Goal: Information Seeking & Learning: Learn about a topic

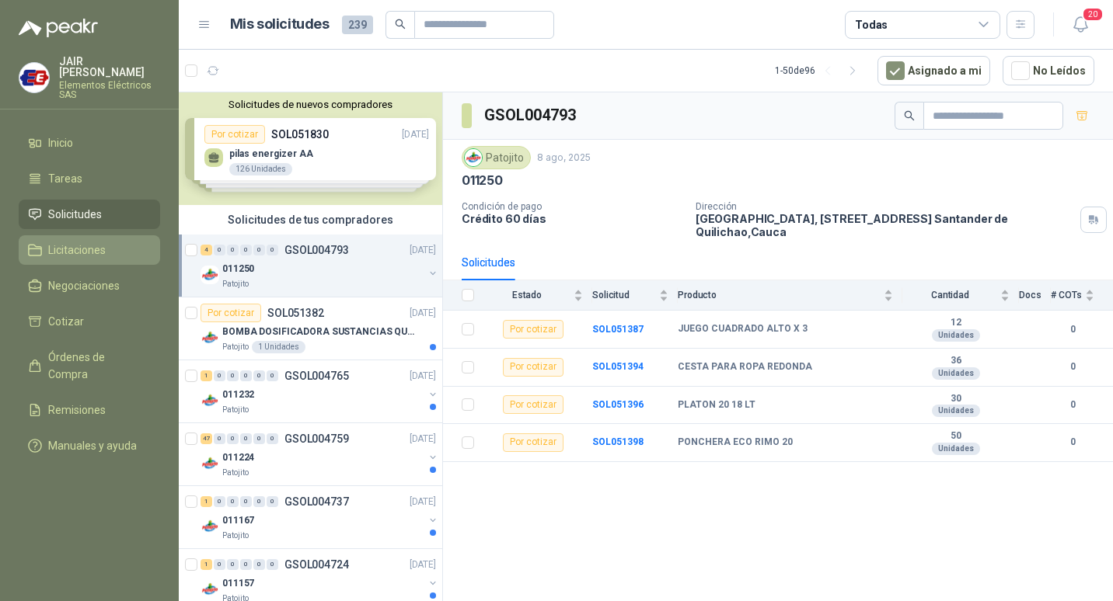
click at [89, 242] on span "Licitaciones" at bounding box center [77, 250] width 58 height 17
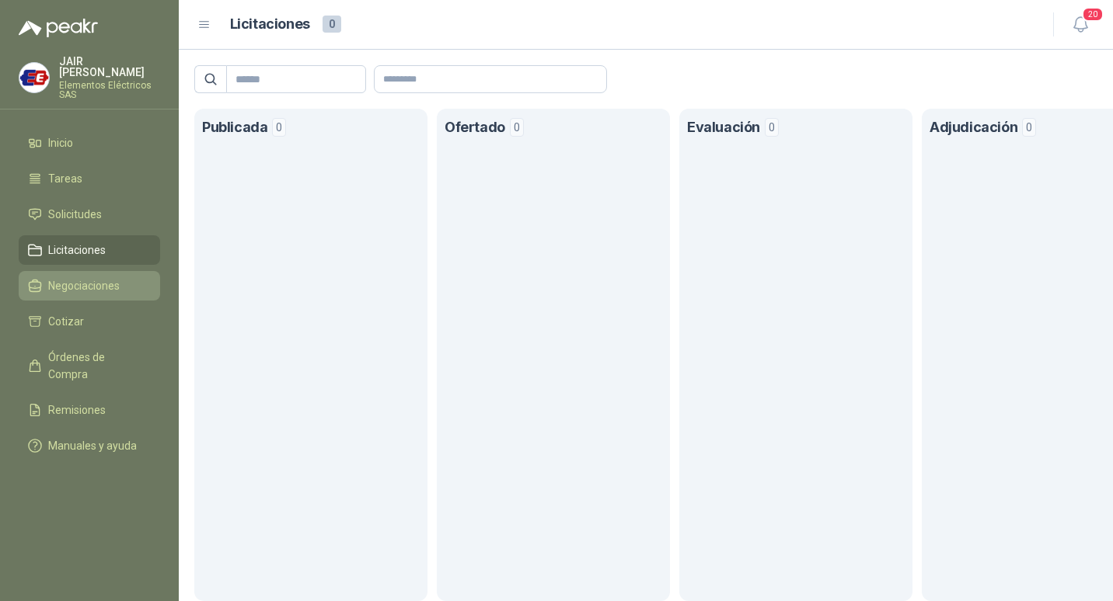
click at [90, 279] on span "Negociaciones" at bounding box center [83, 285] width 71 height 17
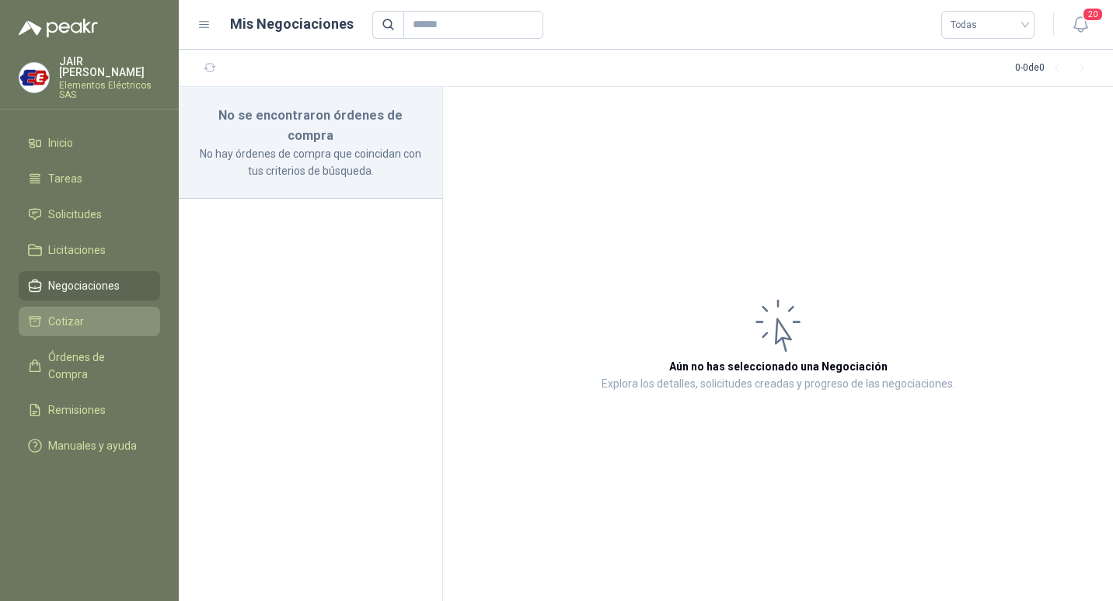
click at [71, 314] on span "Cotizar" at bounding box center [66, 321] width 36 height 17
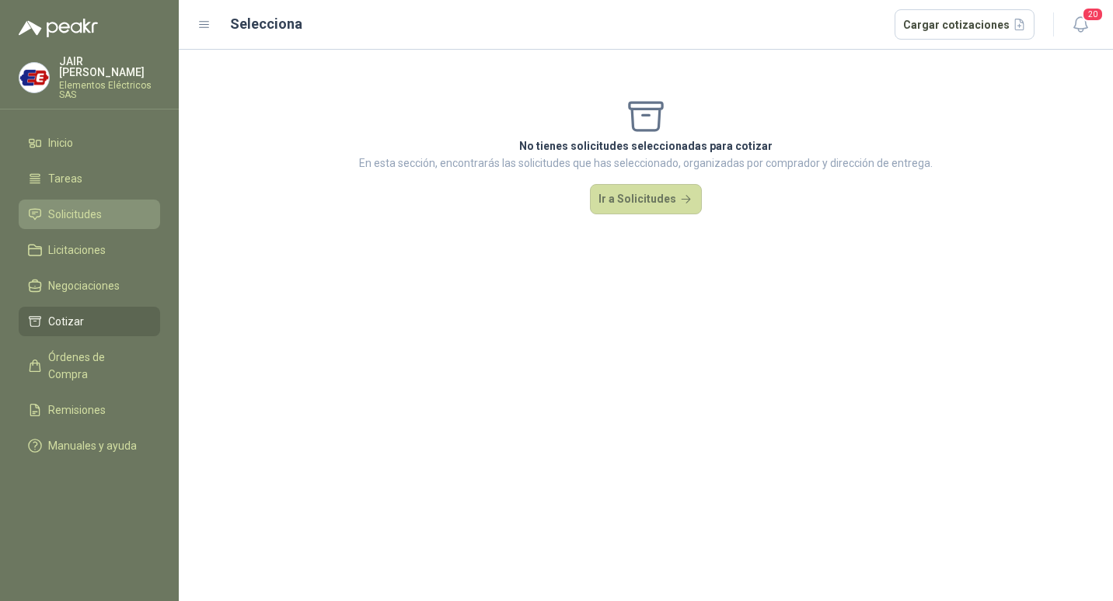
click at [87, 212] on span "Solicitudes" at bounding box center [75, 214] width 54 height 17
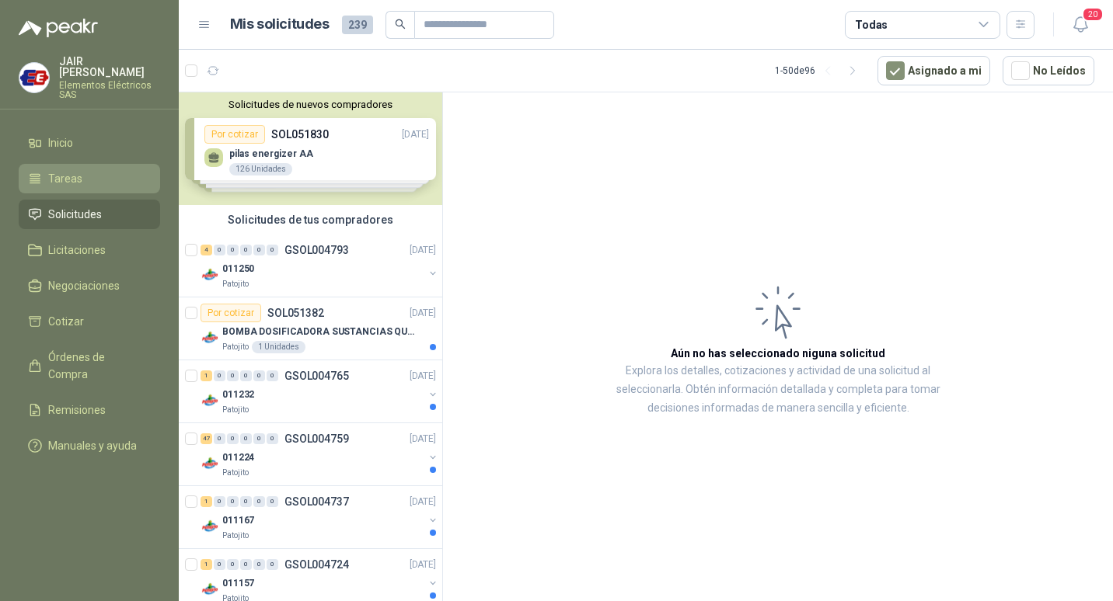
click at [73, 175] on span "Tareas" at bounding box center [65, 178] width 34 height 17
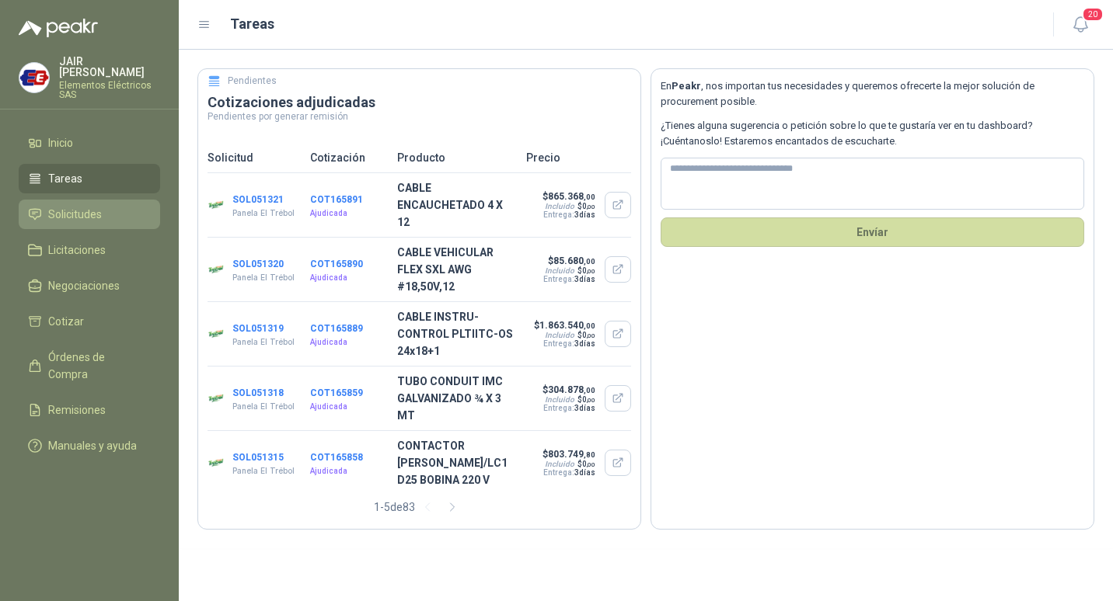
click at [67, 213] on span "Solicitudes" at bounding box center [75, 214] width 54 height 17
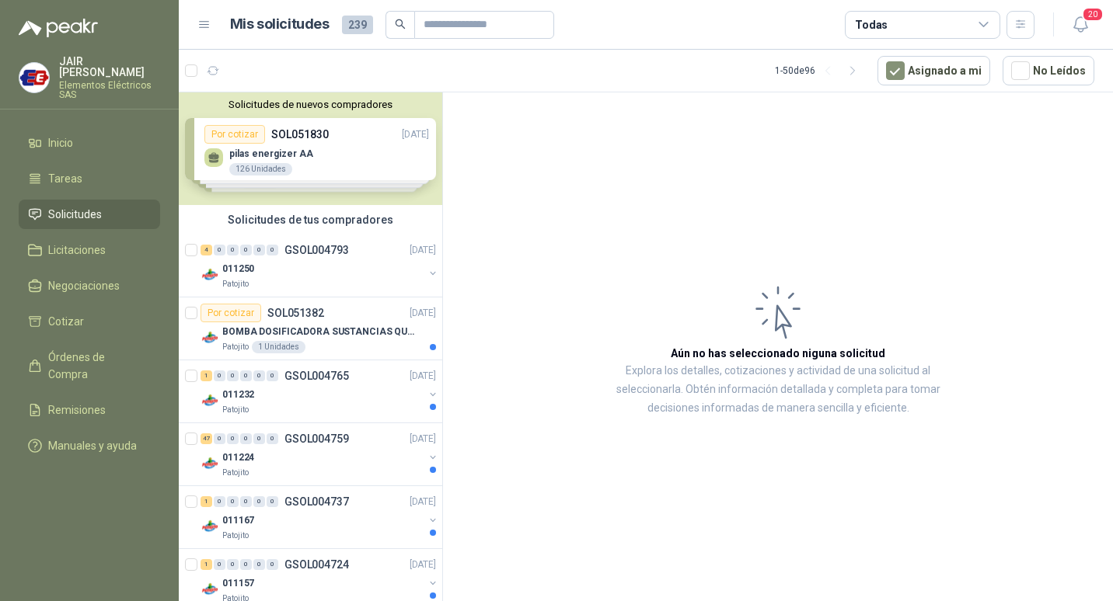
click at [368, 171] on div "Solicitudes de nuevos compradores Por cotizar SOL051830 [DATE] pilas energizer …" at bounding box center [310, 148] width 263 height 113
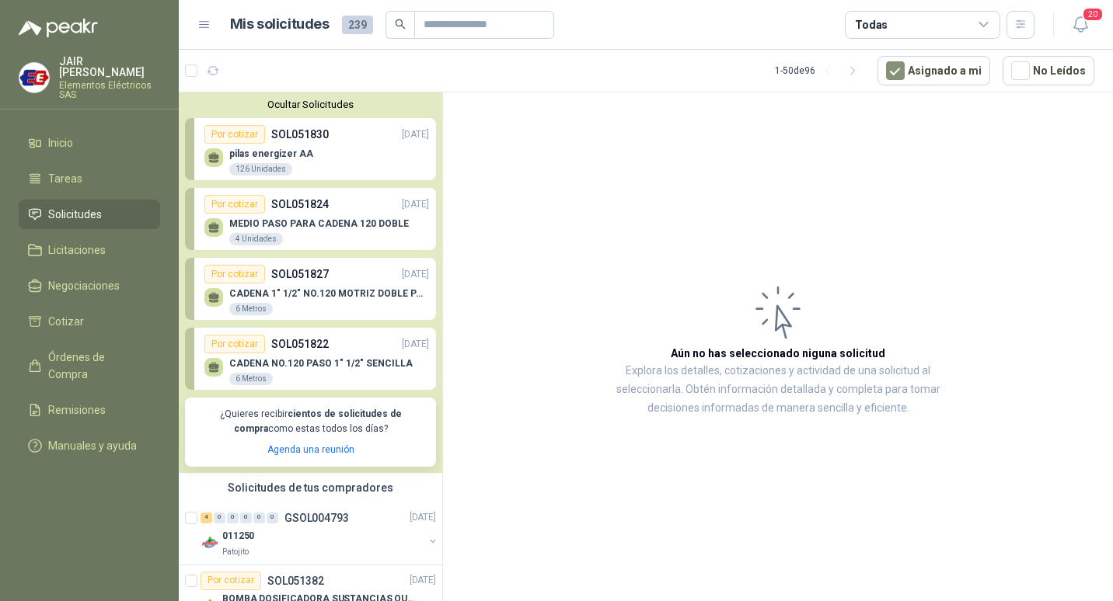
click at [350, 162] on div "pilas energizer AA 126 Unidades" at bounding box center [316, 160] width 225 height 33
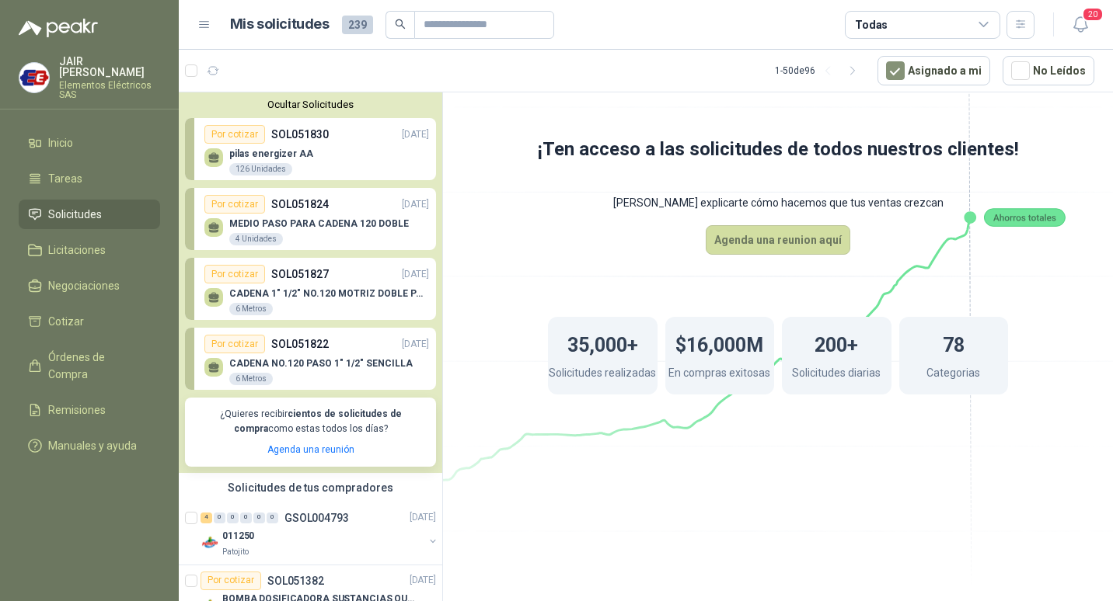
click at [390, 155] on div "pilas energizer AA 126 Unidades" at bounding box center [316, 160] width 225 height 33
click at [341, 137] on div "Por cotizar SOL051830 [DATE]" at bounding box center [316, 134] width 225 height 19
click at [242, 136] on div "Por cotizar" at bounding box center [234, 134] width 61 height 19
click at [375, 138] on div "Por cotizar SOL051830 [DATE]" at bounding box center [316, 134] width 225 height 19
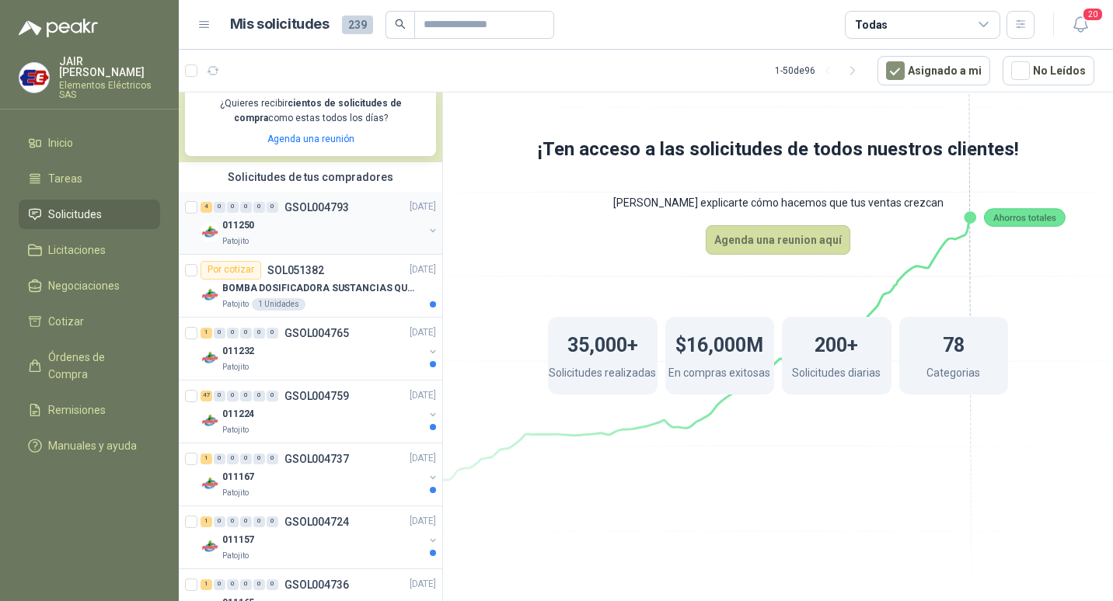
scroll to position [233, 0]
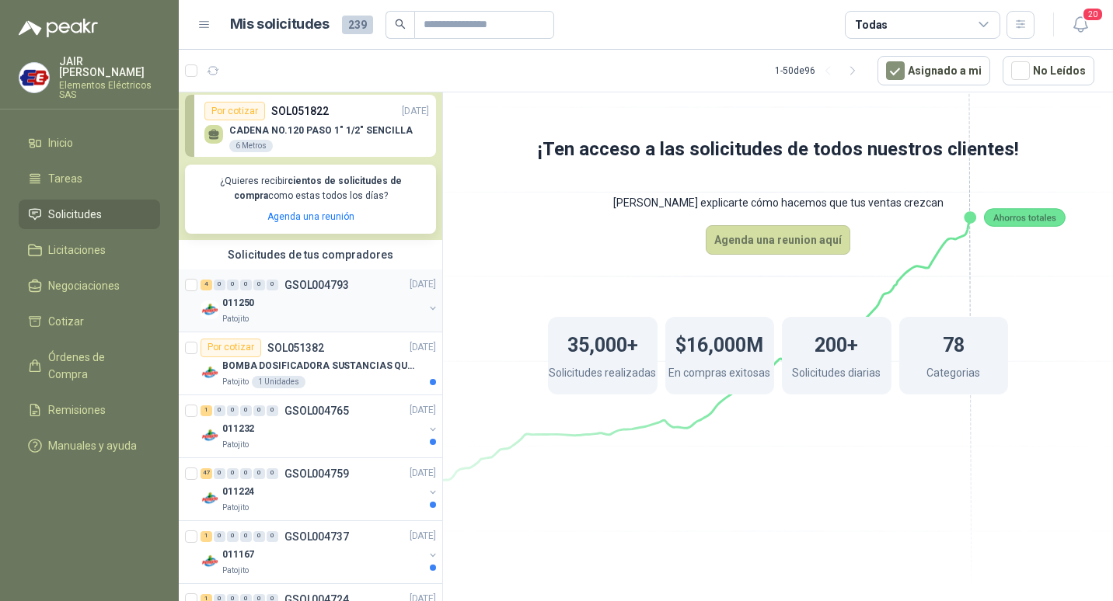
click at [358, 304] on div "011250" at bounding box center [322, 304] width 201 height 19
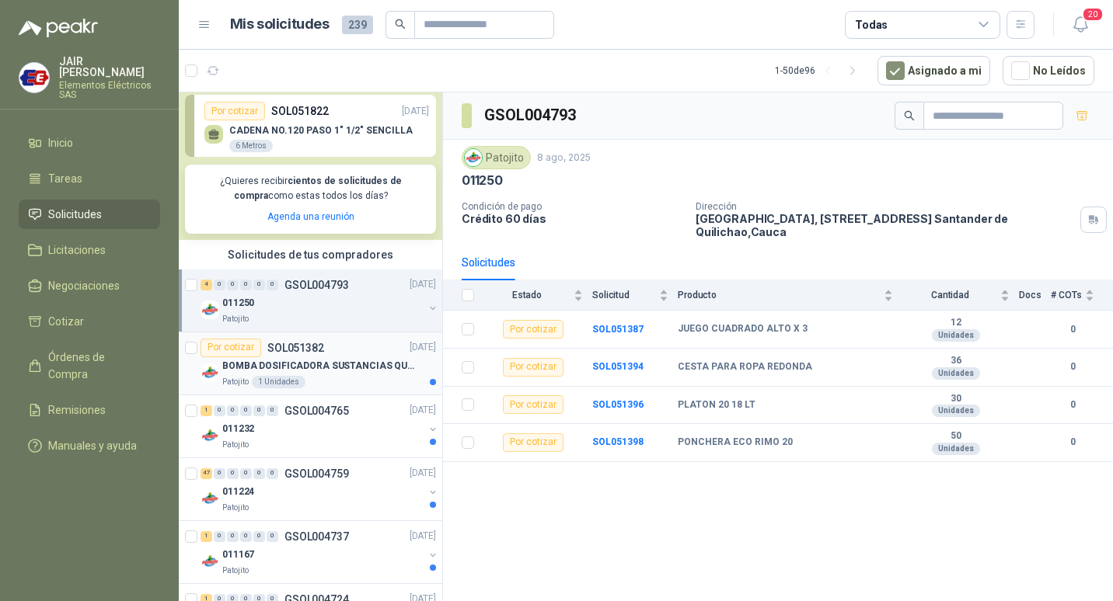
click at [330, 355] on div "Por cotizar SOL051382 [DATE]" at bounding box center [317, 348] width 235 height 19
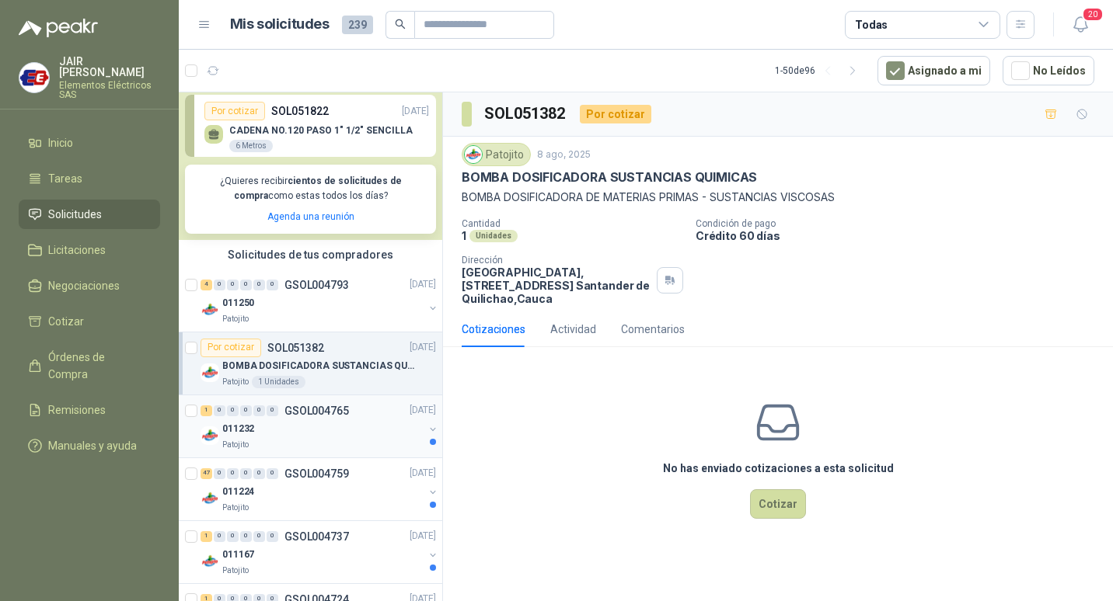
click at [342, 417] on p "GSOL004765" at bounding box center [316, 411] width 64 height 11
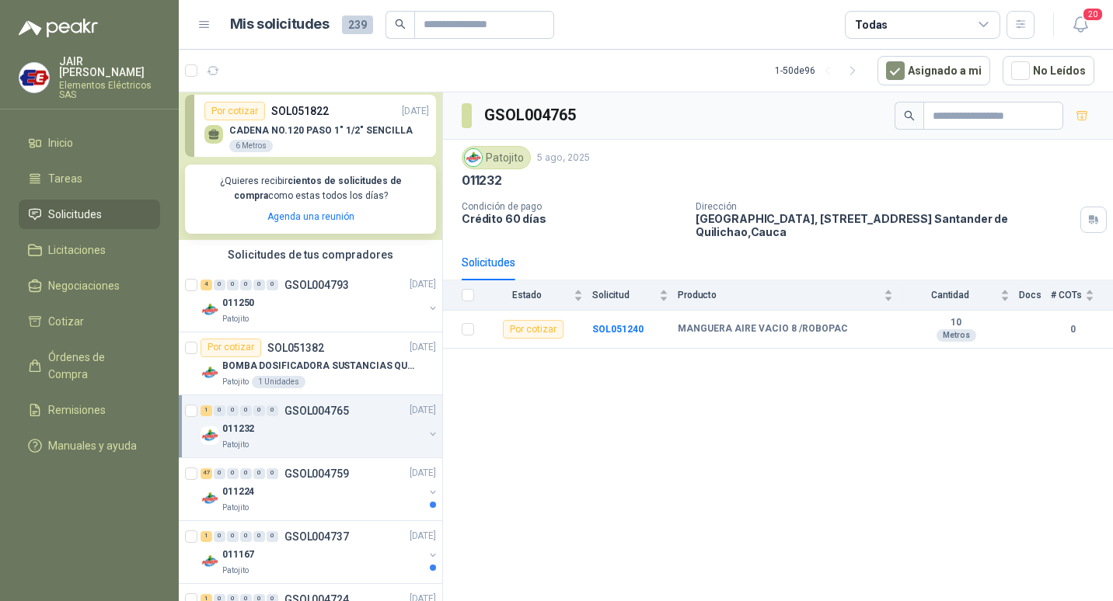
scroll to position [311, 0]
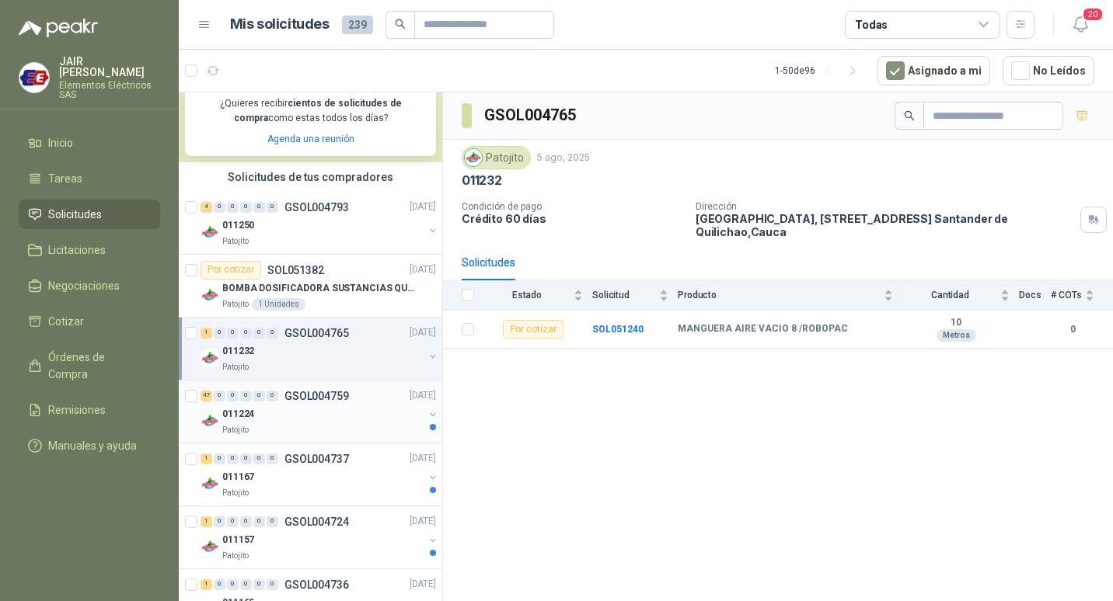
click at [342, 414] on div "011224" at bounding box center [322, 415] width 201 height 19
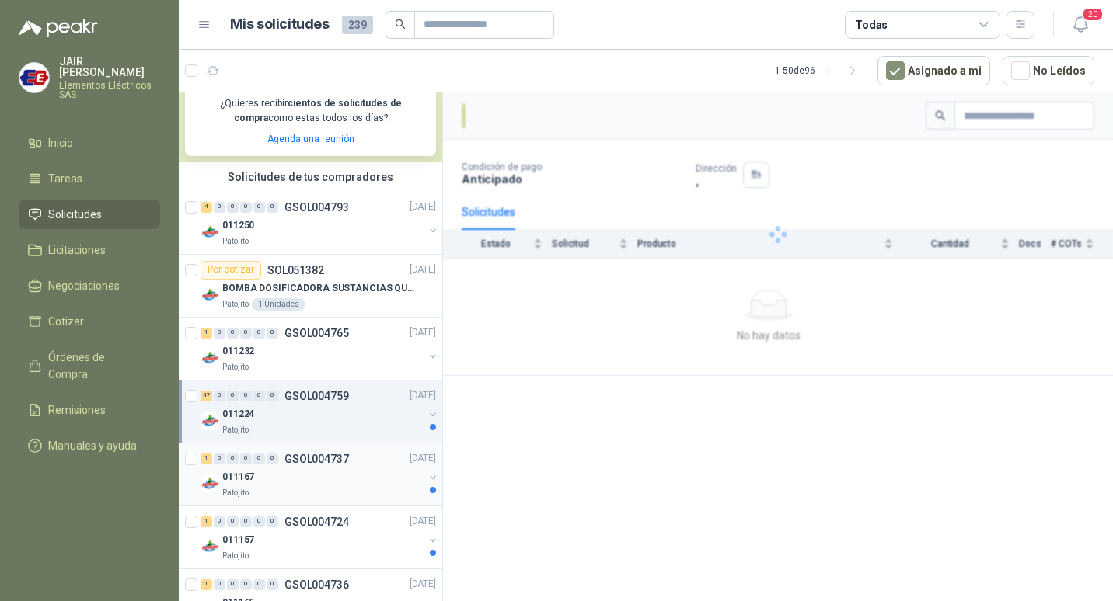
click at [357, 473] on div "011167" at bounding box center [322, 478] width 201 height 19
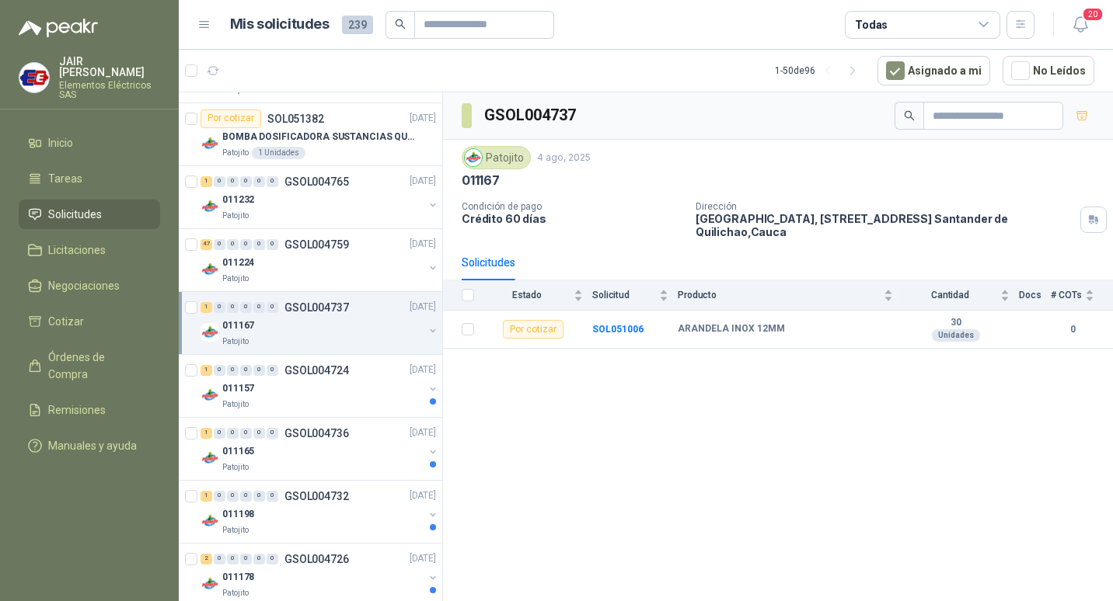
scroll to position [466, 0]
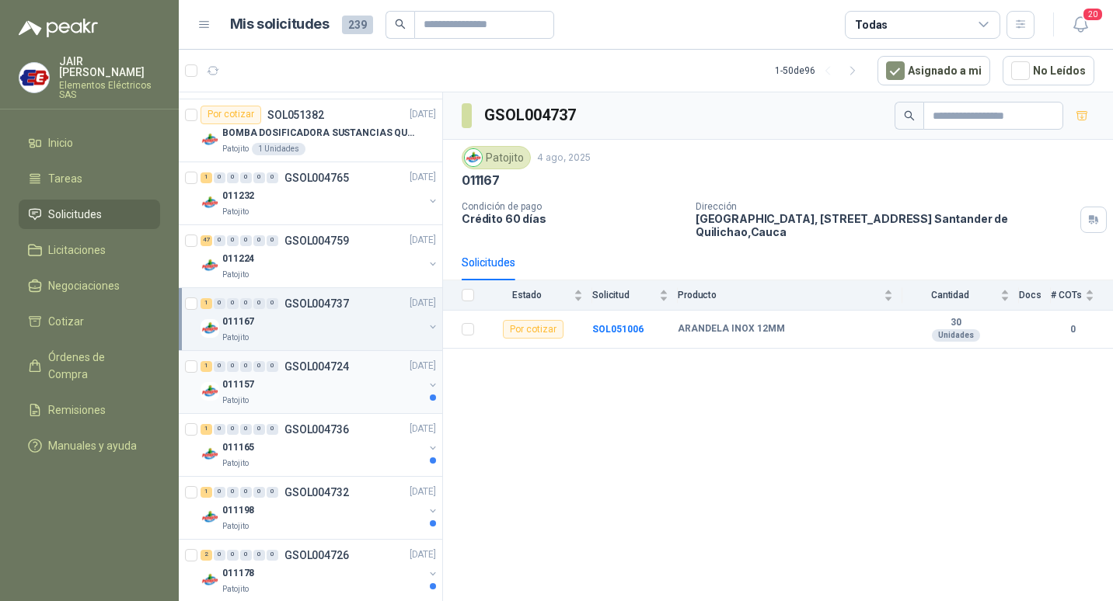
click at [334, 389] on div "011157" at bounding box center [322, 385] width 201 height 19
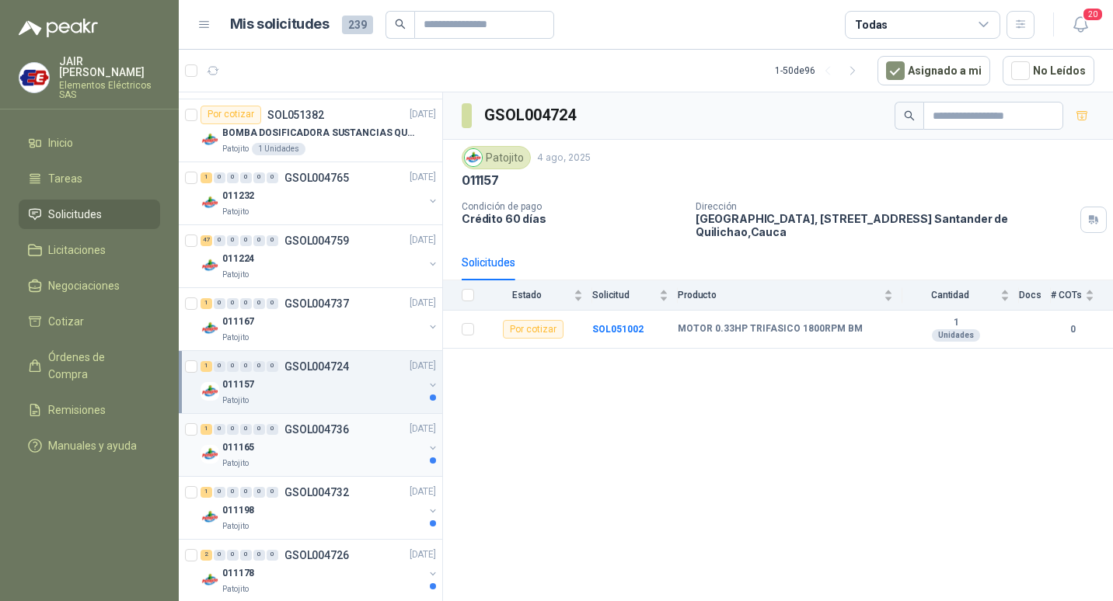
click at [339, 451] on div "011165" at bounding box center [322, 448] width 201 height 19
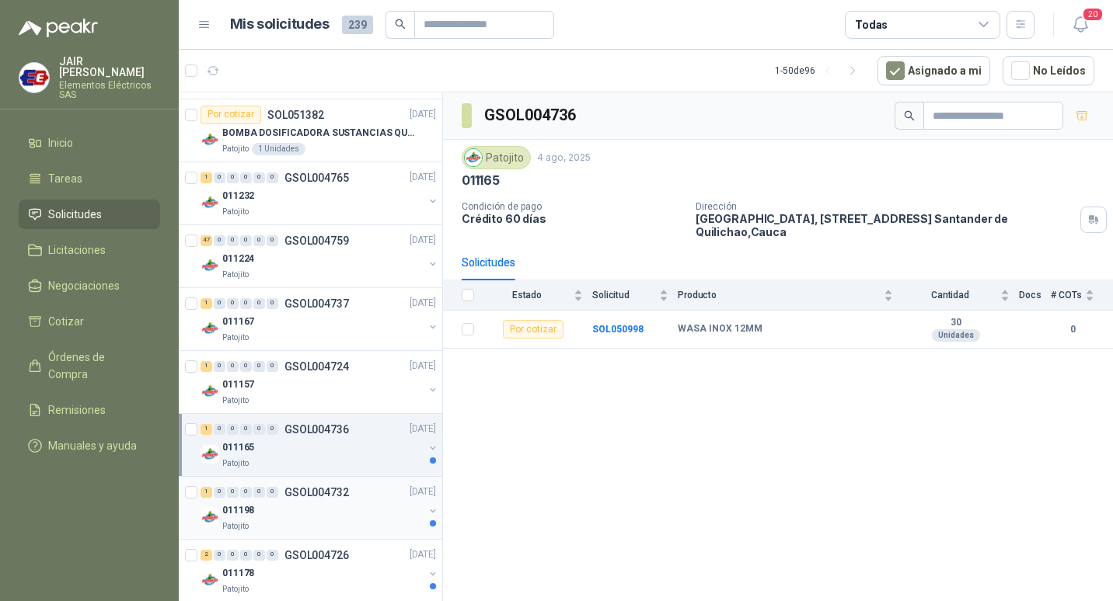
click at [332, 497] on p "GSOL004732" at bounding box center [316, 492] width 64 height 11
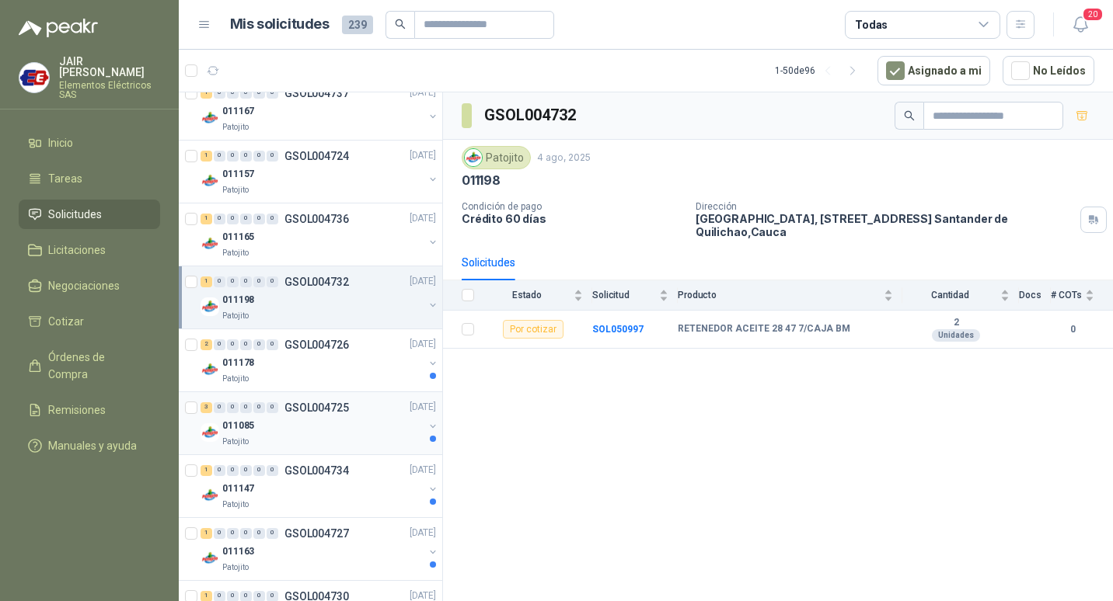
scroll to position [699, 0]
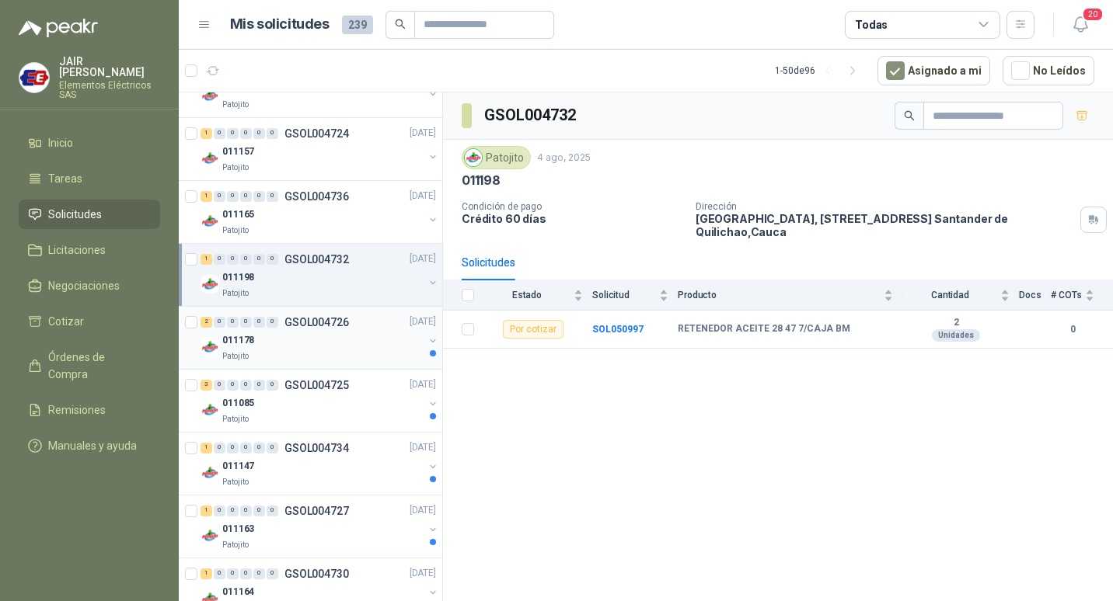
click at [336, 340] on div "011178" at bounding box center [322, 341] width 201 height 19
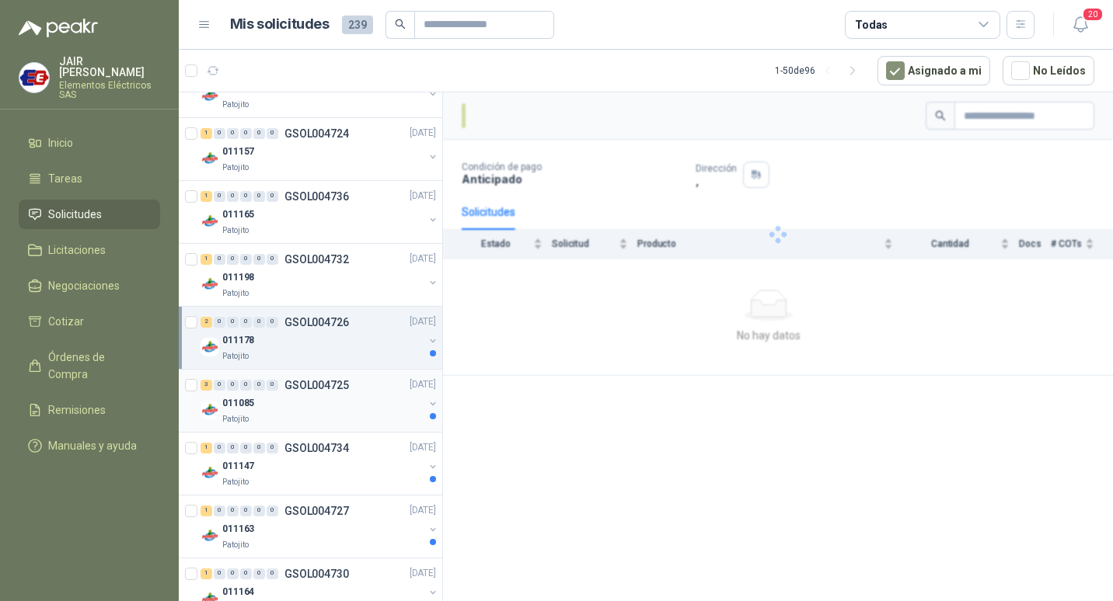
click at [343, 394] on div "3 0 0 0 0 0 GSOL004725 [DATE]" at bounding box center [319, 385] width 239 height 19
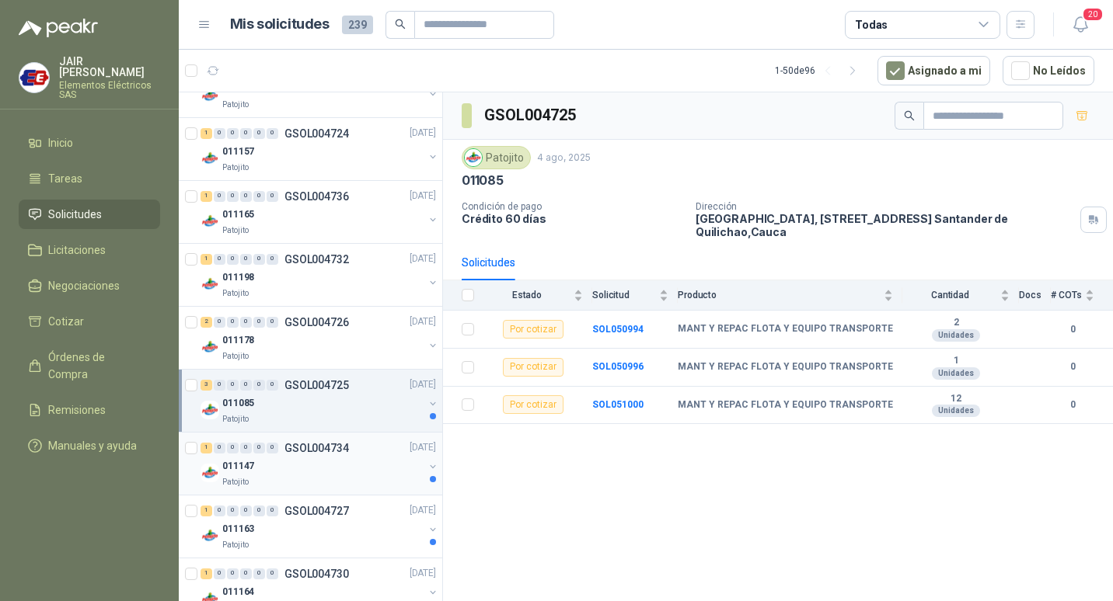
click at [339, 451] on p "GSOL004734" at bounding box center [316, 448] width 64 height 11
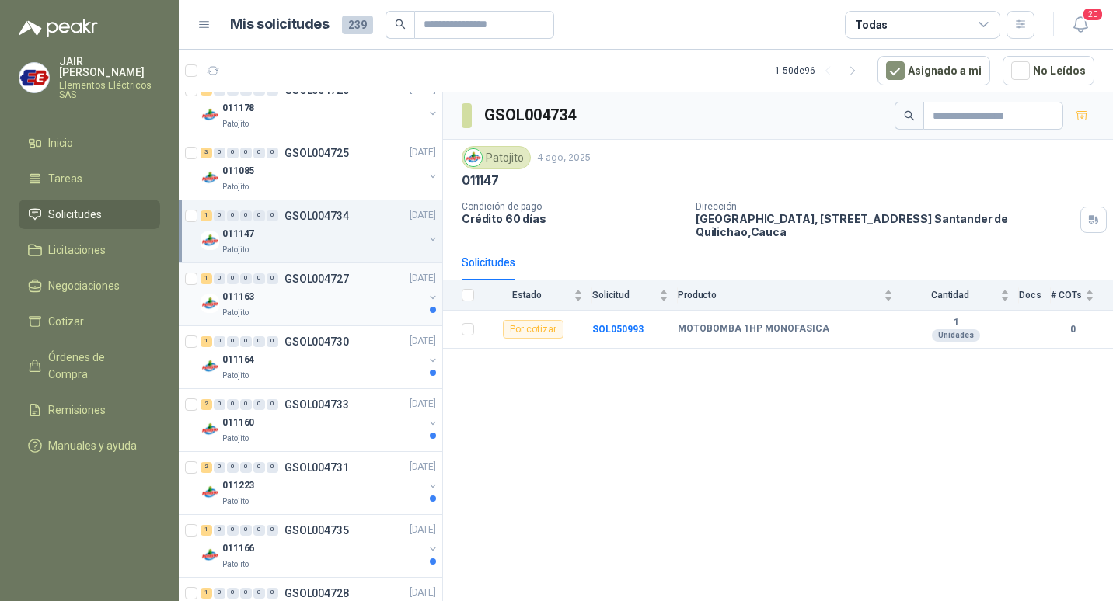
scroll to position [933, 0]
click at [326, 282] on p "GSOL004727" at bounding box center [316, 278] width 64 height 11
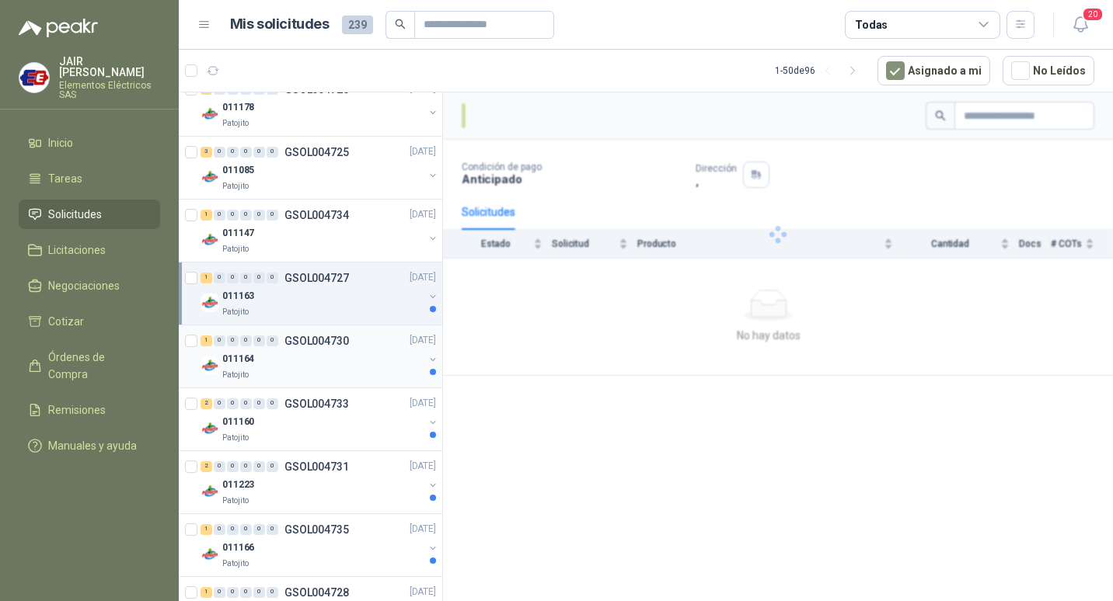
click at [339, 368] on div "011164" at bounding box center [322, 359] width 201 height 19
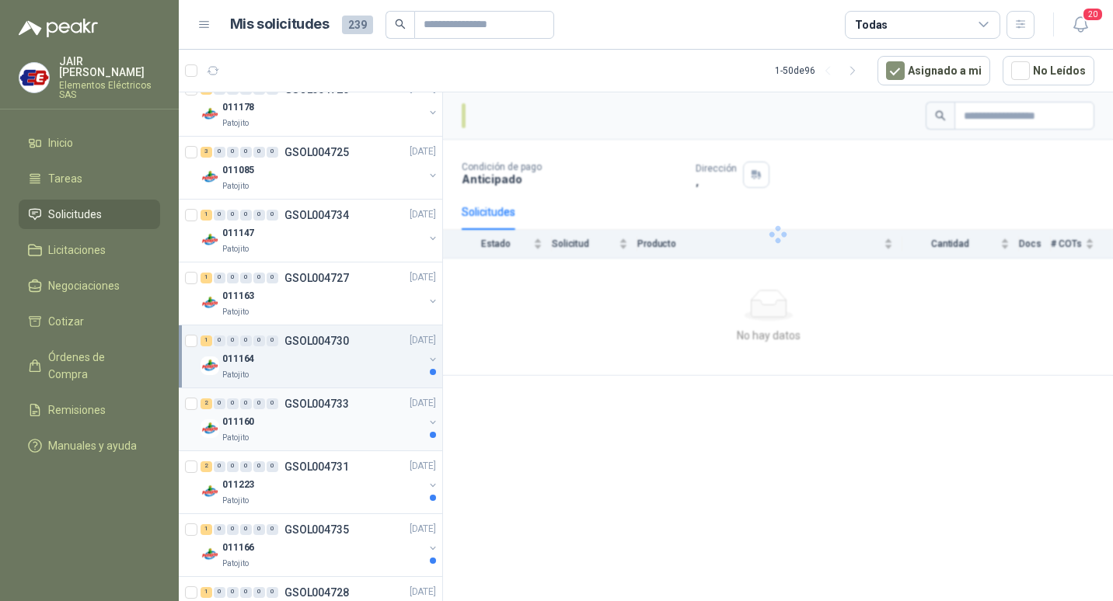
click at [337, 422] on div "011160" at bounding box center [322, 422] width 201 height 19
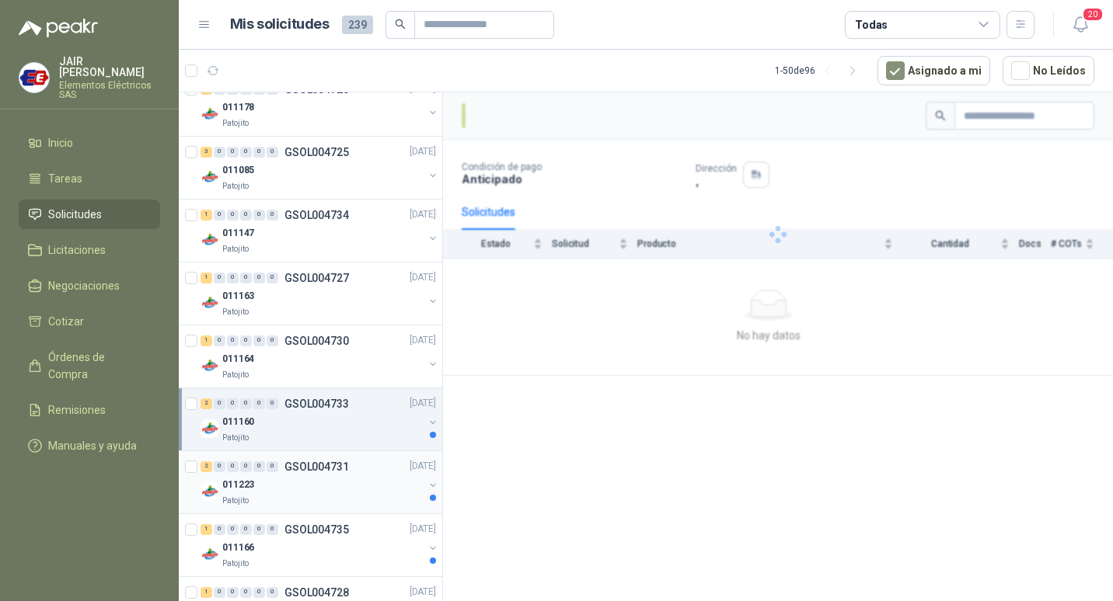
click at [332, 475] on div "2 0 0 0 0 0 GSOL004731 [DATE]" at bounding box center [319, 467] width 239 height 19
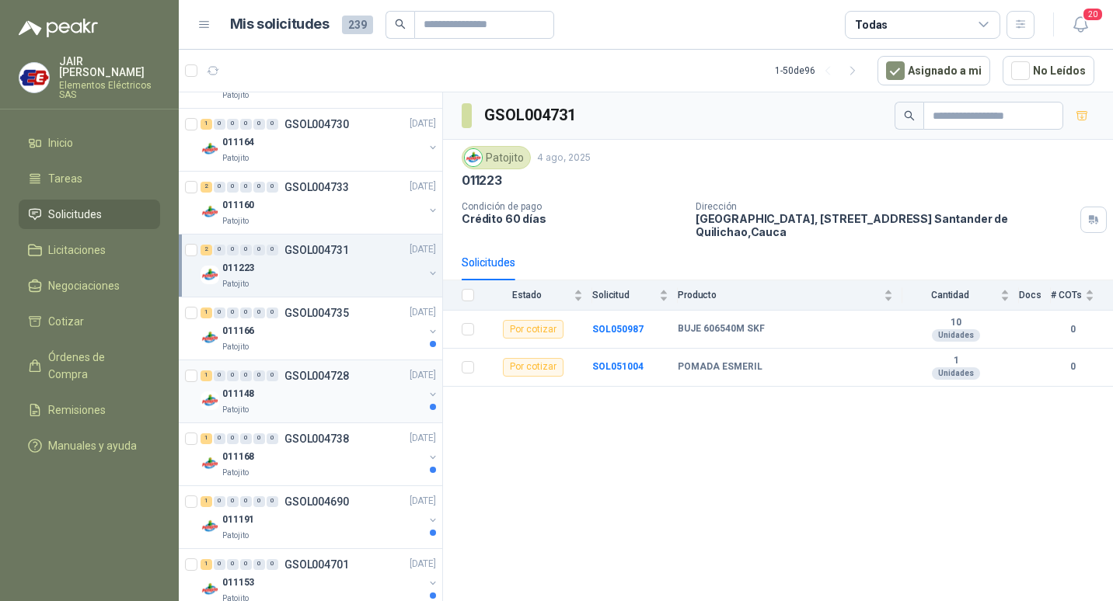
scroll to position [1166, 0]
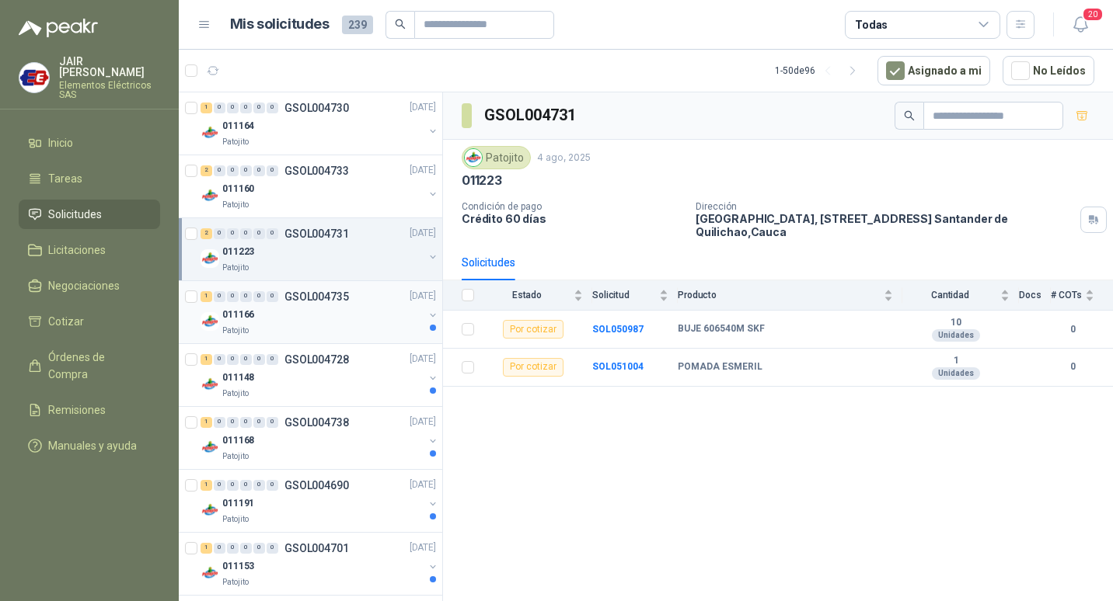
click at [310, 291] on p "GSOL004735" at bounding box center [316, 296] width 64 height 11
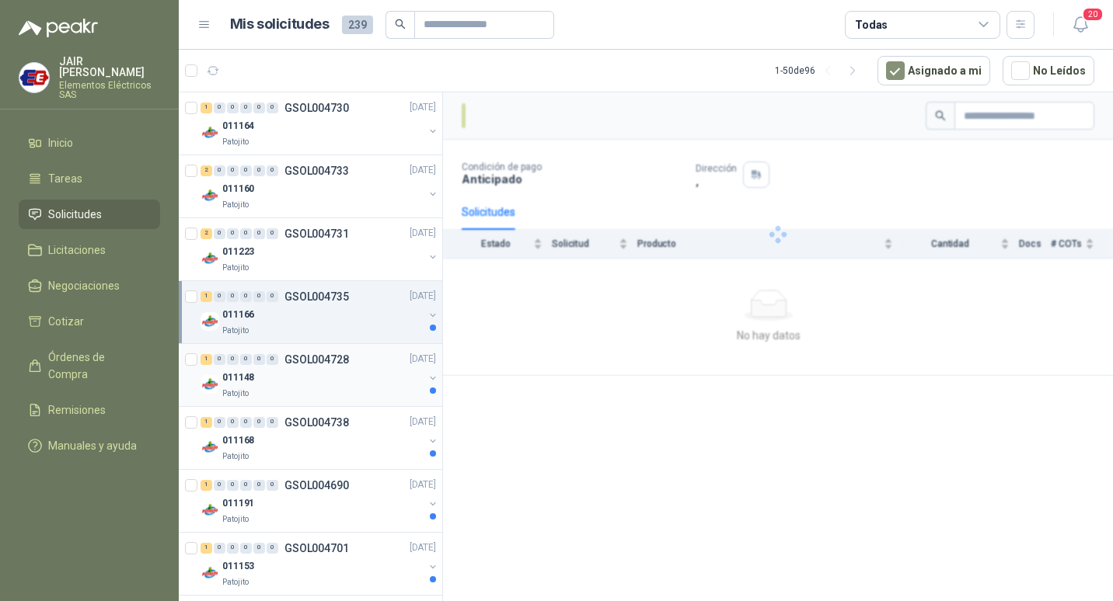
click at [347, 392] on div "Patojito" at bounding box center [322, 394] width 201 height 12
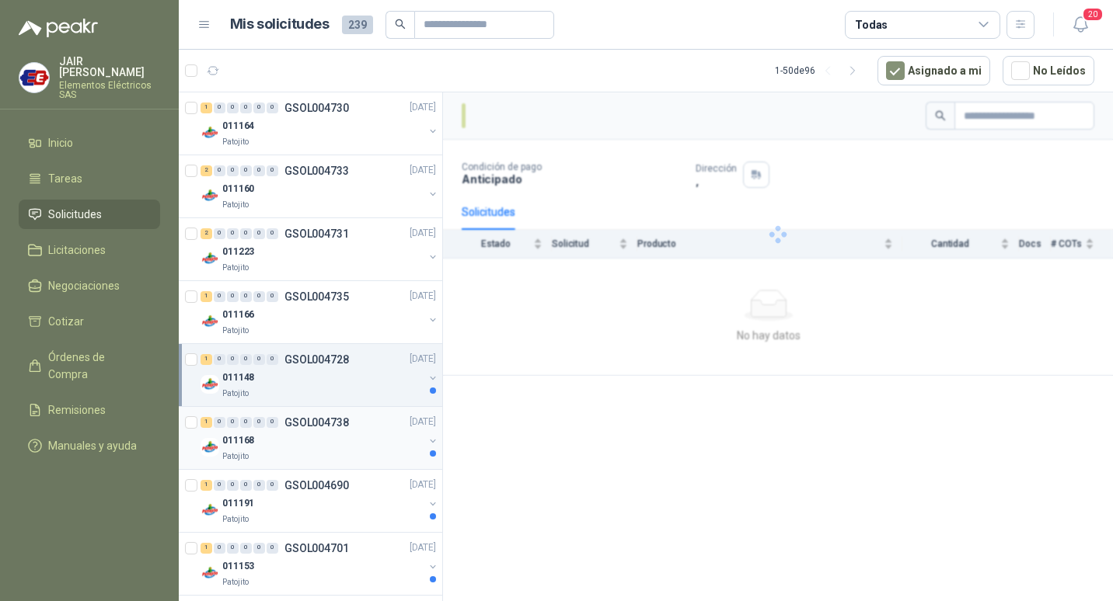
click at [347, 443] on div "011168" at bounding box center [322, 441] width 201 height 19
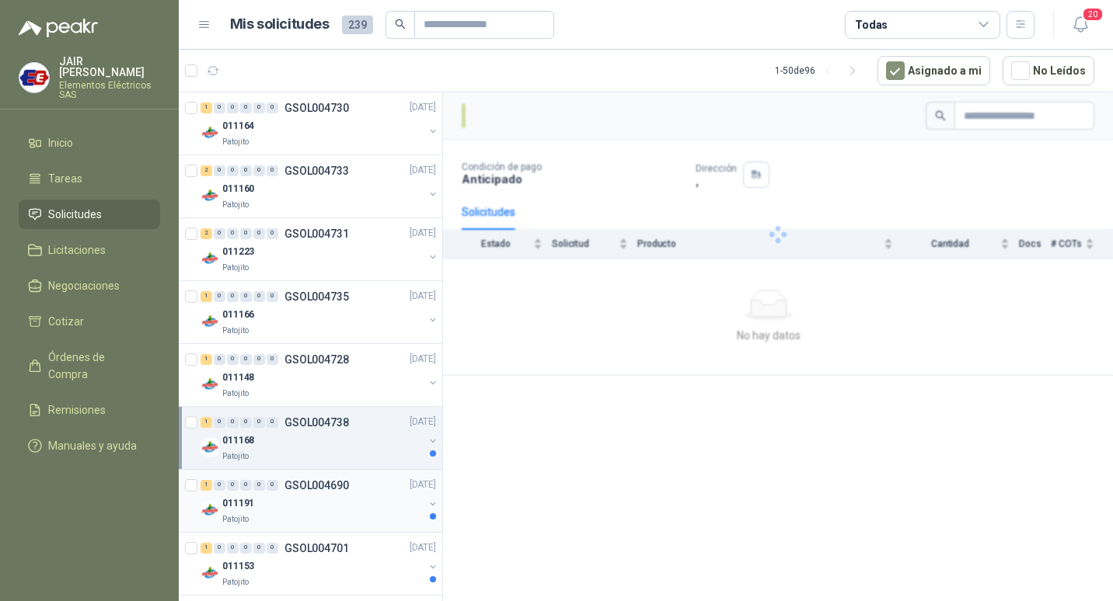
click at [339, 503] on div "011191" at bounding box center [322, 504] width 201 height 19
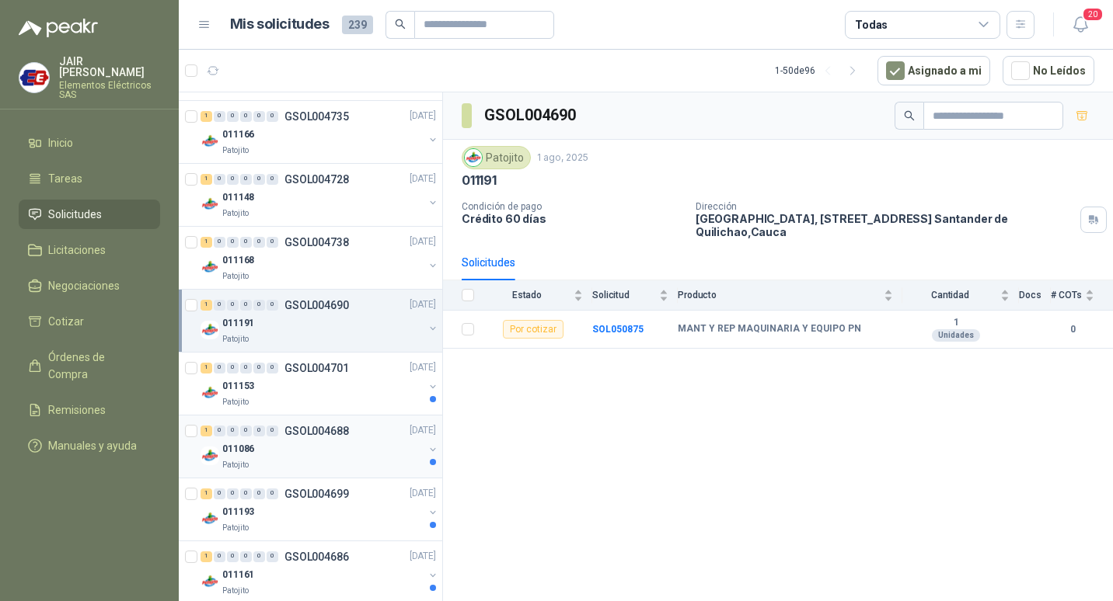
scroll to position [1399, 0]
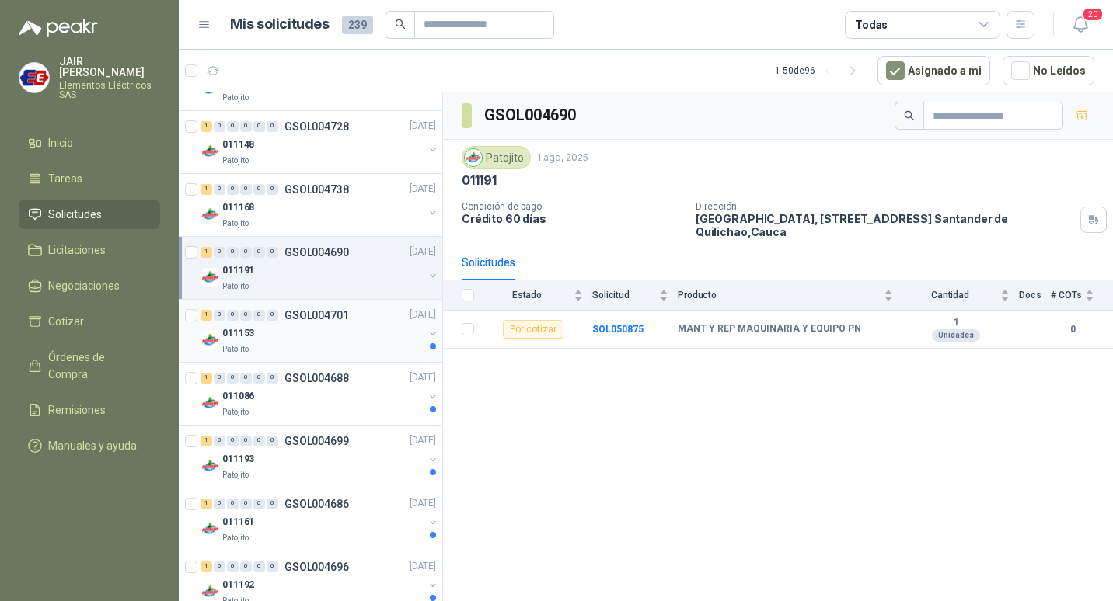
click at [321, 351] on div "Patojito" at bounding box center [322, 349] width 201 height 12
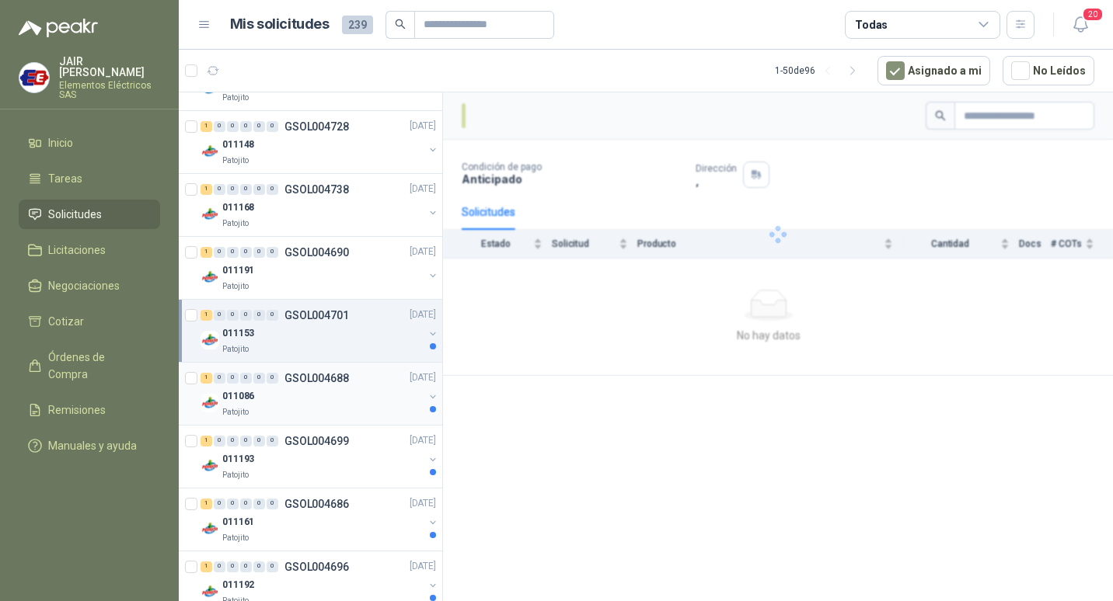
click at [318, 392] on div "011086" at bounding box center [322, 397] width 201 height 19
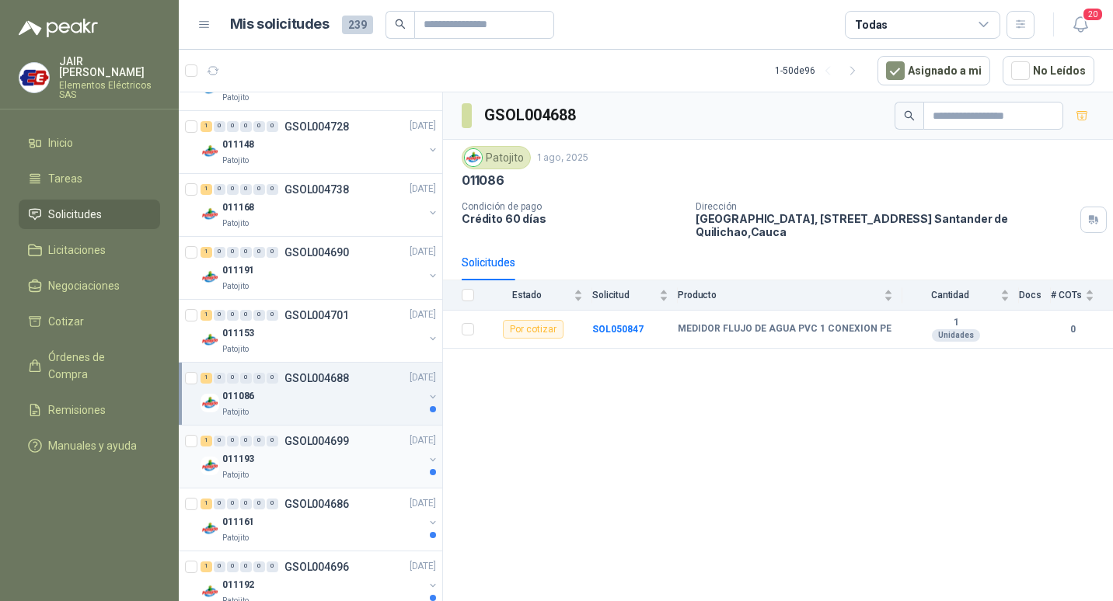
click at [326, 454] on div "011193" at bounding box center [322, 460] width 201 height 19
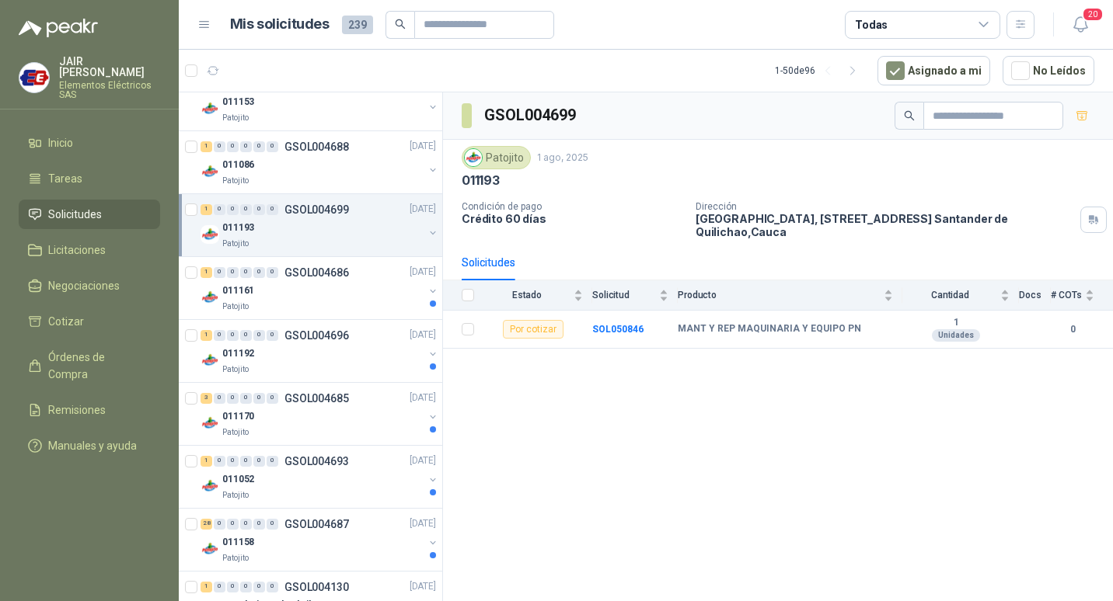
scroll to position [1632, 0]
click at [329, 274] on p "GSOL004686" at bounding box center [316, 271] width 64 height 11
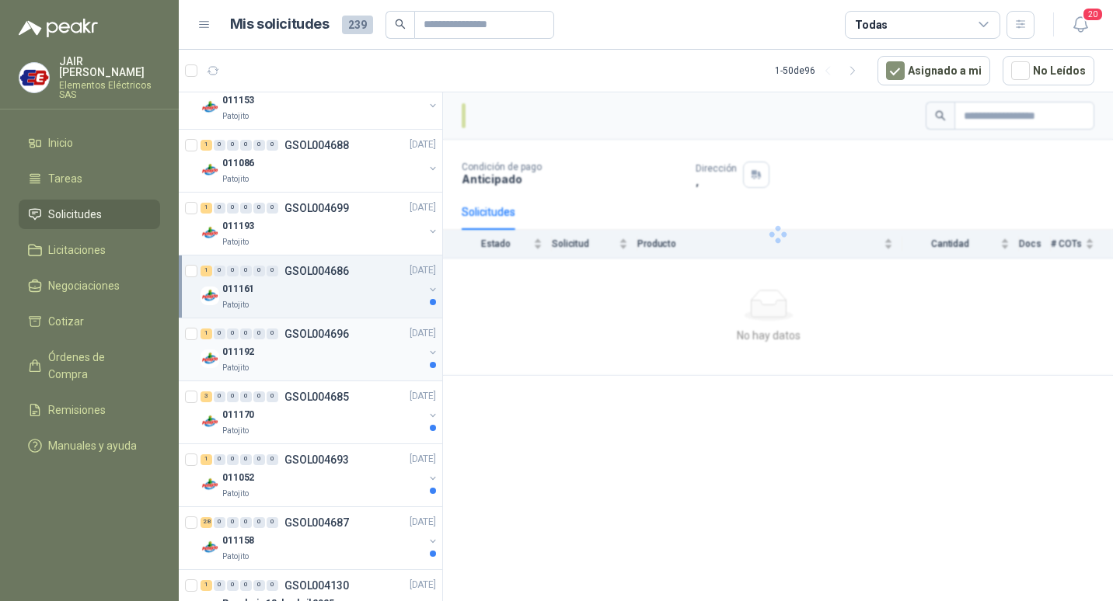
click at [318, 340] on p "GSOL004696" at bounding box center [316, 334] width 64 height 11
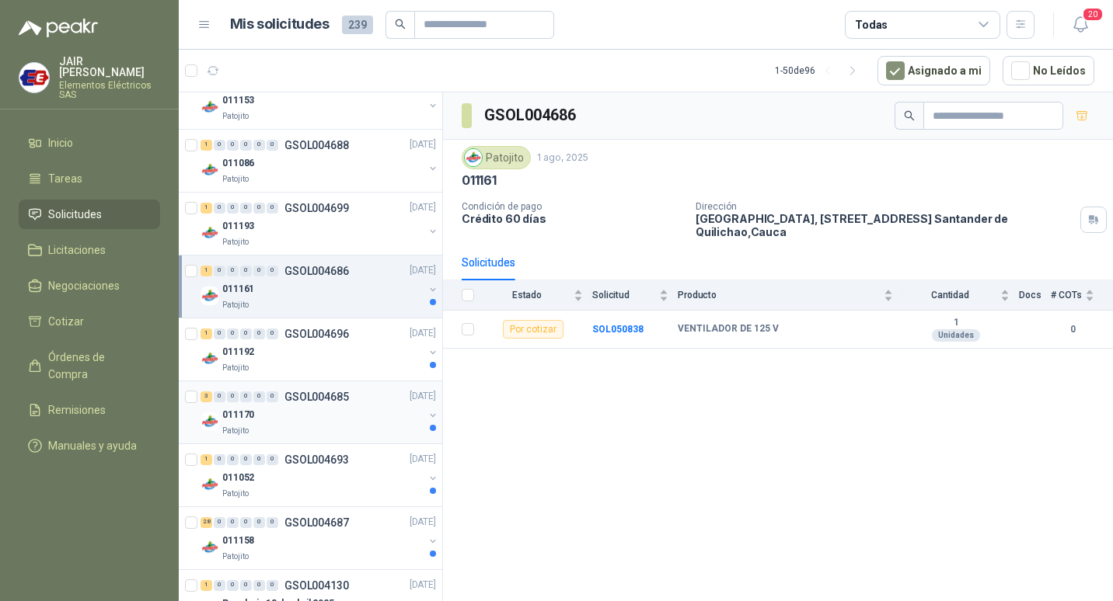
click at [318, 403] on p "GSOL004685" at bounding box center [316, 397] width 64 height 11
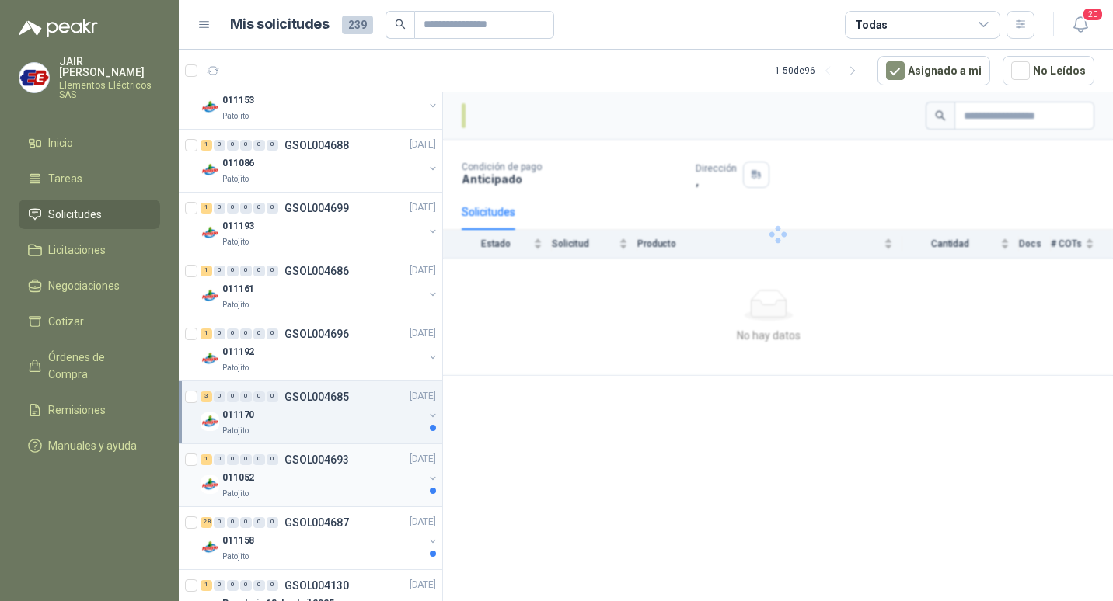
click at [319, 462] on p "GSOL004693" at bounding box center [316, 460] width 64 height 11
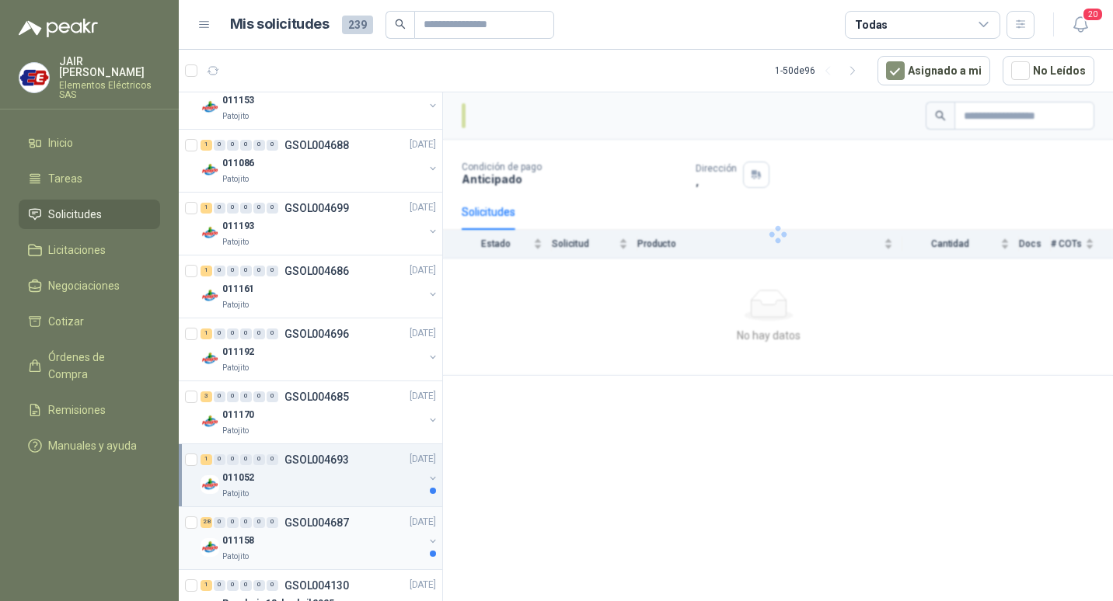
click at [321, 532] on div "28 0 0 0 0 0 GSOL004687 [DATE]" at bounding box center [319, 523] width 239 height 19
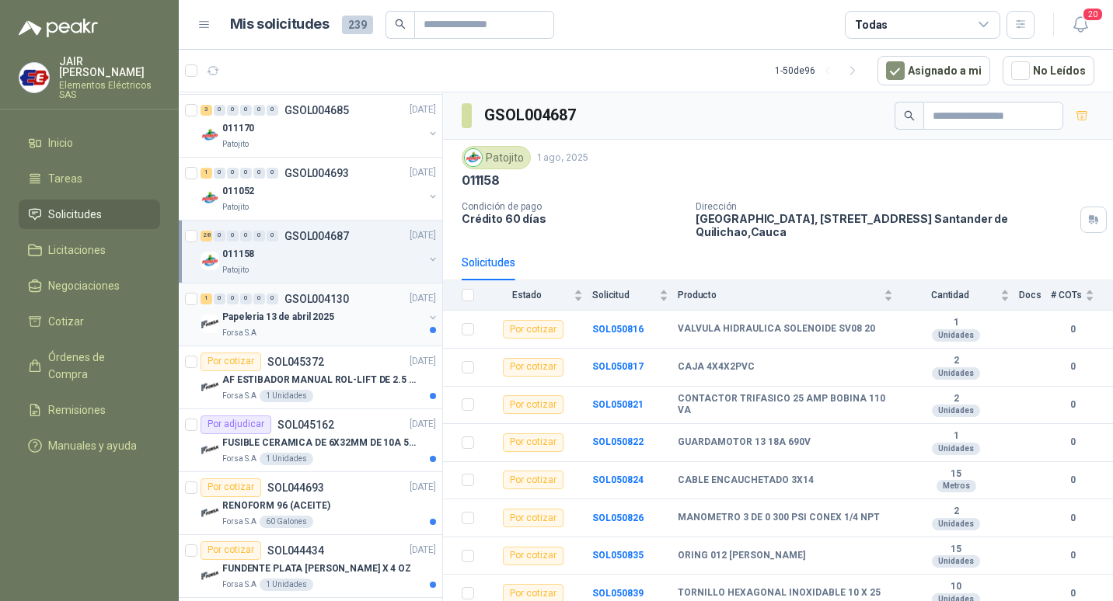
scroll to position [1943, 0]
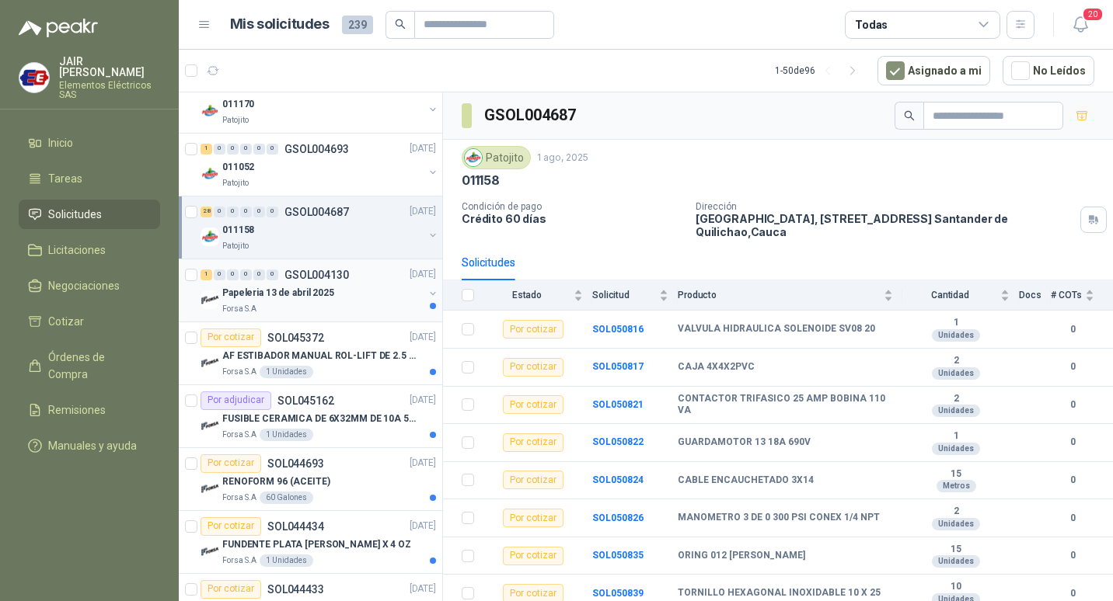
click at [336, 288] on div "Papeleria 13 de abril 2025" at bounding box center [322, 293] width 201 height 19
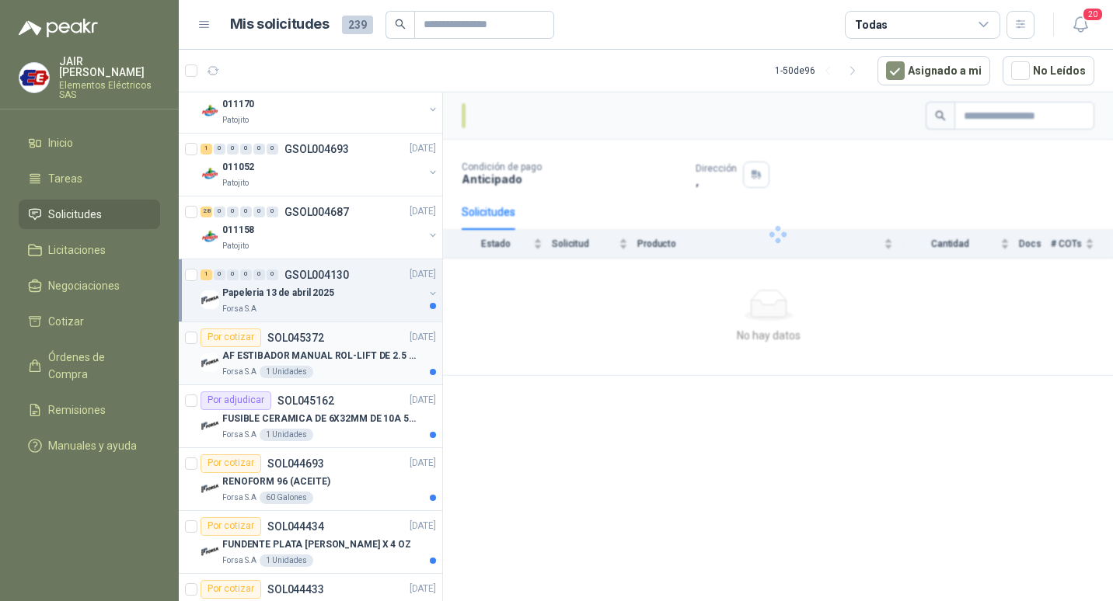
click at [331, 371] on div "Forsa S.A 1 Unidades" at bounding box center [329, 372] width 214 height 12
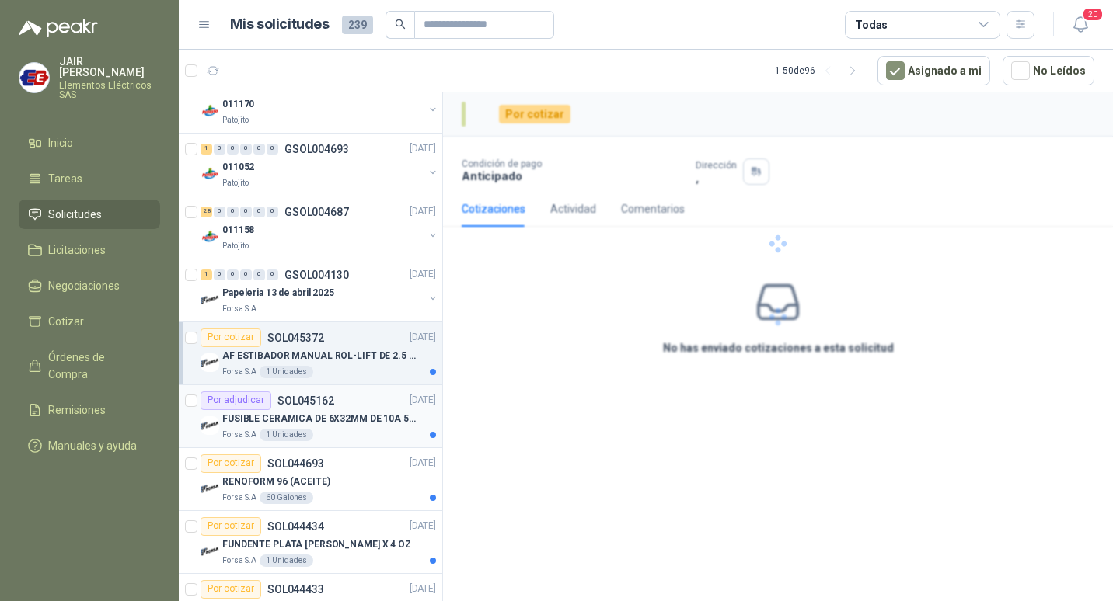
click at [342, 425] on p "FUSIBLE CERAMICA DE 6X32MM DE 10A 500V H" at bounding box center [318, 419] width 193 height 15
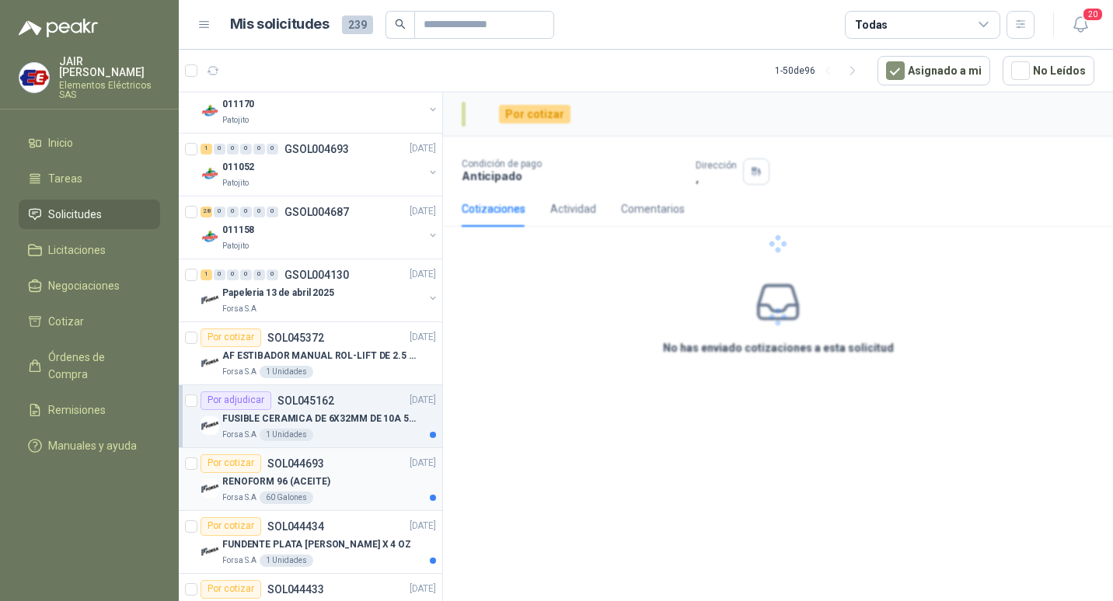
click at [344, 471] on div "Por cotizar SOL044693 [DATE]" at bounding box center [317, 464] width 235 height 19
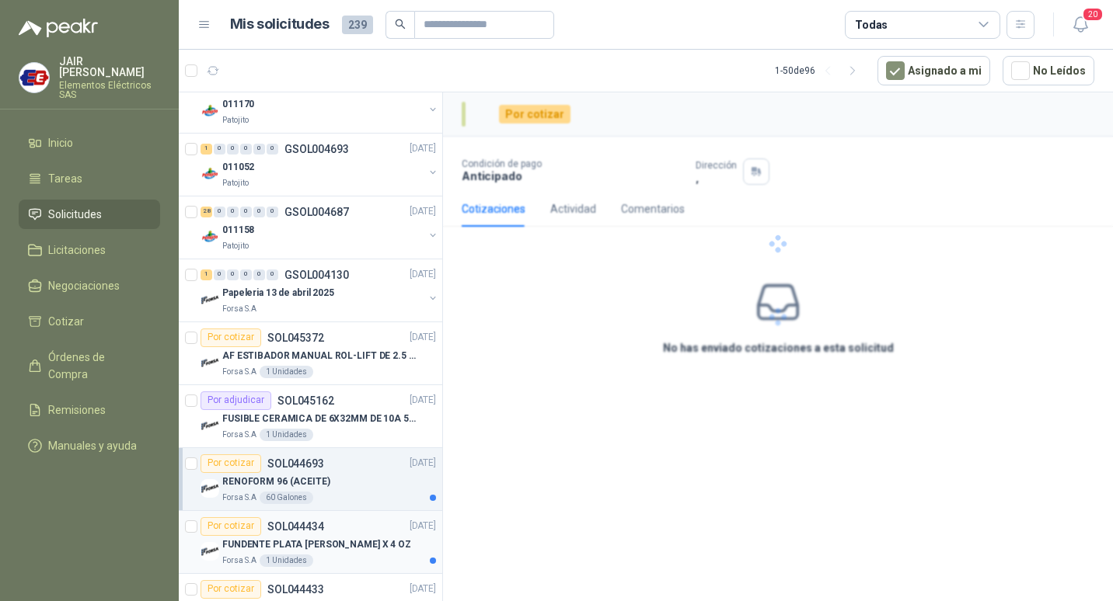
click at [339, 528] on div "Por cotizar SOL044434 [DATE]" at bounding box center [317, 527] width 235 height 19
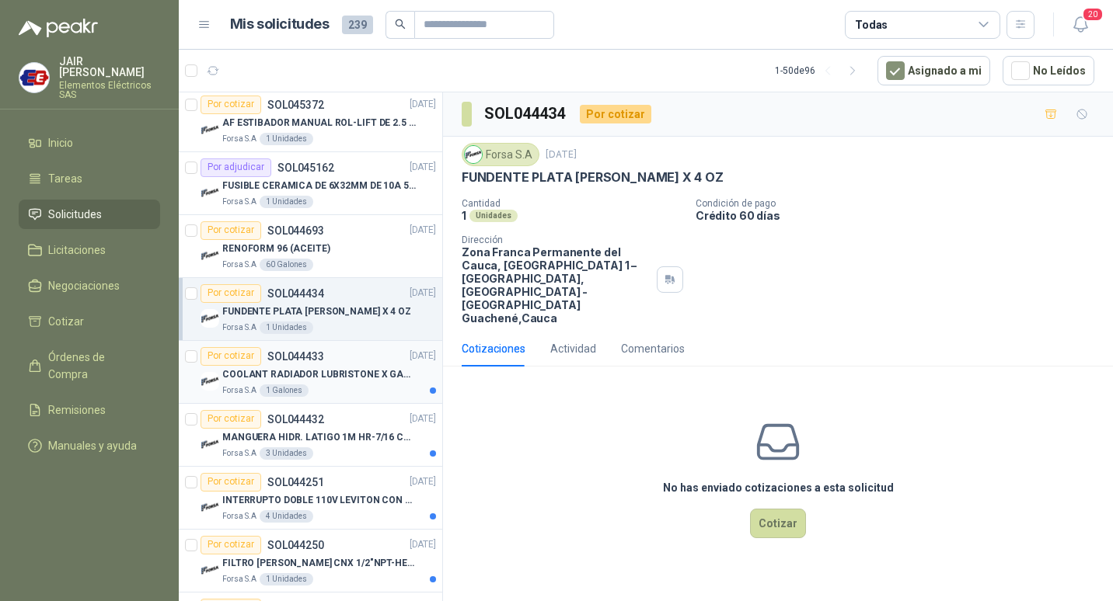
scroll to position [2254, 0]
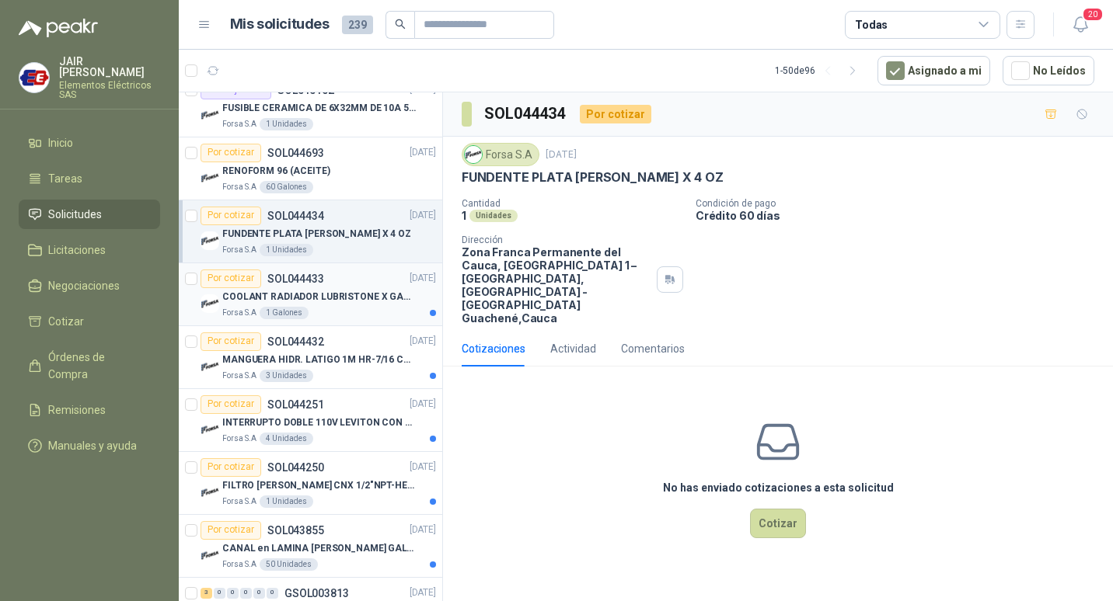
click at [344, 300] on p "COOLANT RADIADOR LUBRISTONE X GALON-N" at bounding box center [318, 297] width 193 height 15
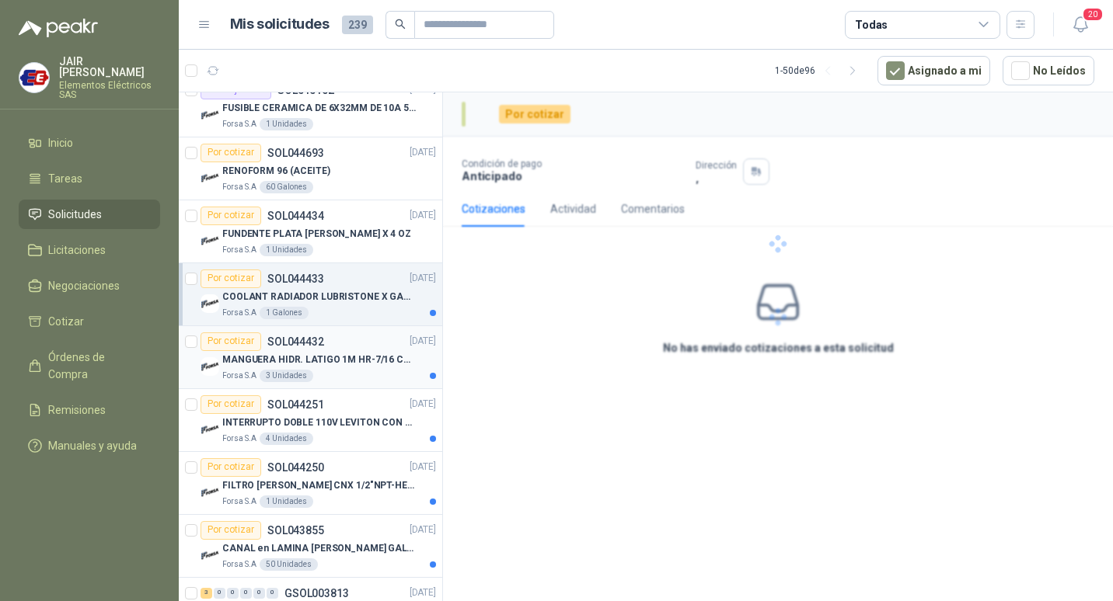
click at [333, 349] on div "Por cotizar SOL044432 [DATE]" at bounding box center [317, 342] width 235 height 19
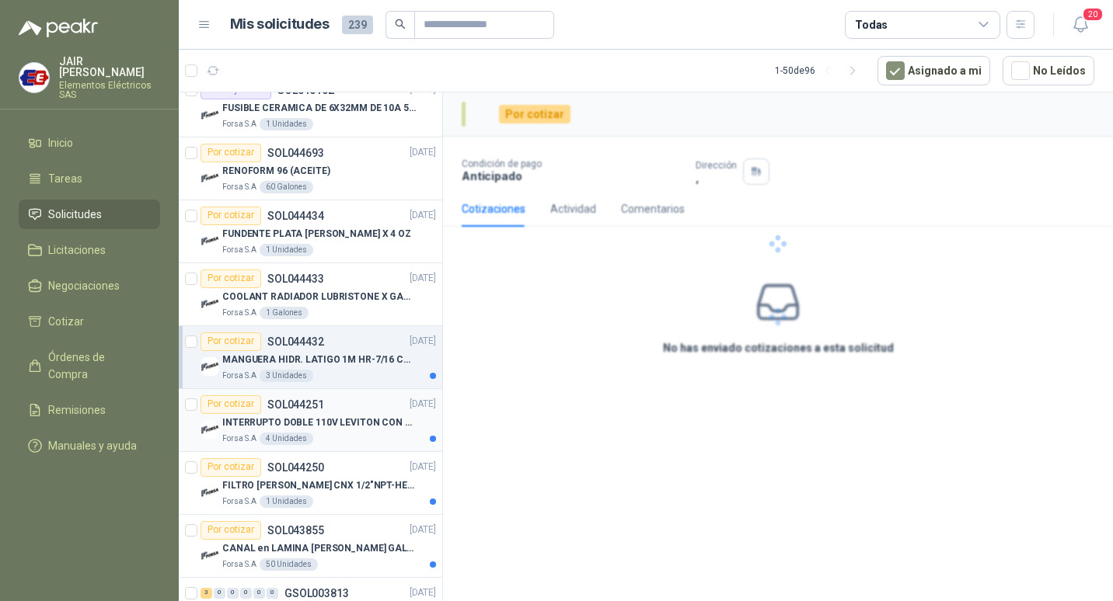
click at [340, 416] on div "INTERRUPTO DOBLE 110V LEVITON CON TAPA" at bounding box center [329, 423] width 214 height 19
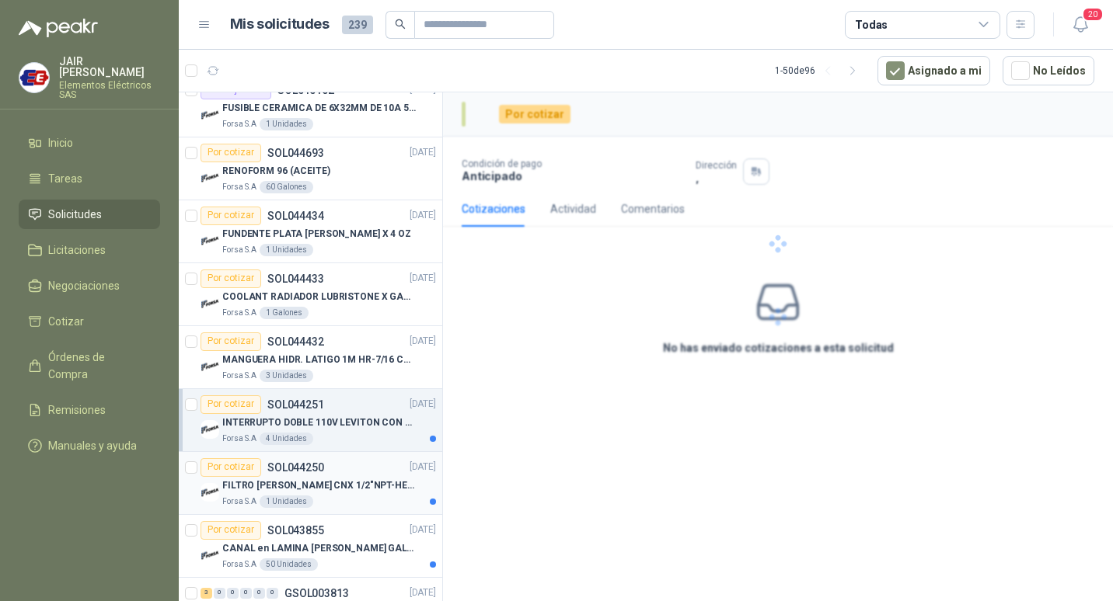
click at [345, 465] on div "Por cotizar SOL044250 [DATE]" at bounding box center [317, 467] width 235 height 19
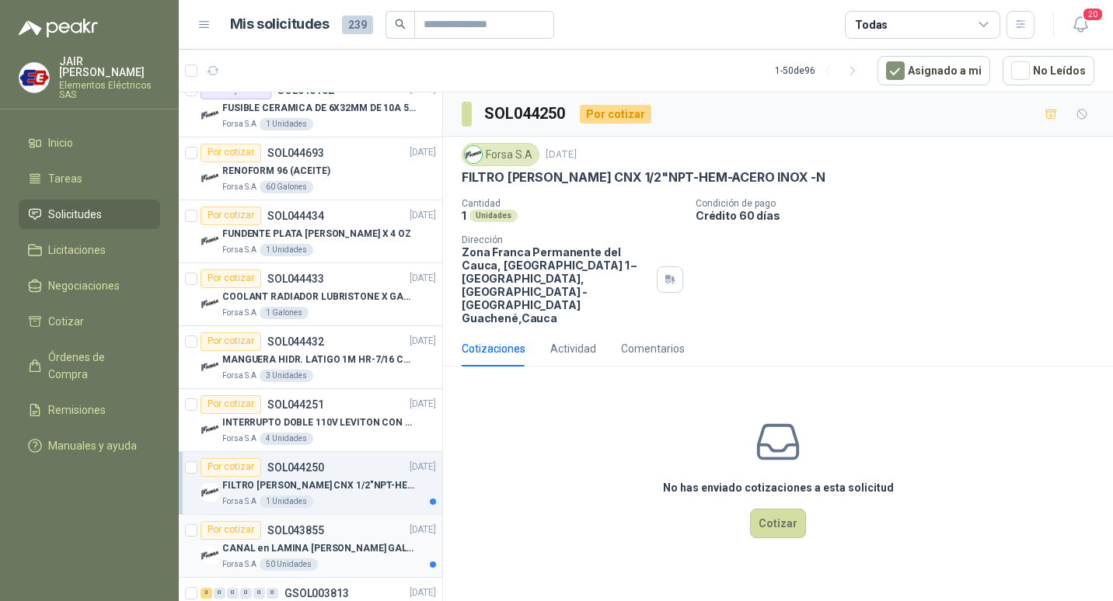
click at [339, 524] on div "Por cotizar SOL043855 [DATE]" at bounding box center [317, 530] width 235 height 19
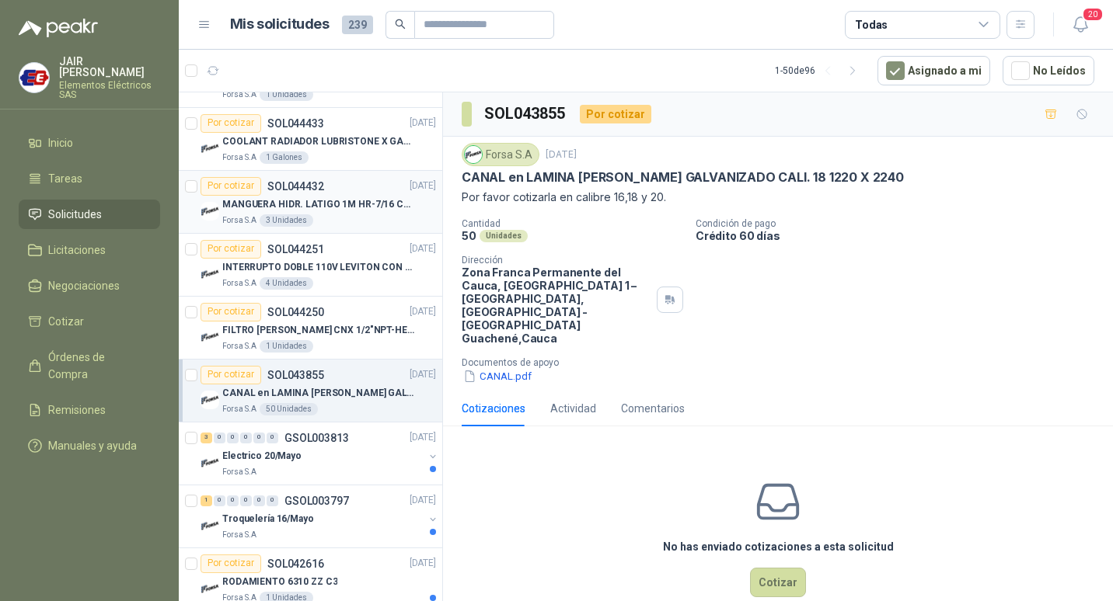
scroll to position [2487, 0]
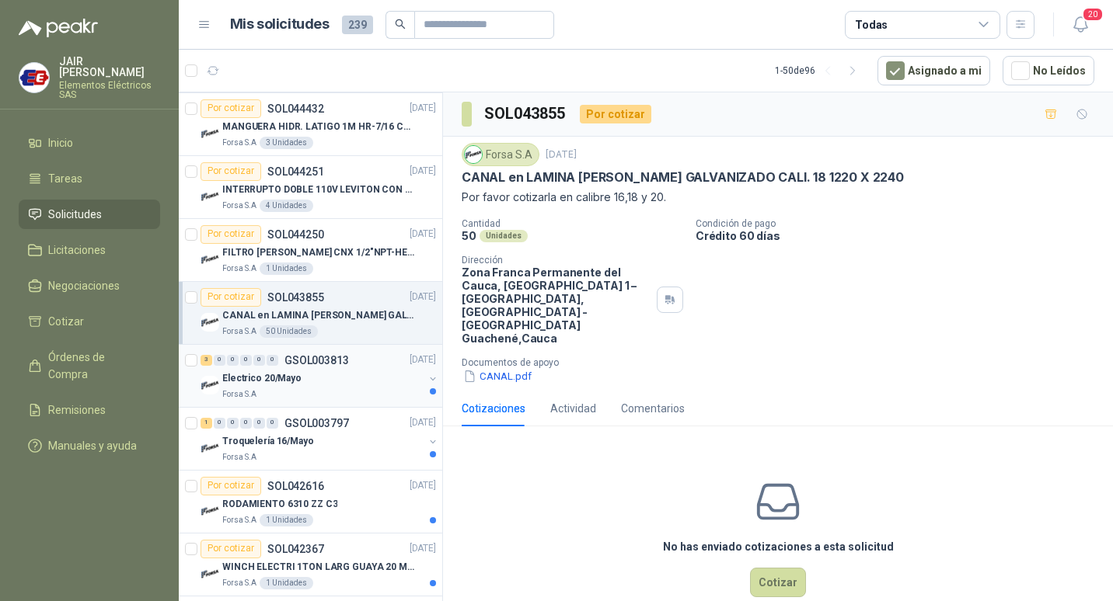
click at [352, 360] on div "3 0 0 0 0 0 GSOL003813 [DATE]" at bounding box center [319, 360] width 239 height 19
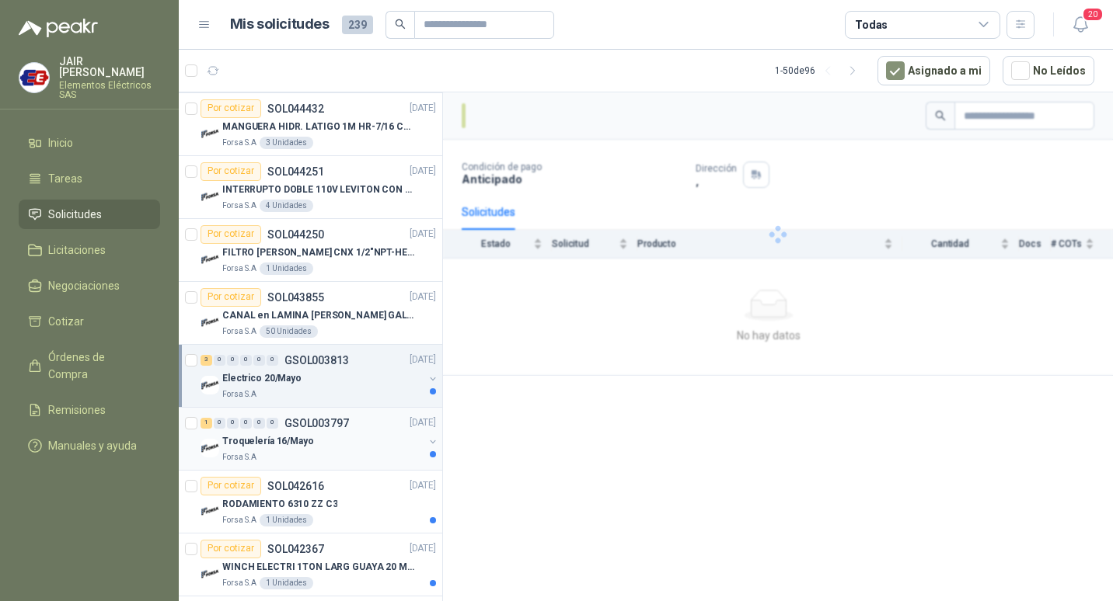
click at [352, 424] on div "1 0 0 0 0 0 GSOL003797 [DATE]" at bounding box center [319, 423] width 239 height 19
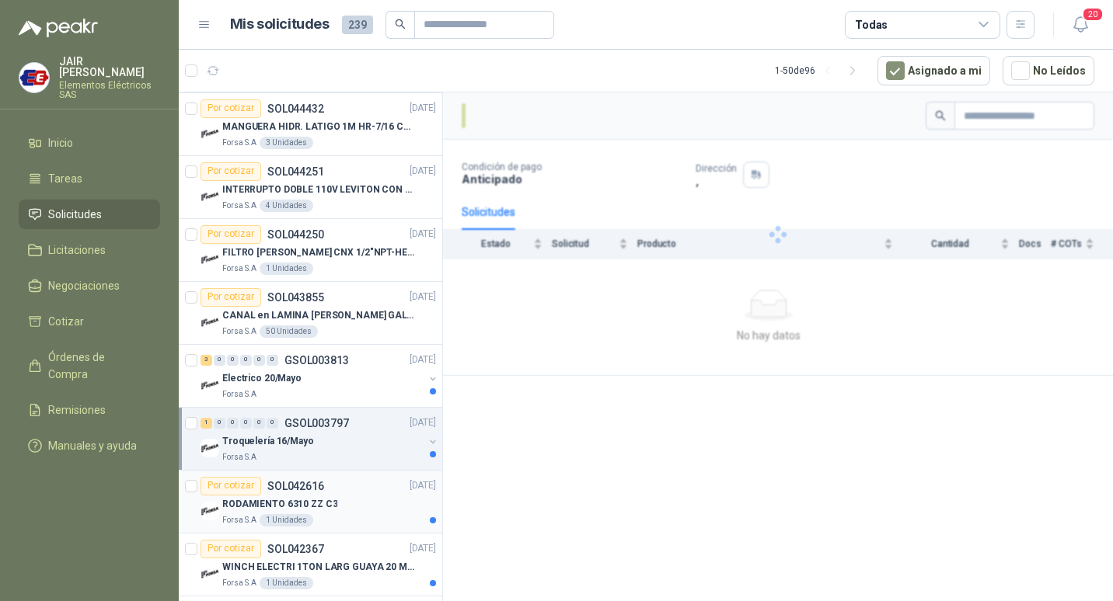
click at [354, 478] on div "Por cotizar SOL042616 [DATE]" at bounding box center [317, 486] width 235 height 19
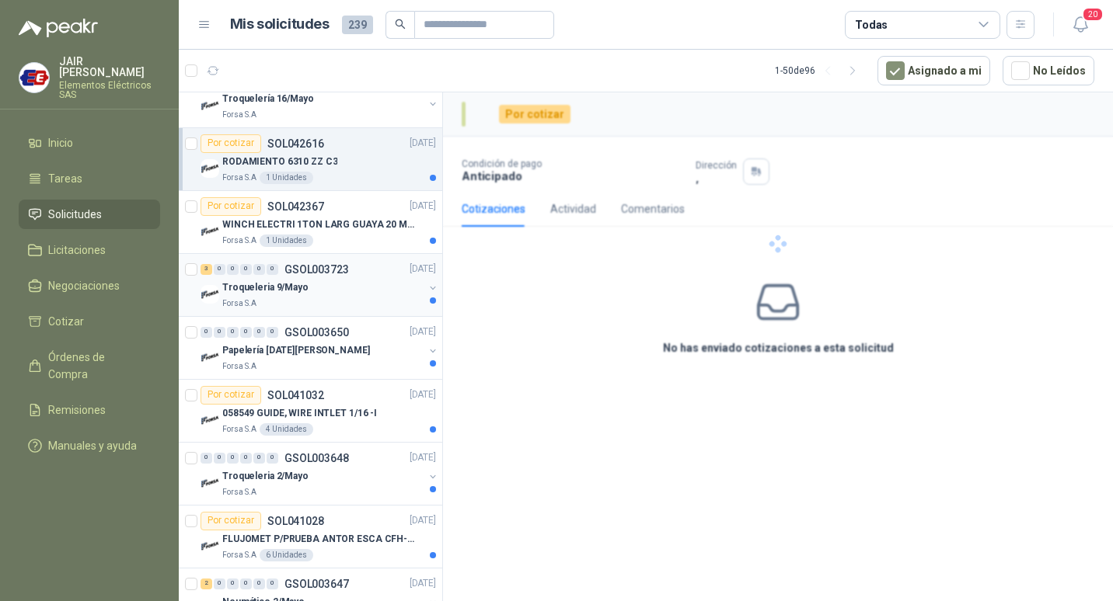
scroll to position [2875, 0]
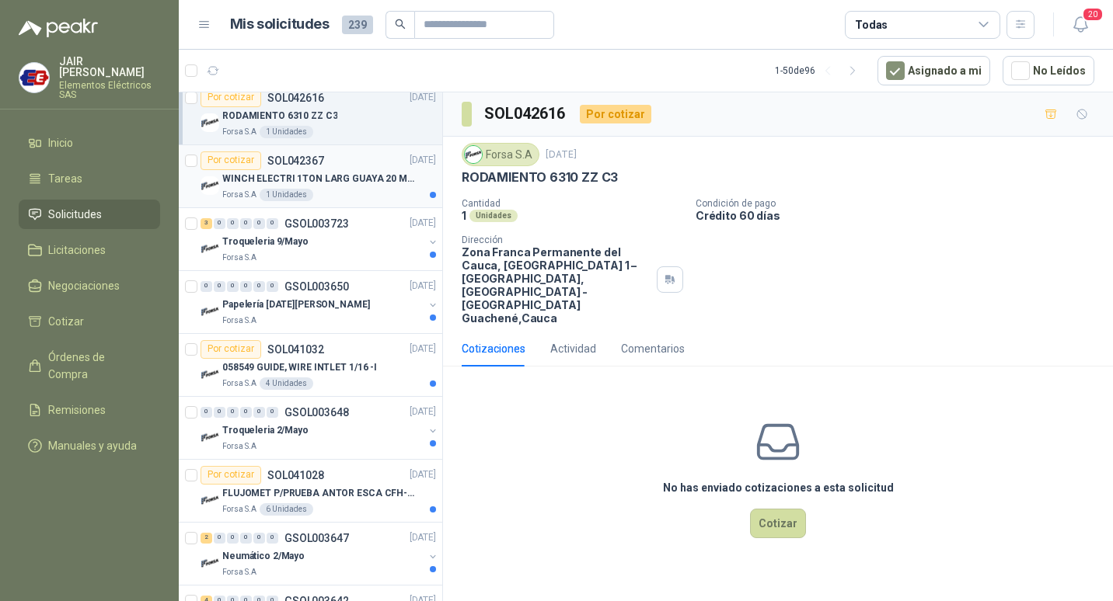
click at [345, 152] on div "Por cotizar SOL042367 [DATE]" at bounding box center [317, 161] width 235 height 19
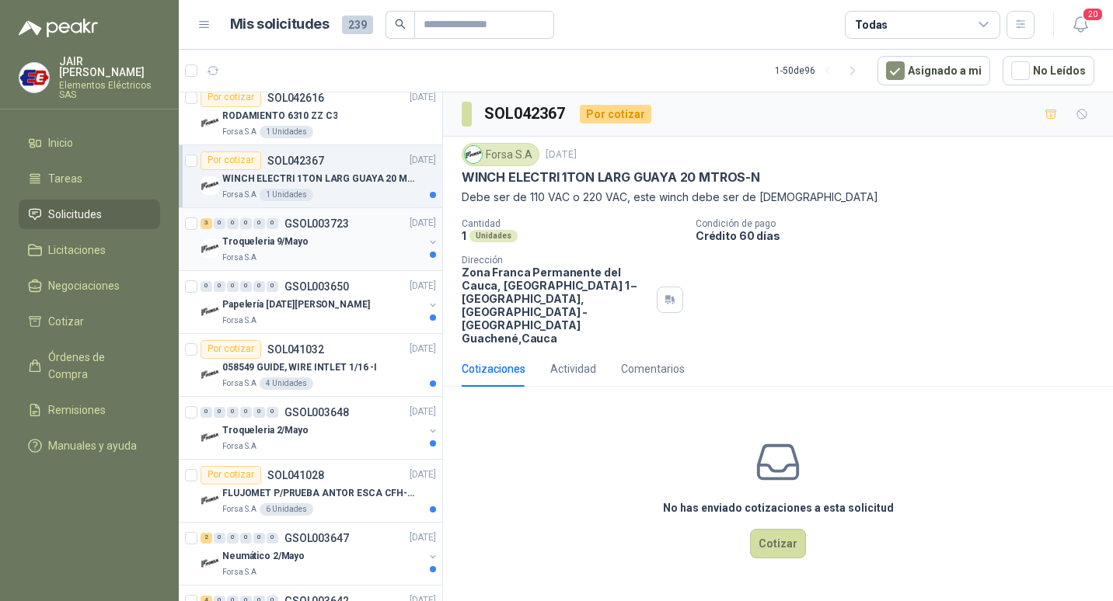
click at [360, 245] on div "Troqueleria 9/Mayo" at bounding box center [322, 242] width 201 height 19
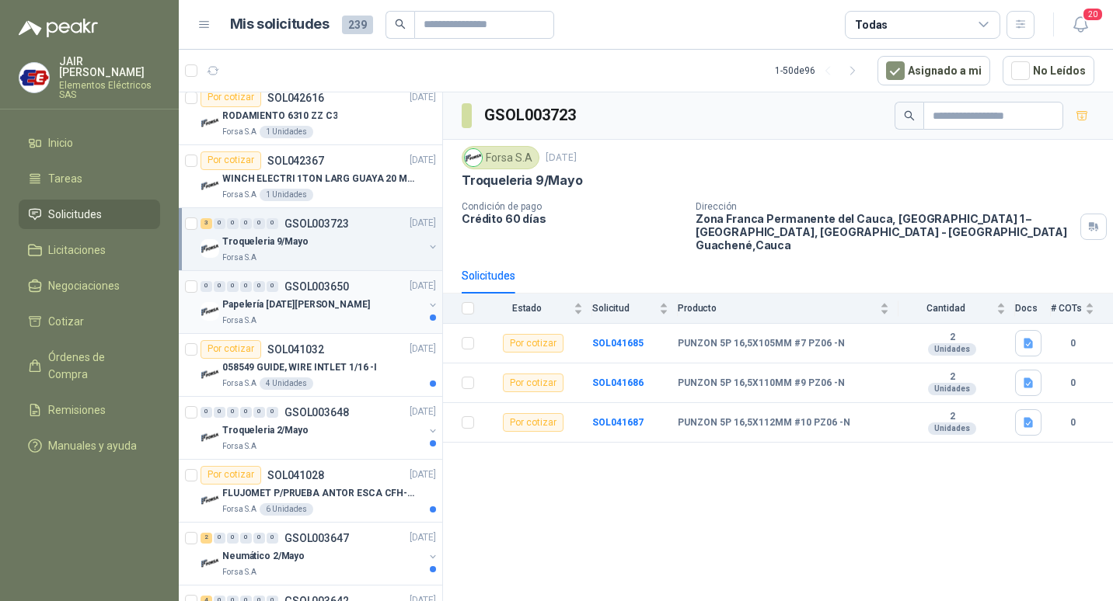
click at [350, 309] on div "Papelería [DATE][PERSON_NAME]" at bounding box center [322, 305] width 201 height 19
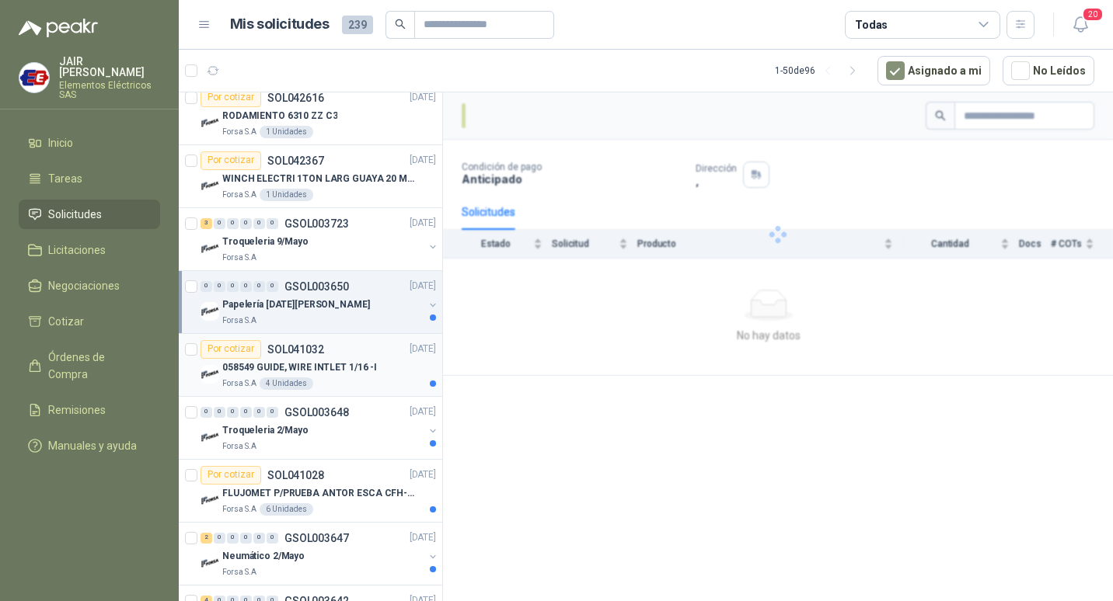
click at [361, 357] on div "Por cotizar SOL041032 [DATE]" at bounding box center [317, 349] width 235 height 19
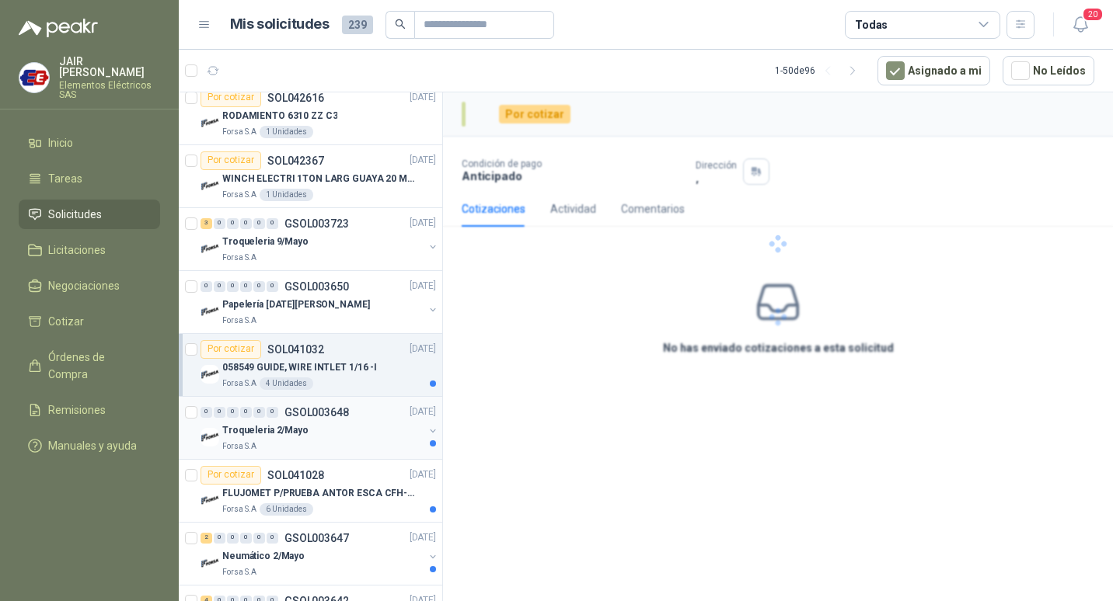
click at [347, 424] on div "Troqueleria 2/Mayo" at bounding box center [322, 431] width 201 height 19
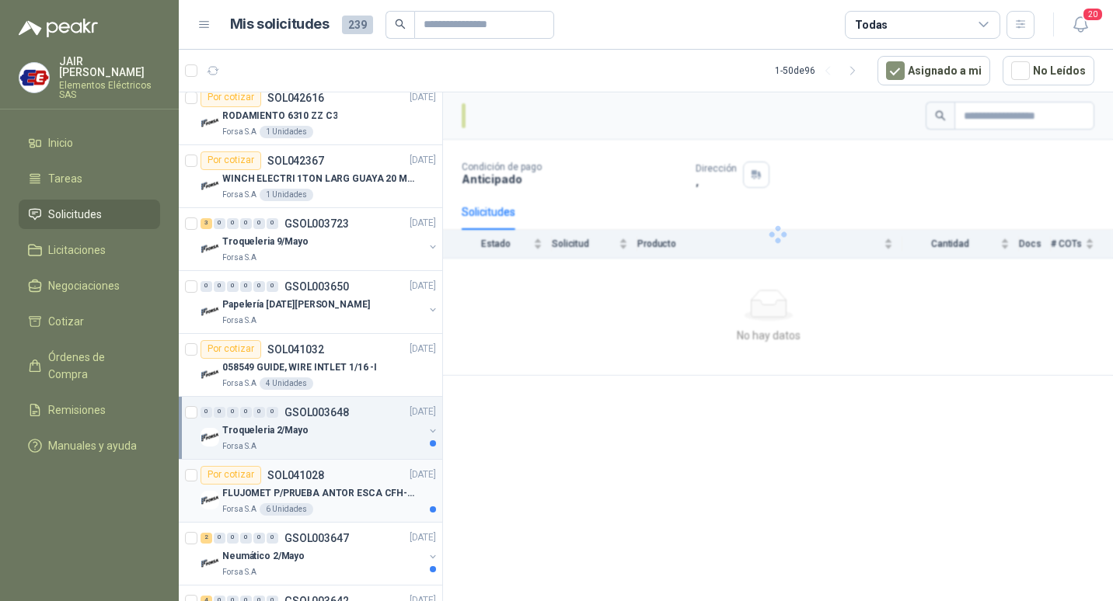
click at [344, 475] on div "Por cotizar SOL041028 [DATE]" at bounding box center [317, 475] width 235 height 19
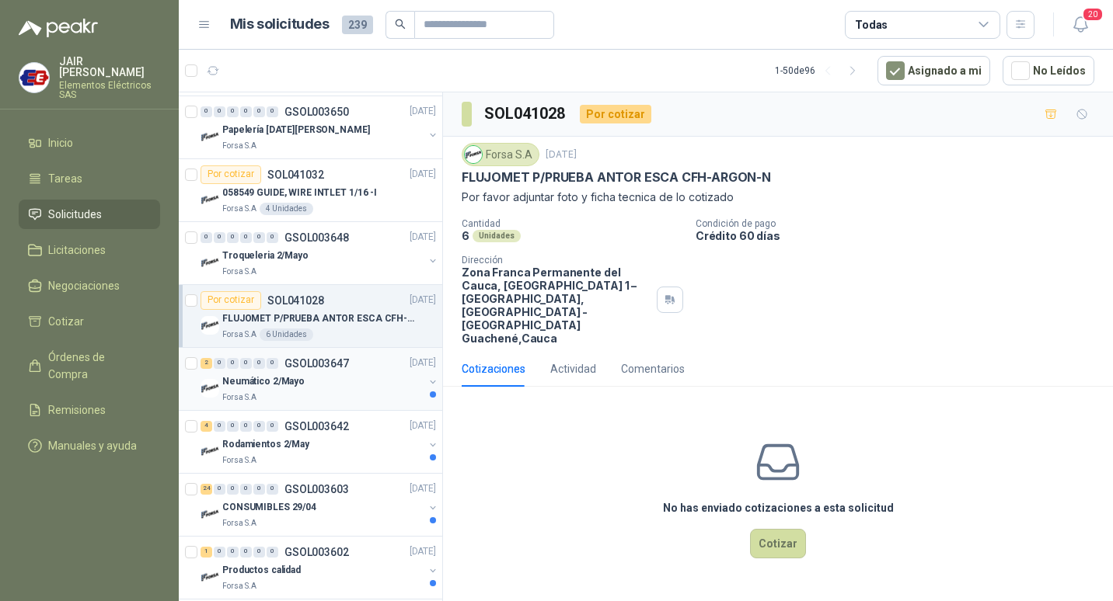
scroll to position [3066, 0]
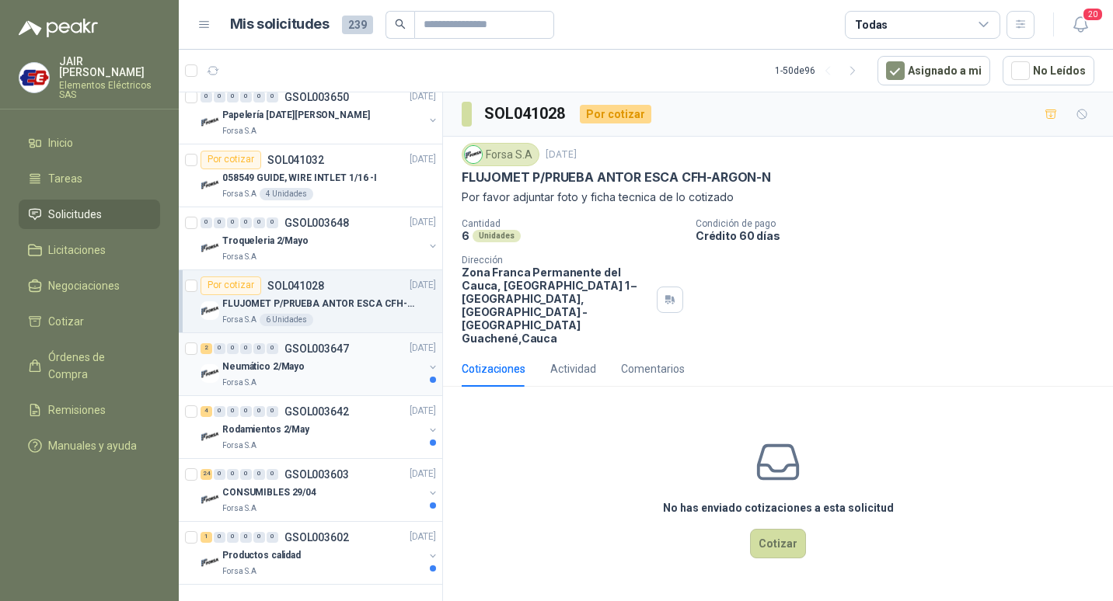
click at [348, 354] on div "2 0 0 0 0 0 GSOL003647 [DATE]" at bounding box center [319, 349] width 239 height 19
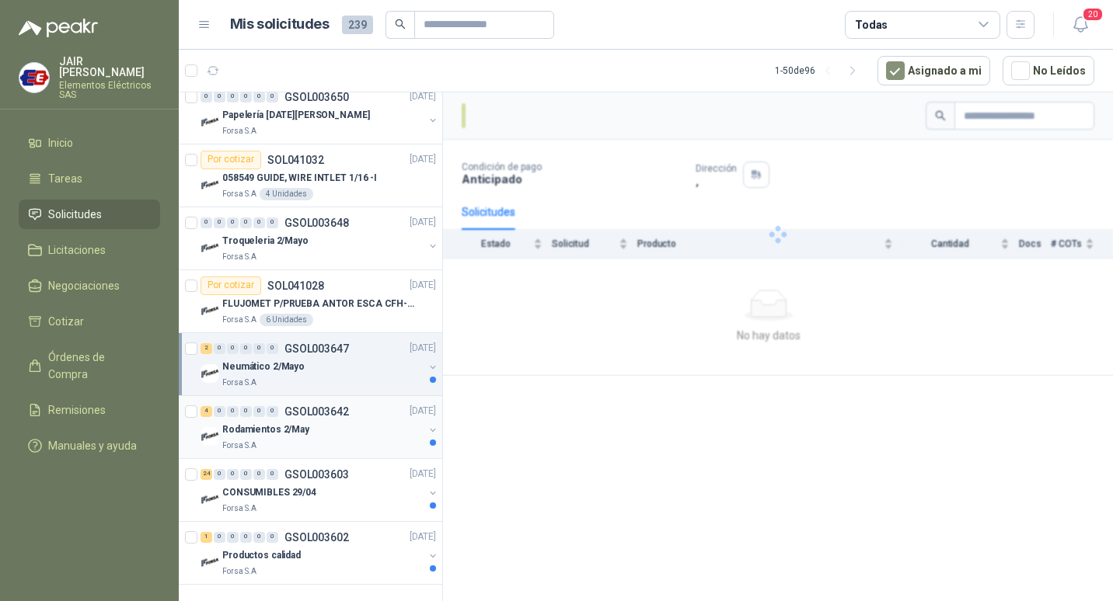
click at [339, 417] on p "GSOL003642" at bounding box center [316, 411] width 64 height 11
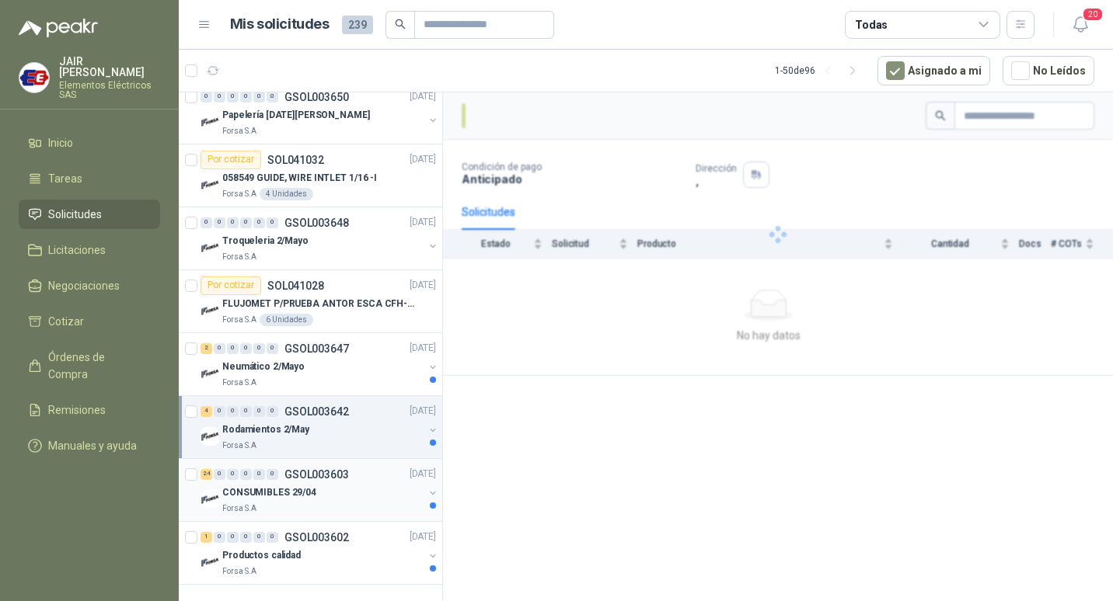
click at [333, 476] on p "GSOL003603" at bounding box center [316, 474] width 64 height 11
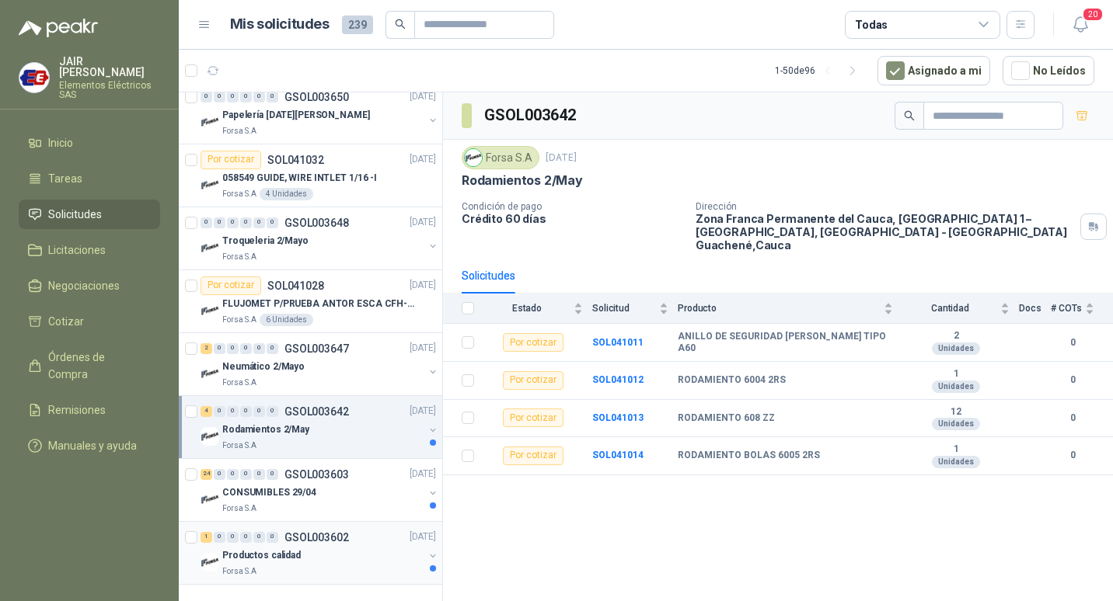
click at [347, 535] on p "GSOL003602" at bounding box center [316, 537] width 64 height 11
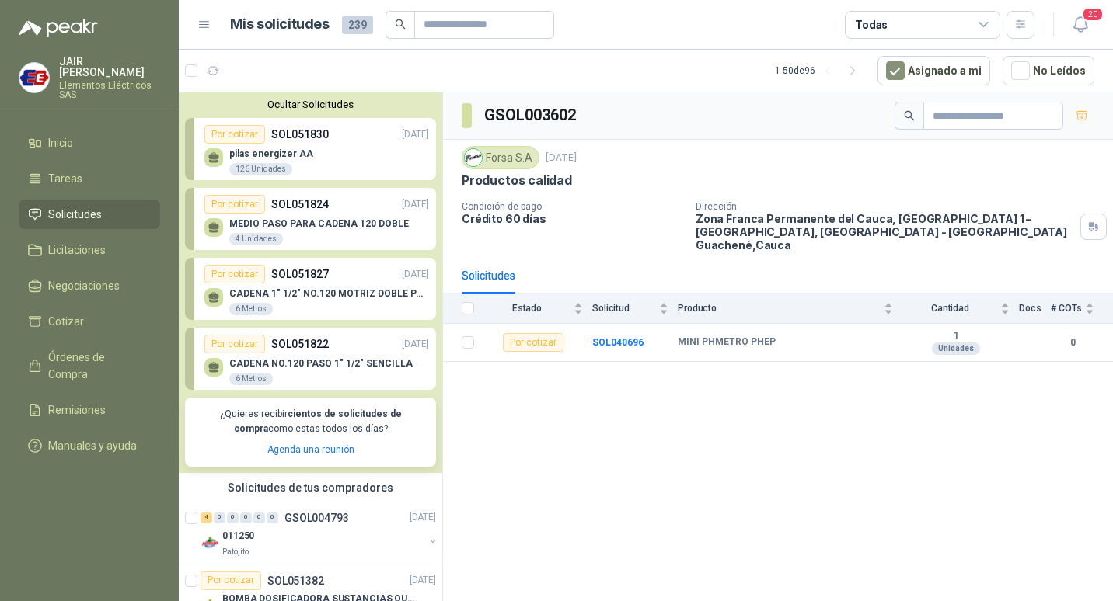
click at [350, 16] on span "239" at bounding box center [357, 25] width 31 height 19
click at [1086, 24] on icon "button" at bounding box center [1080, 24] width 19 height 19
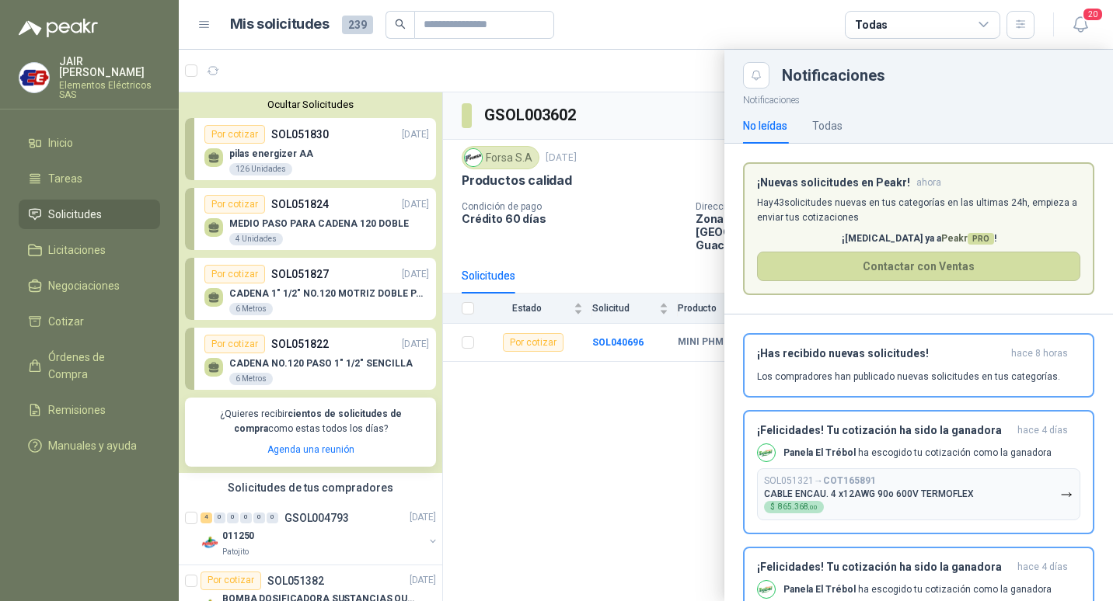
click at [1024, 172] on article "¡Nuevas solicitudes en Peakr! ahora [PERSON_NAME] 43 solicitudes nuevas en tus …" at bounding box center [918, 229] width 351 height 134
click at [814, 124] on div "Todas" at bounding box center [827, 125] width 30 height 17
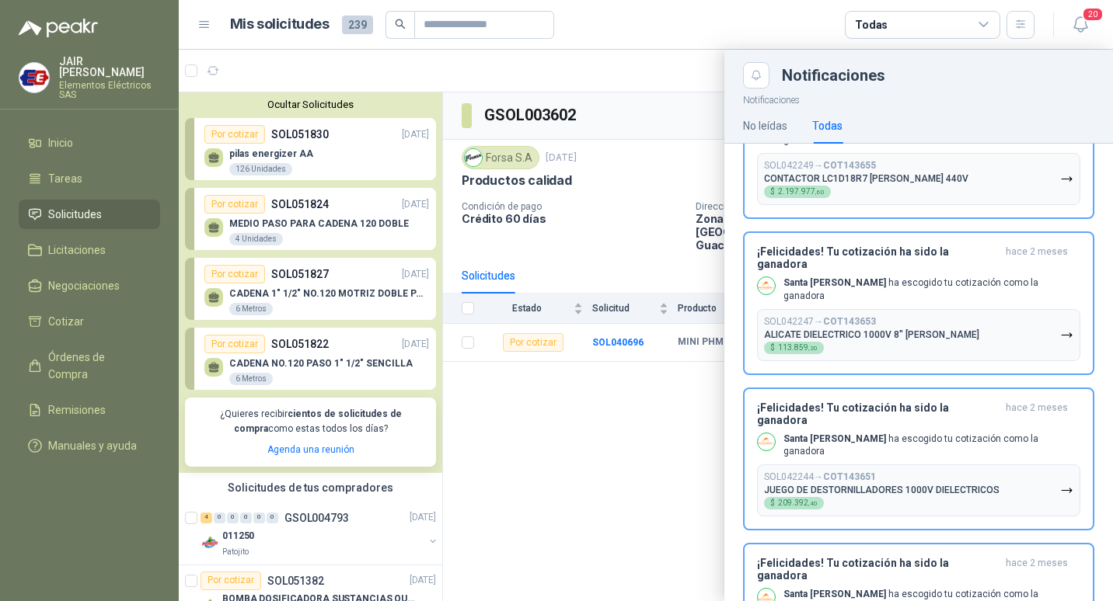
scroll to position [9756, 0]
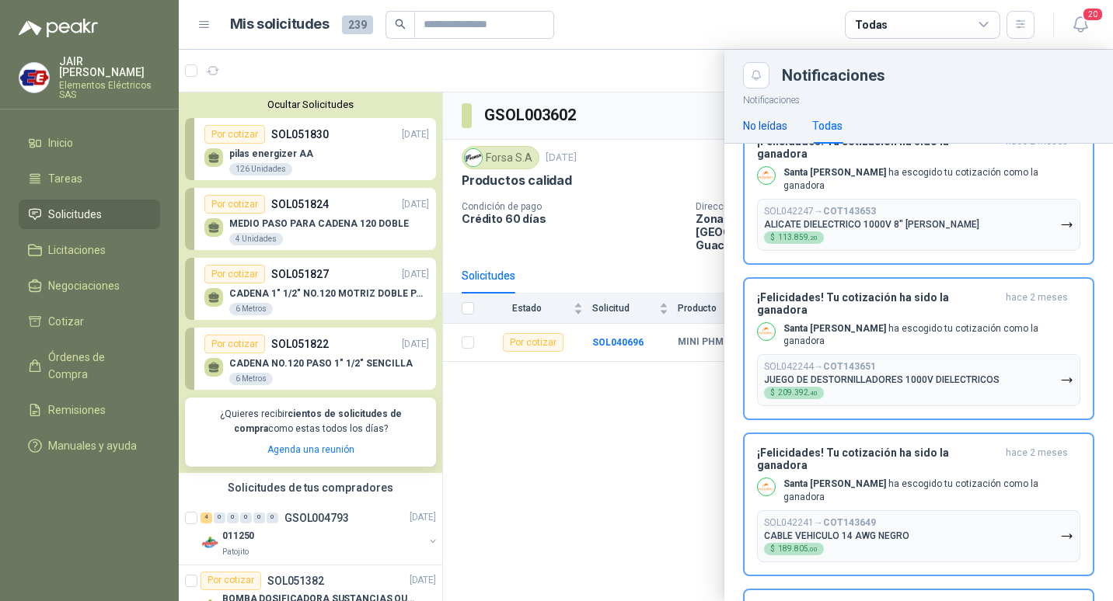
click at [785, 124] on div "No leídas" at bounding box center [765, 125] width 44 height 17
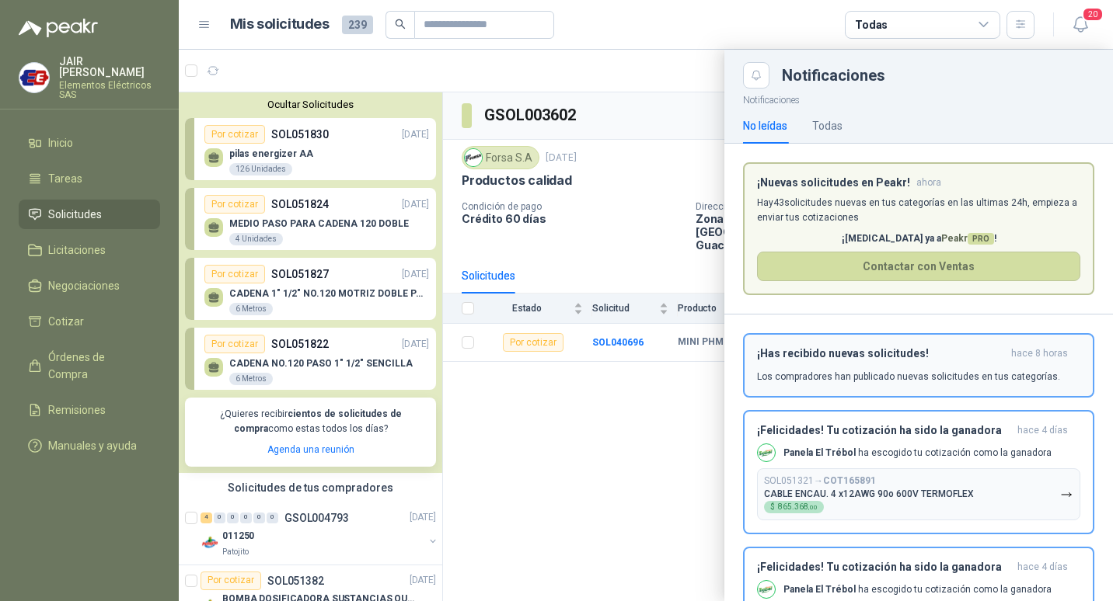
click at [887, 355] on h3 "¡Has recibido nuevas solicitudes!" at bounding box center [881, 353] width 248 height 13
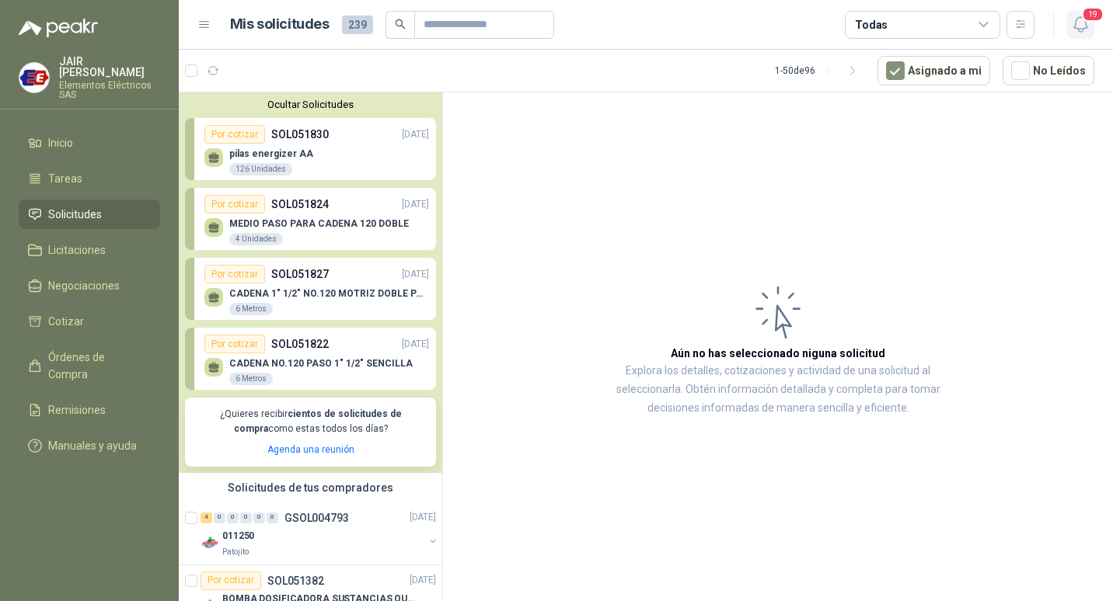
click at [1071, 25] on icon "button" at bounding box center [1080, 24] width 19 height 19
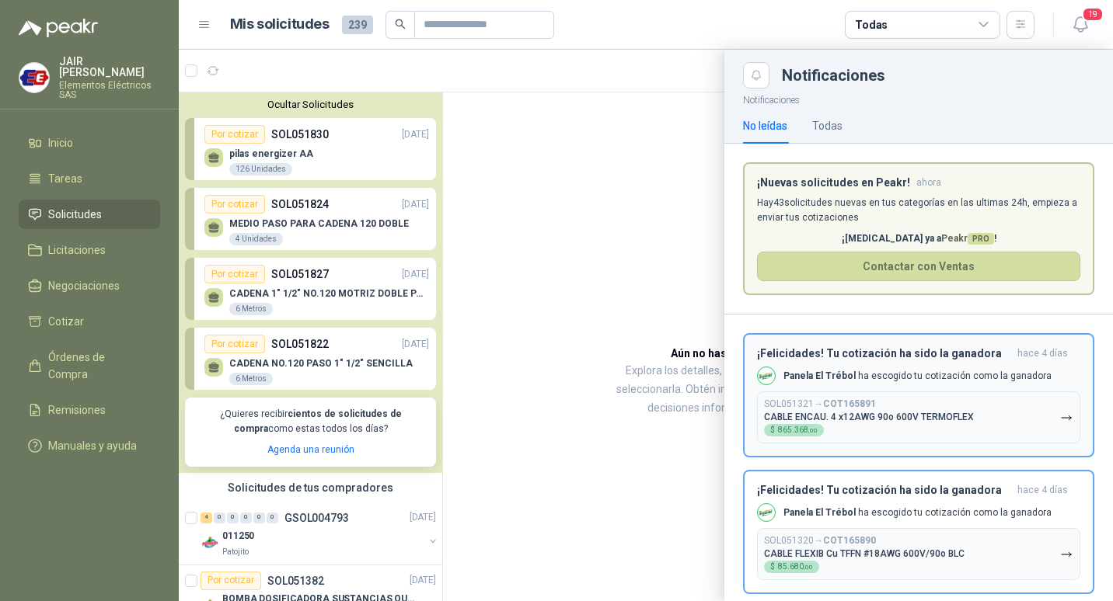
click at [887, 359] on h3 "¡Felicidades! Tu cotización ha sido la ganadora" at bounding box center [884, 353] width 254 height 13
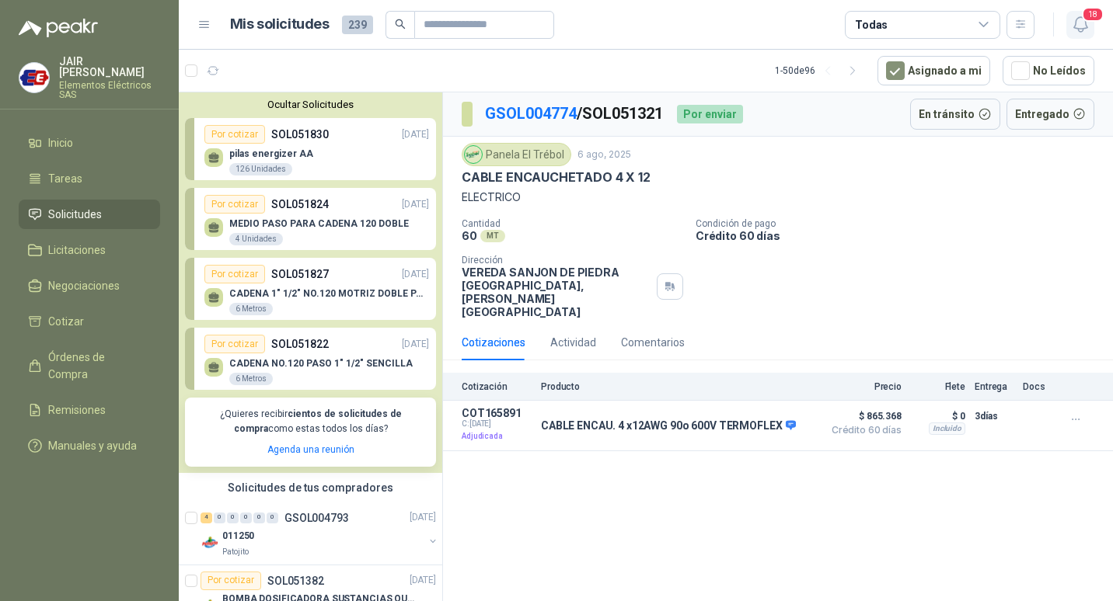
click at [1082, 24] on icon "button" at bounding box center [1080, 24] width 19 height 19
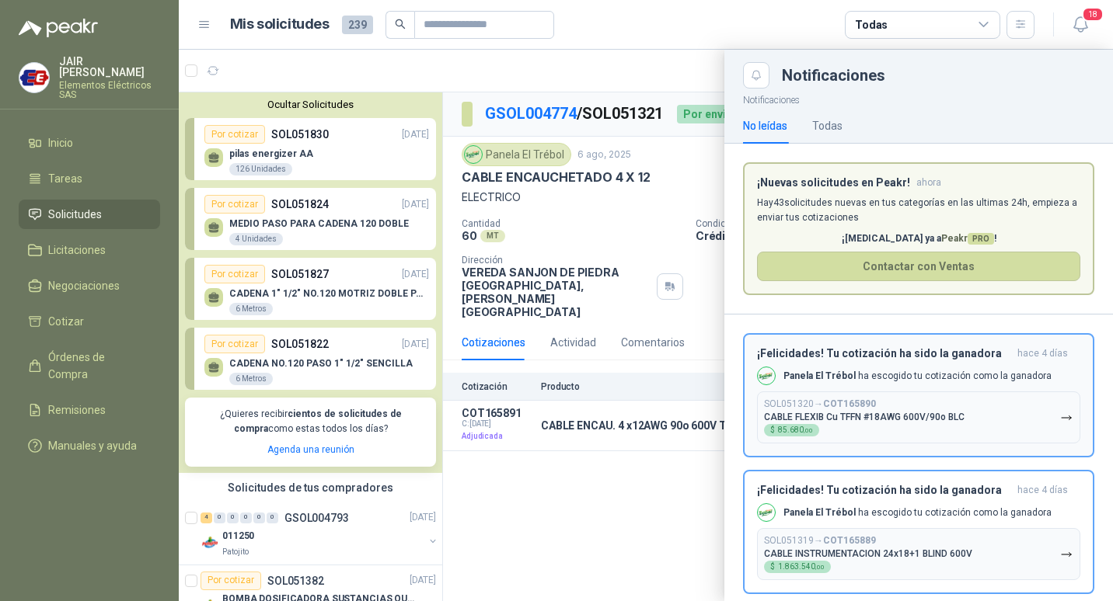
click at [873, 349] on h3 "¡Felicidades! Tu cotización ha sido la ganadora" at bounding box center [884, 353] width 254 height 13
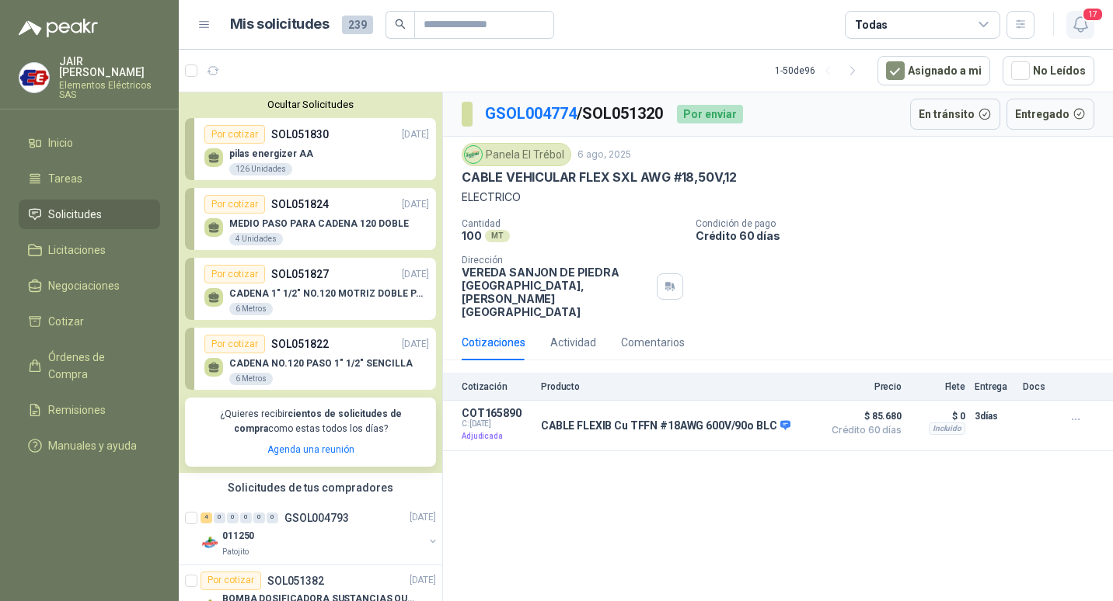
click at [1086, 13] on span "17" at bounding box center [1093, 14] width 22 height 15
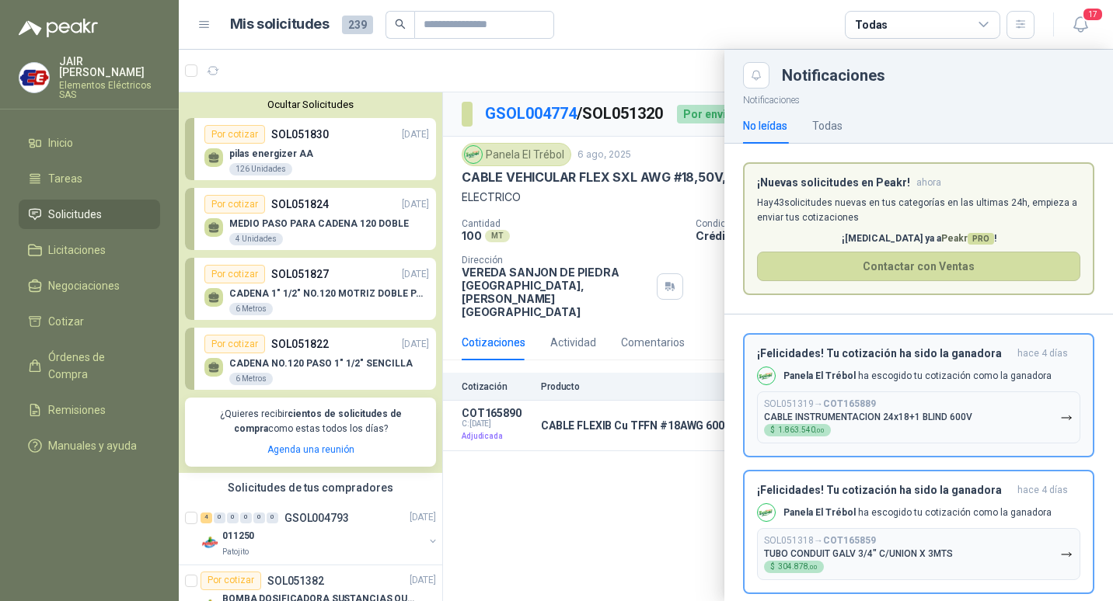
click at [822, 355] on h3 "¡Felicidades! Tu cotización ha sido la ganadora" at bounding box center [884, 353] width 254 height 13
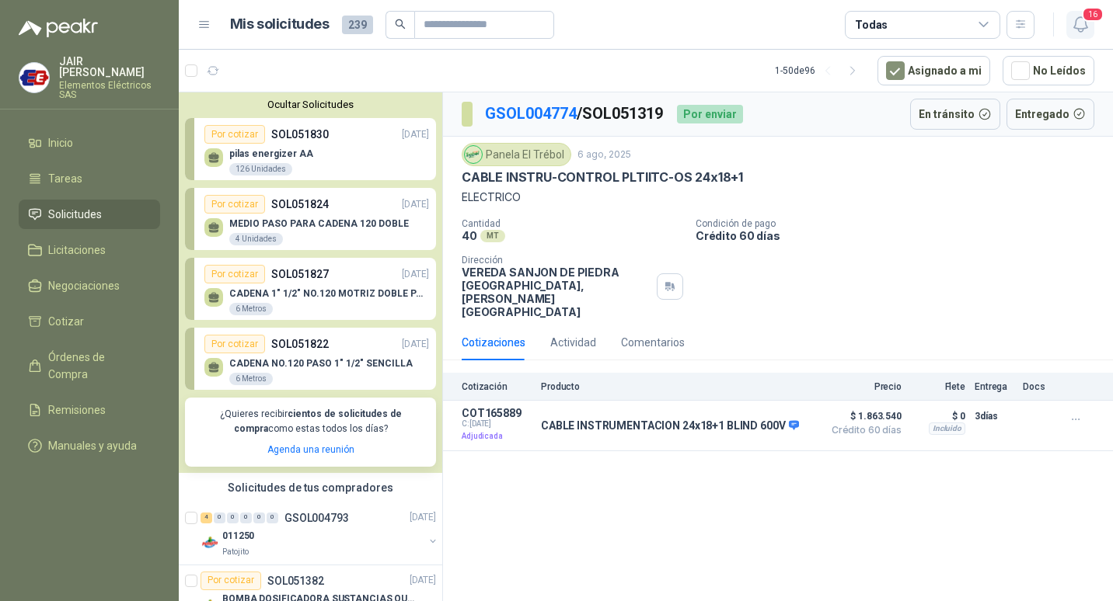
click at [1072, 23] on icon "button" at bounding box center [1080, 24] width 19 height 19
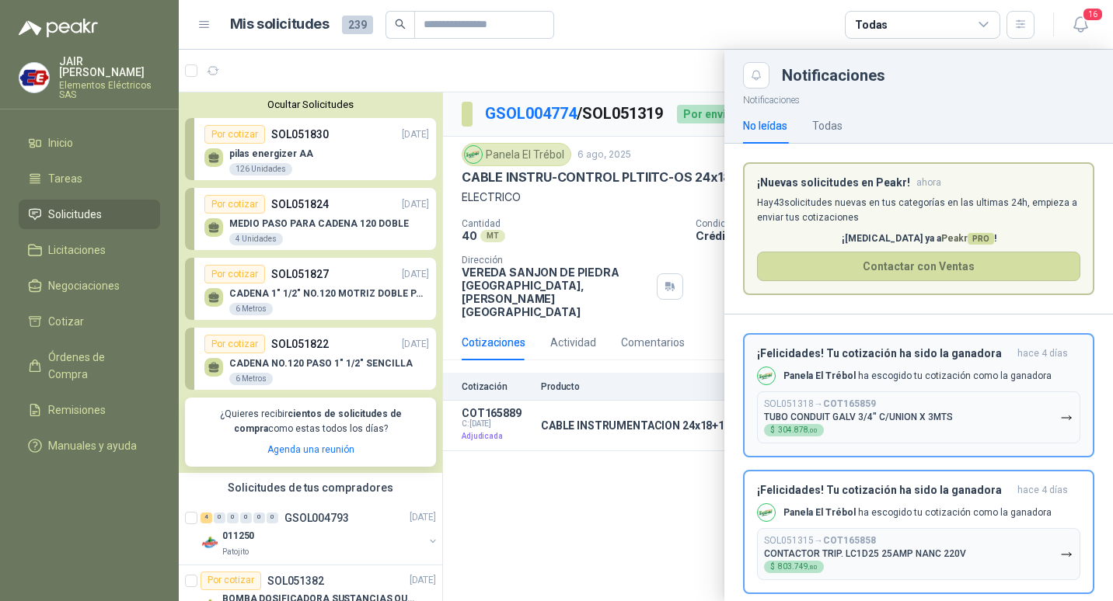
click at [829, 352] on h3 "¡Felicidades! Tu cotización ha sido la ganadora" at bounding box center [884, 353] width 254 height 13
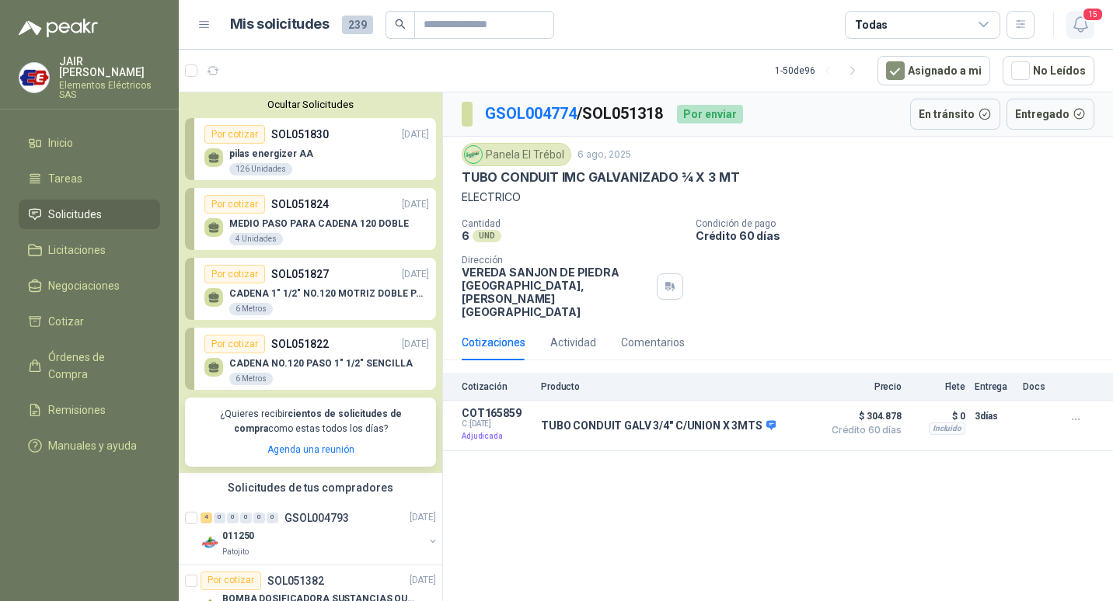
click at [1091, 21] on span "15" at bounding box center [1093, 14] width 22 height 15
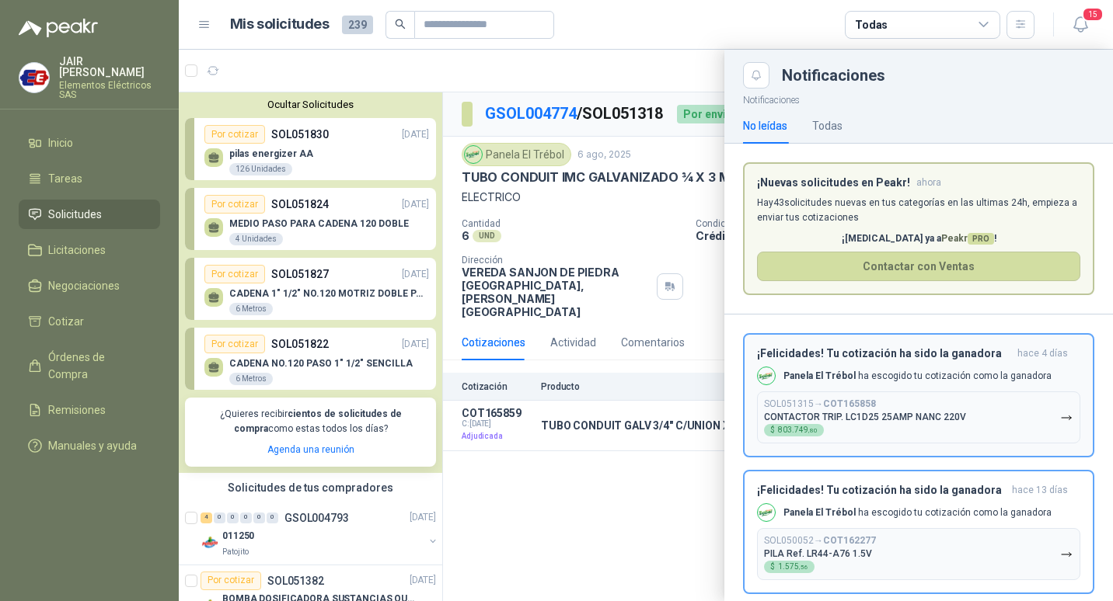
click at [836, 347] on button "¡Felicidades! Tu cotización ha sido la ganadora [DATE] Panela El Trébol ha esco…" at bounding box center [918, 395] width 351 height 124
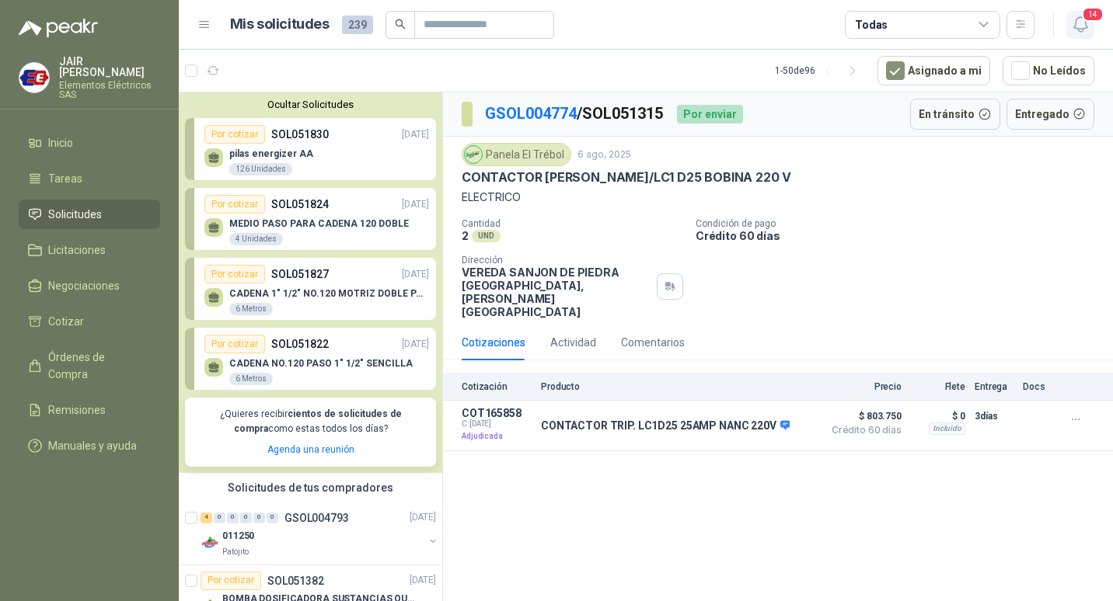
click at [1076, 26] on icon "button" at bounding box center [1080, 24] width 19 height 19
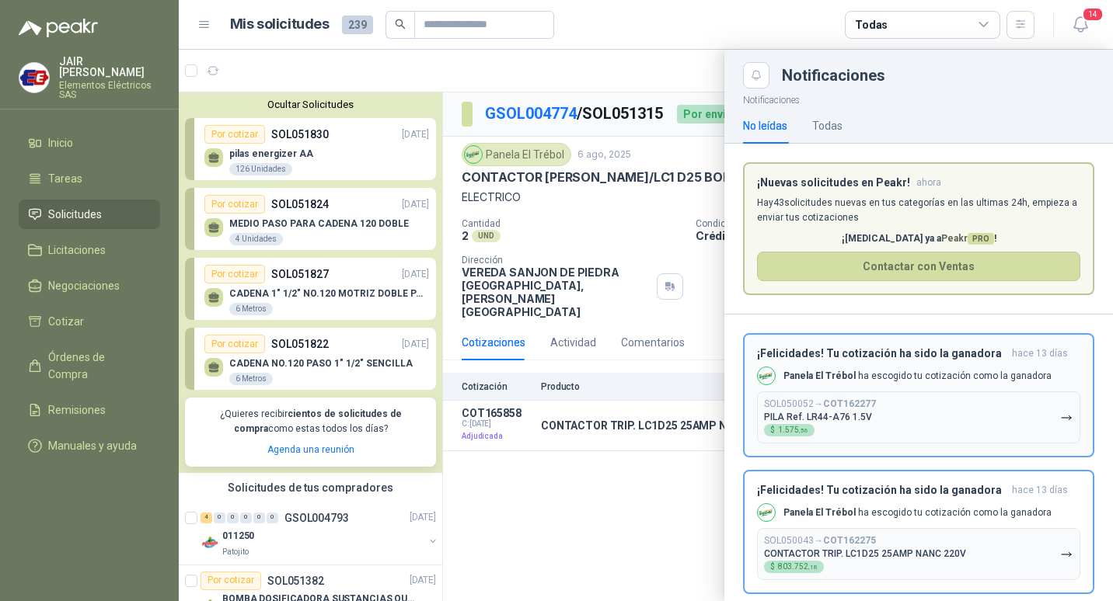
click at [814, 368] on div "Panela El Trébol ha escogido tu cotización como la ganadora" at bounding box center [904, 376] width 295 height 19
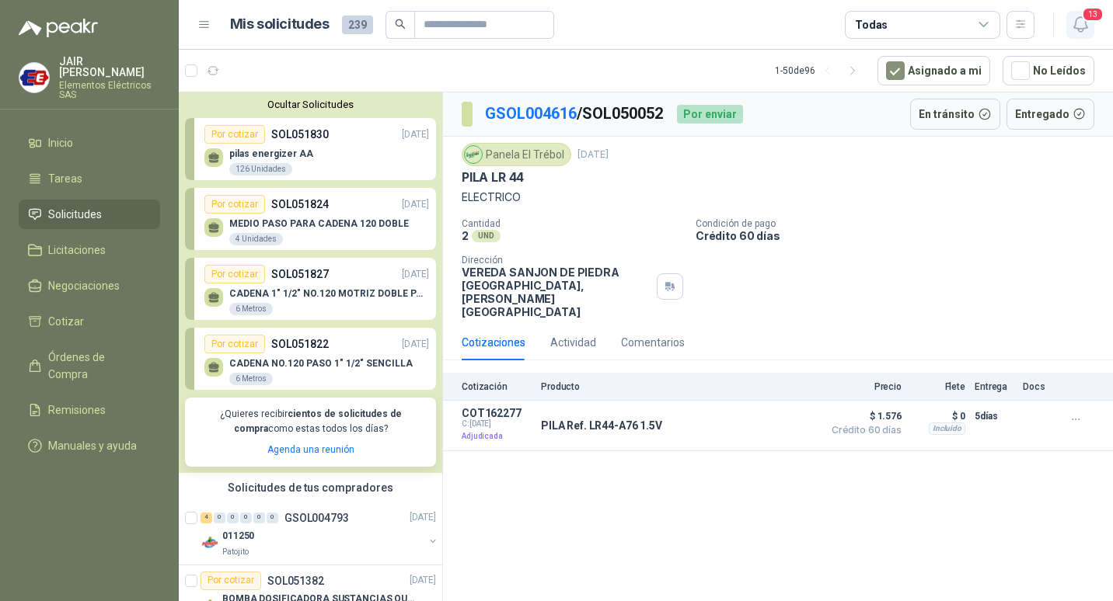
click at [1079, 30] on icon "button" at bounding box center [1080, 24] width 19 height 19
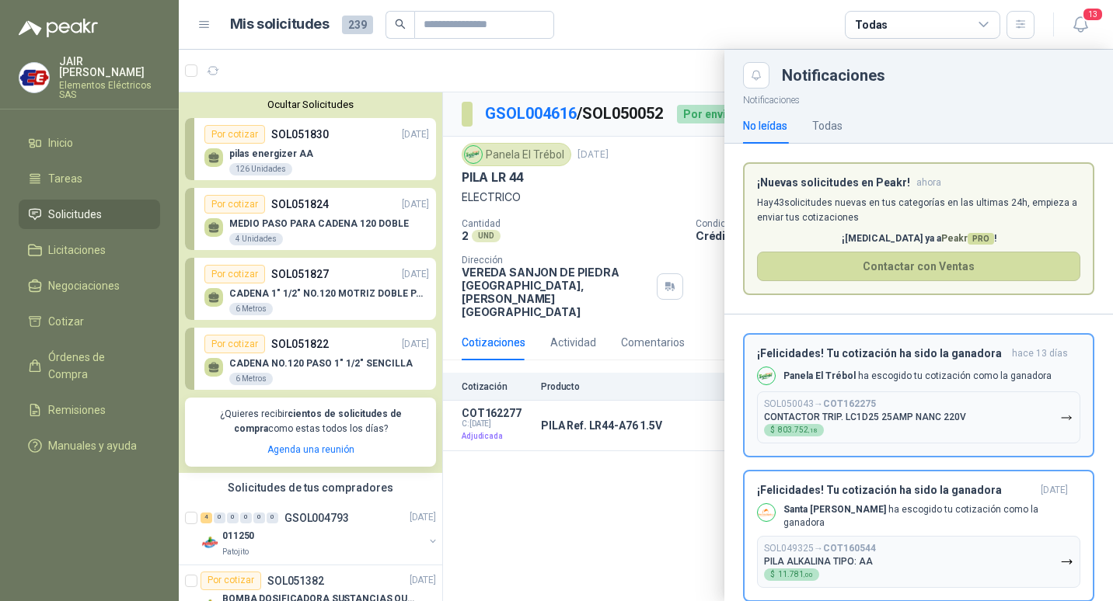
click at [858, 374] on p "Panela El Trébol ha escogido tu cotización como la ganadora" at bounding box center [917, 376] width 268 height 13
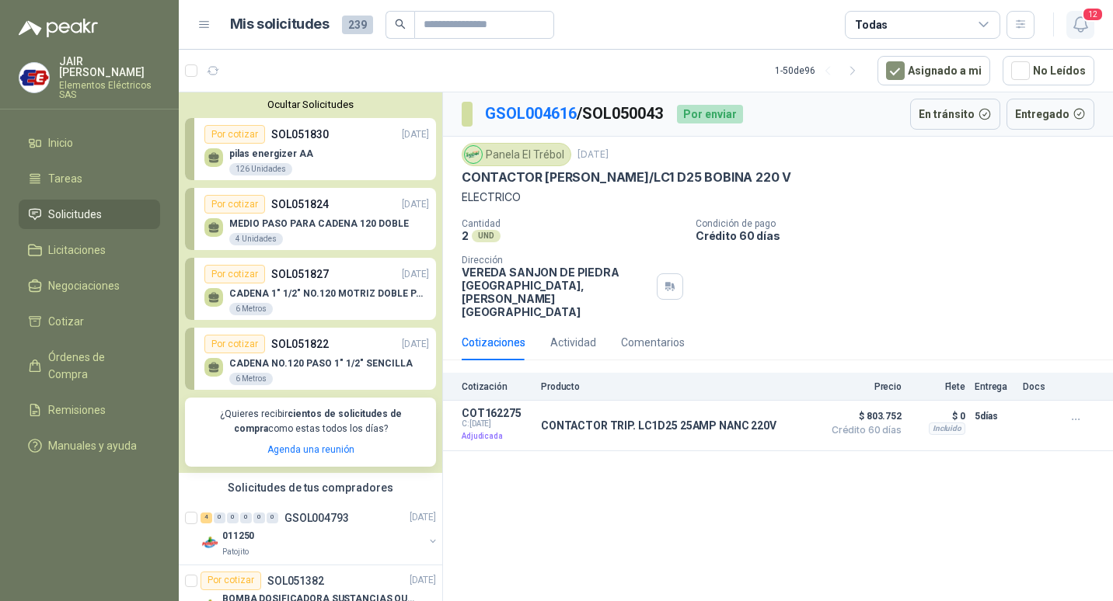
click at [1076, 19] on icon "button" at bounding box center [1080, 24] width 19 height 19
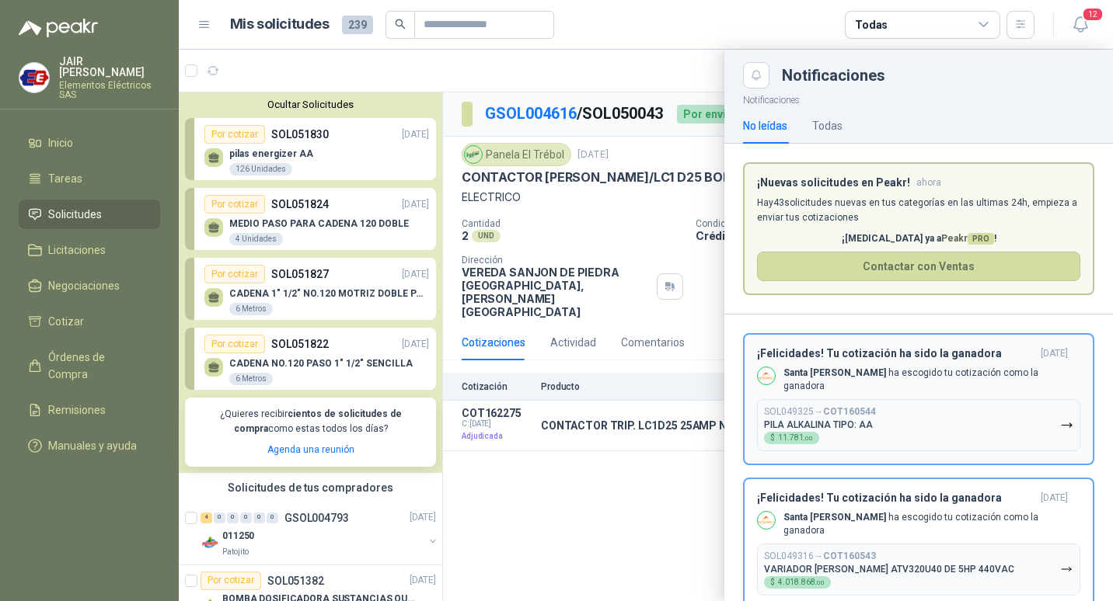
click at [838, 342] on button "¡Felicidades! Tu cotización ha sido la ganadora [DATE] Santa [PERSON_NAME] ha e…" at bounding box center [918, 399] width 351 height 132
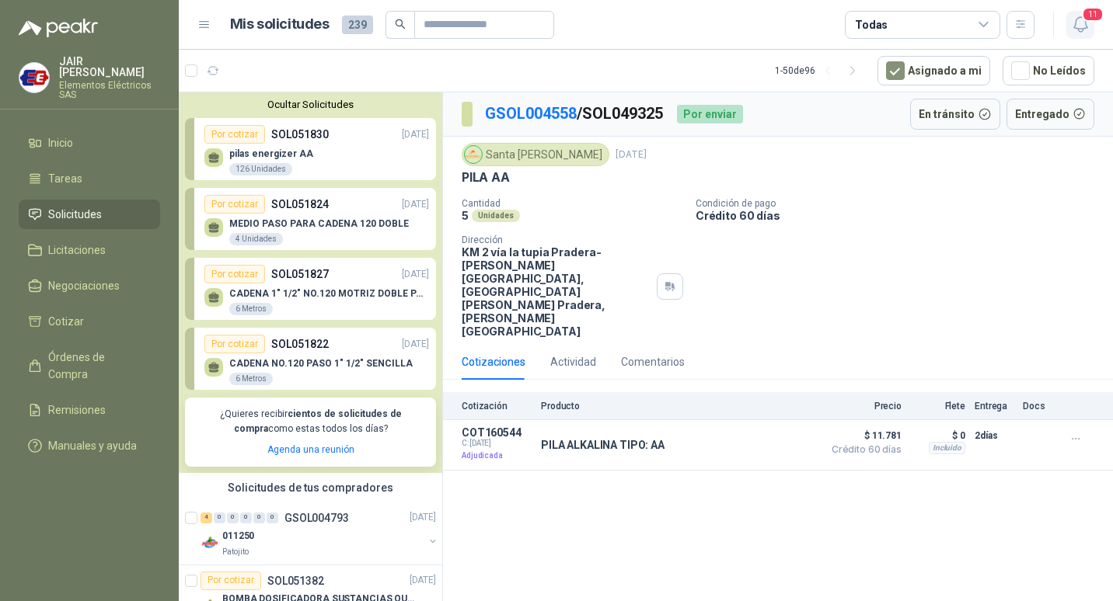
click at [1092, 19] on span "11" at bounding box center [1093, 14] width 22 height 15
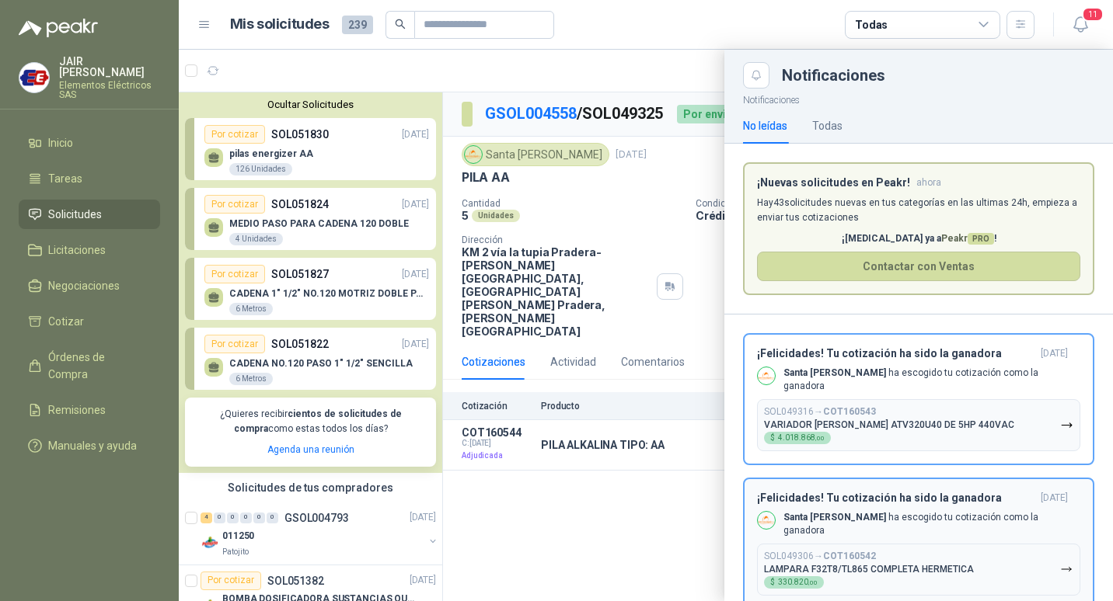
click at [882, 499] on div "¡Felicidades! Tu cotización ha sido la ganadora [DATE] Santa [PERSON_NAME] ha e…" at bounding box center [918, 544] width 323 height 104
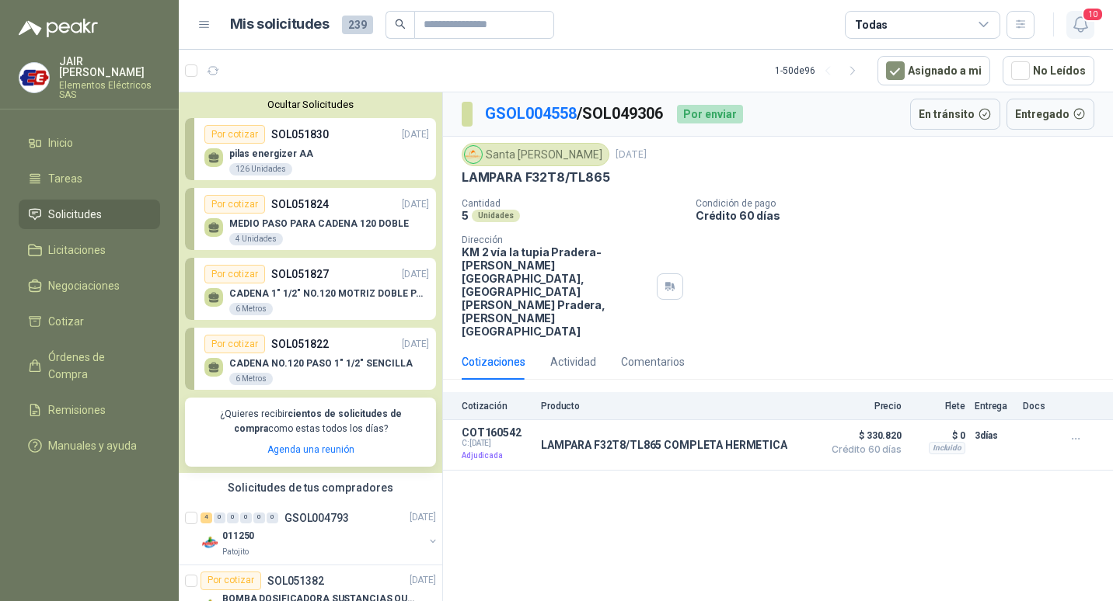
click at [1086, 24] on icon "button" at bounding box center [1079, 24] width 13 height 15
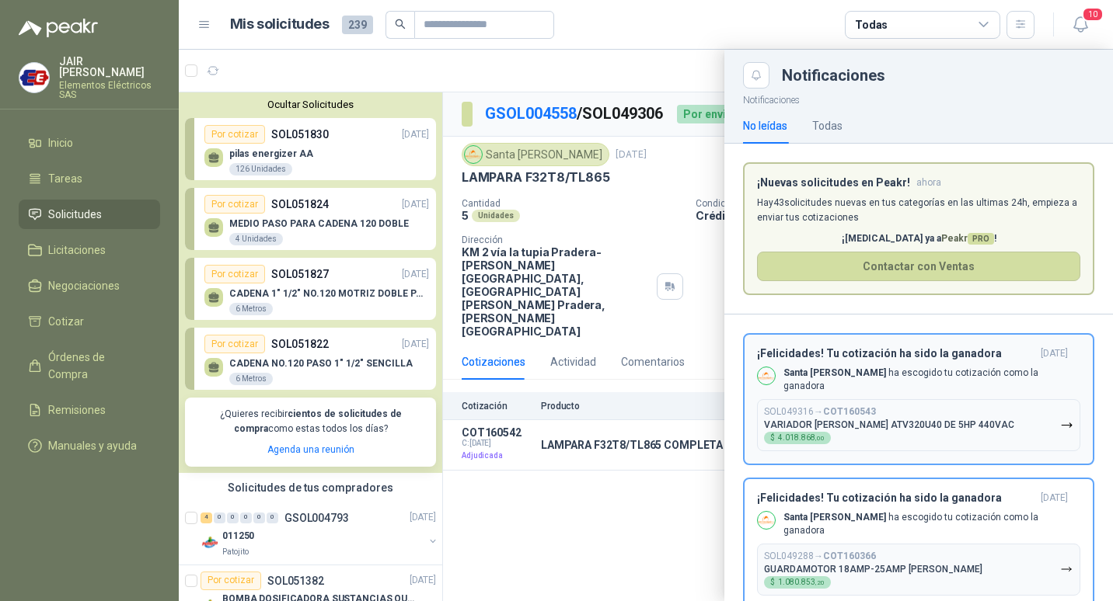
click at [828, 361] on h3 "¡Felicidades! Tu cotización ha sido la ganadora" at bounding box center [895, 353] width 277 height 13
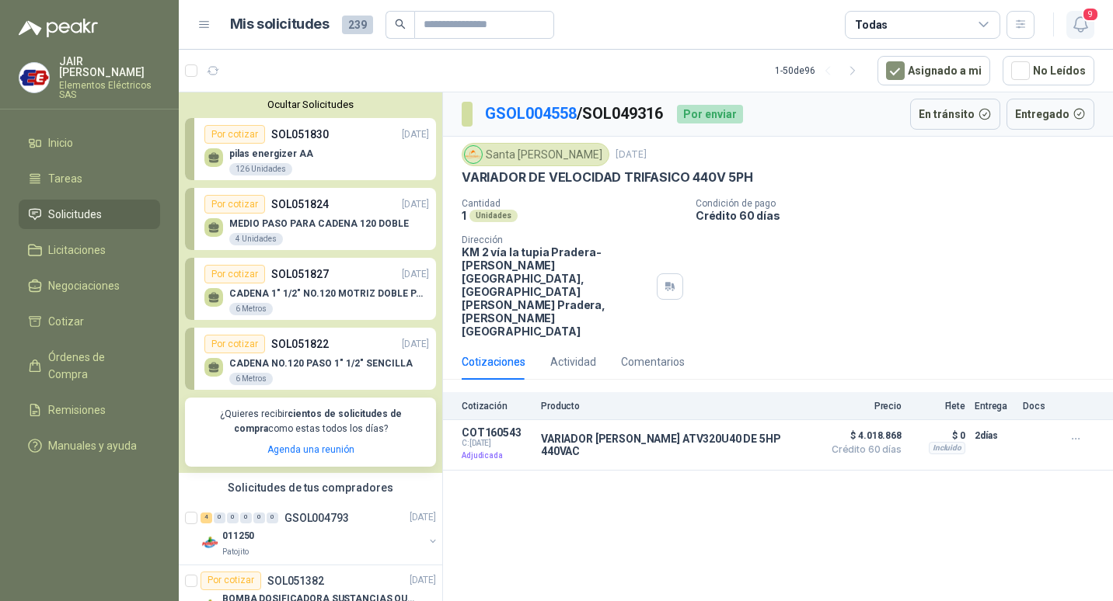
click at [1081, 21] on icon "button" at bounding box center [1080, 24] width 19 height 19
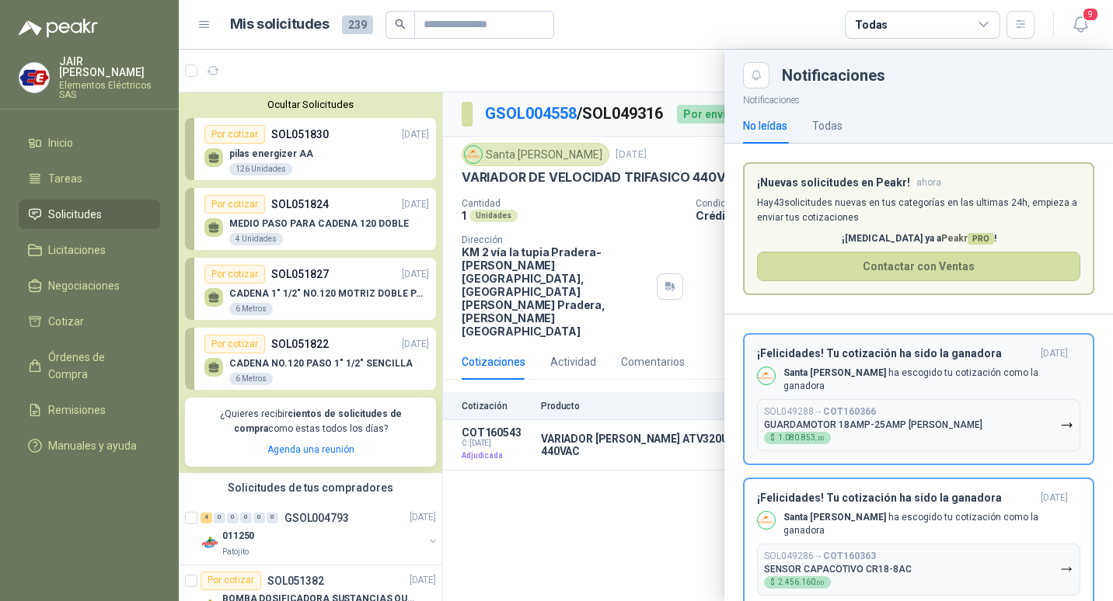
click at [818, 368] on div "Santa [PERSON_NAME] ha escogido tu cotización como la ganadora" at bounding box center [918, 380] width 323 height 26
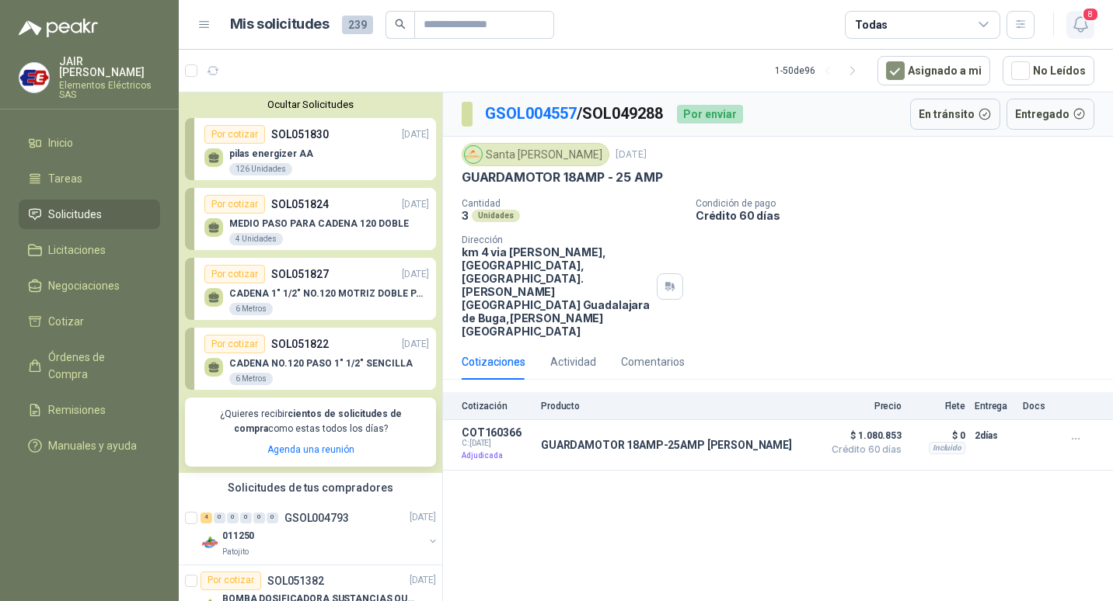
click at [1081, 19] on icon "button" at bounding box center [1080, 24] width 19 height 19
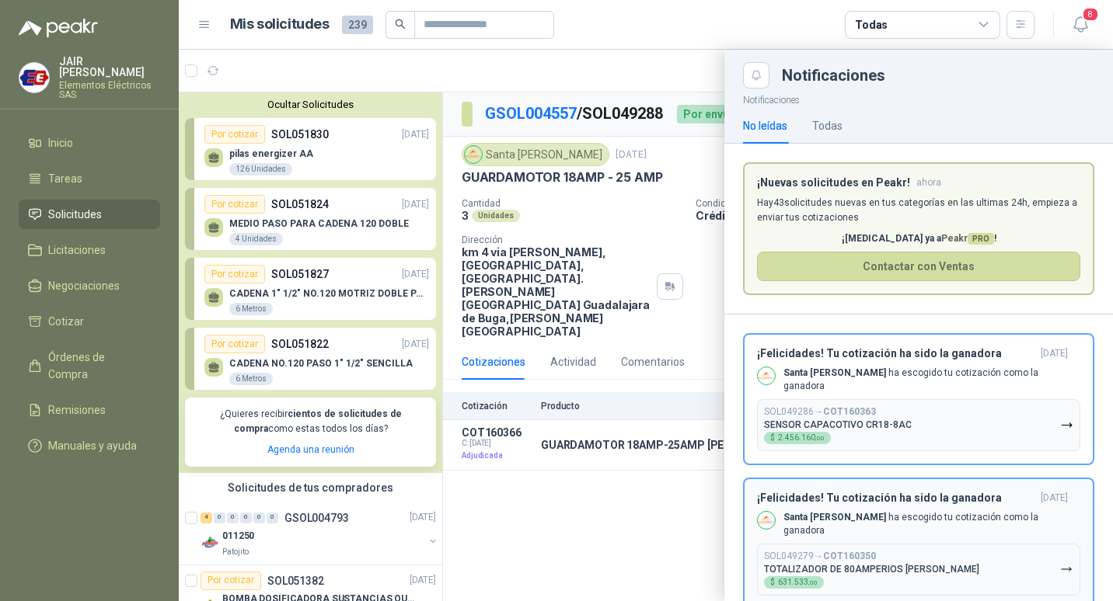
click at [835, 494] on h3 "¡Felicidades! Tu cotización ha sido la ganadora" at bounding box center [895, 498] width 277 height 13
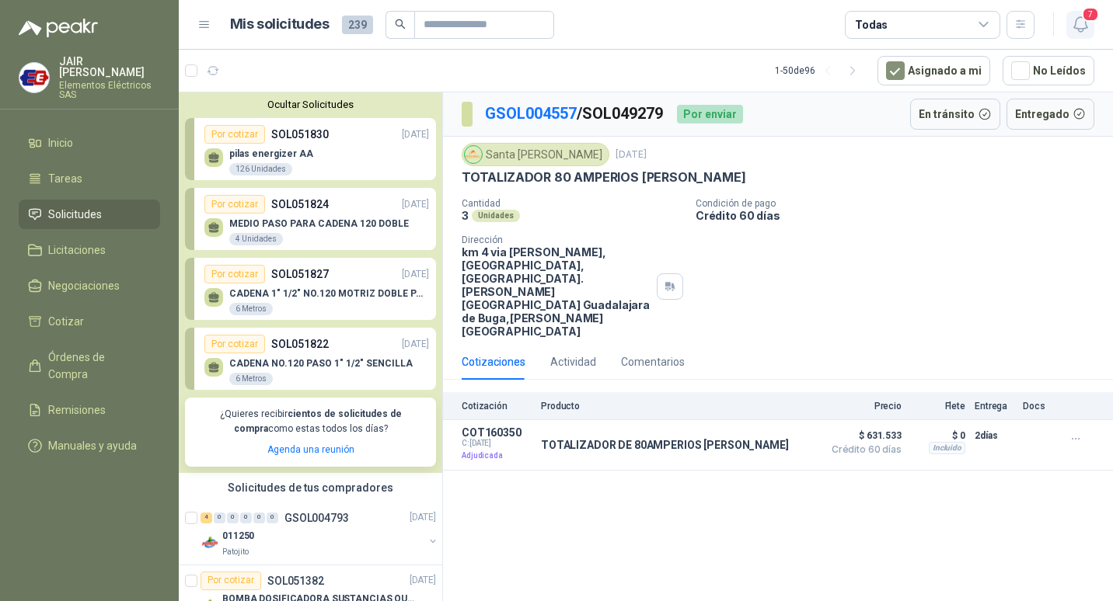
click at [1073, 21] on icon "button" at bounding box center [1080, 24] width 19 height 19
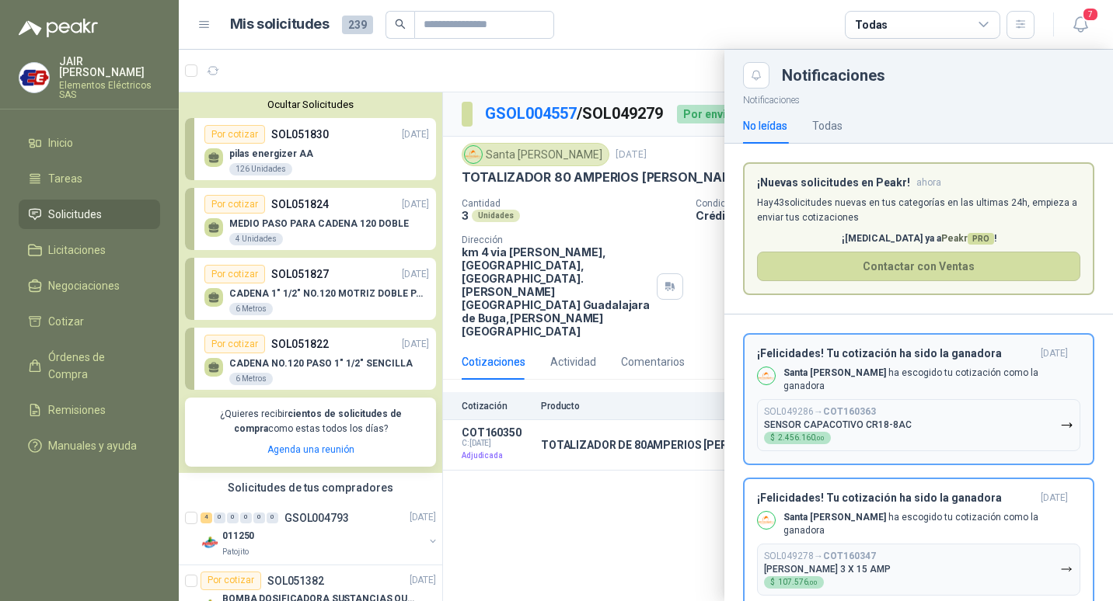
click at [799, 349] on h3 "¡Felicidades! Tu cotización ha sido la ganadora" at bounding box center [895, 353] width 277 height 13
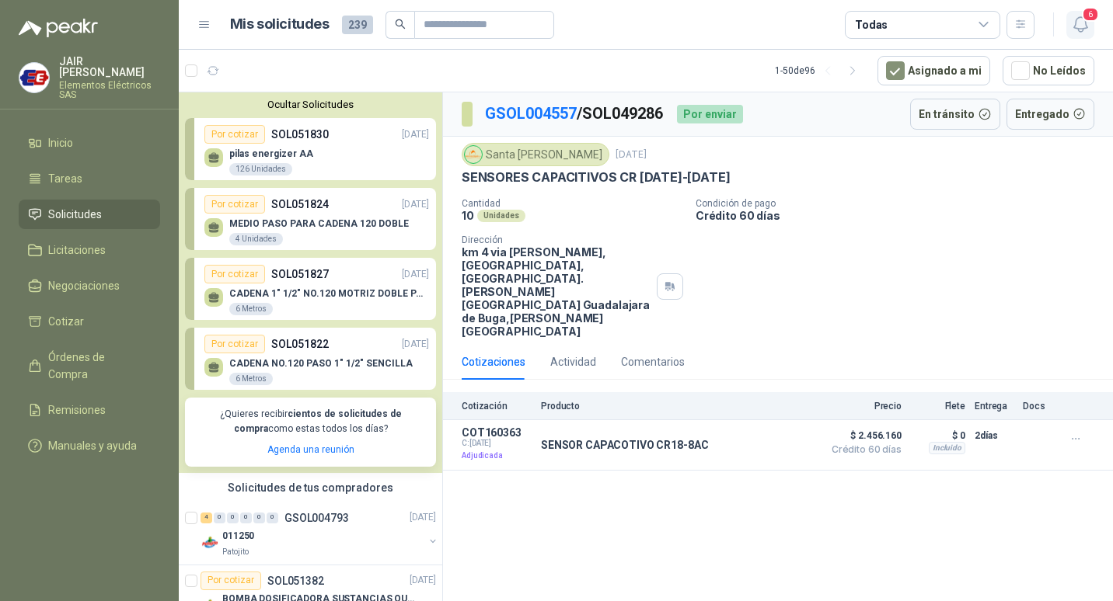
click at [1079, 19] on icon "button" at bounding box center [1080, 24] width 19 height 19
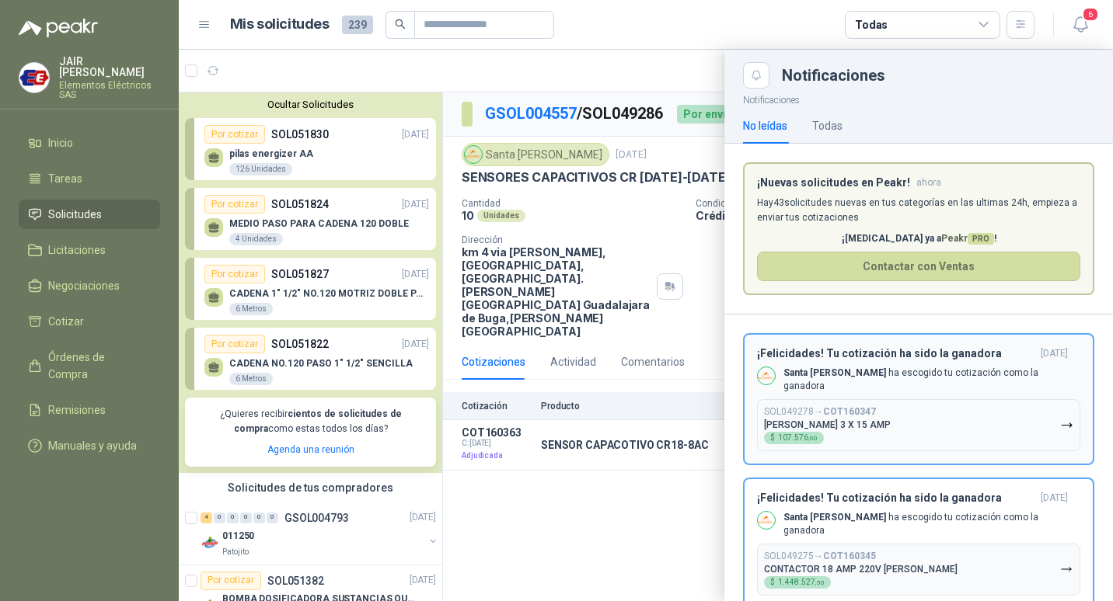
click at [800, 359] on h3 "¡Felicidades! Tu cotización ha sido la ganadora" at bounding box center [895, 353] width 277 height 13
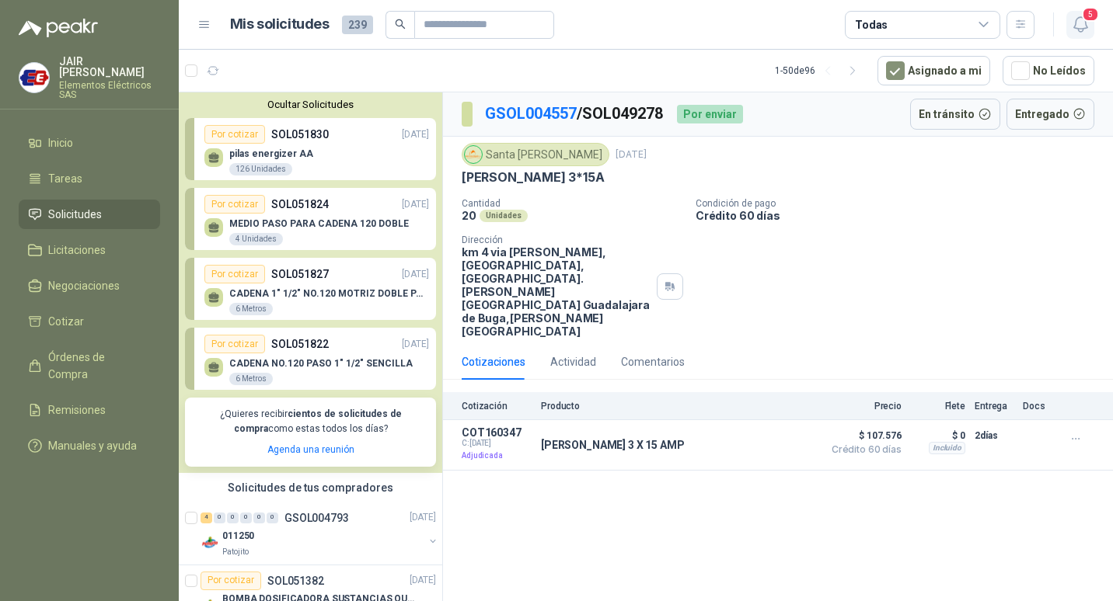
click at [1089, 21] on span "5" at bounding box center [1090, 14] width 17 height 15
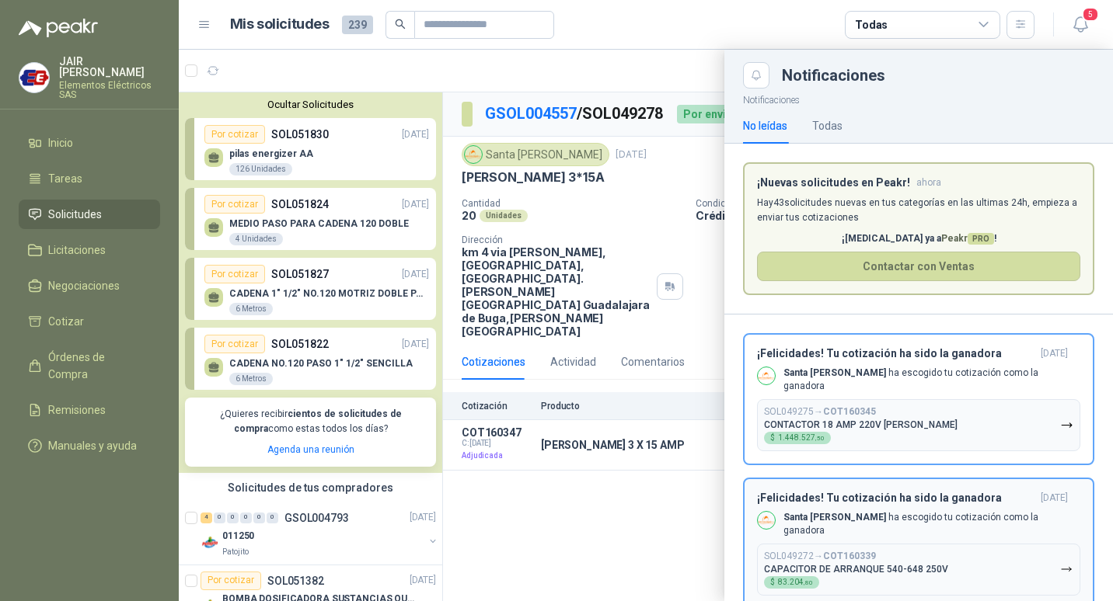
click at [831, 353] on h3 "¡Felicidades! Tu cotización ha sido la ganadora" at bounding box center [895, 353] width 277 height 13
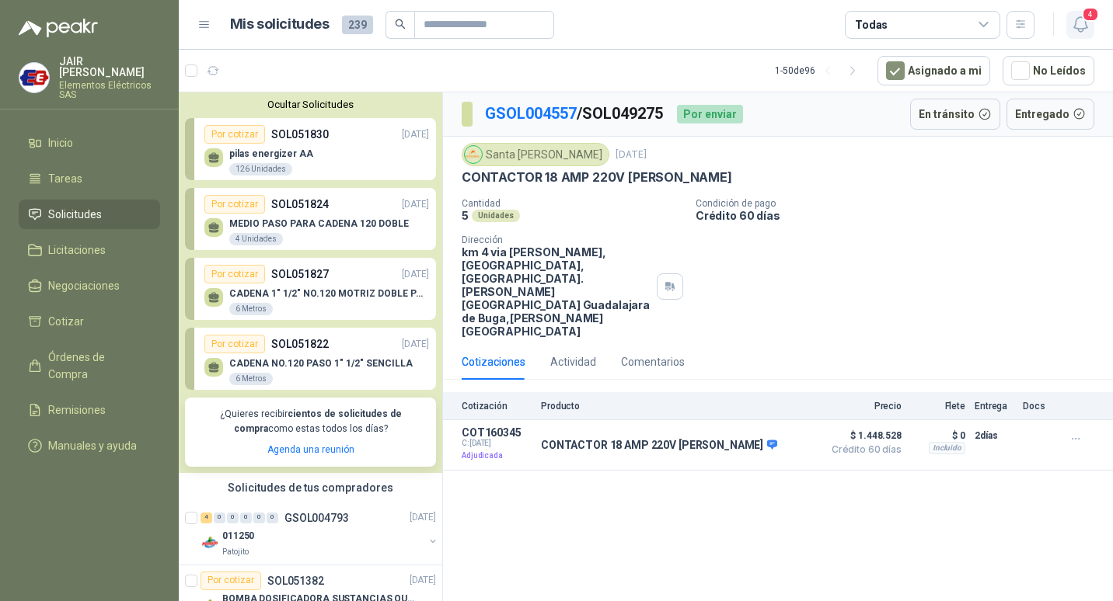
click at [1086, 19] on span "4" at bounding box center [1090, 14] width 17 height 15
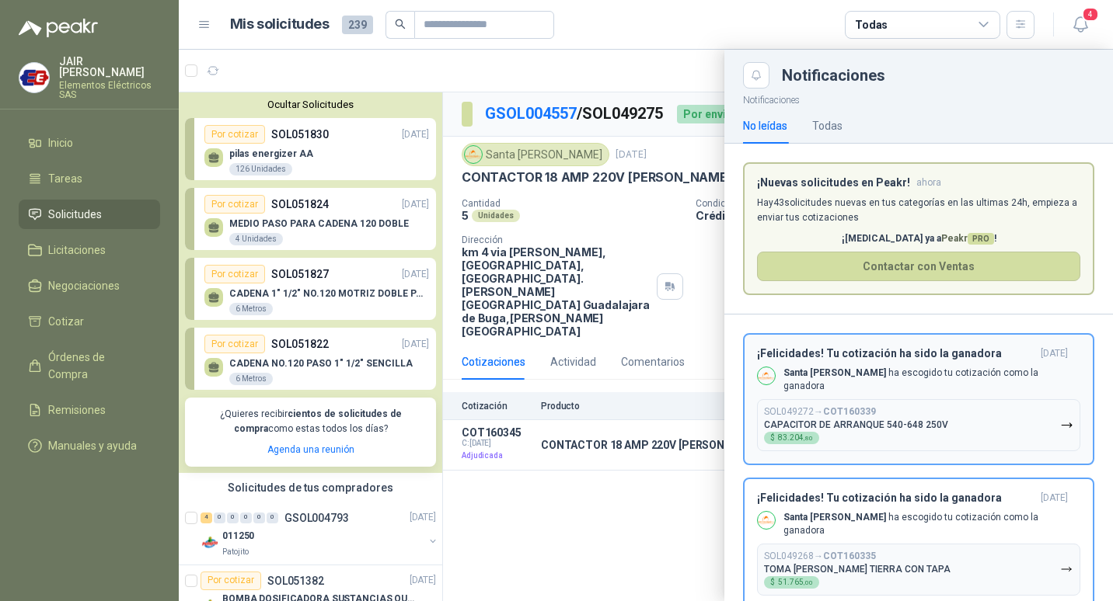
click at [852, 359] on h3 "¡Felicidades! Tu cotización ha sido la ganadora" at bounding box center [895, 353] width 277 height 13
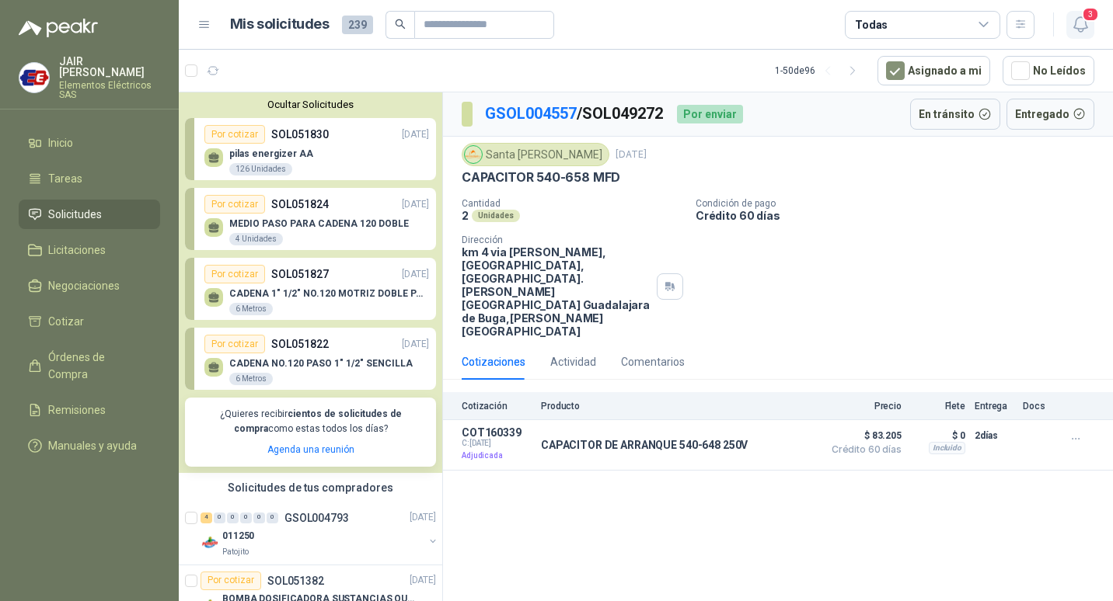
click at [1084, 16] on span "3" at bounding box center [1090, 14] width 17 height 15
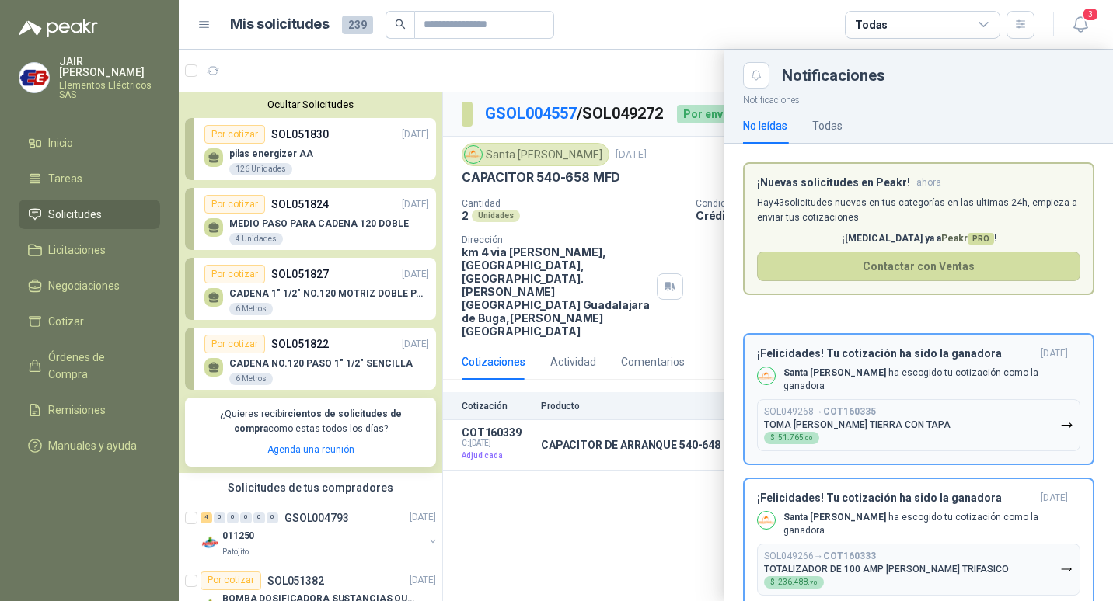
click at [868, 377] on p "Santa [PERSON_NAME] ha escogido tu cotización como la ganadora" at bounding box center [931, 380] width 297 height 26
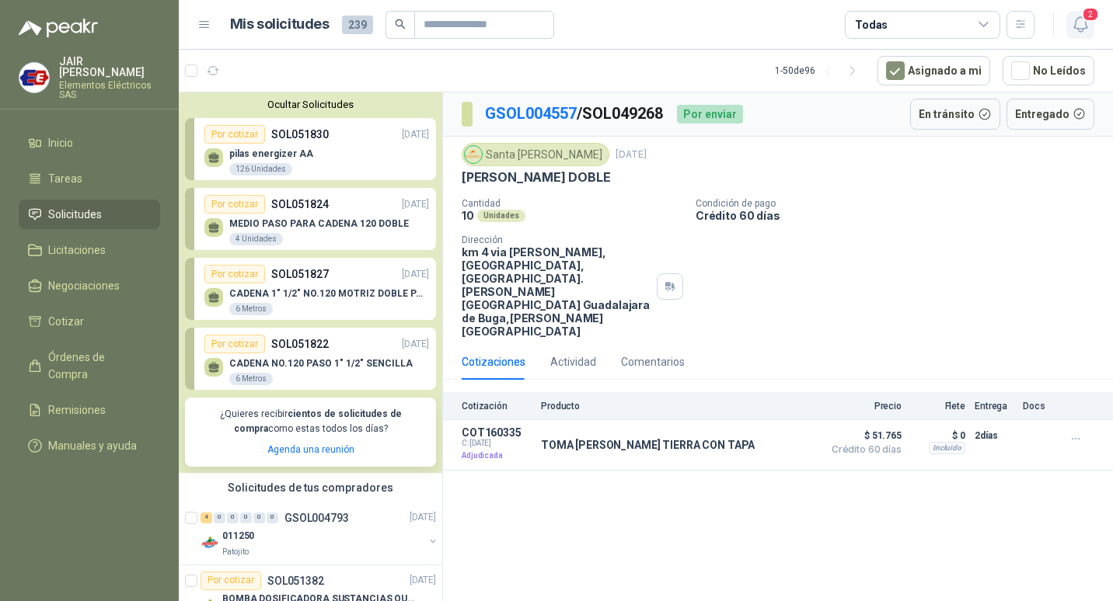
click at [1087, 25] on icon "button" at bounding box center [1080, 24] width 19 height 19
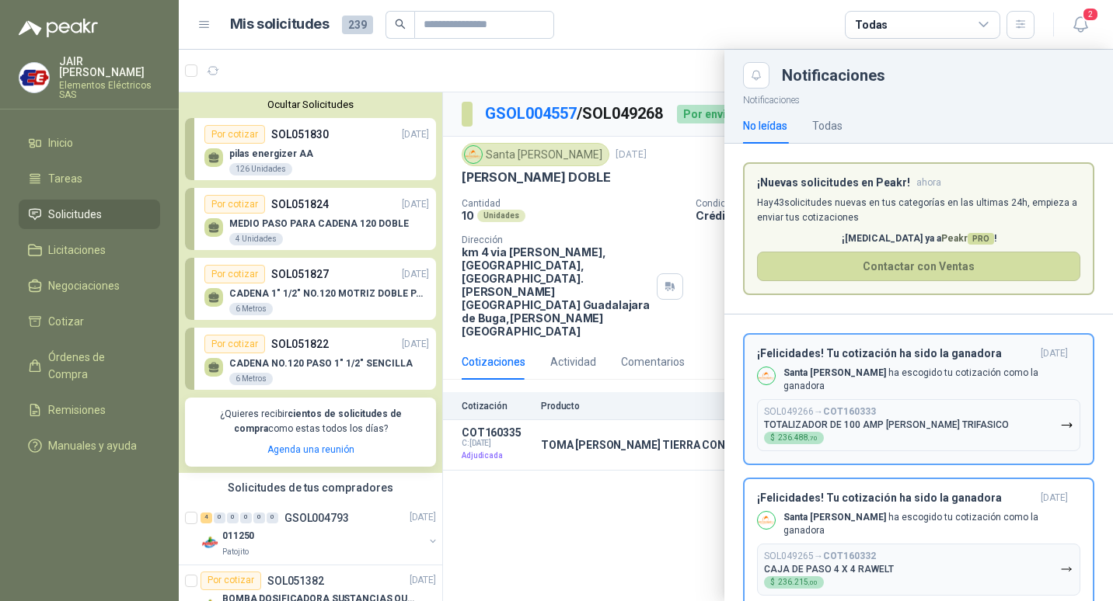
click at [863, 359] on h3 "¡Felicidades! Tu cotización ha sido la ganadora" at bounding box center [895, 353] width 277 height 13
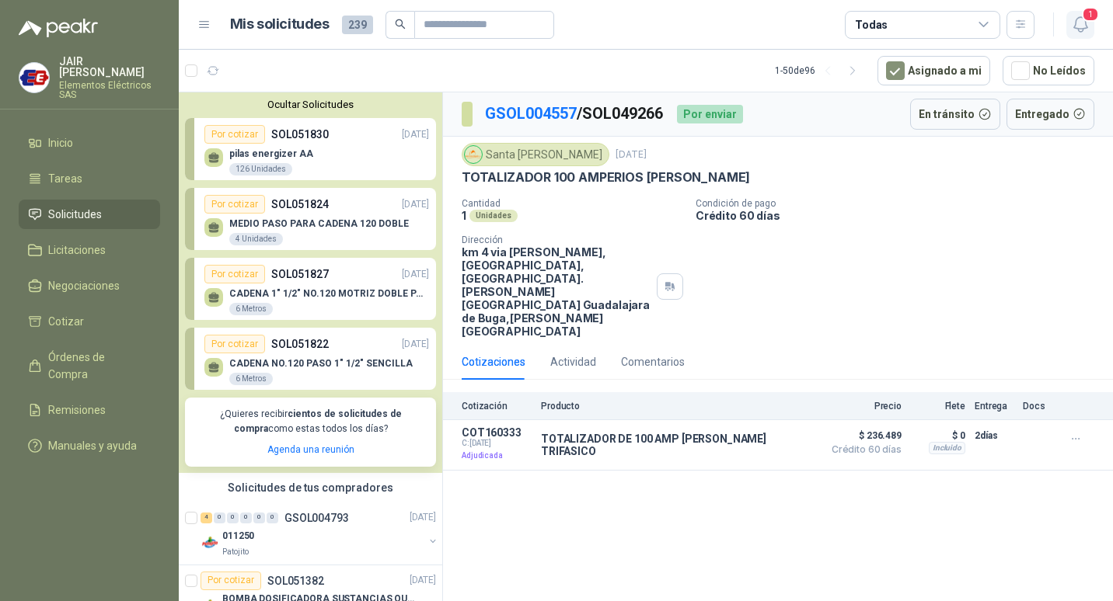
click at [1089, 14] on span "1" at bounding box center [1090, 14] width 17 height 15
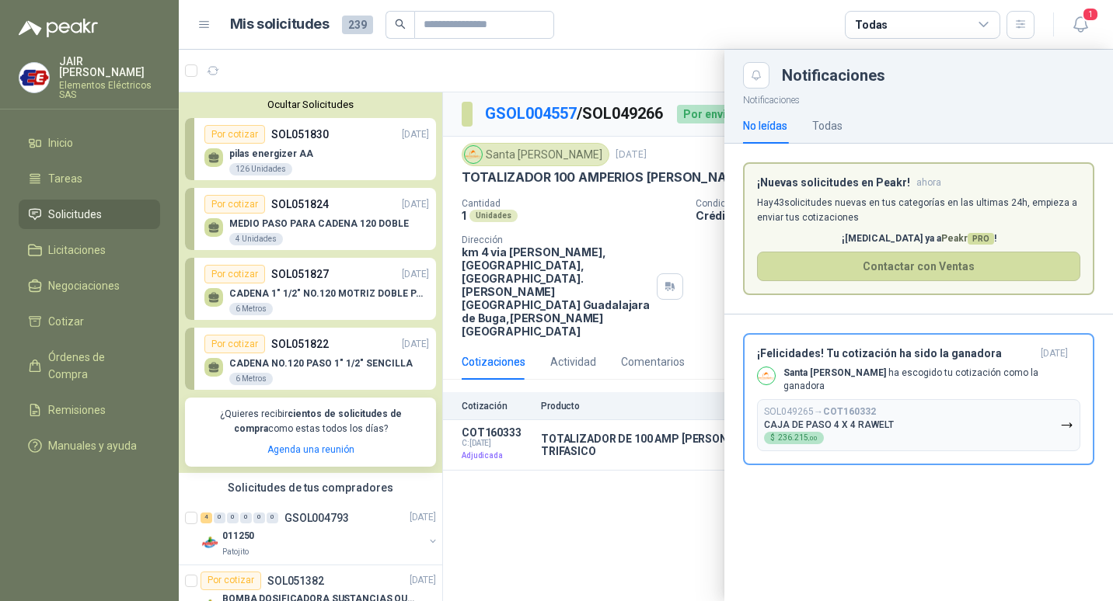
click at [847, 353] on h3 "¡Felicidades! Tu cotización ha sido la ganadora" at bounding box center [895, 353] width 277 height 13
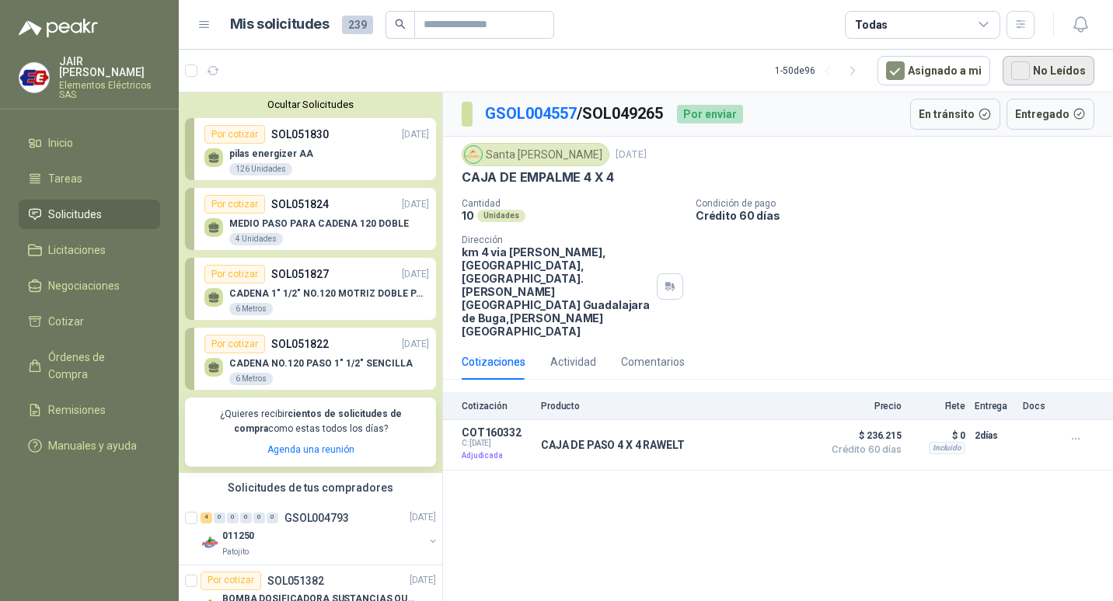
click at [1065, 80] on button "No Leídos" at bounding box center [1048, 71] width 92 height 30
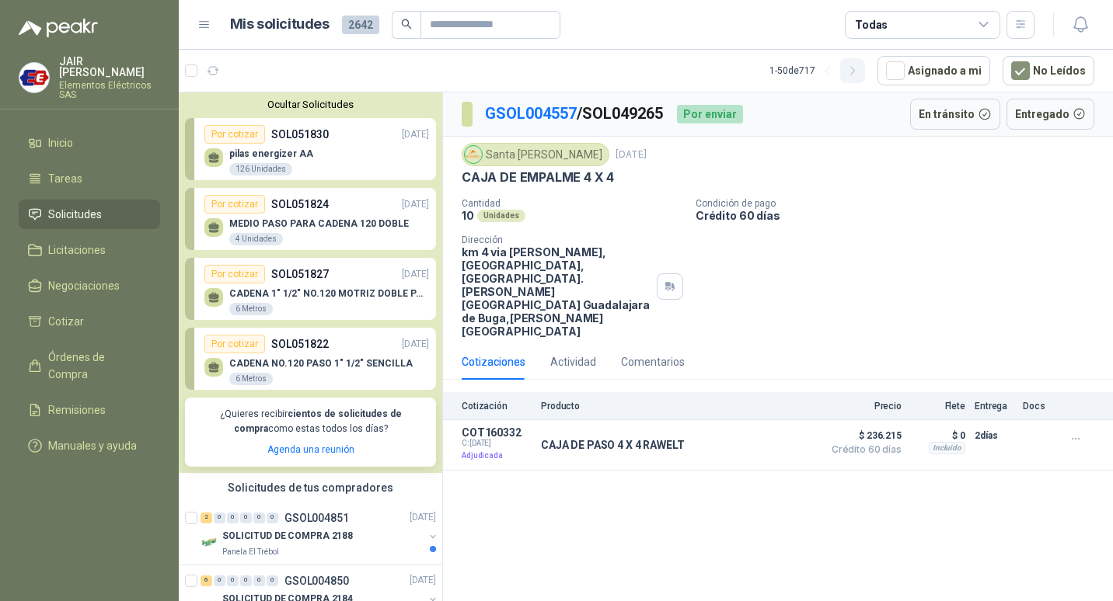
click at [853, 67] on icon "button" at bounding box center [852, 70] width 13 height 13
click at [293, 139] on p "SOL051830" at bounding box center [300, 134] width 58 height 17
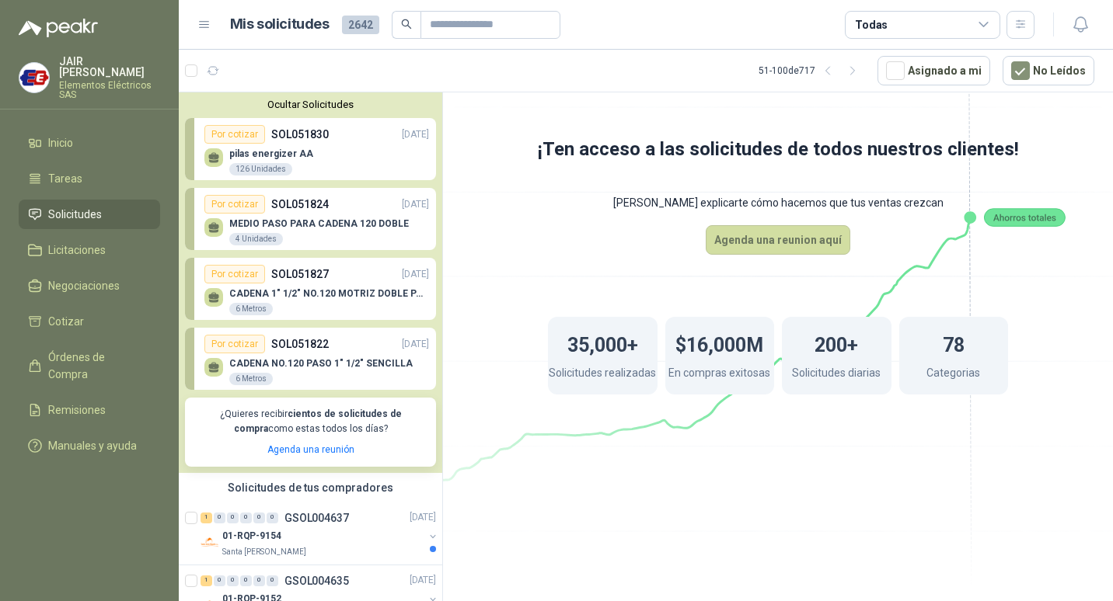
click at [350, 150] on div "pilas energizer AA 126 Unidades" at bounding box center [316, 160] width 225 height 33
click at [356, 211] on div "Por cotizar SOL051824 [DATE]" at bounding box center [316, 204] width 225 height 19
click at [332, 266] on div "Por cotizar SOL051827 [DATE]" at bounding box center [316, 274] width 225 height 19
click at [339, 335] on link "Por cotizar SOL051822 [DATE] CADENA NO.120 PASO 1" 1/2" SENCILLA 6 Metros" at bounding box center [310, 359] width 251 height 62
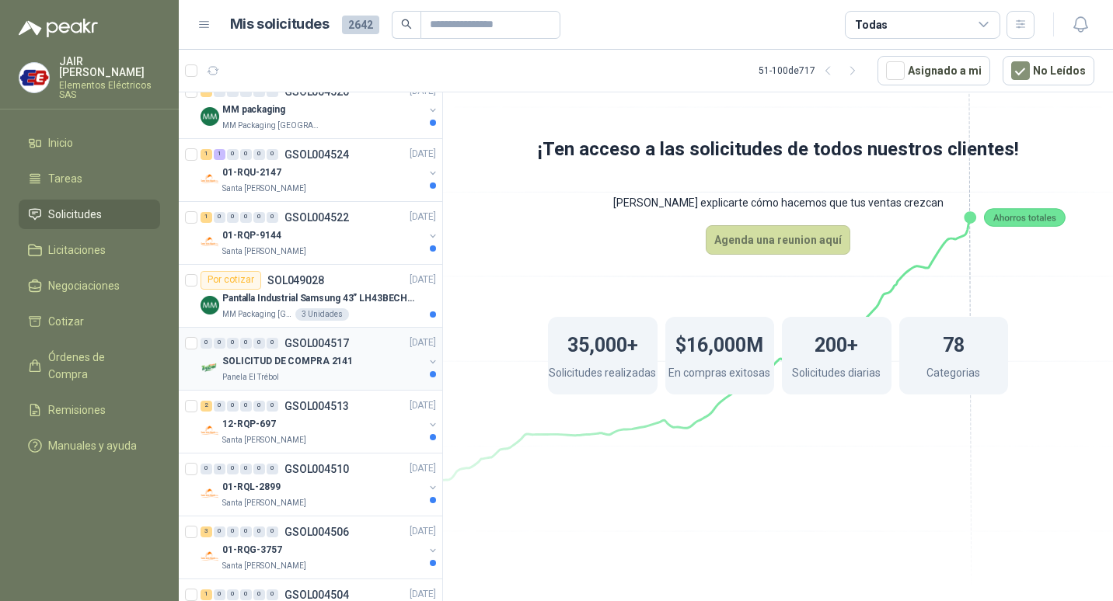
scroll to position [3066, 0]
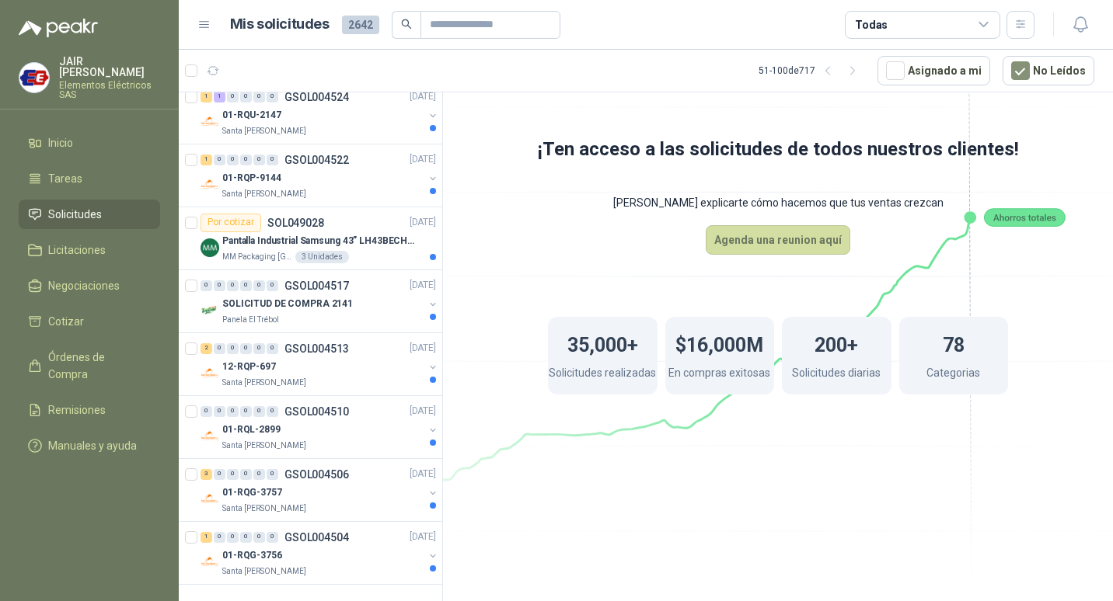
click at [350, 26] on span "2642" at bounding box center [360, 25] width 37 height 19
click at [204, 27] on icon at bounding box center [204, 25] width 14 height 14
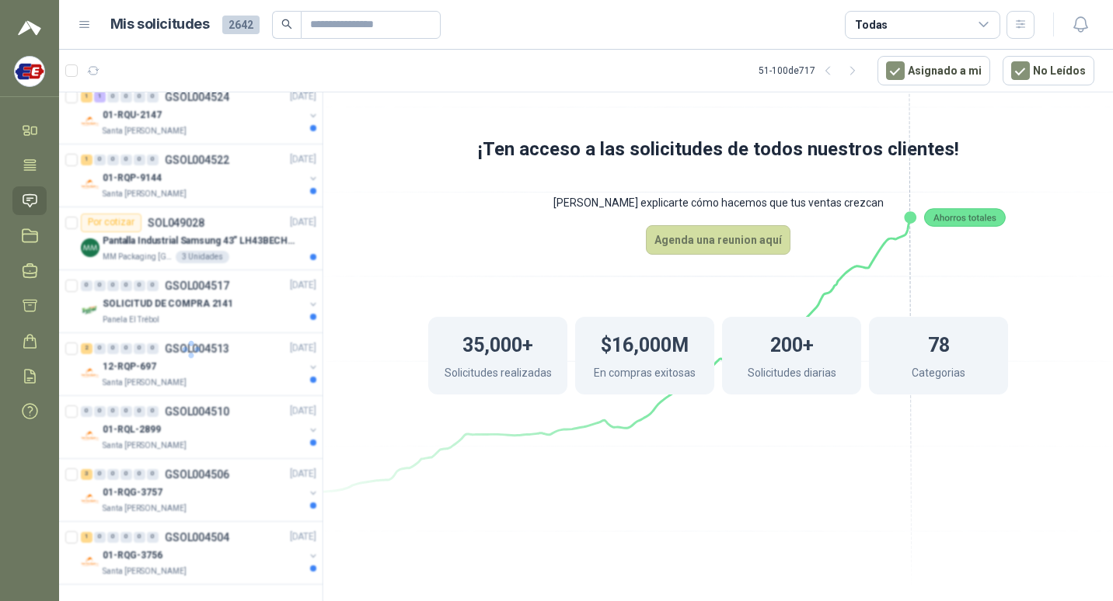
click at [971, 24] on div "Todas" at bounding box center [922, 25] width 155 height 28
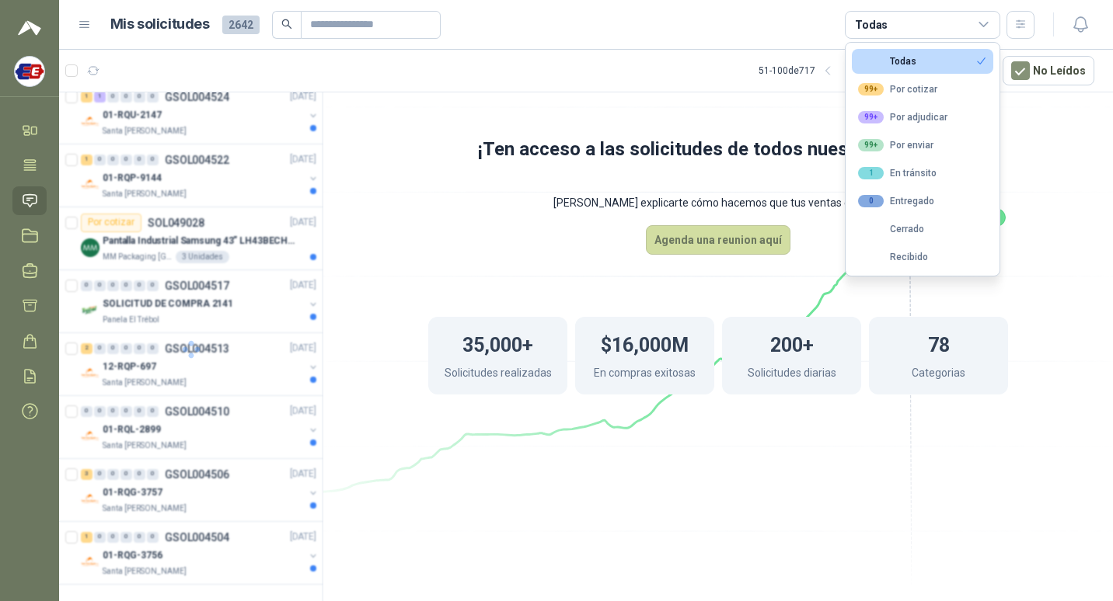
scroll to position [10, 0]
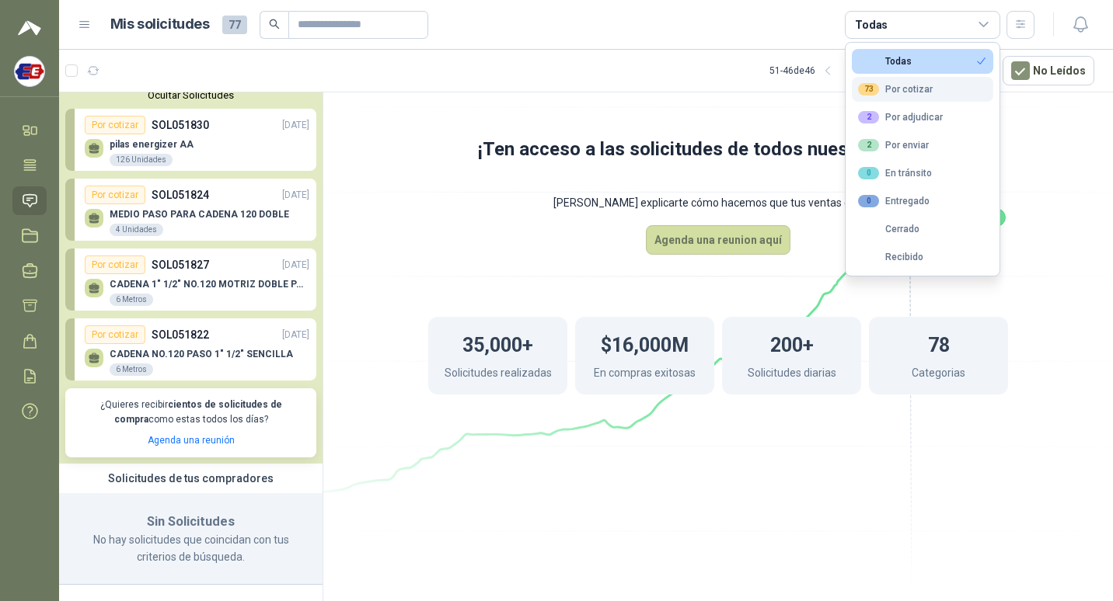
click at [904, 78] on button "73 Por cotizar" at bounding box center [922, 89] width 141 height 25
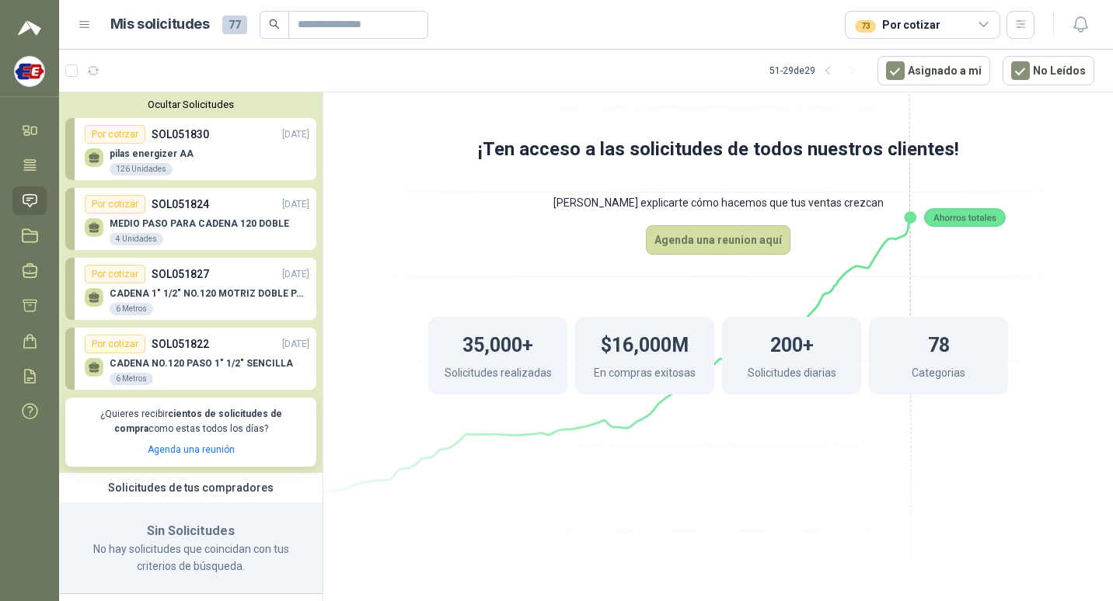
click at [234, 141] on div "Por cotizar SOL051830 [DATE]" at bounding box center [197, 134] width 225 height 19
click at [124, 128] on div "Por cotizar" at bounding box center [115, 134] width 61 height 19
click at [221, 202] on div "Por cotizar SOL051824 [DATE]" at bounding box center [197, 204] width 225 height 19
click at [197, 22] on h1 "Mis solicitudes" at bounding box center [159, 24] width 99 height 23
click at [234, 19] on span "77" at bounding box center [234, 25] width 25 height 19
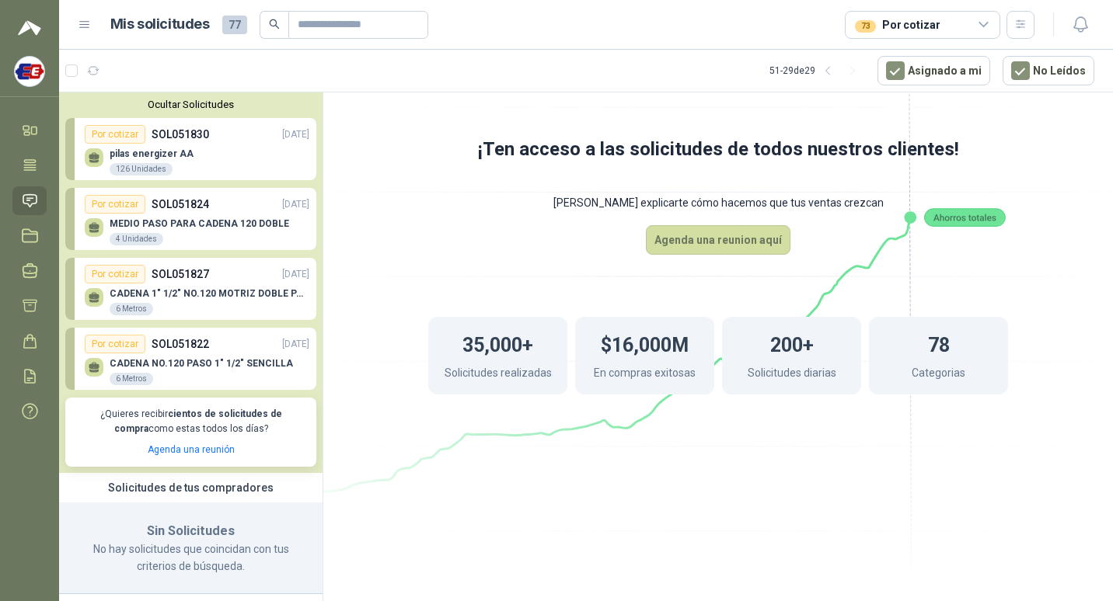
click at [190, 368] on p "CADENA NO.120 PASO 1" 1/2" SENCILLA" at bounding box center [201, 363] width 183 height 11
click at [82, 23] on icon at bounding box center [85, 25] width 14 height 14
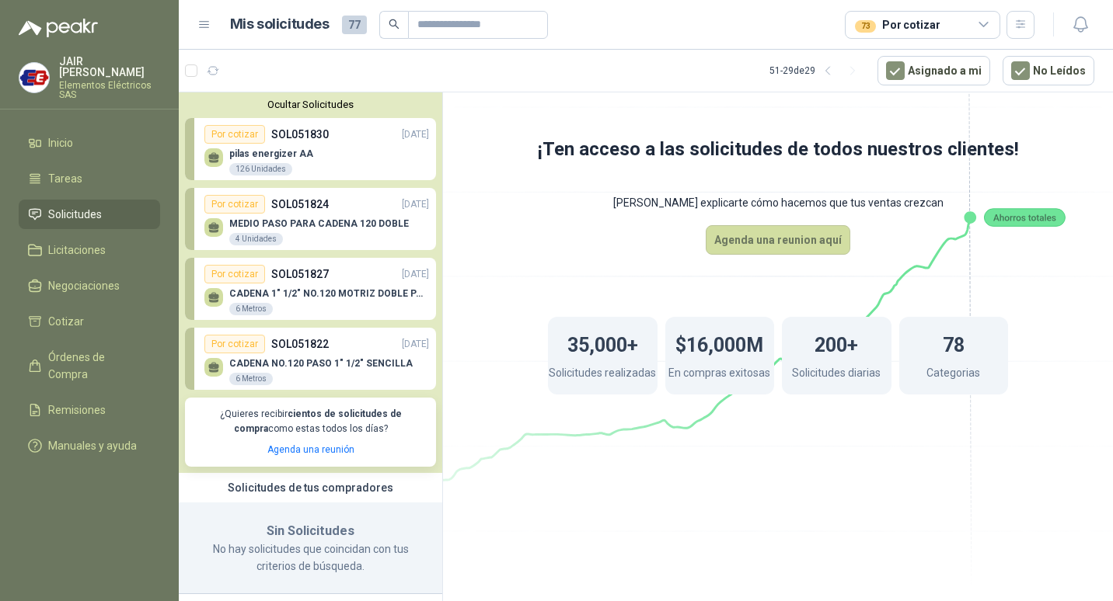
click at [987, 25] on icon at bounding box center [984, 25] width 14 height 14
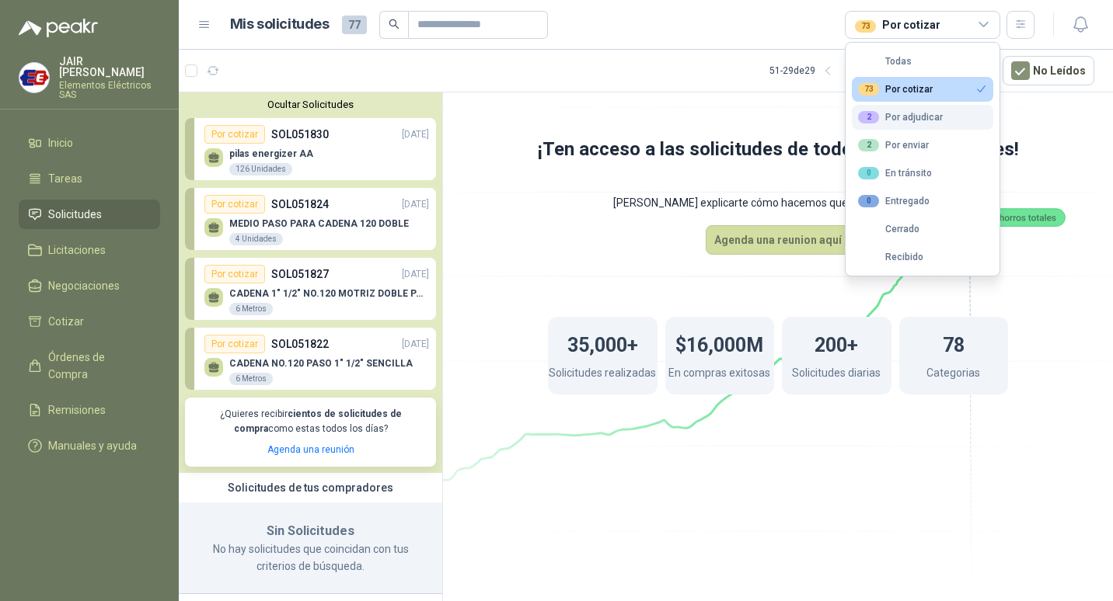
click at [912, 106] on button "2 Por adjudicar" at bounding box center [922, 117] width 141 height 25
click at [978, 85] on icon "button" at bounding box center [981, 89] width 12 height 12
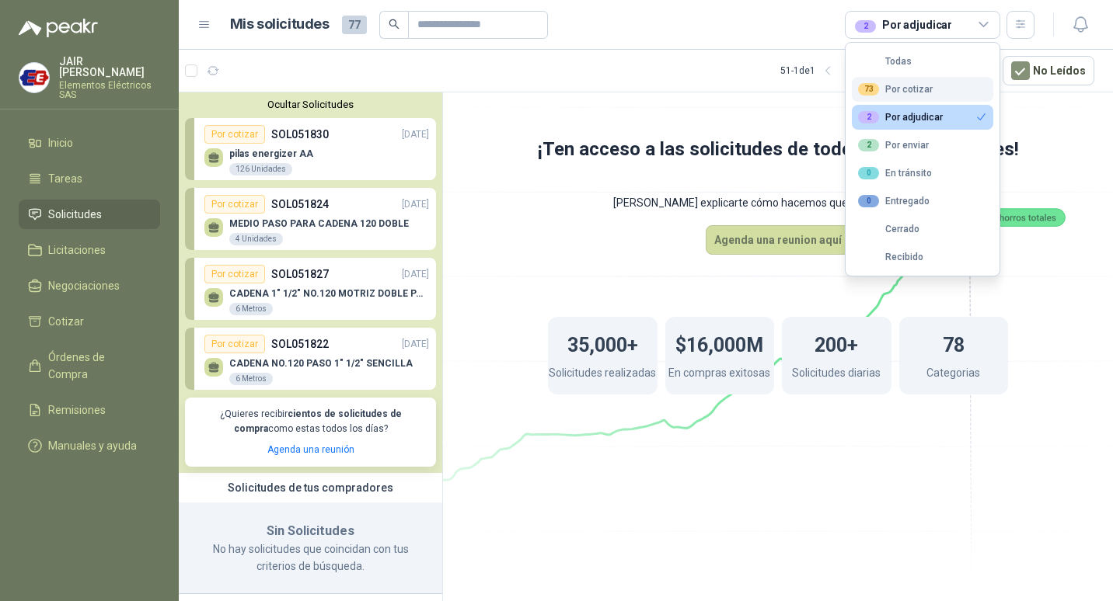
click at [328, 483] on div "Solicitudes de tus compradores" at bounding box center [310, 488] width 263 height 30
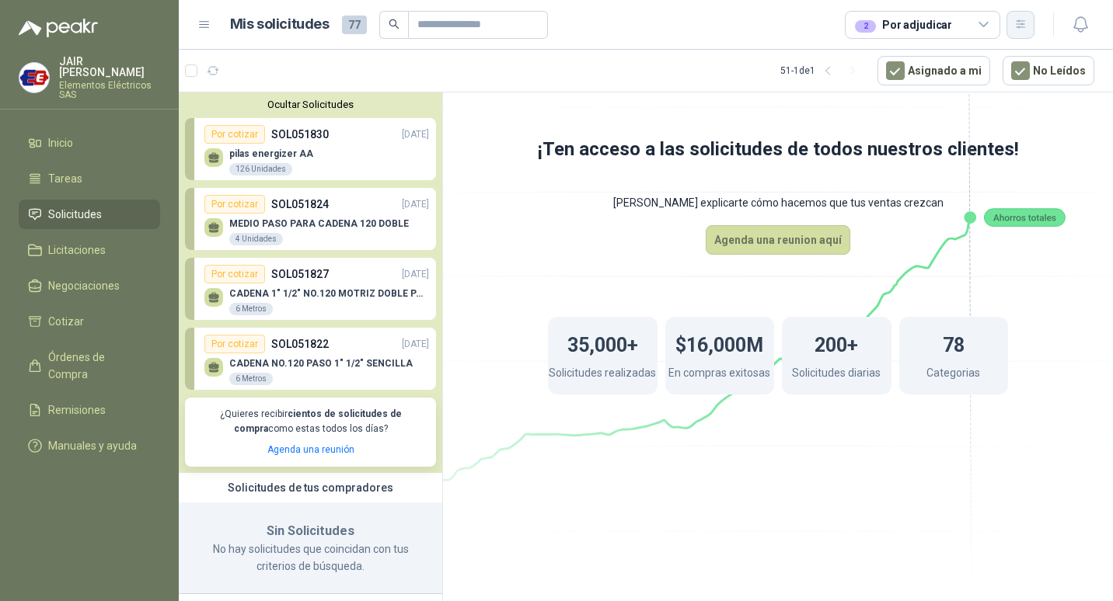
click at [1023, 14] on button "button" at bounding box center [1020, 25] width 28 height 28
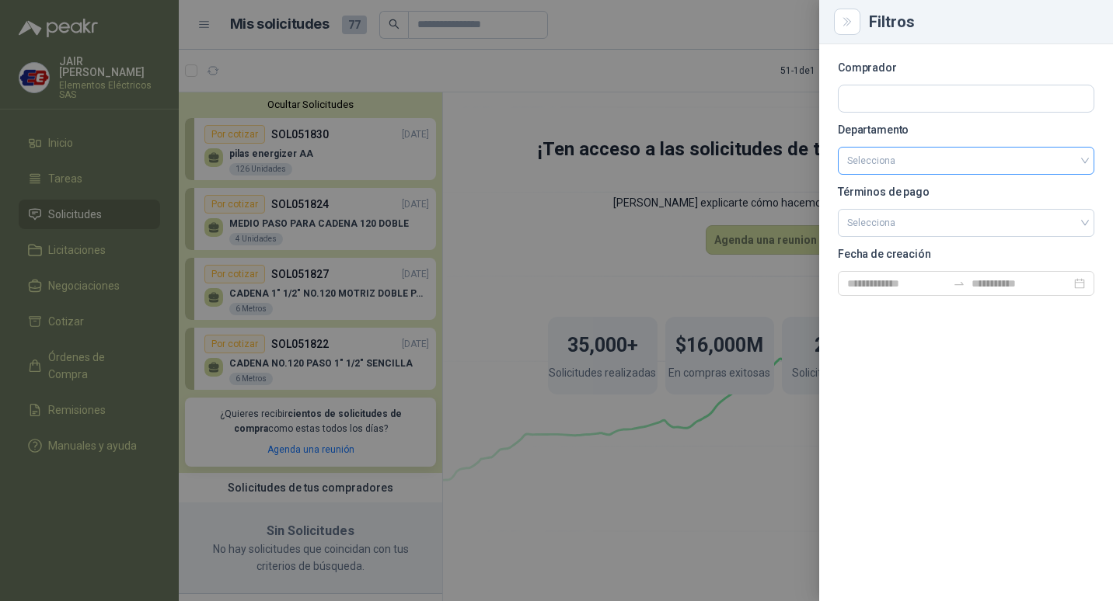
click at [949, 166] on input "search" at bounding box center [966, 161] width 238 height 26
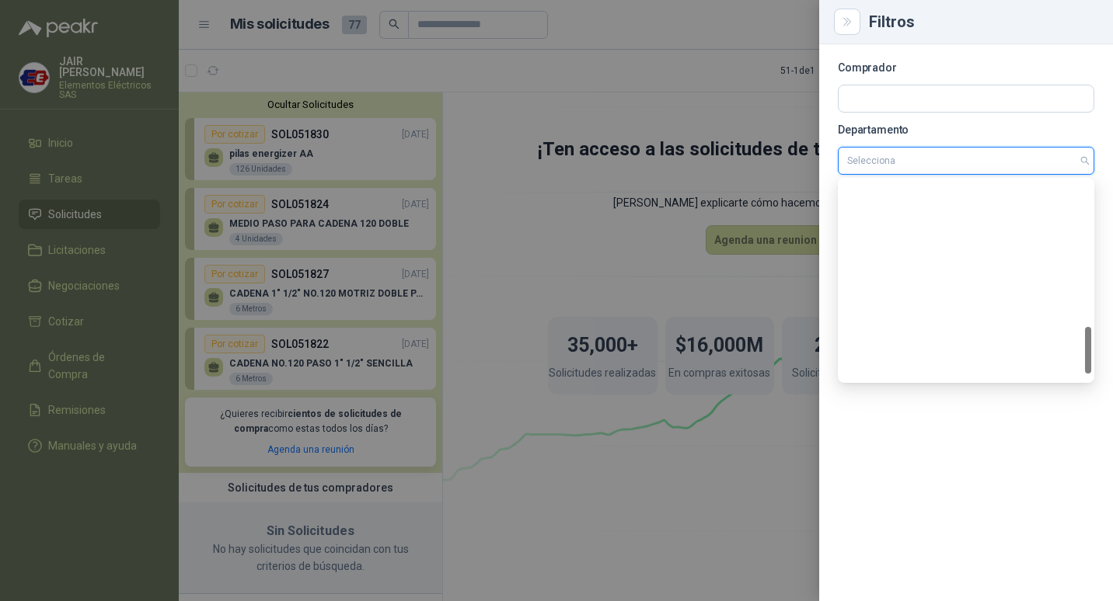
scroll to position [647, 0]
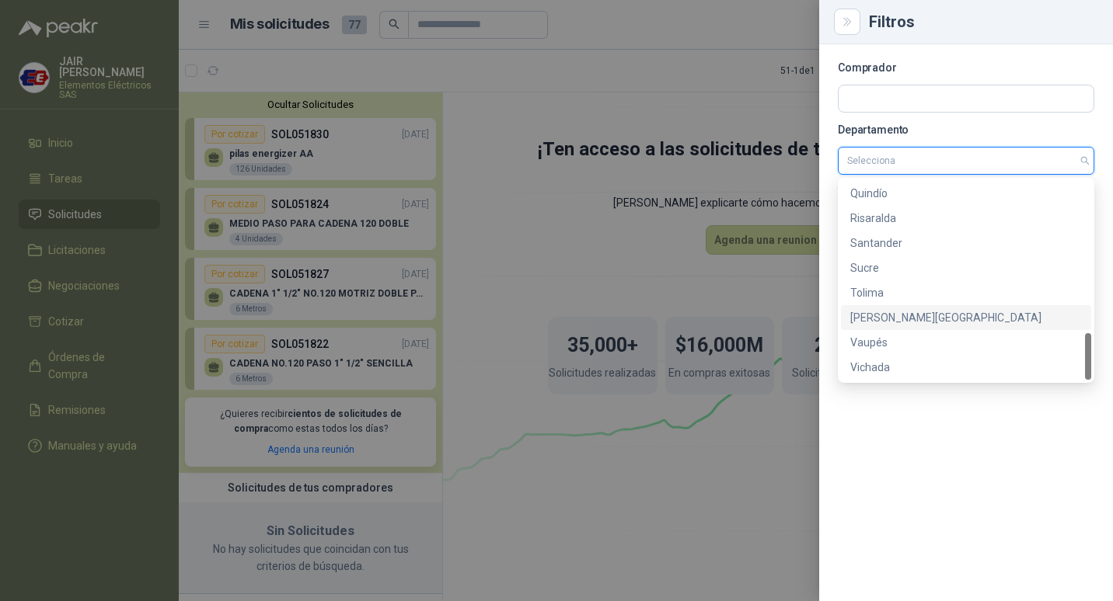
click at [936, 309] on div "[PERSON_NAME][GEOGRAPHIC_DATA]" at bounding box center [966, 317] width 232 height 17
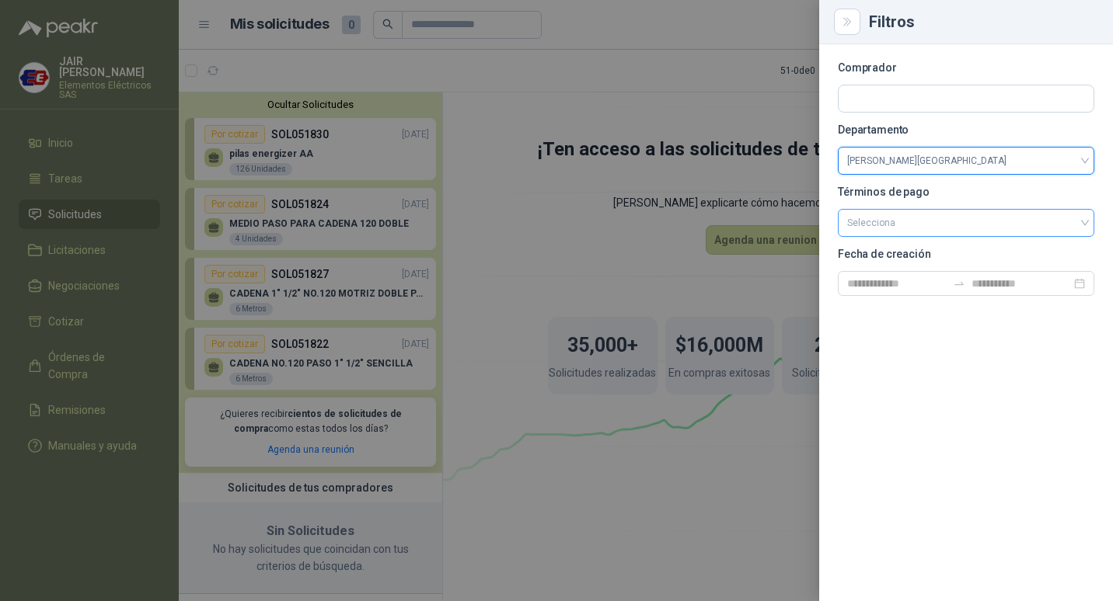
click at [981, 226] on input "search" at bounding box center [966, 221] width 238 height 23
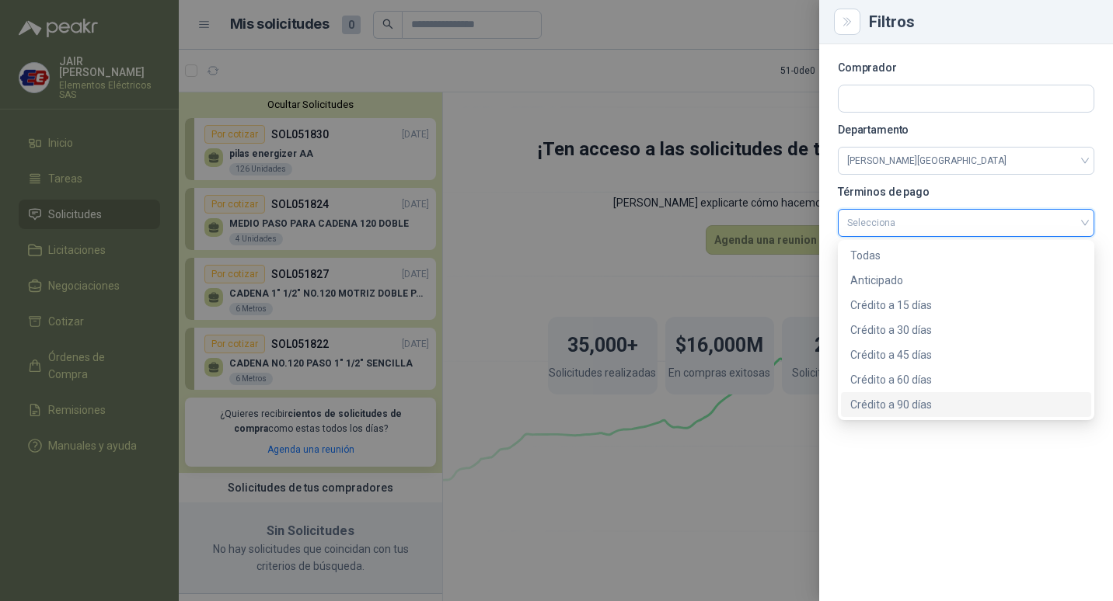
click at [954, 465] on div "Comprador Departamento [PERSON_NAME][GEOGRAPHIC_DATA] Términos de pago Seleccio…" at bounding box center [966, 322] width 294 height 557
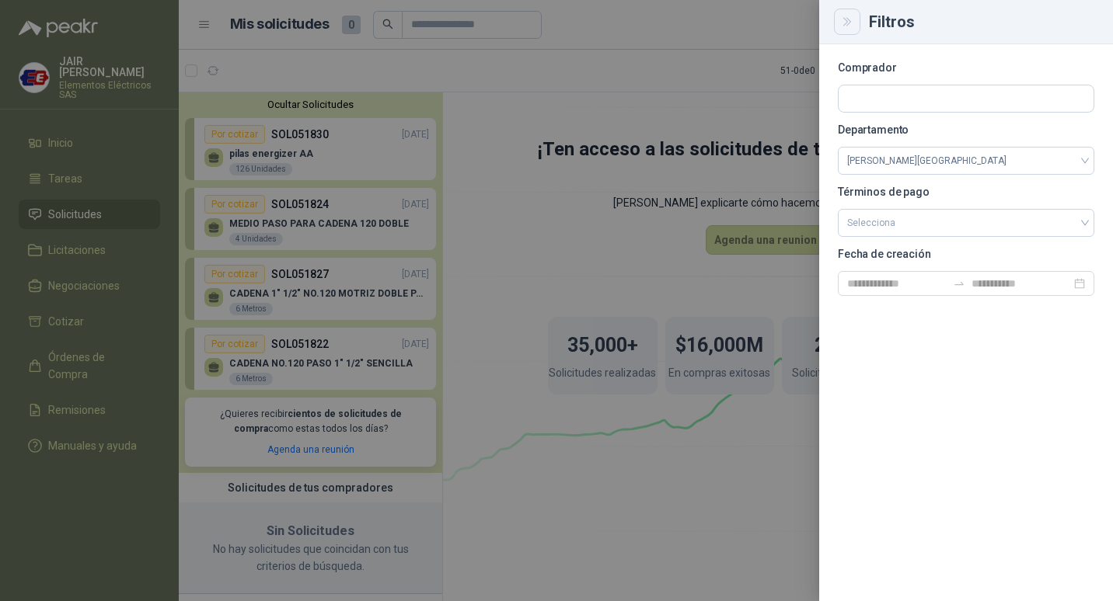
click at [842, 26] on icon "Close" at bounding box center [847, 22] width 13 height 13
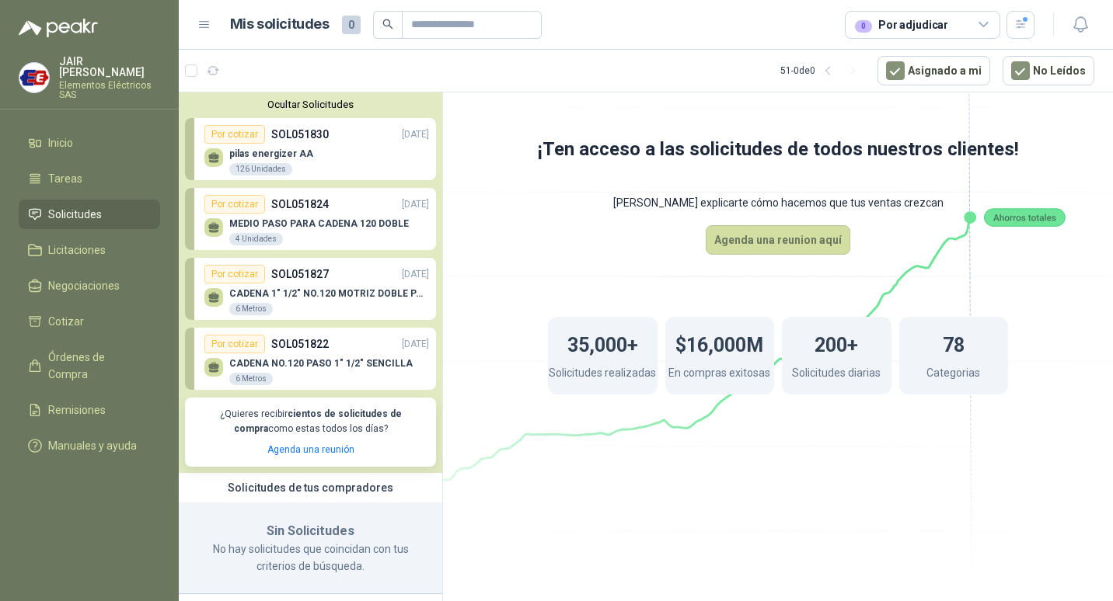
click at [360, 141] on div "Por cotizar SOL051830 [DATE]" at bounding box center [316, 134] width 225 height 19
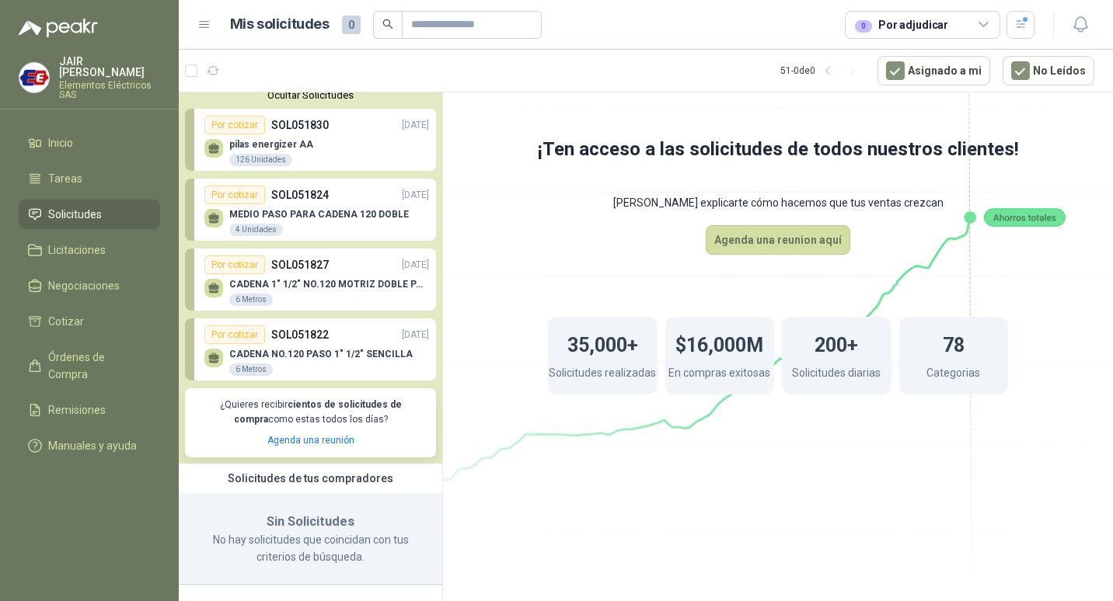
click at [984, 21] on icon at bounding box center [984, 25] width 14 height 14
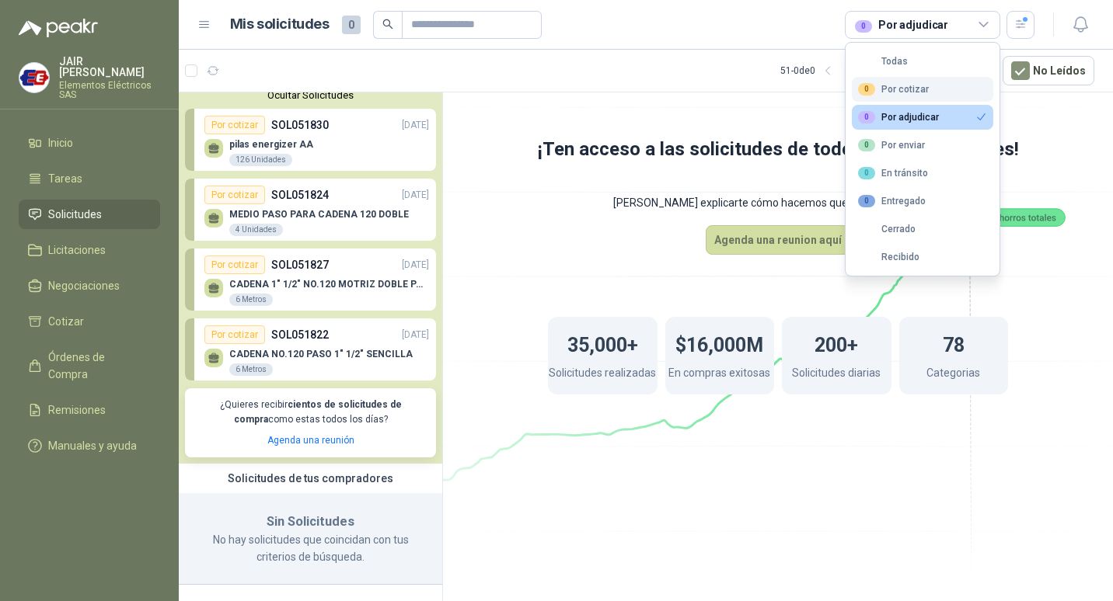
click at [894, 84] on div "0 Por cotizar" at bounding box center [893, 89] width 71 height 12
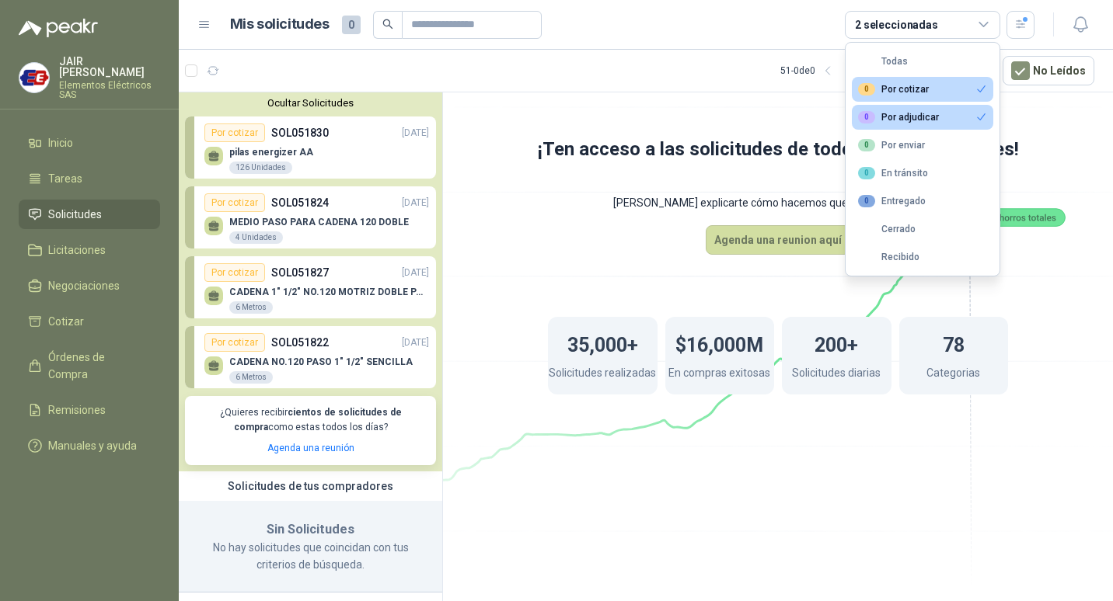
scroll to position [0, 0]
click at [334, 97] on div "Ocultar Solicitudes Por cotizar SOL051830 [DATE] pilas energizer AA 126 Unidade…" at bounding box center [310, 282] width 263 height 381
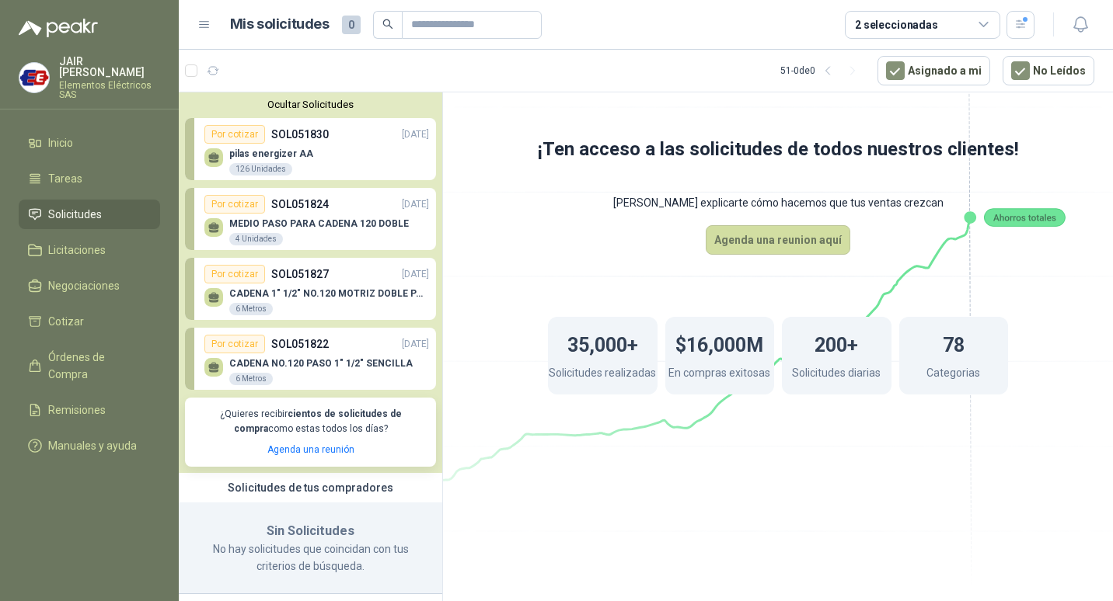
click at [340, 104] on button "Ocultar Solicitudes" at bounding box center [310, 105] width 251 height 12
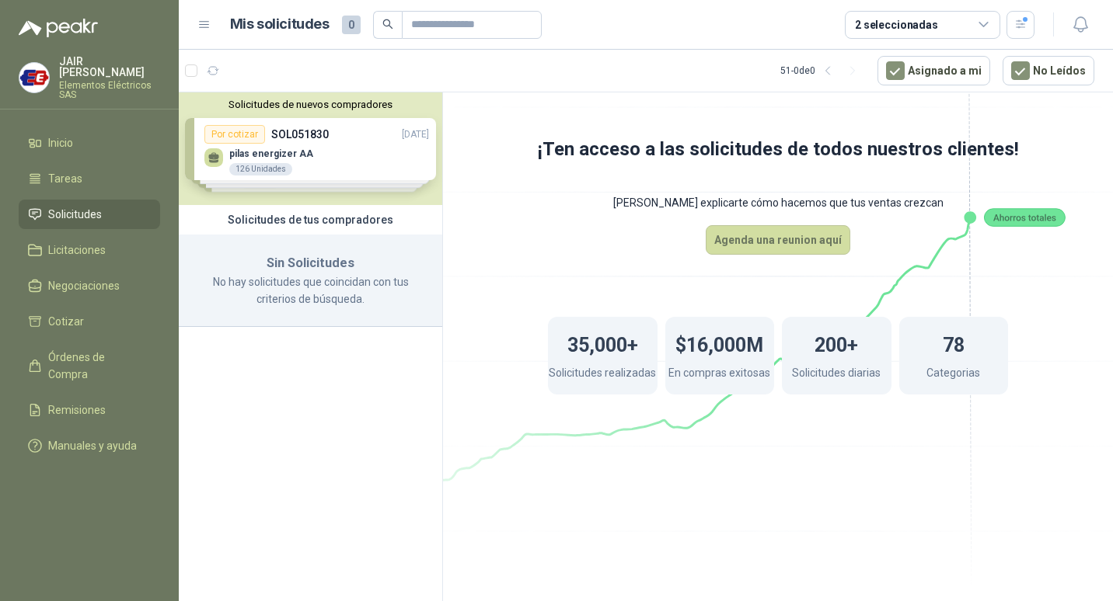
click at [347, 175] on div "Solicitudes de nuevos compradores Por cotizar SOL051830 [DATE] pilas energizer …" at bounding box center [310, 148] width 263 height 113
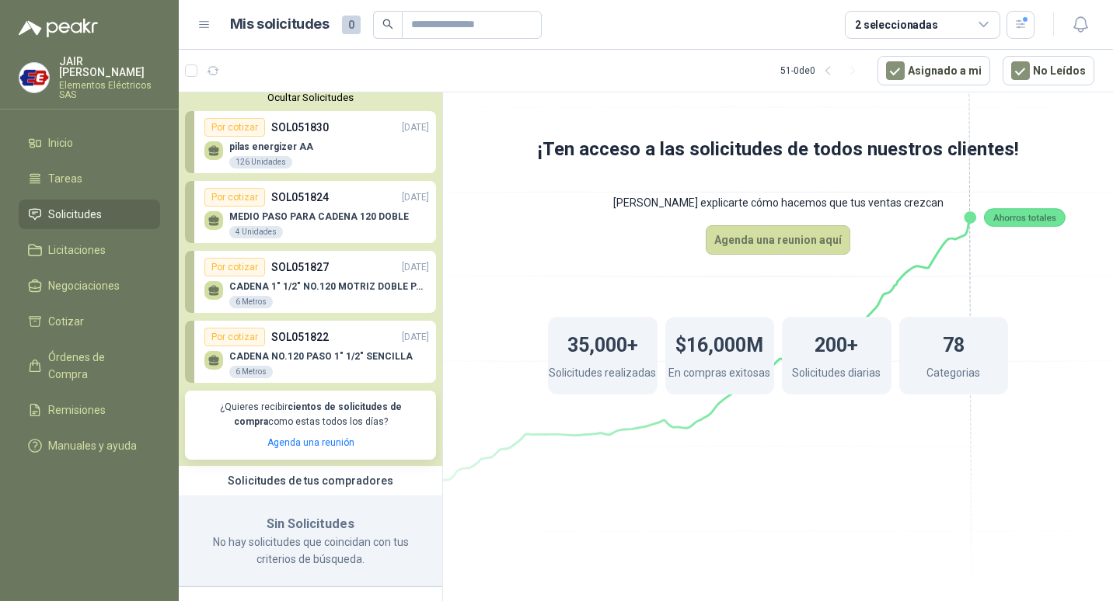
scroll to position [10, 0]
click at [336, 320] on link "Por cotizar SOL051822 [DATE] CADENA NO.120 PASO 1" 1/2" SENCILLA 6 Metros" at bounding box center [310, 350] width 251 height 62
click at [330, 283] on p "CADENA 1" 1/2" NO.120 MOTRIZ DOBLE PASO" at bounding box center [329, 284] width 200 height 11
click at [323, 223] on div "MEDIO PASO PARA CADENA 120 DOBLE 4 Unidades" at bounding box center [319, 223] width 180 height 28
click at [340, 158] on div "pilas energizer AA 126 Unidades" at bounding box center [316, 150] width 225 height 33
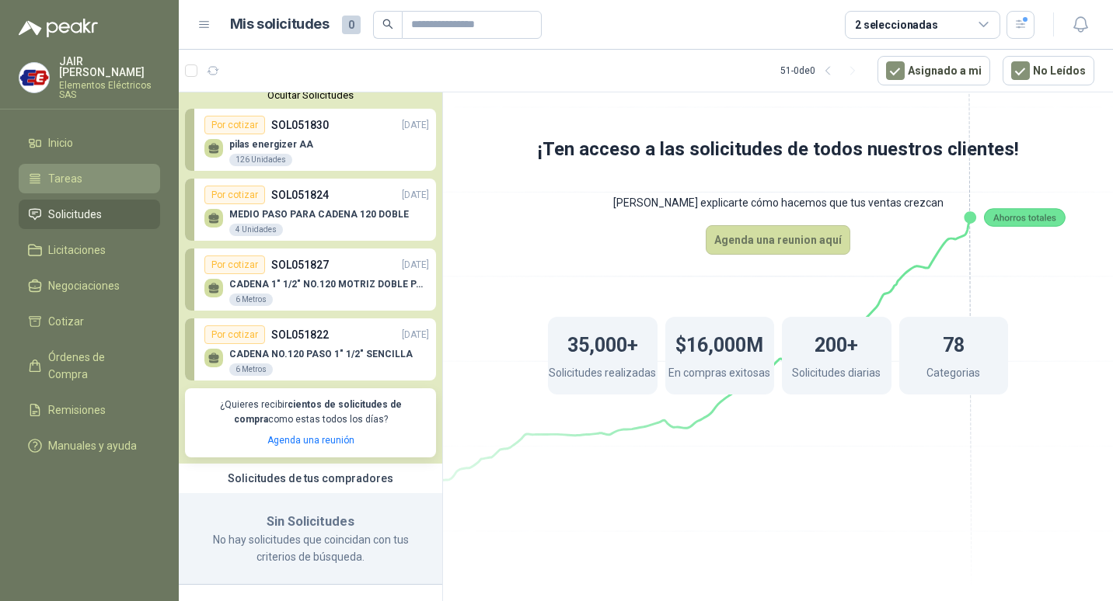
click at [92, 183] on li "Tareas" at bounding box center [89, 178] width 123 height 17
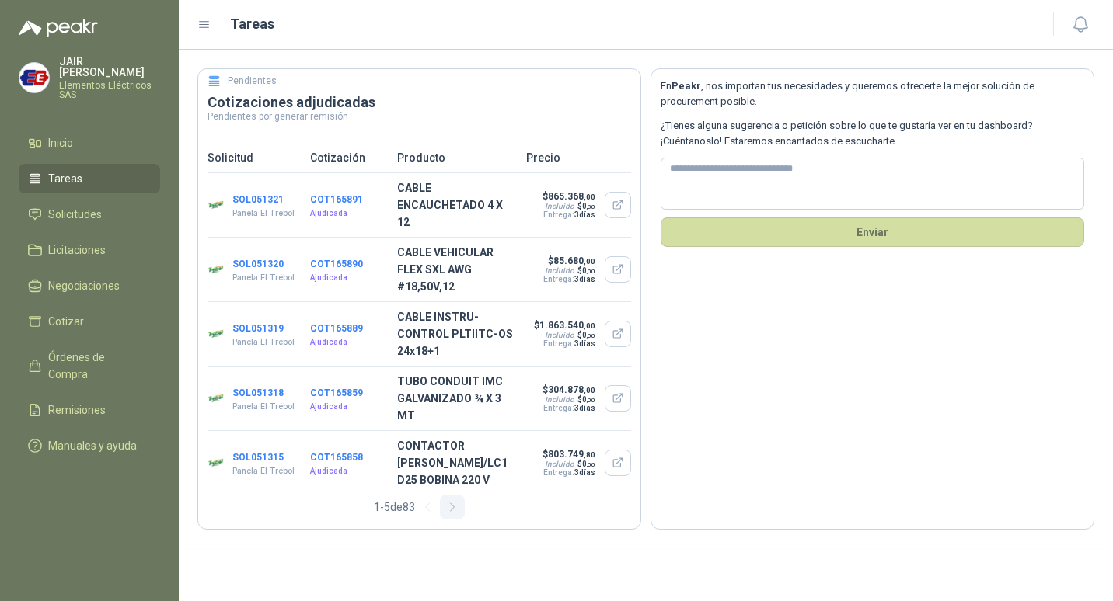
click at [451, 495] on button "button" at bounding box center [452, 507] width 25 height 25
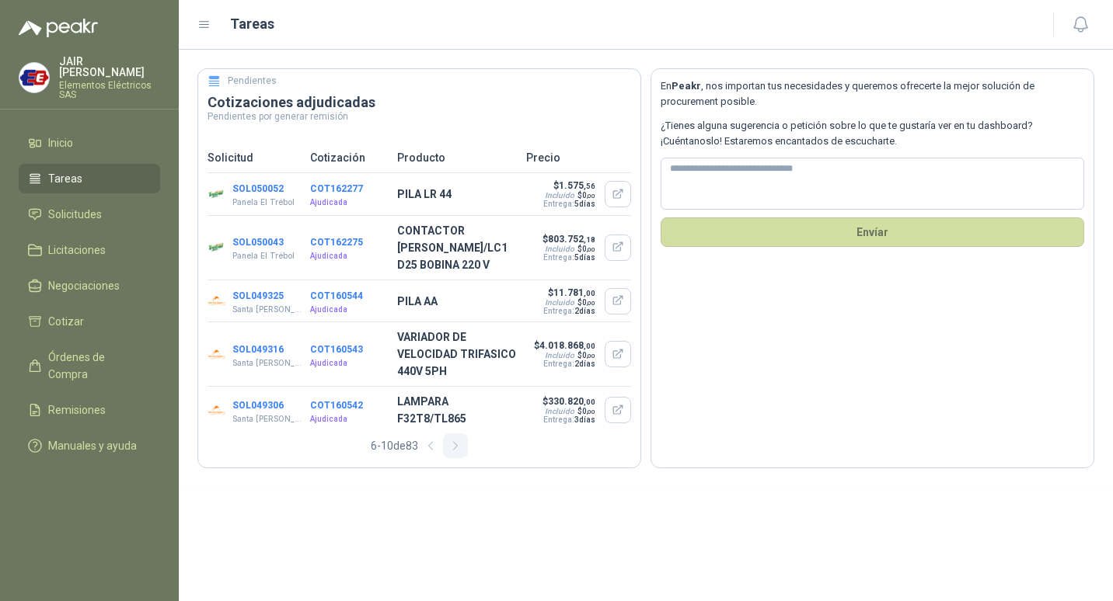
click at [451, 479] on section "Pendientes Cotizaciones adjudicadas Pendientes por generar remisión Solicitud C…" at bounding box center [646, 269] width 934 height 438
click at [460, 448] on icon "button" at bounding box center [455, 446] width 13 height 13
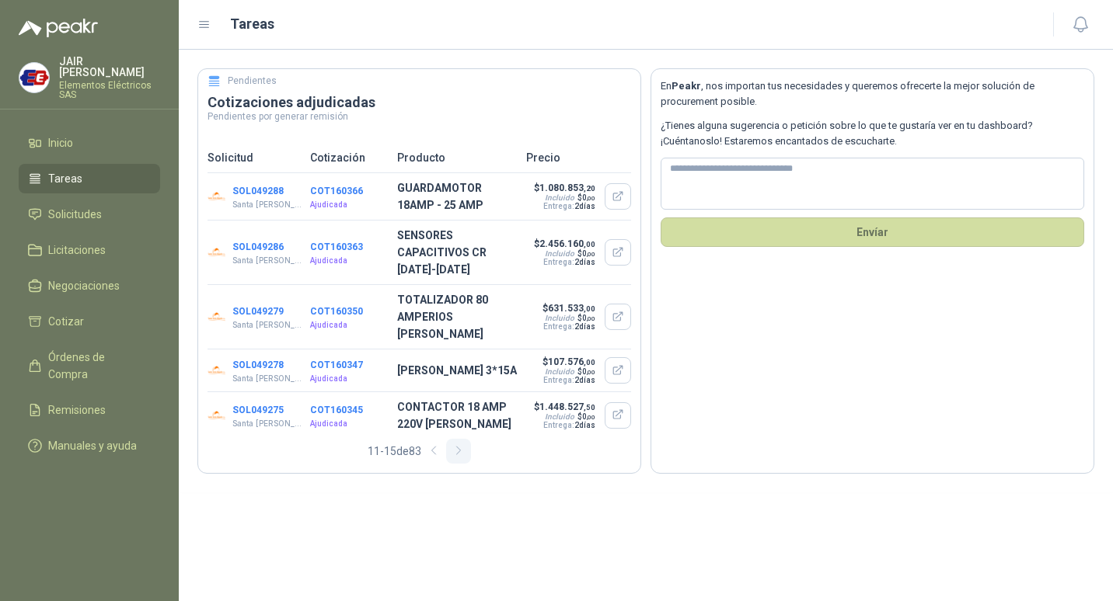
click at [460, 448] on button "button" at bounding box center [458, 451] width 25 height 25
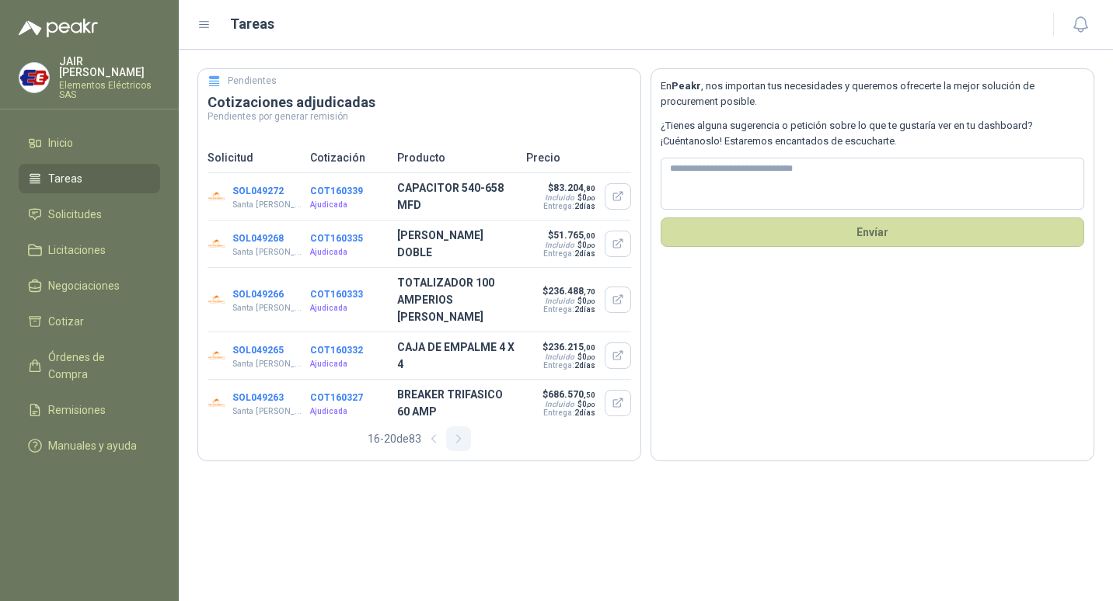
click at [461, 433] on icon "button" at bounding box center [458, 439] width 13 height 13
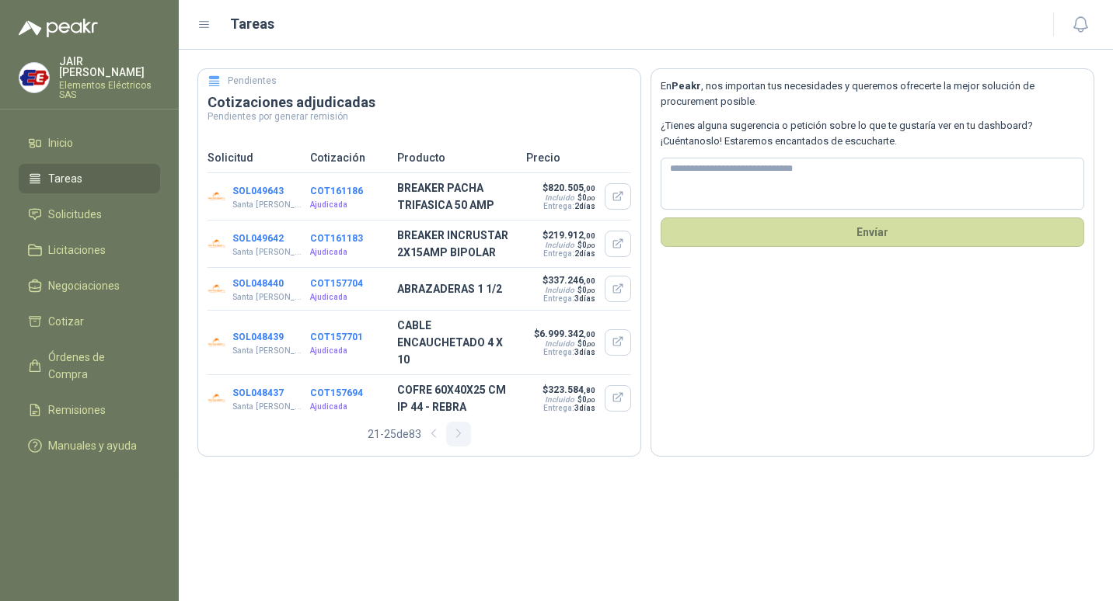
click at [465, 427] on icon "button" at bounding box center [458, 433] width 13 height 13
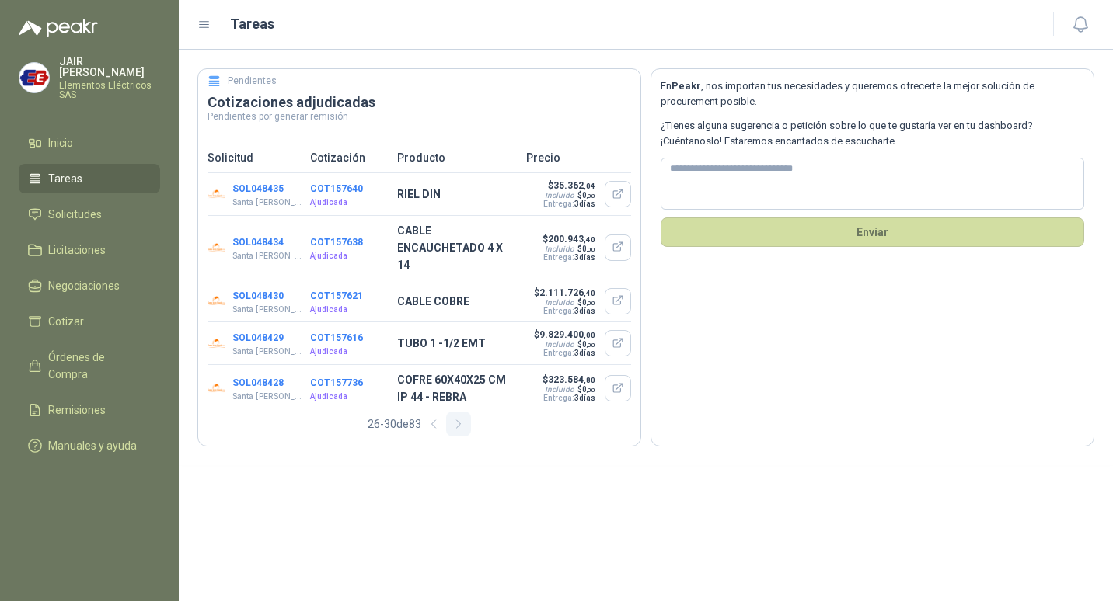
click at [465, 418] on icon "button" at bounding box center [458, 424] width 13 height 13
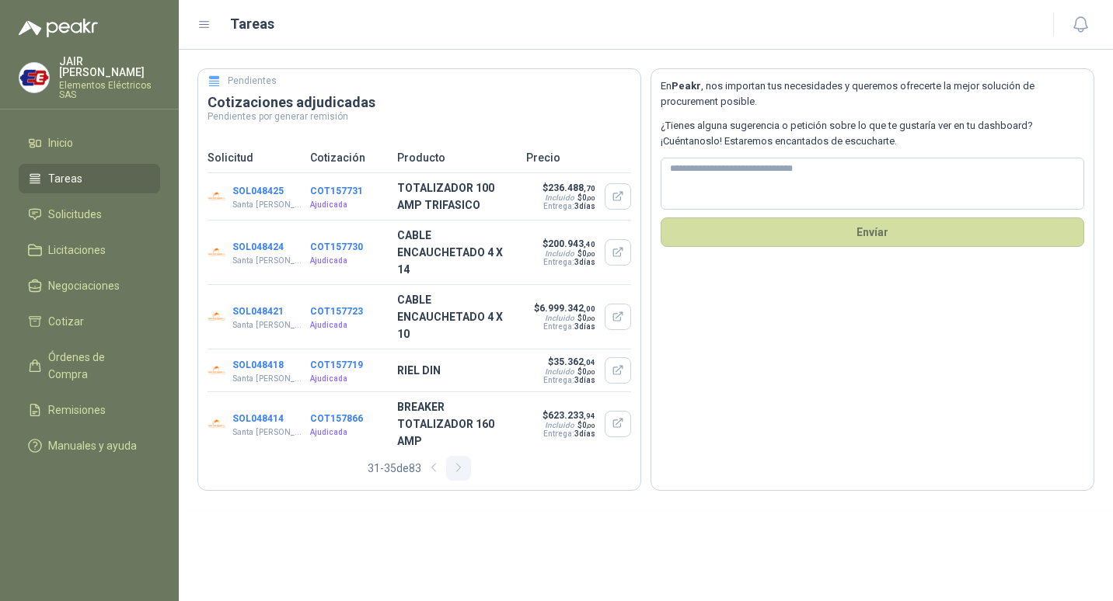
click at [457, 462] on icon "button" at bounding box center [458, 468] width 13 height 13
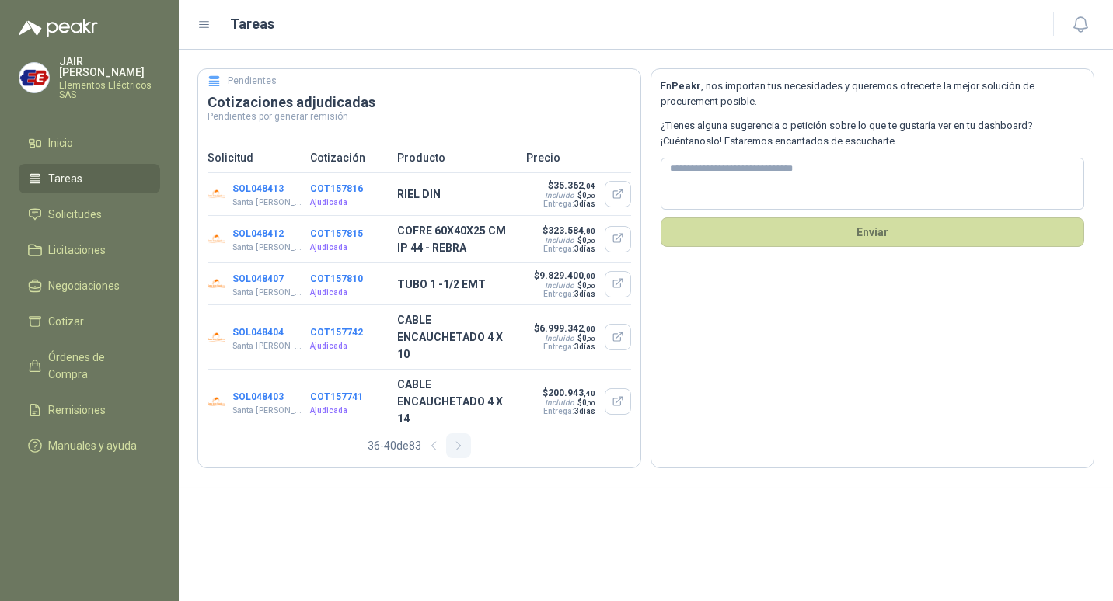
click at [460, 434] on button "button" at bounding box center [458, 446] width 25 height 25
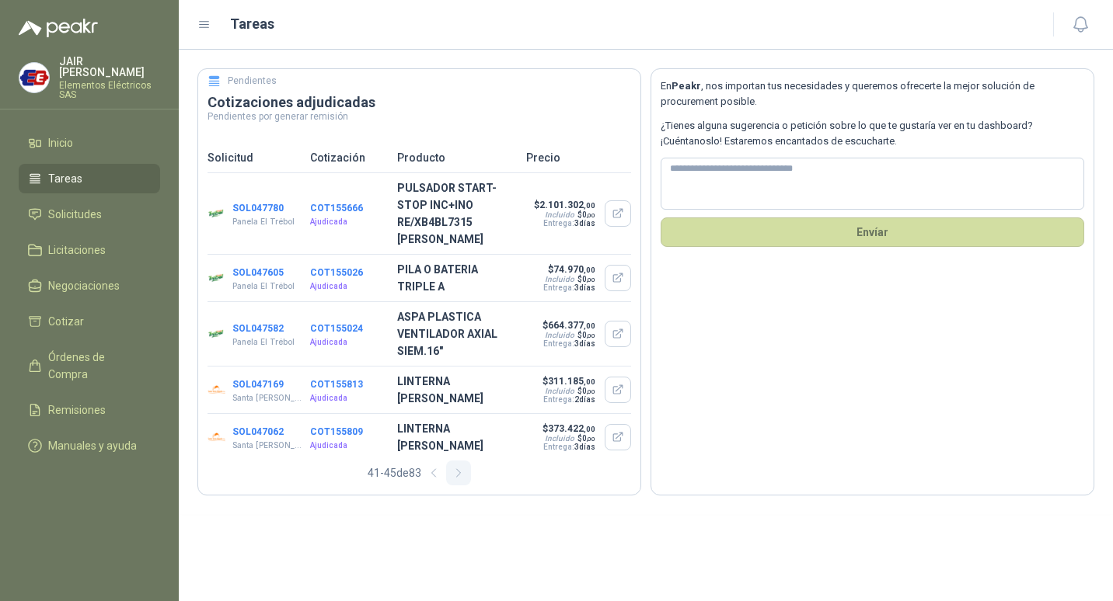
click at [455, 473] on icon "button" at bounding box center [458, 473] width 13 height 13
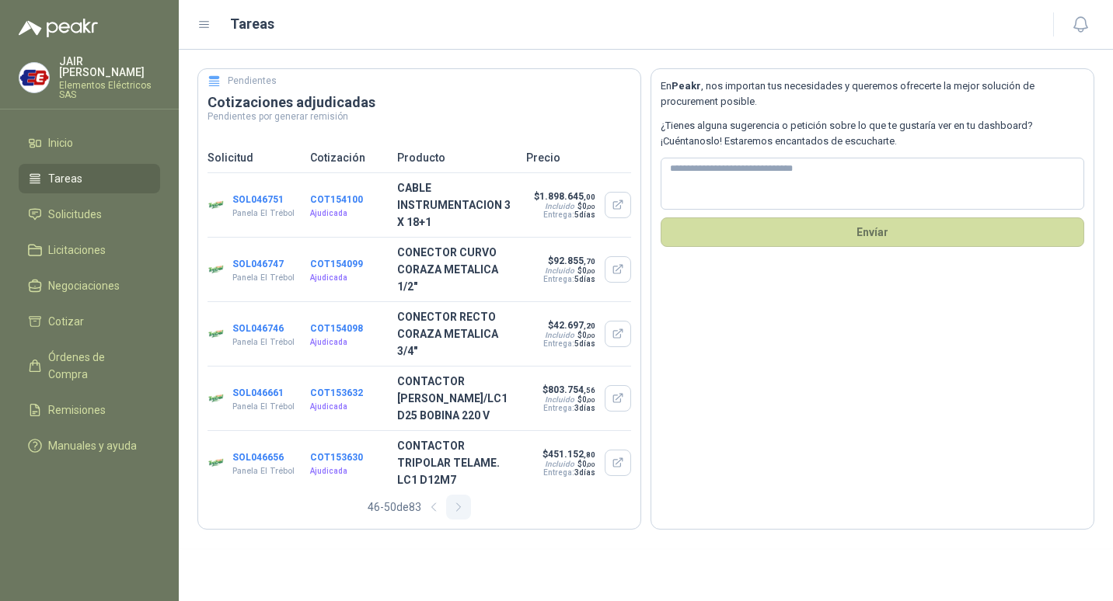
click at [453, 501] on icon "button" at bounding box center [458, 507] width 13 height 13
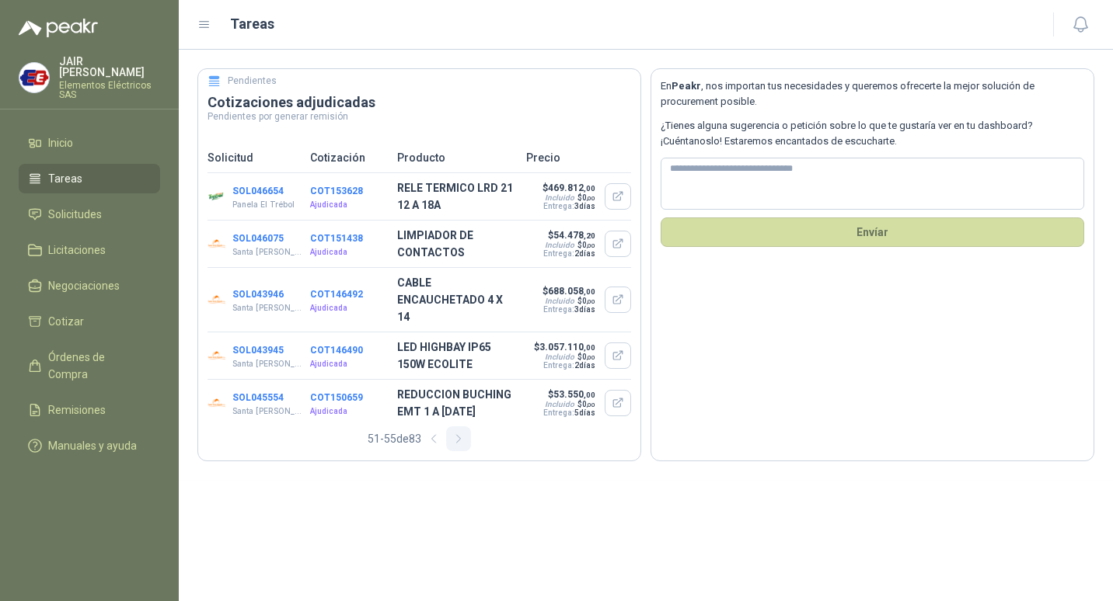
click at [459, 433] on icon "button" at bounding box center [458, 439] width 13 height 13
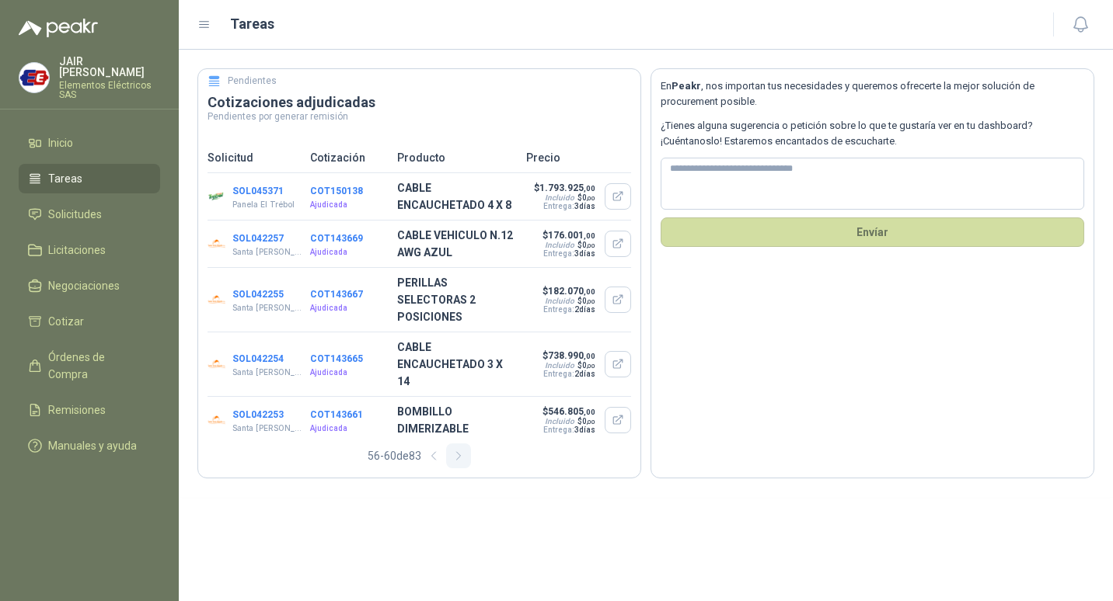
click at [459, 450] on icon "button" at bounding box center [458, 456] width 13 height 13
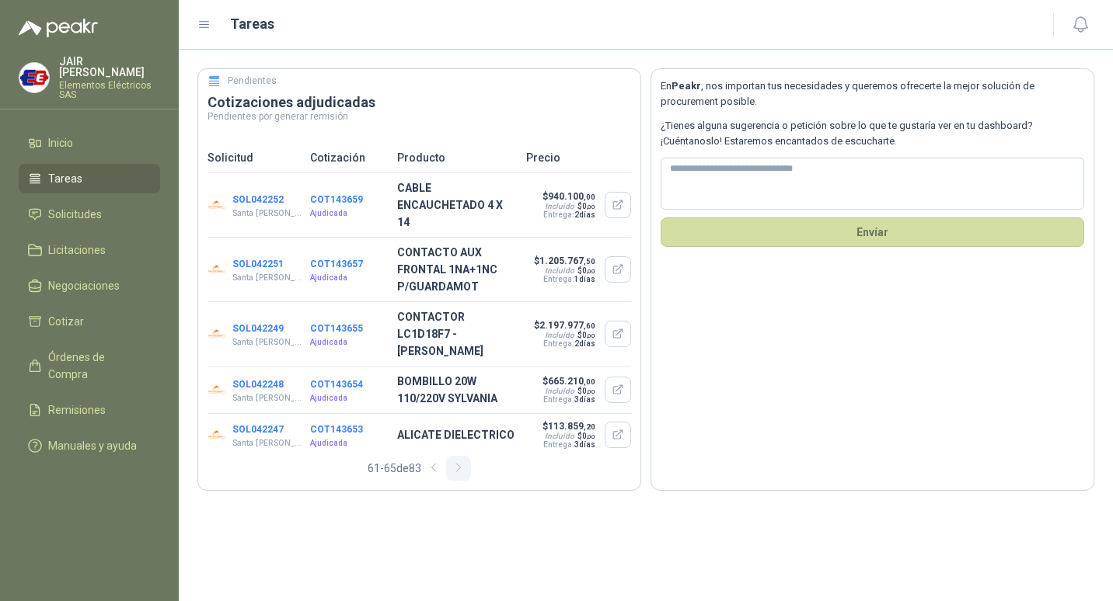
click at [459, 422] on div "SOL042247 Santa [PERSON_NAME] COT143653 Ajudicada ALICATE DIELECTRICO $ 113.859…" at bounding box center [419, 435] width 424 height 42
click at [461, 462] on icon "button" at bounding box center [458, 468] width 13 height 13
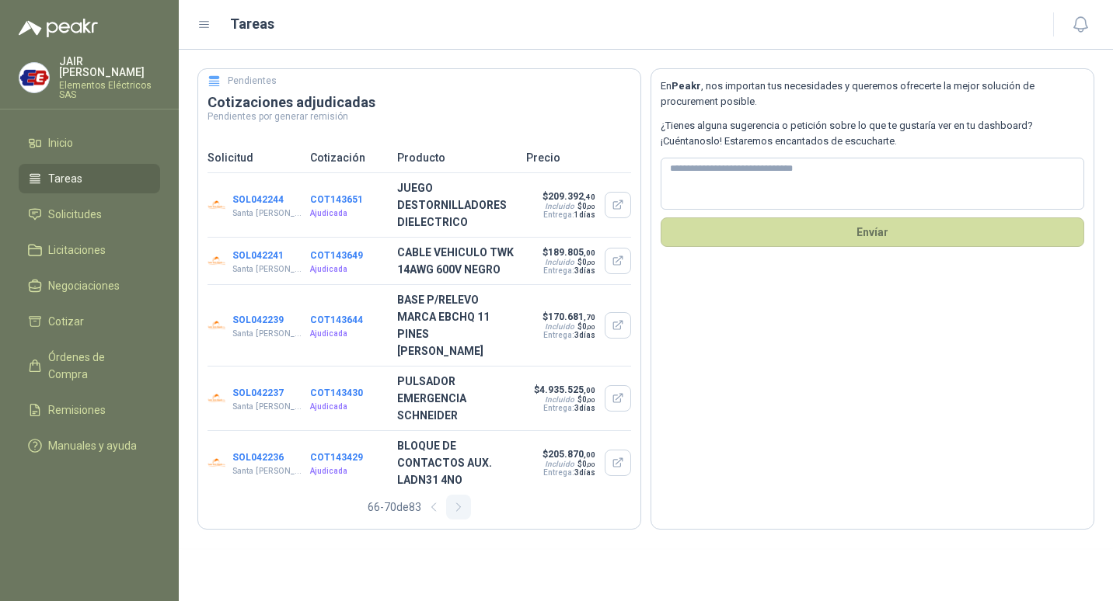
click at [460, 504] on icon "button" at bounding box center [458, 508] width 4 height 8
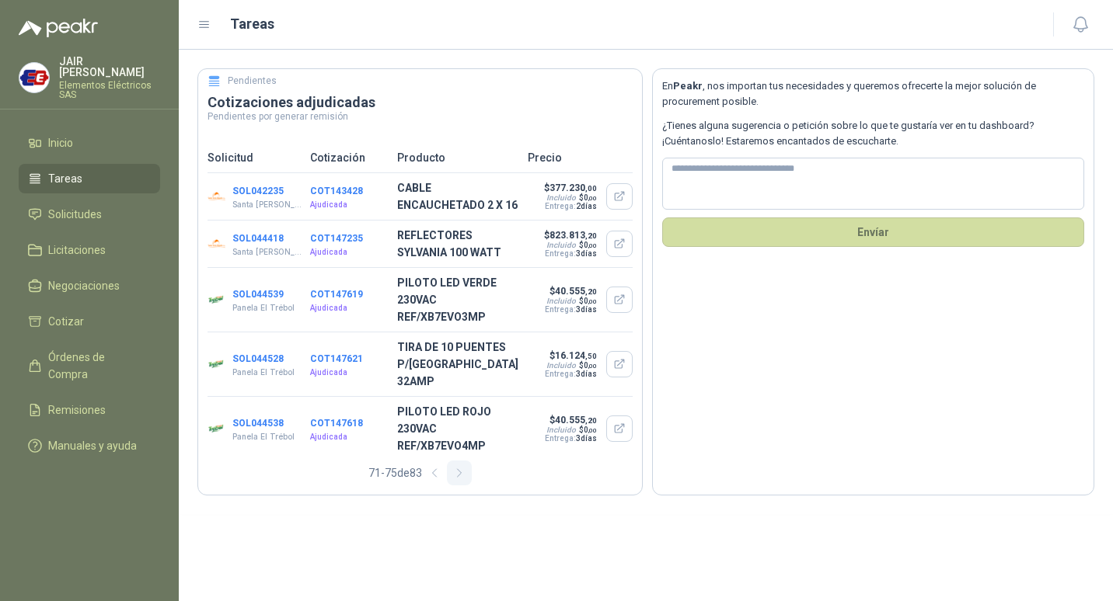
click at [465, 467] on icon "button" at bounding box center [459, 473] width 13 height 13
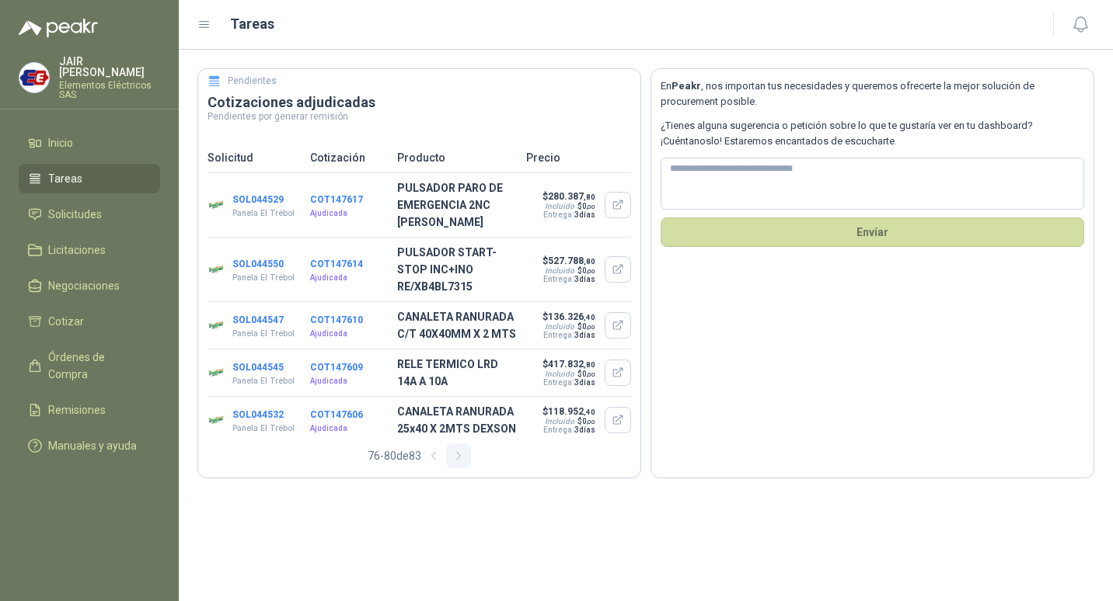
click at [465, 457] on icon "button" at bounding box center [458, 456] width 13 height 13
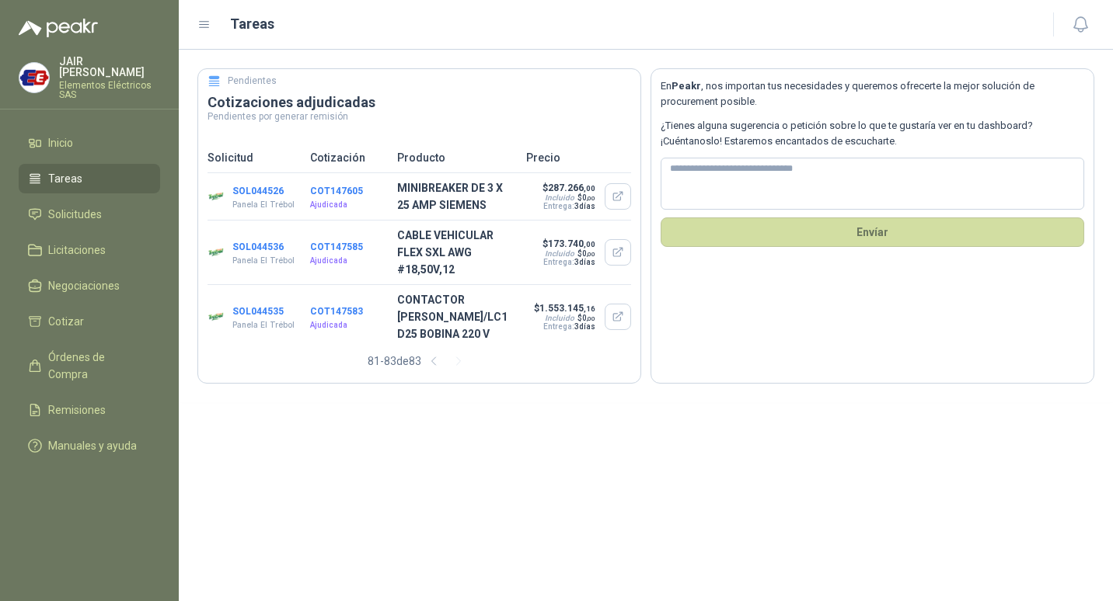
click at [214, 83] on icon at bounding box center [214, 83] width 11 height 1
click at [204, 25] on icon at bounding box center [204, 25] width 9 height 6
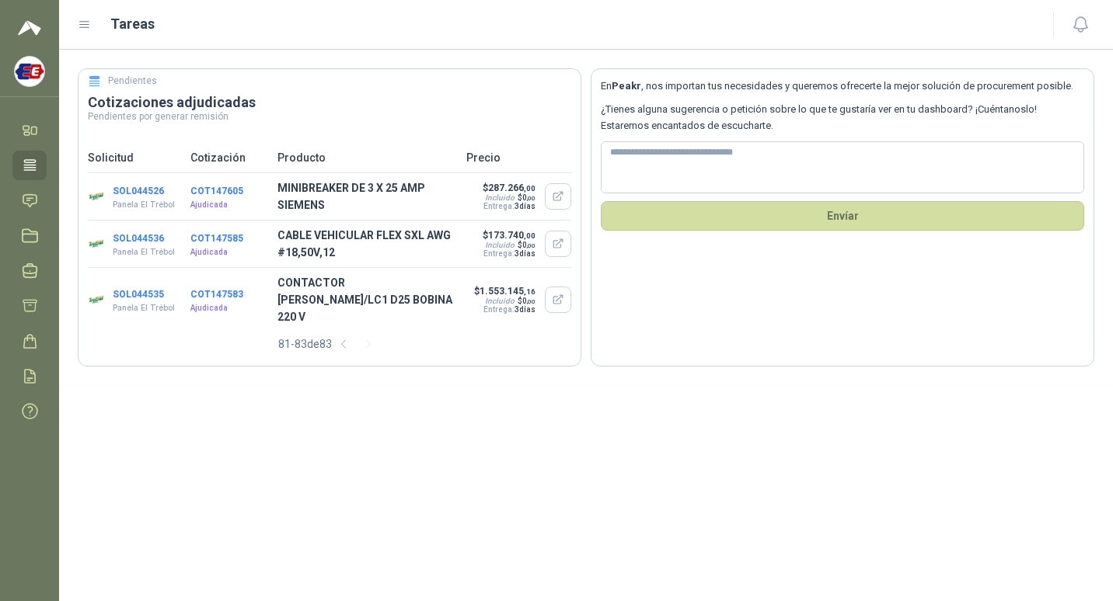
click at [25, 161] on icon at bounding box center [30, 165] width 12 height 10
click at [17, 67] on img at bounding box center [30, 72] width 30 height 30
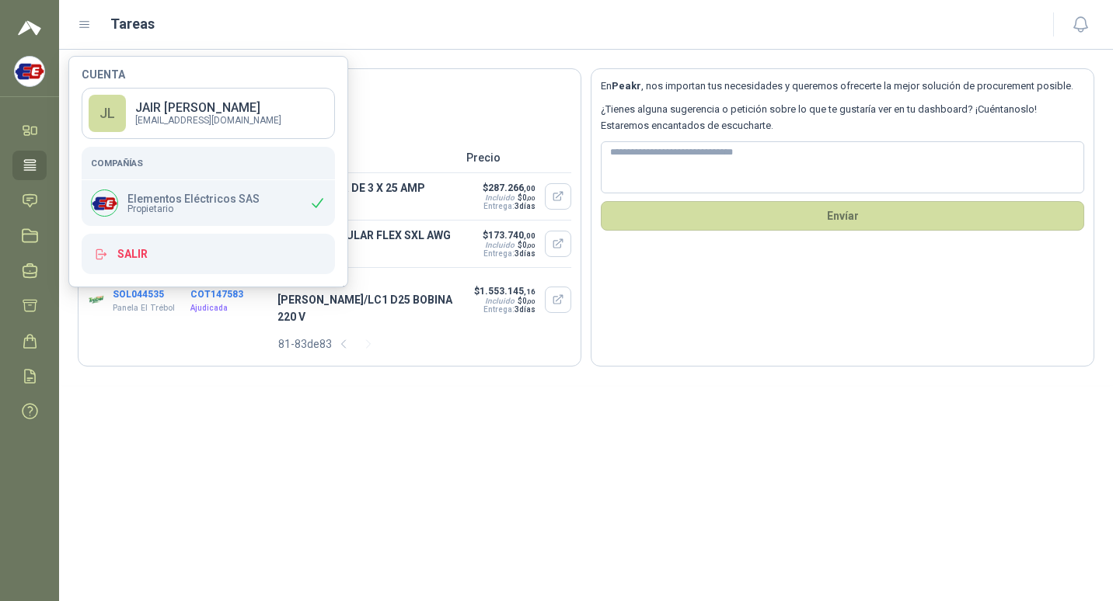
click at [173, 120] on p "[EMAIL_ADDRESS][DOMAIN_NAME]" at bounding box center [208, 120] width 146 height 9
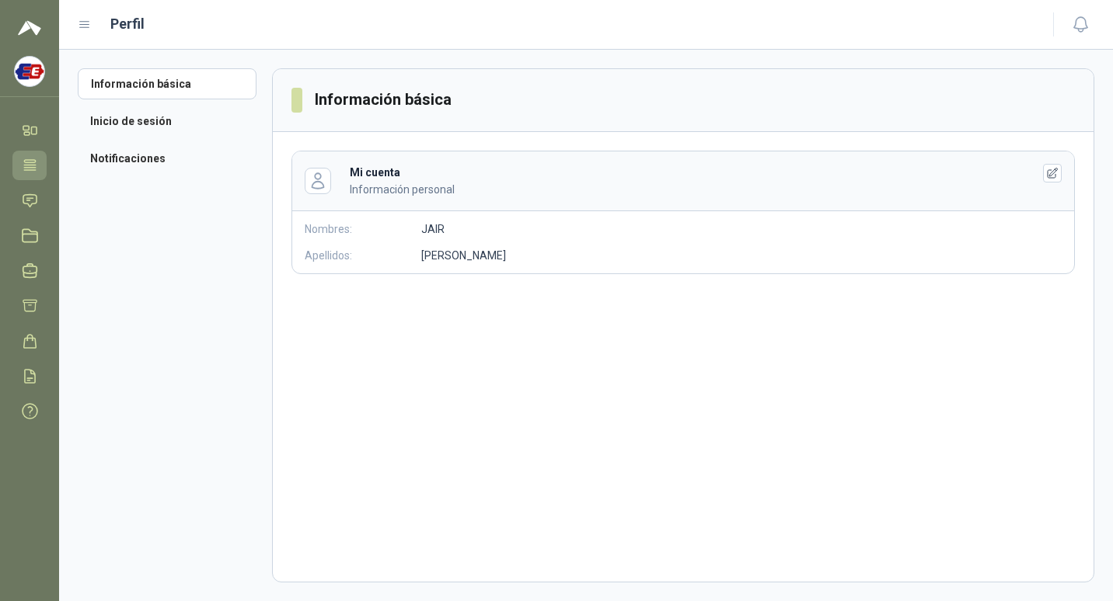
click at [30, 166] on icon at bounding box center [30, 165] width 12 height 10
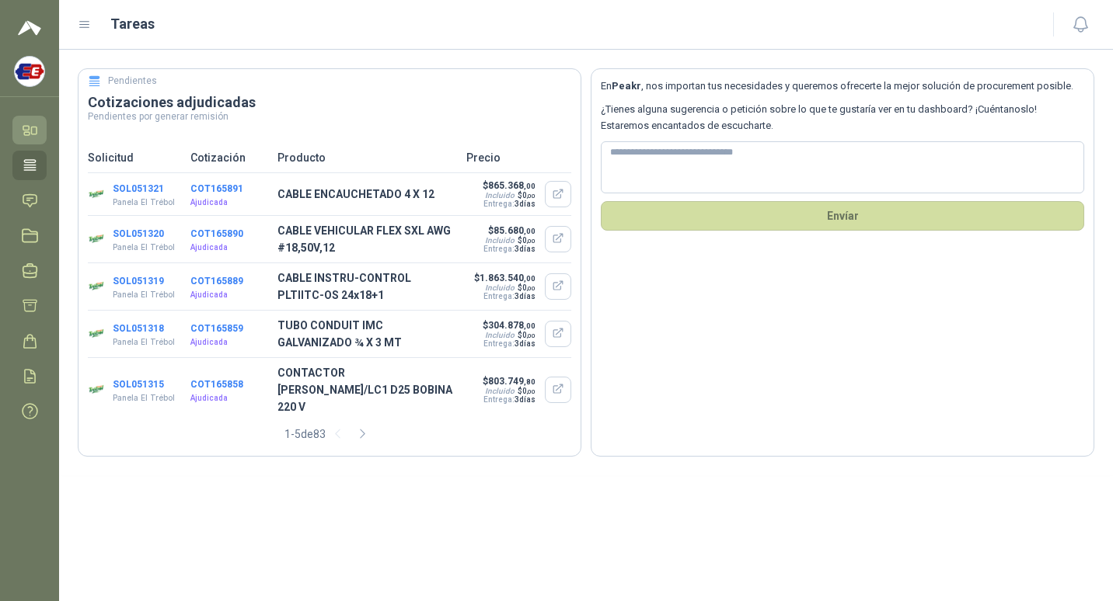
click at [32, 116] on link "Inicio" at bounding box center [29, 130] width 34 height 29
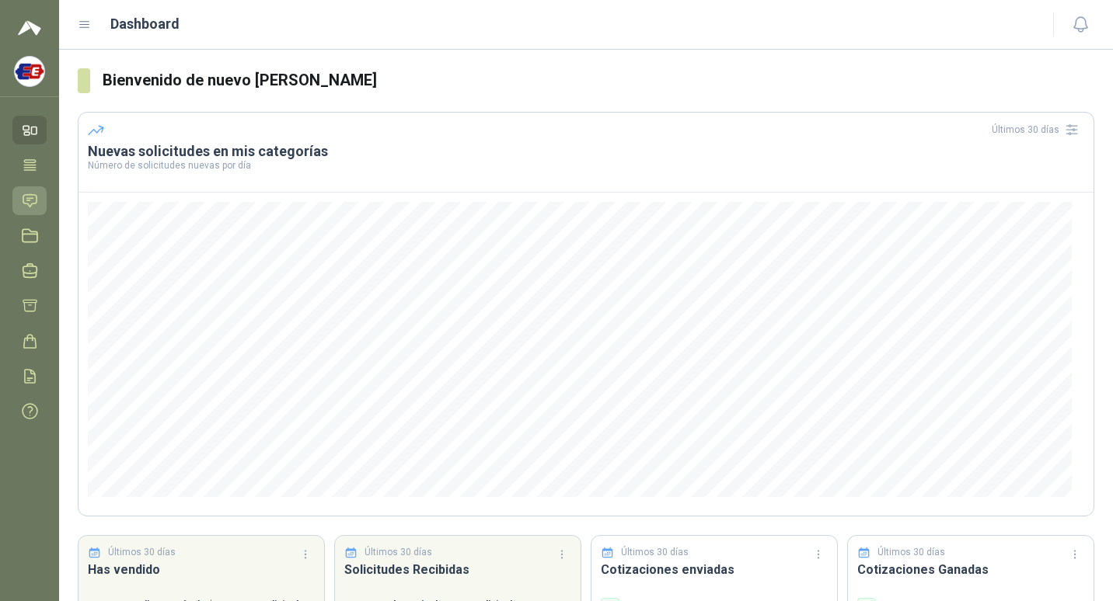
click at [35, 188] on link "Solicitudes" at bounding box center [29, 201] width 34 height 29
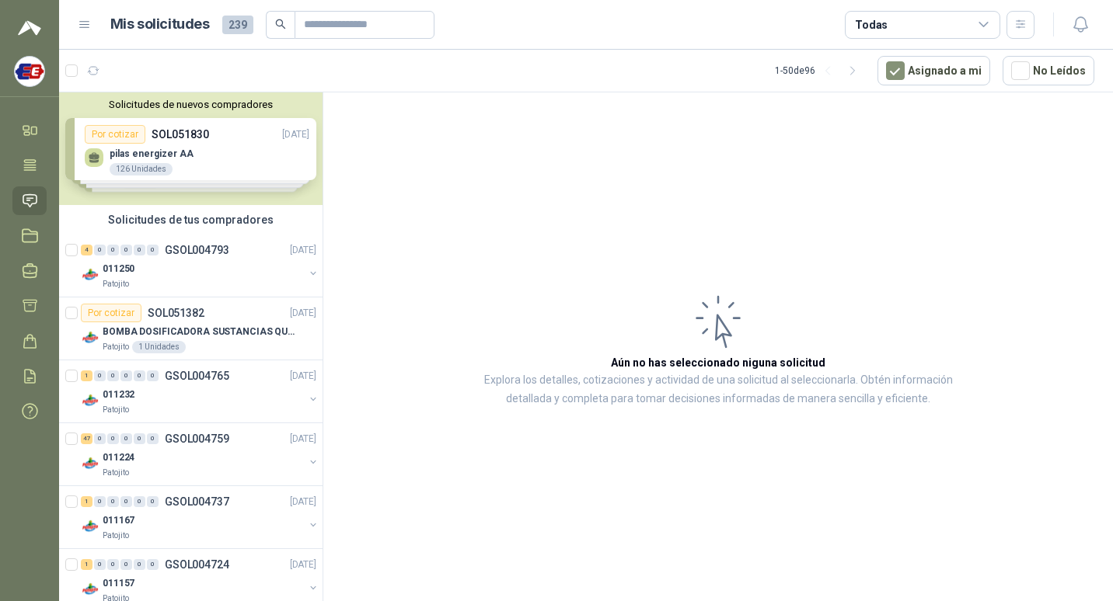
click at [238, 25] on span "239" at bounding box center [237, 25] width 31 height 19
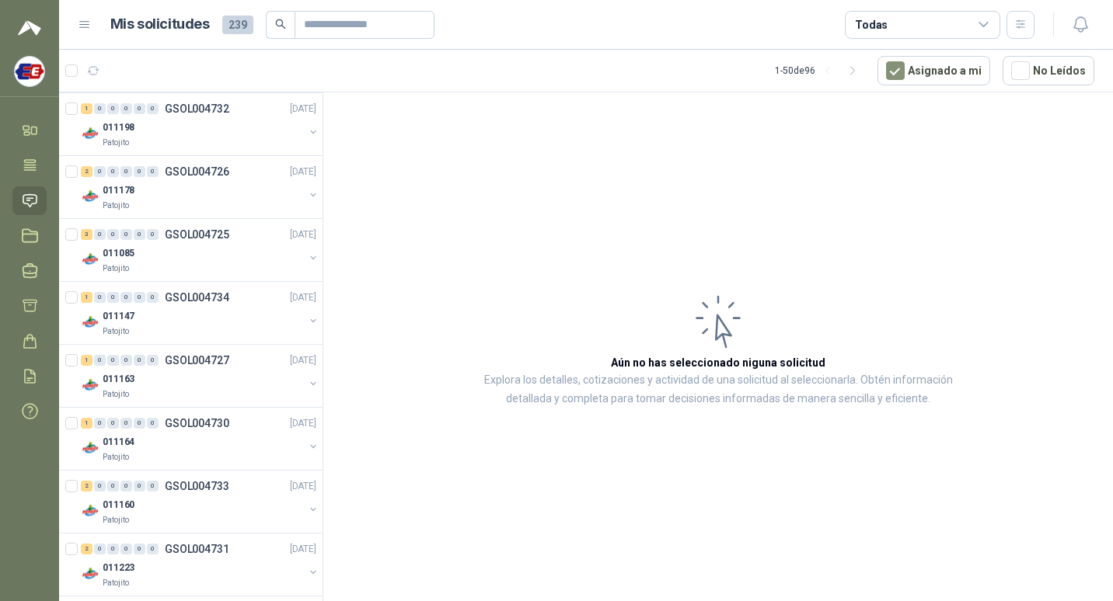
scroll to position [388, 0]
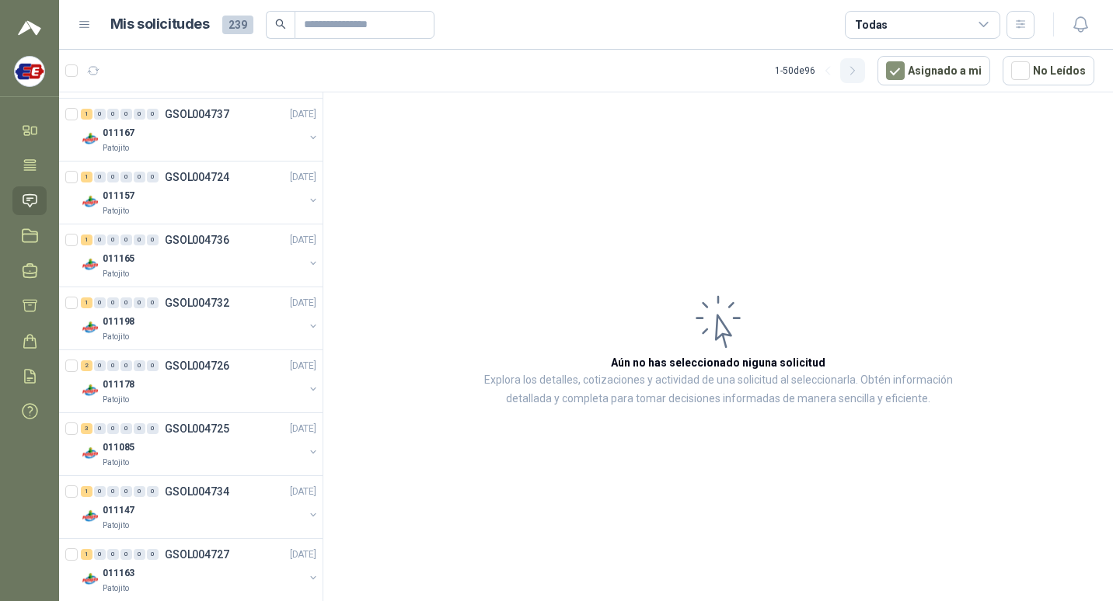
click at [857, 68] on icon "button" at bounding box center [852, 70] width 13 height 13
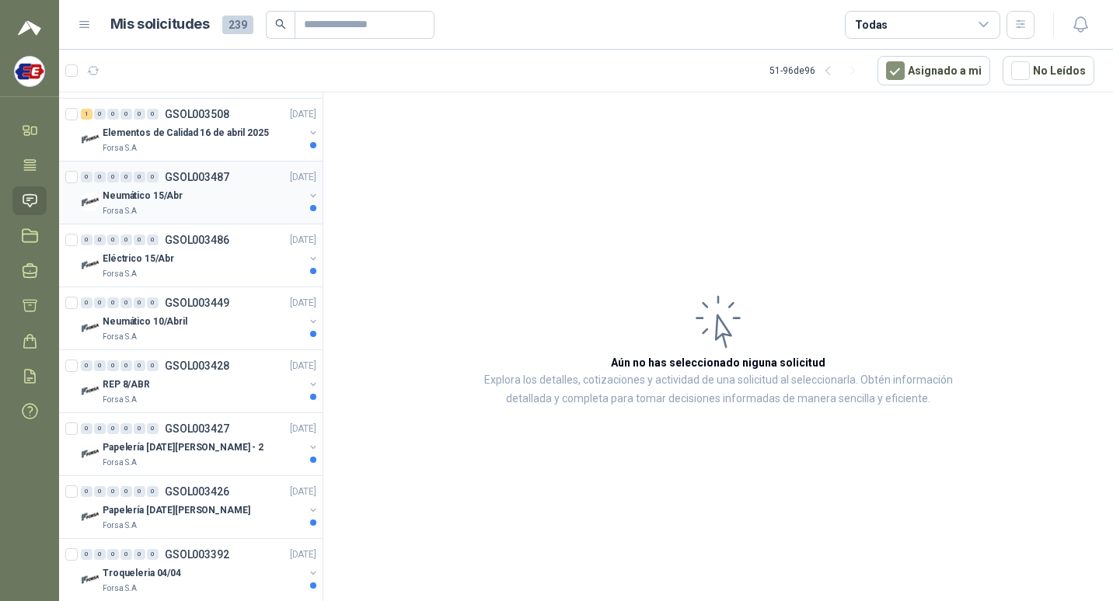
click at [235, 200] on div "Neumático 15/Abr" at bounding box center [203, 196] width 201 height 19
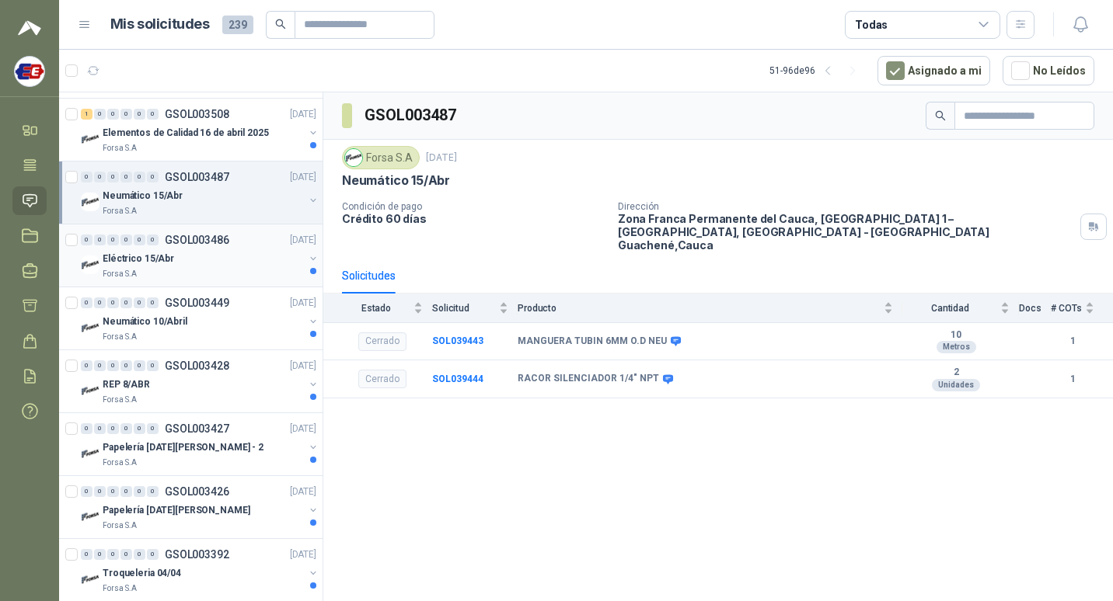
click at [231, 253] on div "Eléctrico 15/Abr" at bounding box center [203, 258] width 201 height 19
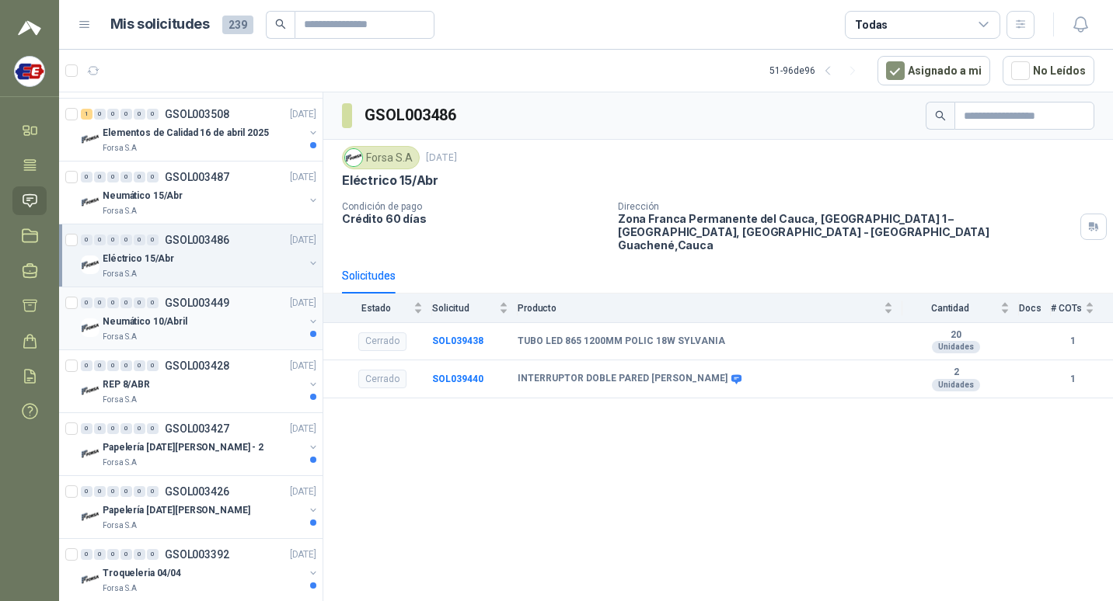
click at [221, 327] on div "Neumático 10/Abril" at bounding box center [203, 321] width 201 height 19
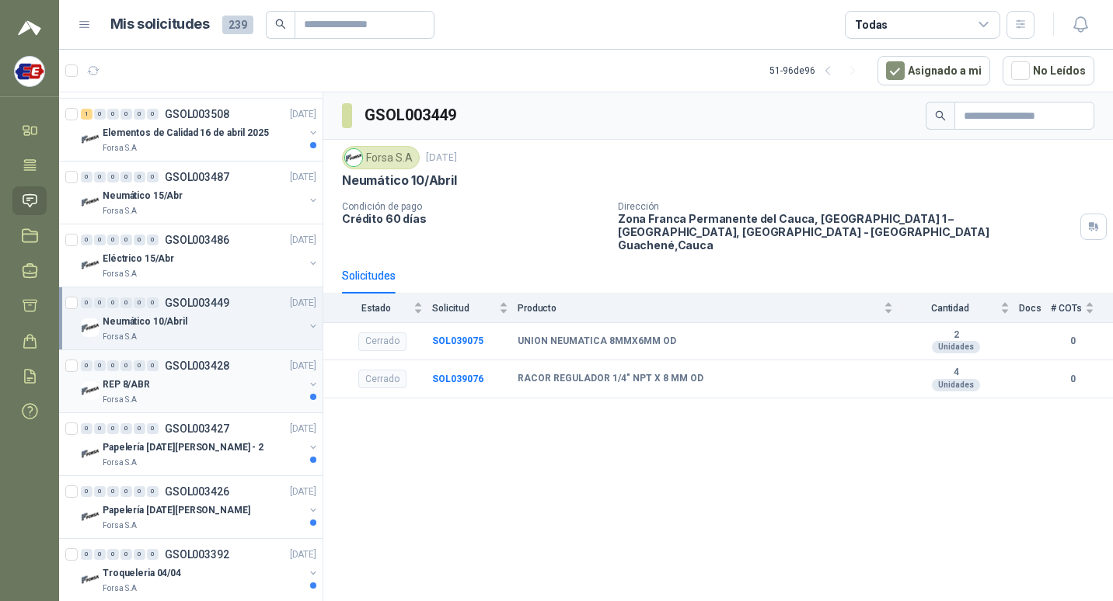
click at [223, 361] on p "GSOL003428" at bounding box center [197, 366] width 64 height 11
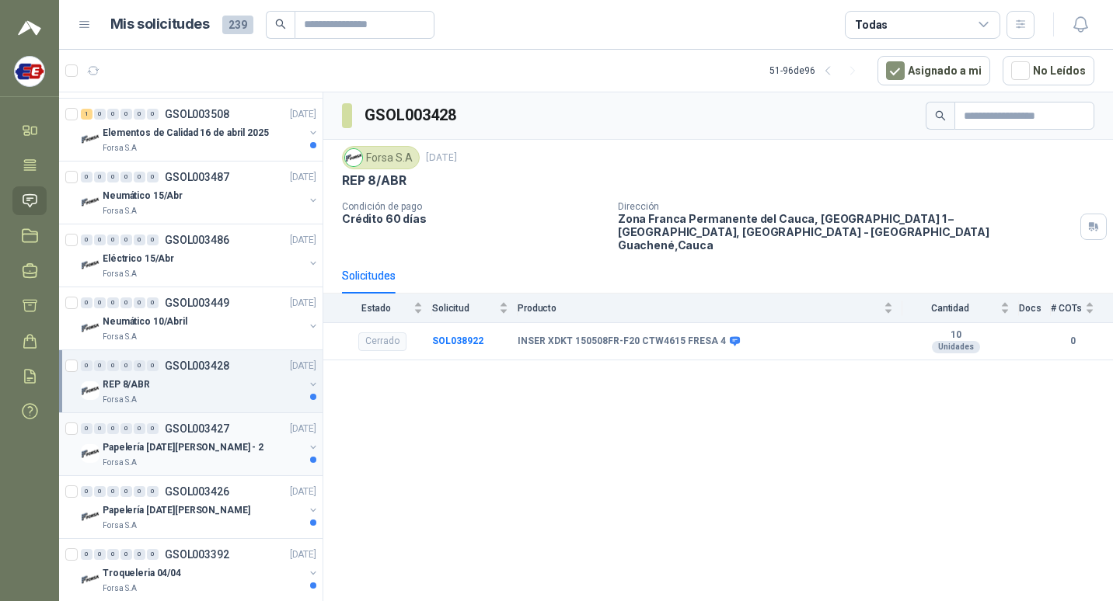
click at [224, 446] on div "Papelería [DATE][PERSON_NAME] - 2" at bounding box center [203, 447] width 201 height 19
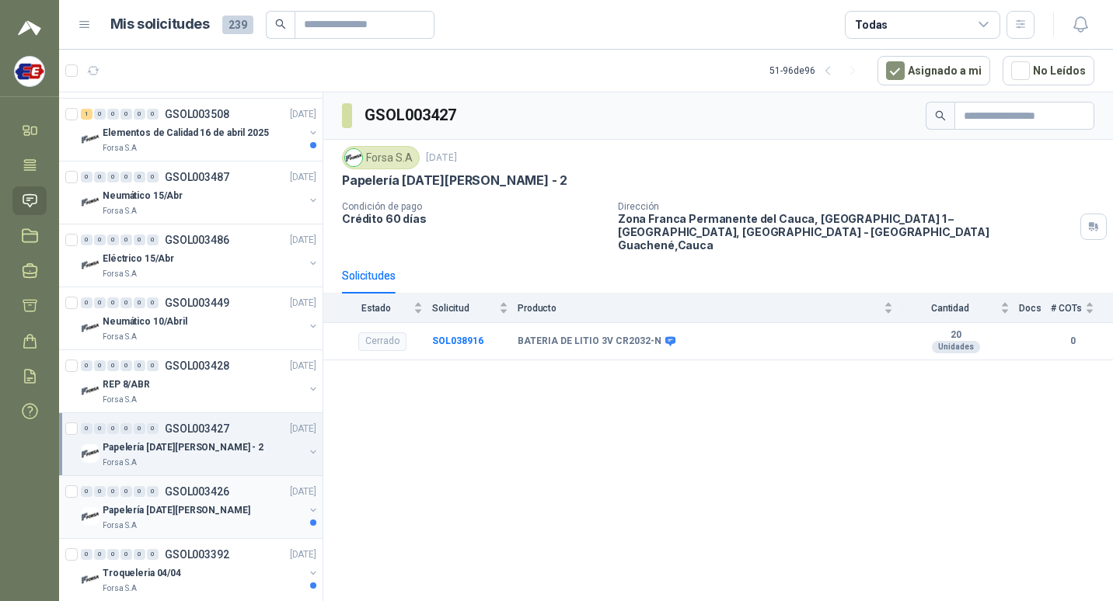
click at [224, 491] on p "GSOL003426" at bounding box center [197, 491] width 64 height 11
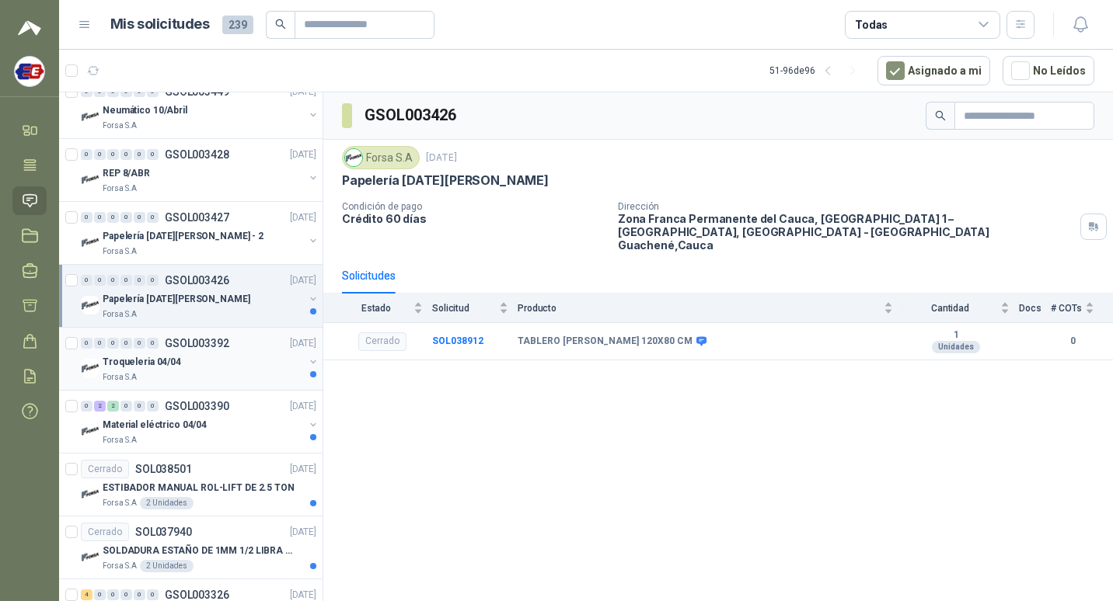
scroll to position [621, 0]
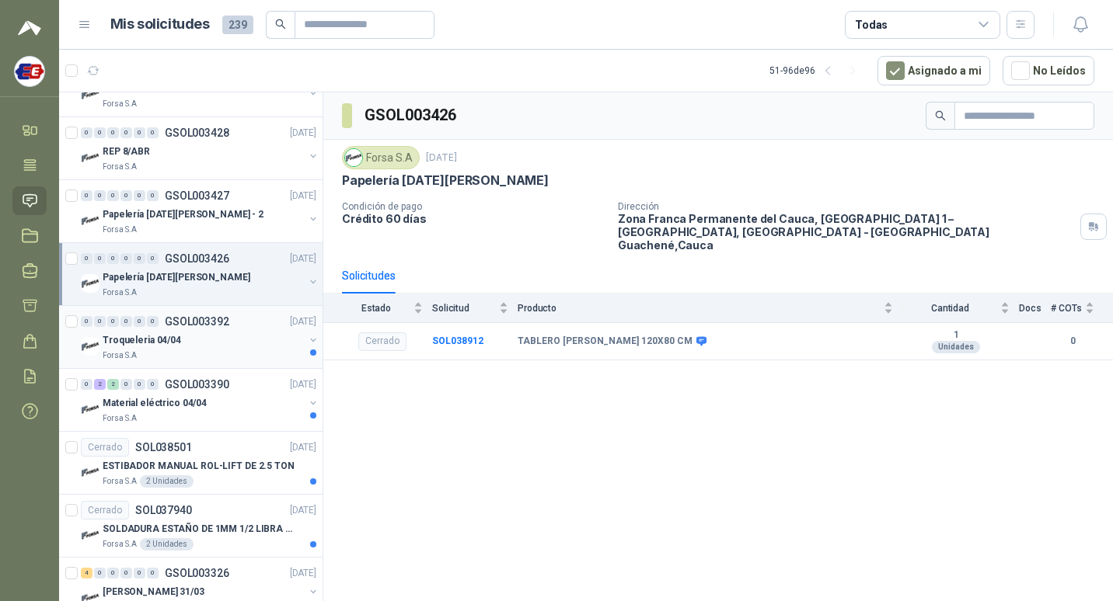
click at [211, 333] on div "Troqueleria 04/04" at bounding box center [203, 340] width 201 height 19
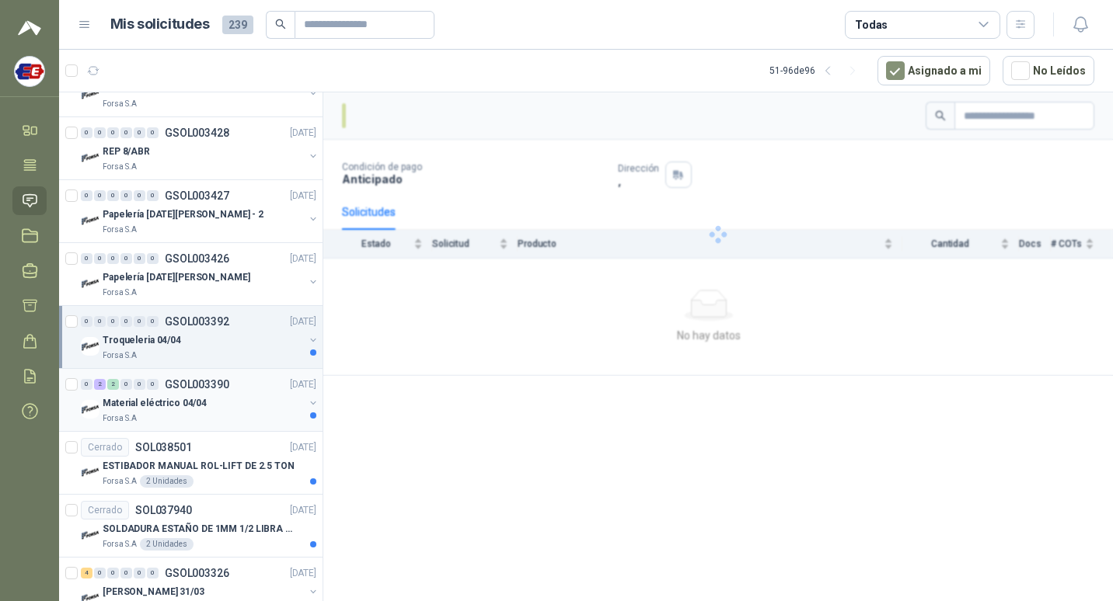
click at [231, 405] on div "Material eléctrico 04/04" at bounding box center [203, 403] width 201 height 19
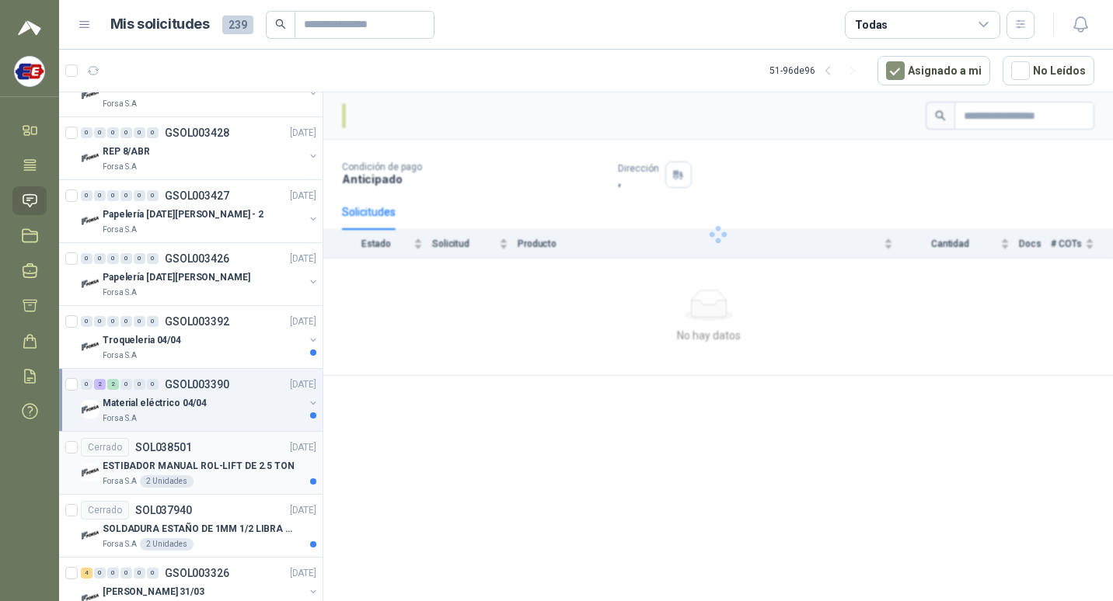
click at [231, 459] on p "ESTIBADOR MANUAL ROL-LIFT DE 2.5 TON" at bounding box center [199, 466] width 192 height 15
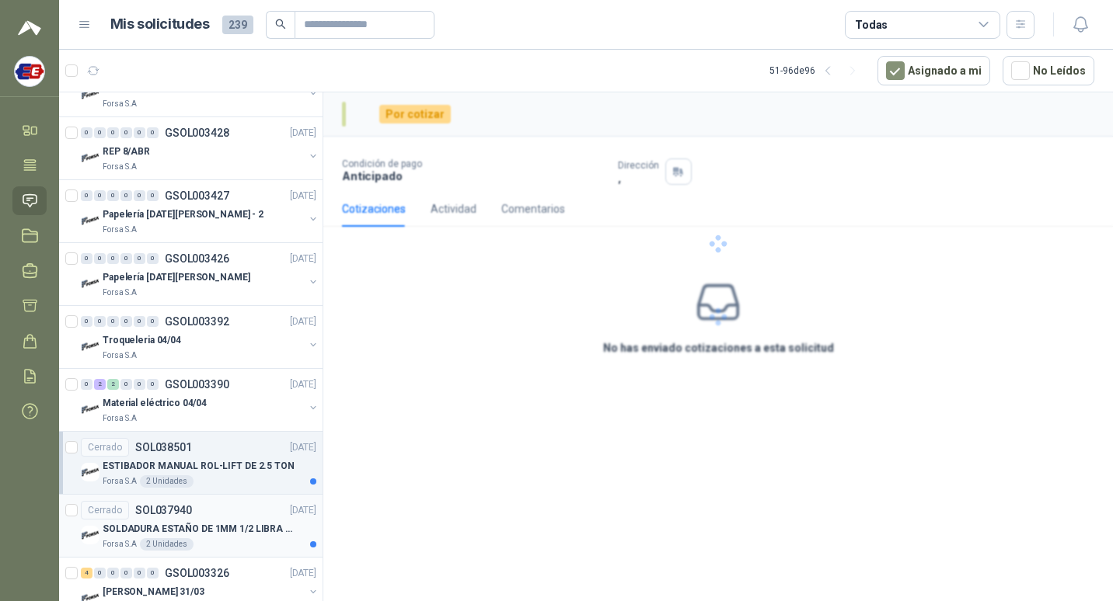
click at [223, 525] on p "SOLDADURA ESTAÑO DE 1MM 1/2 LIBRA TECH" at bounding box center [199, 529] width 193 height 15
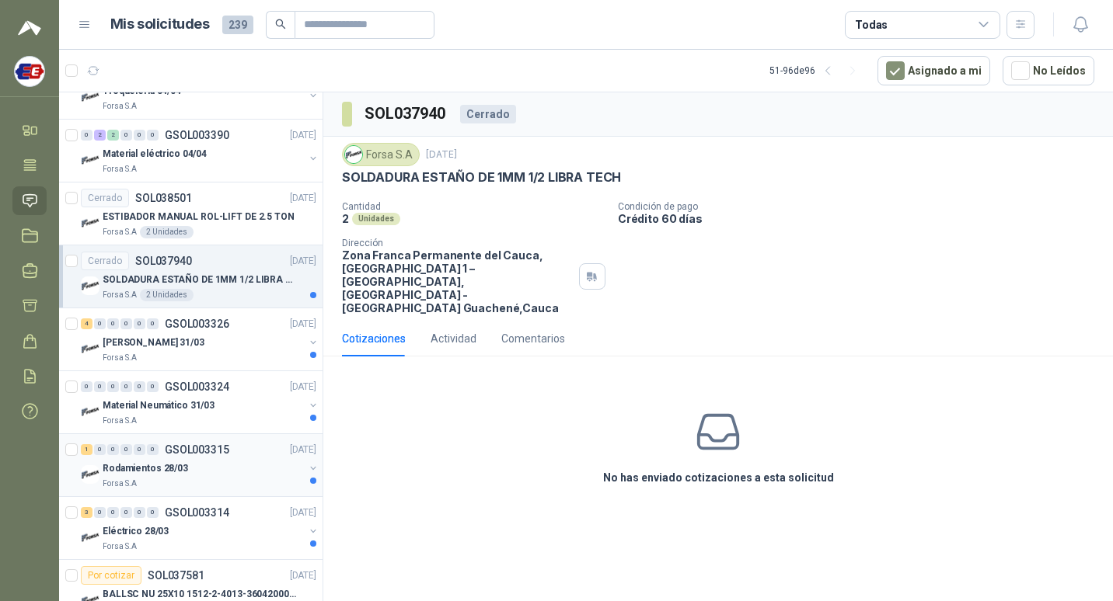
scroll to position [932, 0]
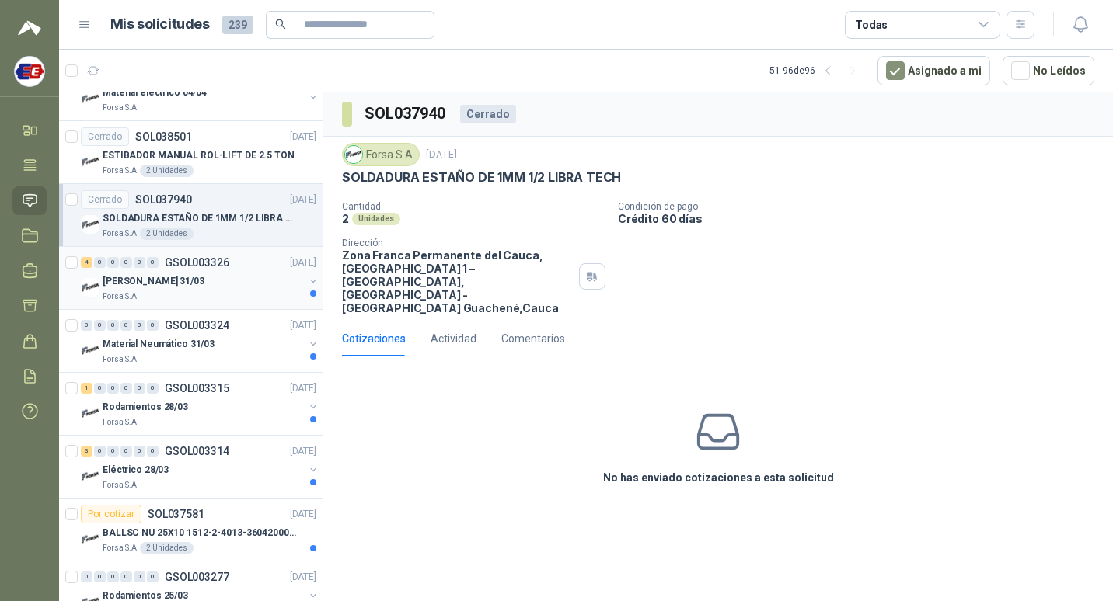
click at [218, 293] on div "Forsa S.A" at bounding box center [203, 297] width 201 height 12
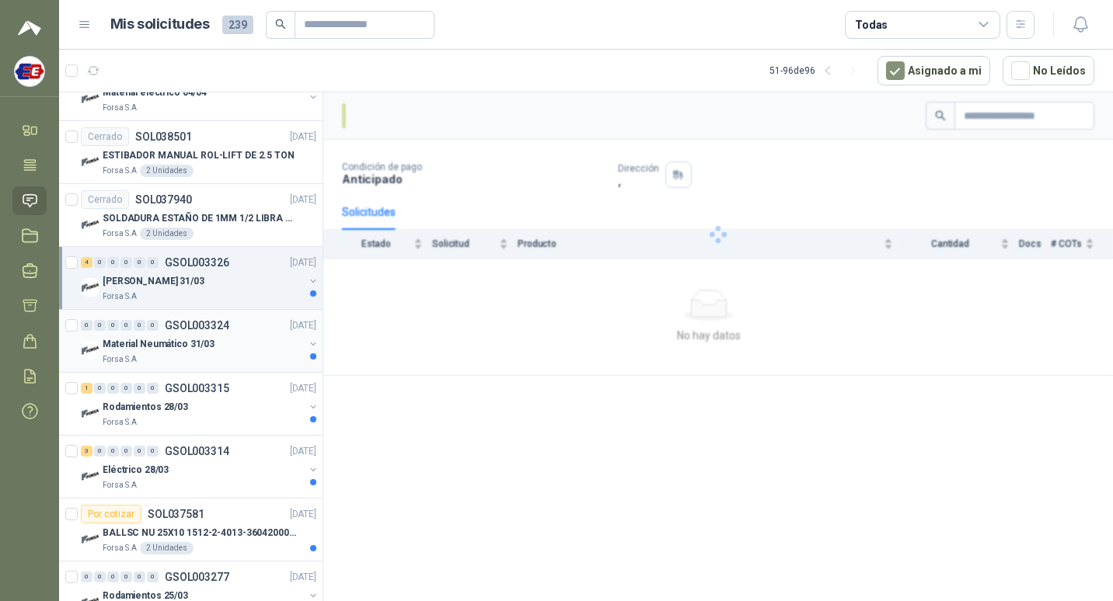
click at [221, 354] on div "Forsa S.A" at bounding box center [203, 360] width 201 height 12
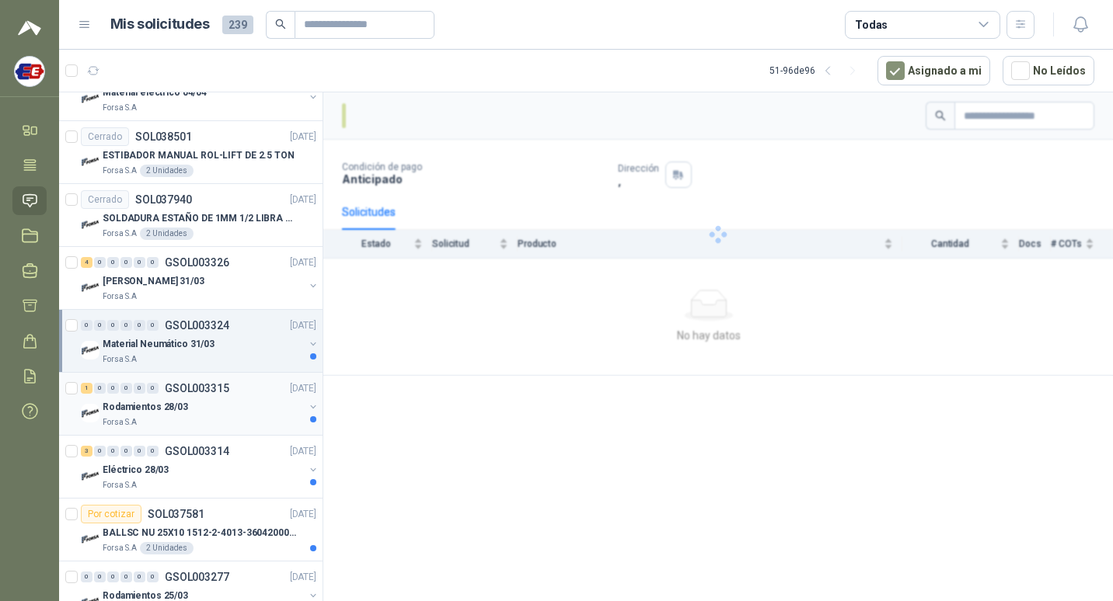
click at [221, 401] on div "Rodamientos 28/03" at bounding box center [203, 407] width 201 height 19
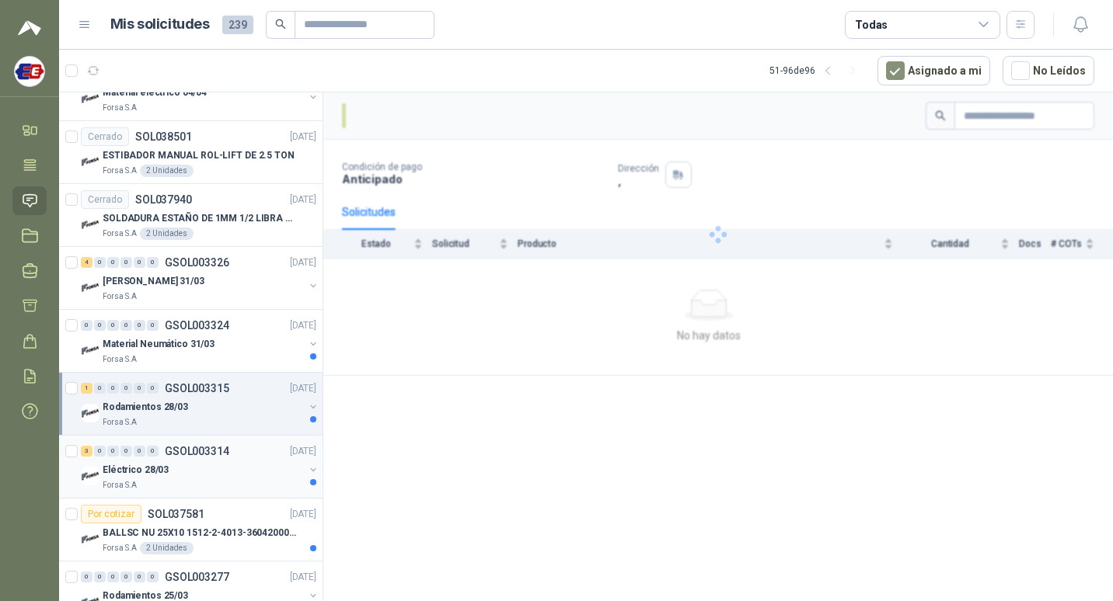
click at [223, 462] on div "Eléctrico 28/03" at bounding box center [203, 470] width 201 height 19
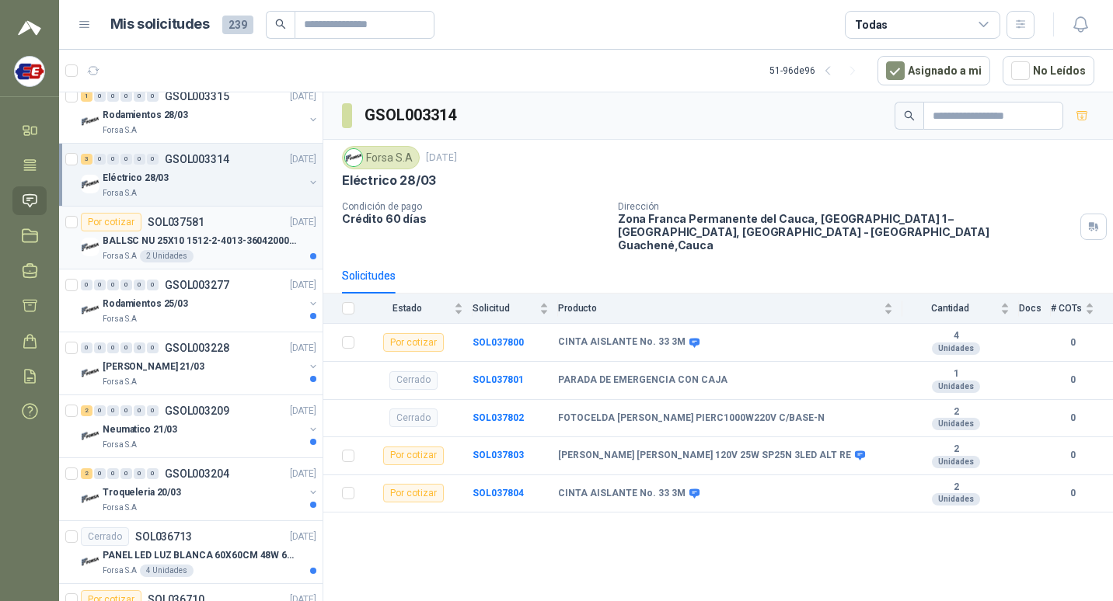
scroll to position [1243, 0]
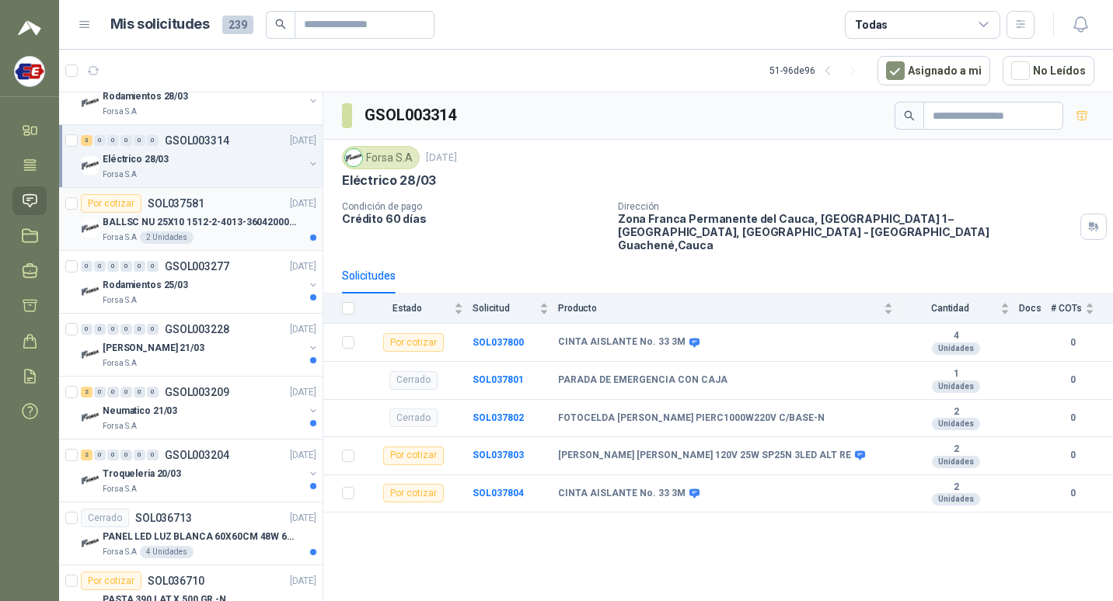
click at [242, 196] on div "Por cotizar SOL037581 [DATE]" at bounding box center [198, 203] width 235 height 19
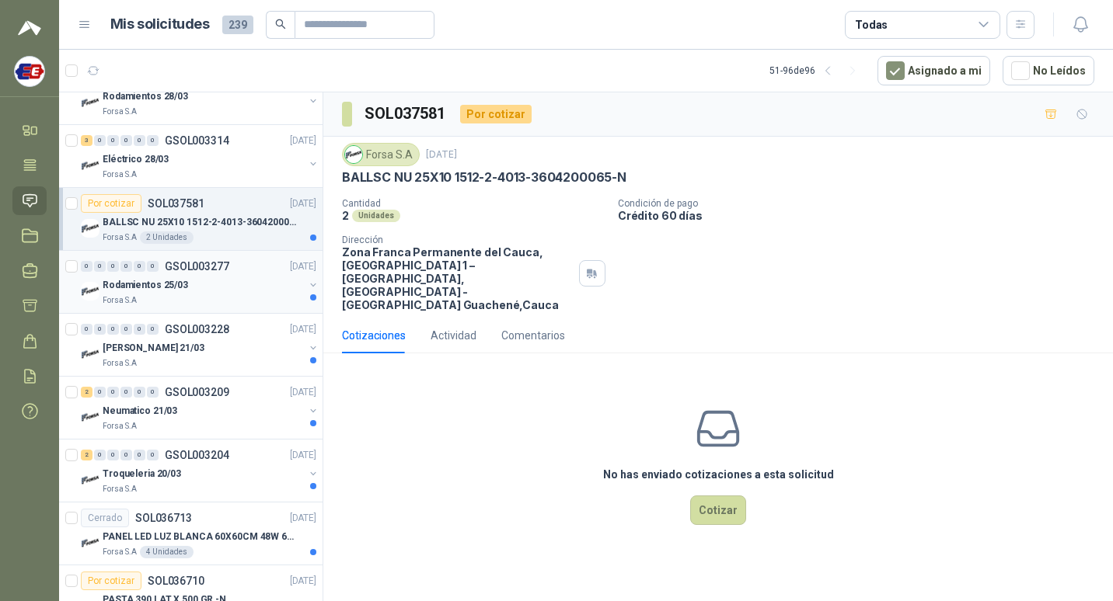
click at [243, 283] on div "Rodamientos 25/03" at bounding box center [203, 285] width 201 height 19
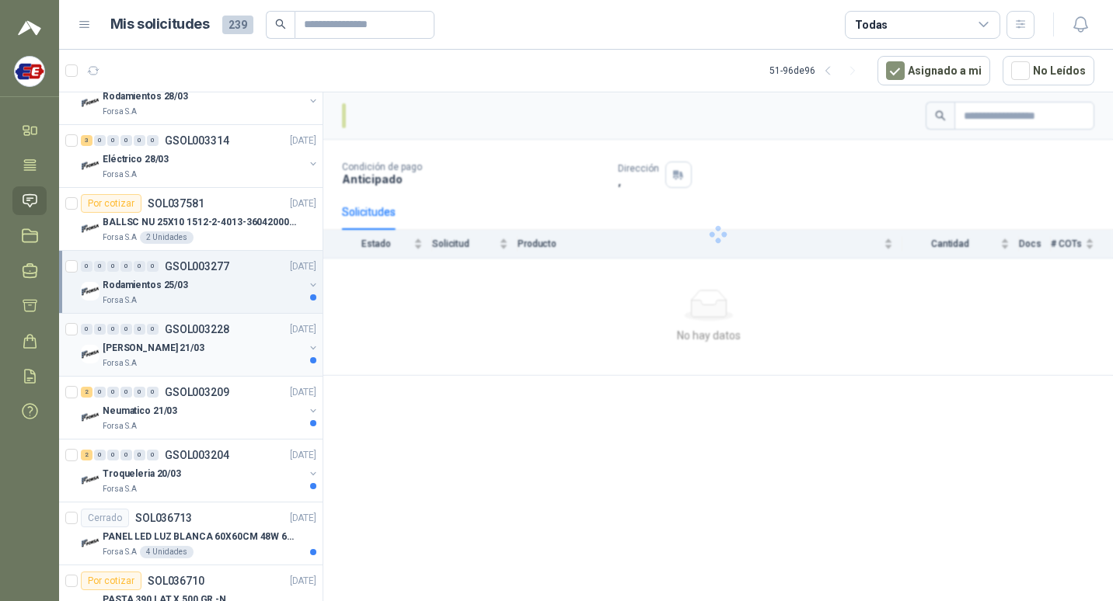
click at [221, 333] on p "GSOL003228" at bounding box center [197, 329] width 64 height 11
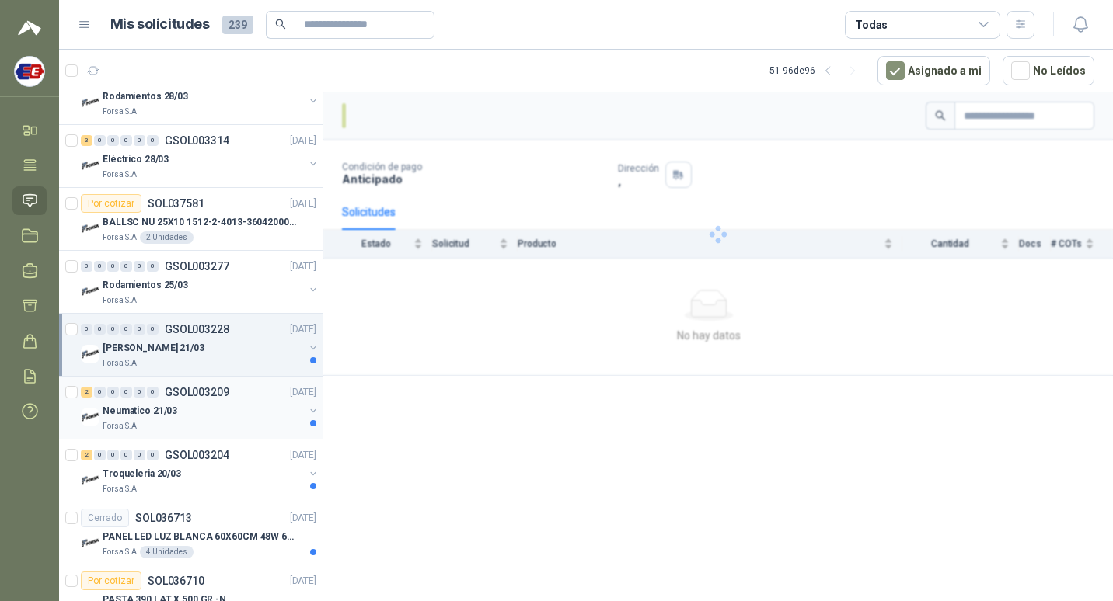
click at [219, 406] on div "Neumatico 21/03" at bounding box center [203, 411] width 201 height 19
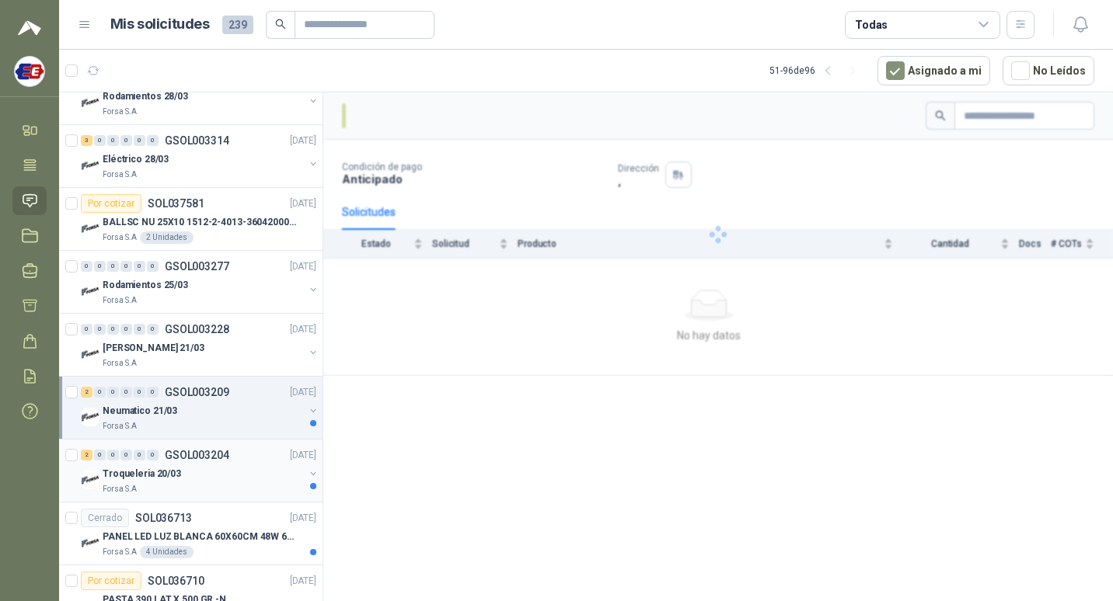
click at [225, 469] on div "Troqueleria 20/03" at bounding box center [203, 474] width 201 height 19
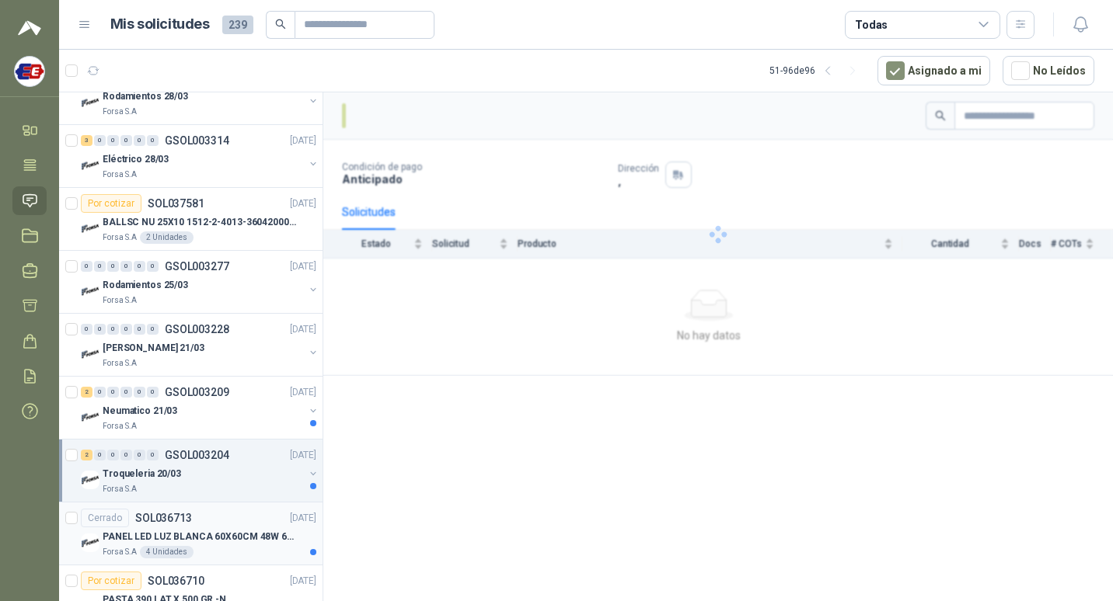
click at [225, 523] on div "Cerrado SOL036713 [DATE]" at bounding box center [198, 518] width 235 height 19
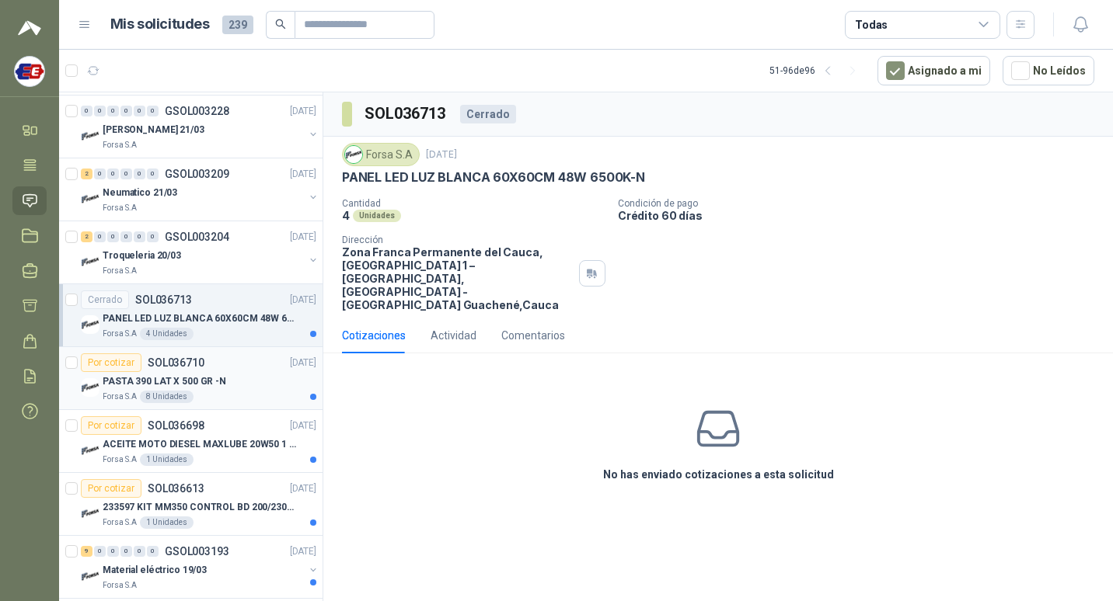
scroll to position [1476, 0]
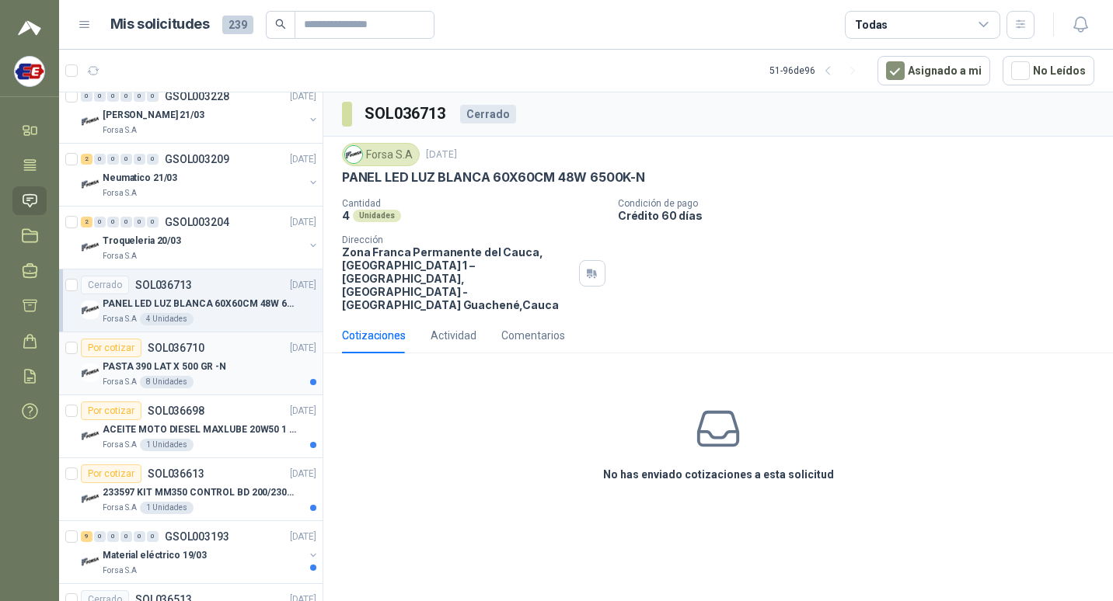
click at [228, 346] on div "Por cotizar SOL036710 [DATE]" at bounding box center [198, 348] width 235 height 19
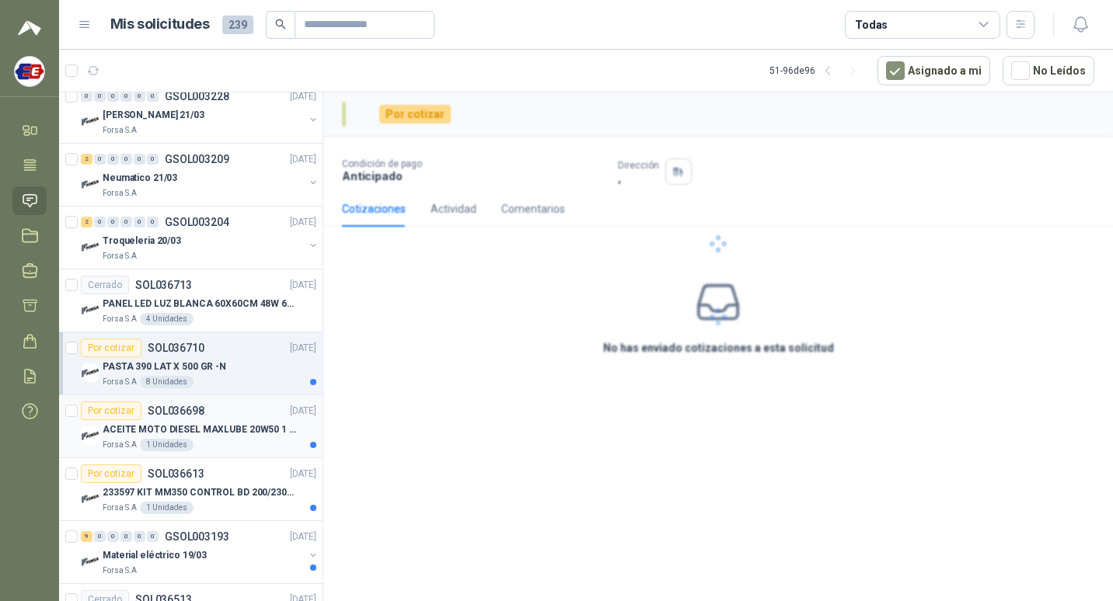
click at [228, 417] on div "Por cotizar SOL036698 [DATE]" at bounding box center [198, 411] width 235 height 19
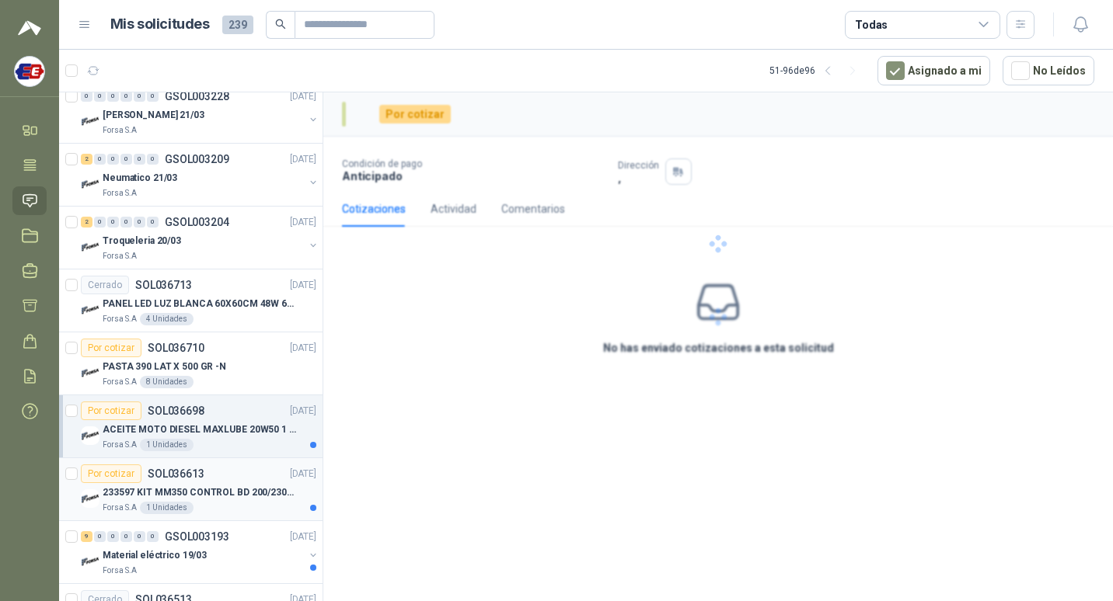
click at [221, 475] on div "Por cotizar SOL036613 [DATE]" at bounding box center [198, 474] width 235 height 19
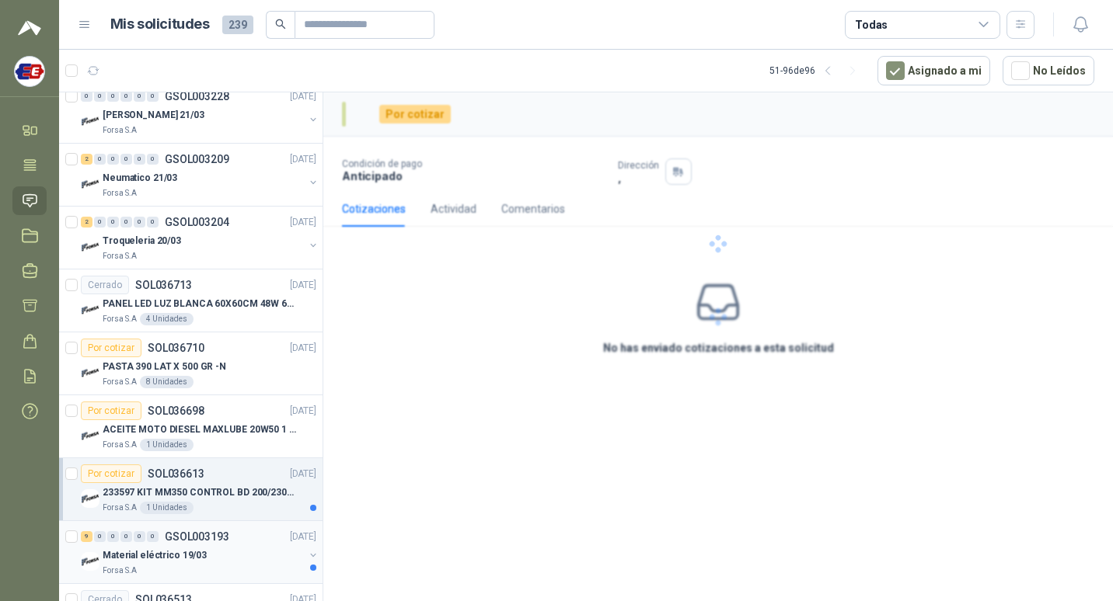
click at [215, 535] on p "GSOL003193" at bounding box center [197, 537] width 64 height 11
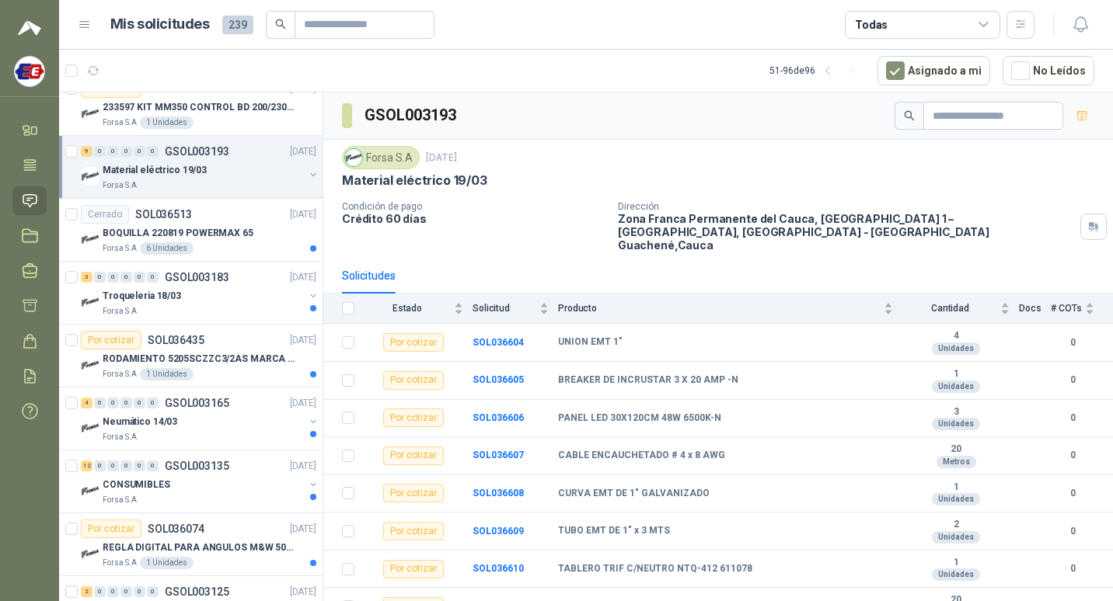
scroll to position [1864, 0]
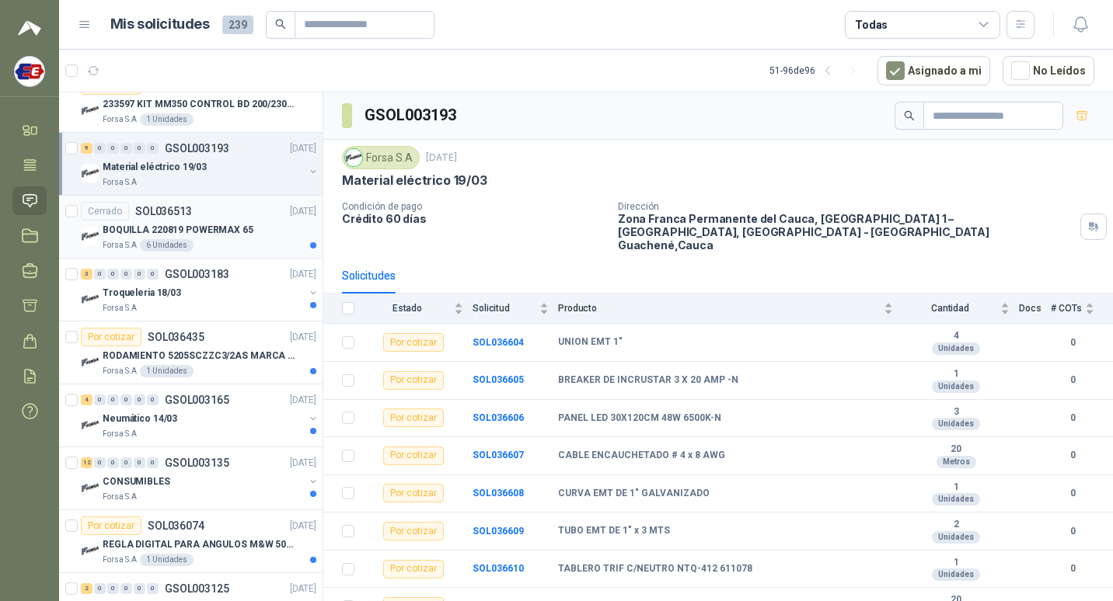
click at [229, 223] on p "BOQUILLA 220819 POWERMAX 65" at bounding box center [178, 230] width 151 height 15
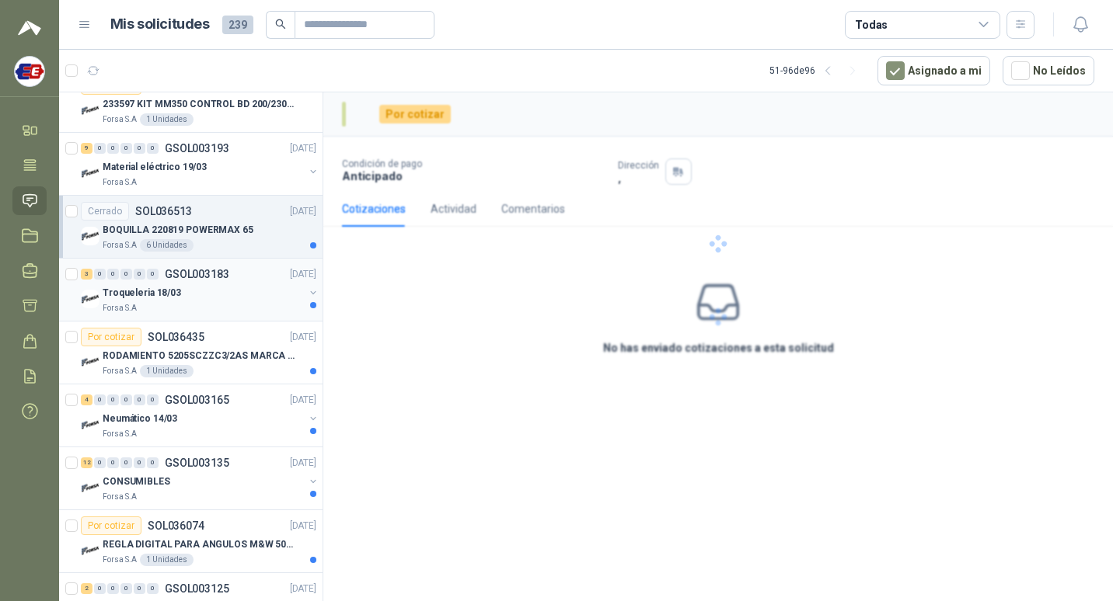
click at [224, 271] on p "GSOL003183" at bounding box center [197, 274] width 64 height 11
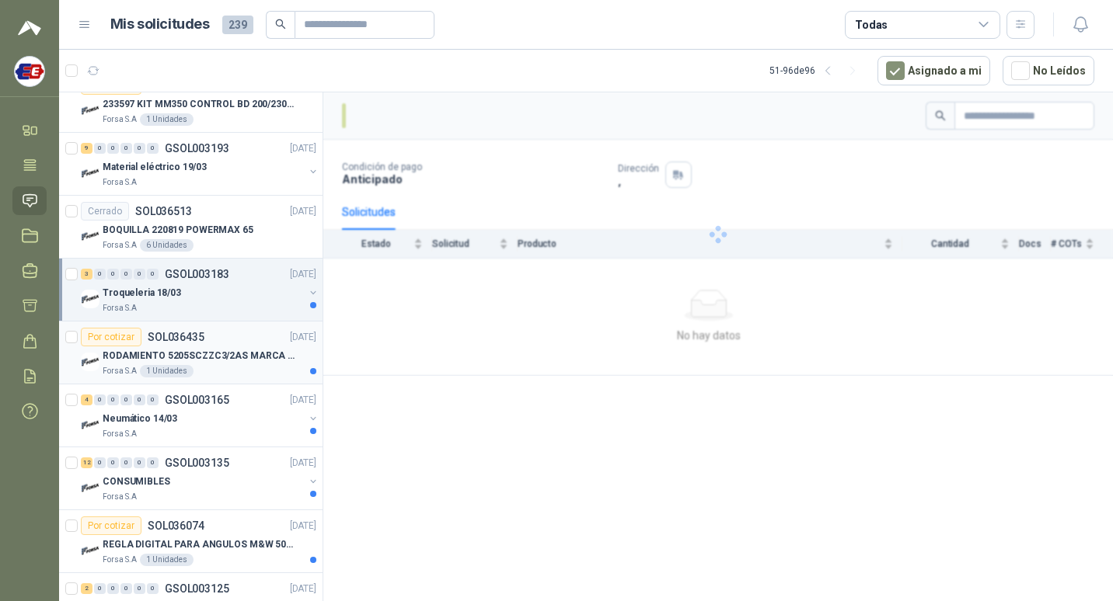
click at [223, 344] on div "Por cotizar SOL036435 [DATE]" at bounding box center [198, 337] width 235 height 19
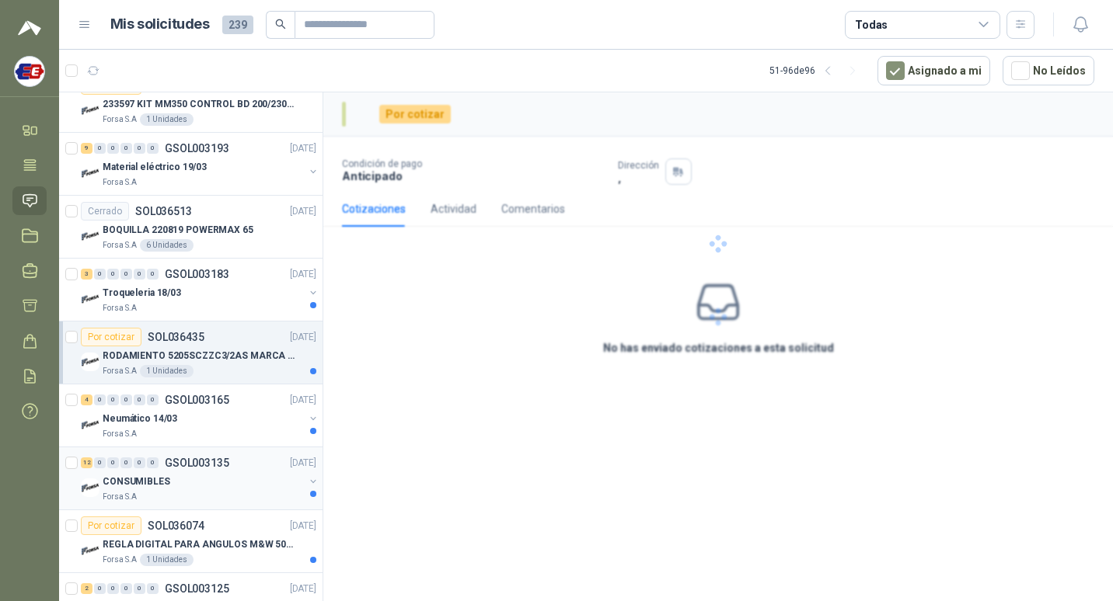
drag, startPoint x: 225, startPoint y: 412, endPoint x: 238, endPoint y: 469, distance: 59.0
click at [224, 412] on div "Neumático 14/03" at bounding box center [203, 419] width 201 height 19
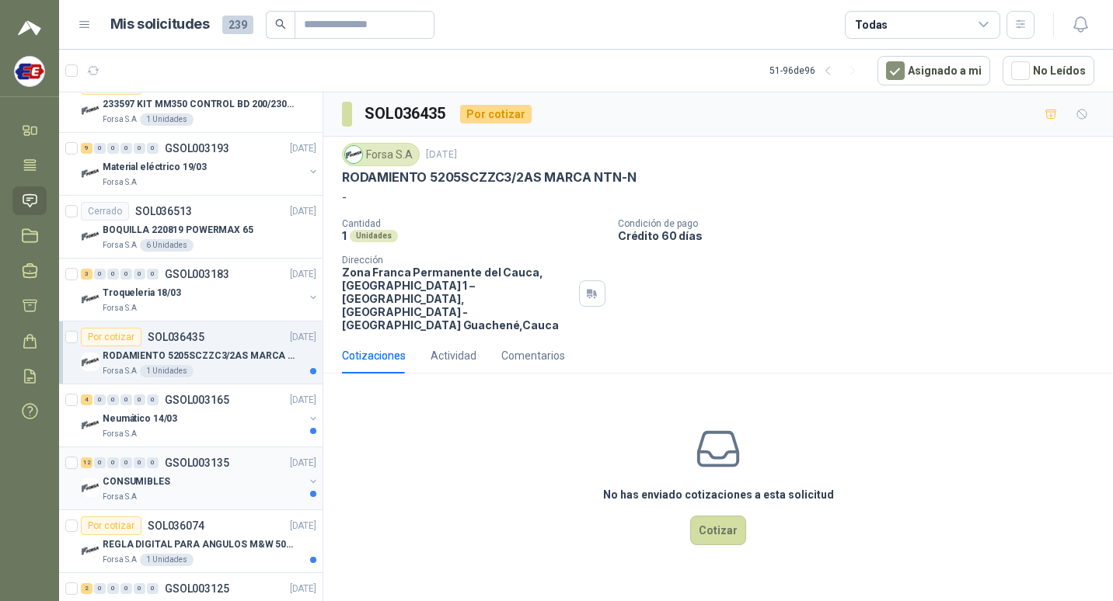
click at [238, 475] on div "CONSUMIBLES" at bounding box center [203, 481] width 201 height 19
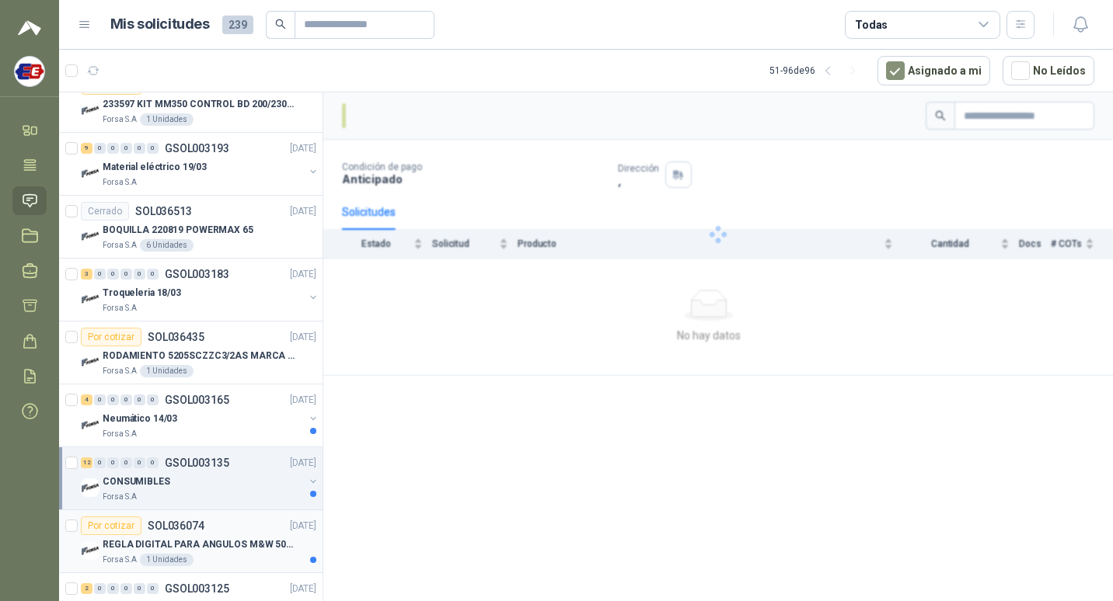
click at [207, 529] on div "Por cotizar SOL036074 [DATE]" at bounding box center [198, 526] width 235 height 19
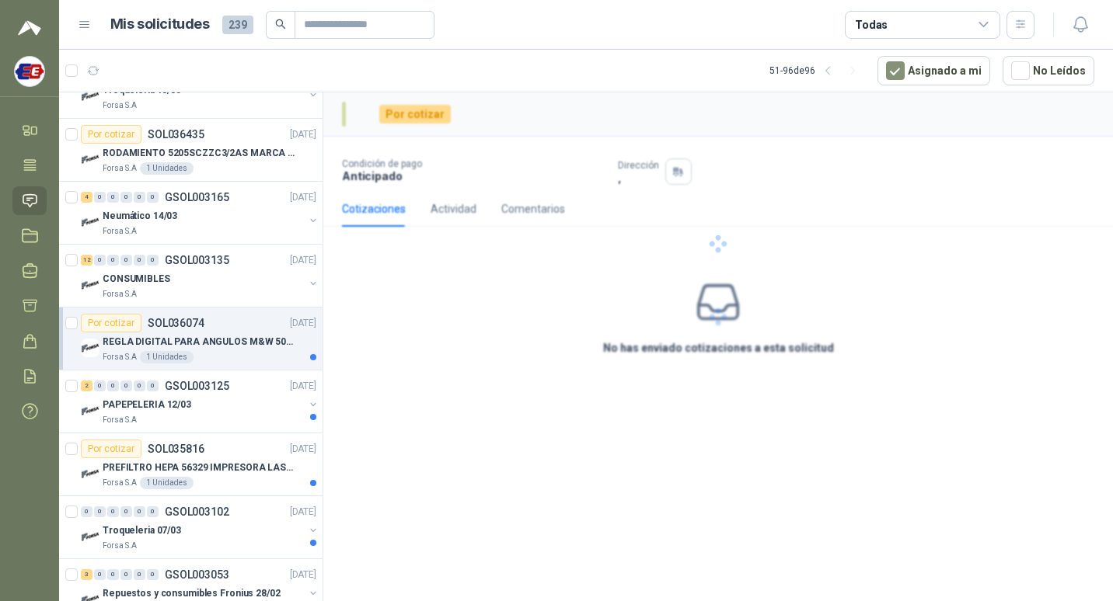
scroll to position [2097, 0]
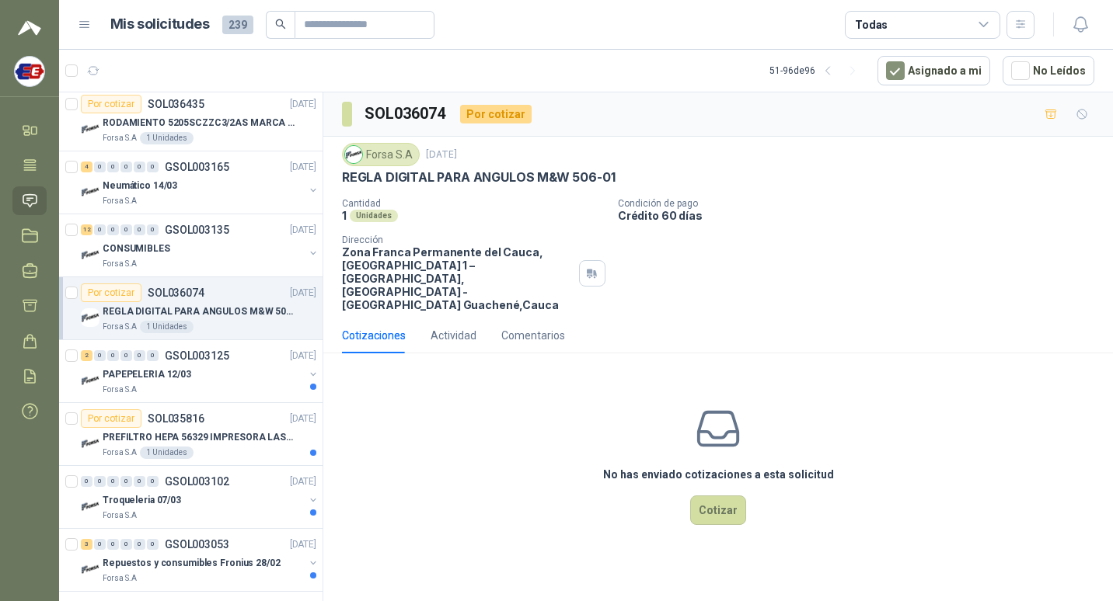
click at [211, 295] on div "Por cotizar SOL036074 [DATE]" at bounding box center [198, 293] width 235 height 19
click at [221, 359] on p "GSOL003125" at bounding box center [197, 355] width 64 height 11
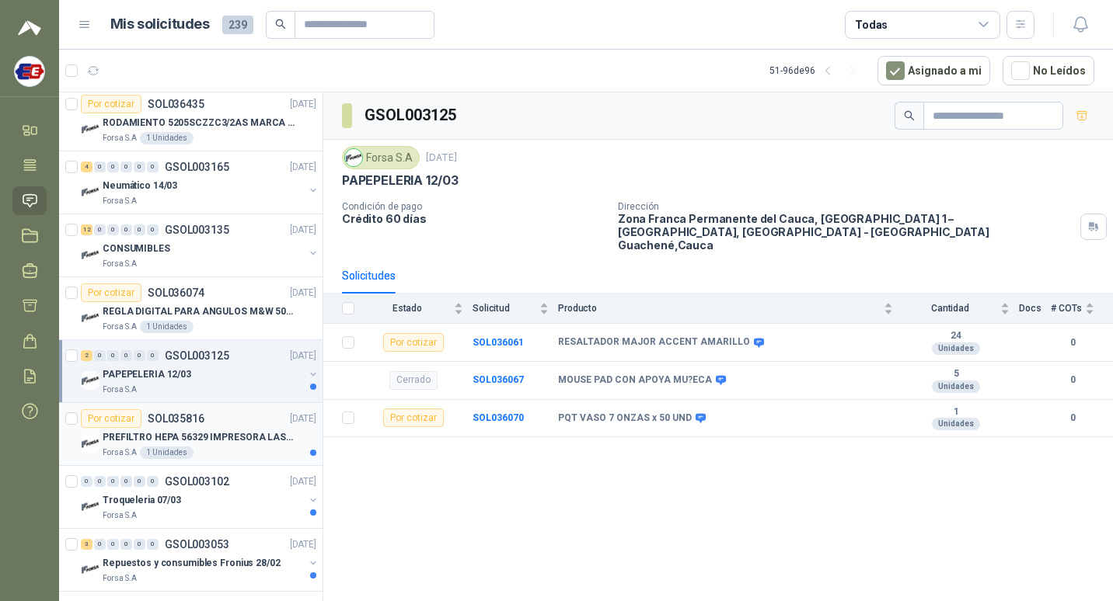
click at [223, 435] on p "PREFILTRO HEPA 56329 IMPRESORA LASER -N" at bounding box center [199, 438] width 193 height 15
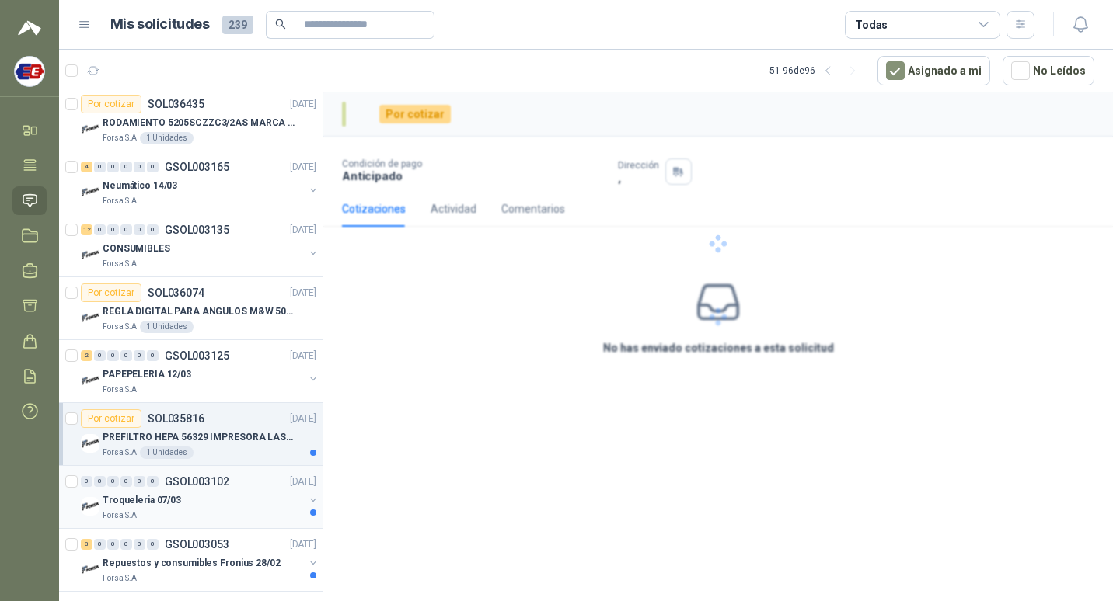
click at [224, 502] on div "Troqueleria 07/03" at bounding box center [203, 500] width 201 height 19
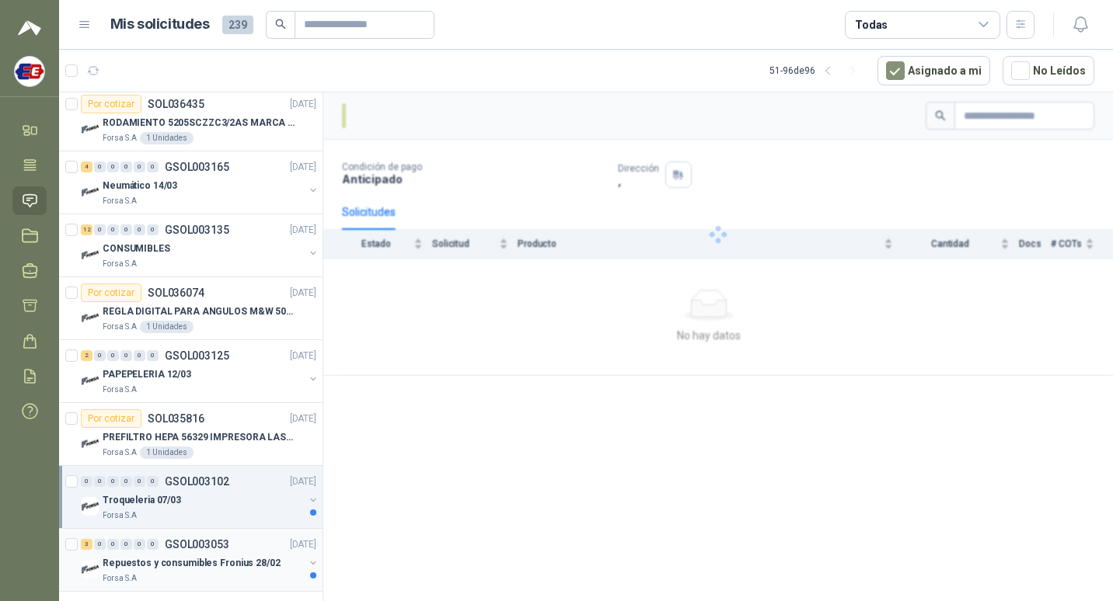
click at [221, 535] on div "3 0 0 0 0 0 GSOL003053 [DATE]" at bounding box center [200, 544] width 239 height 19
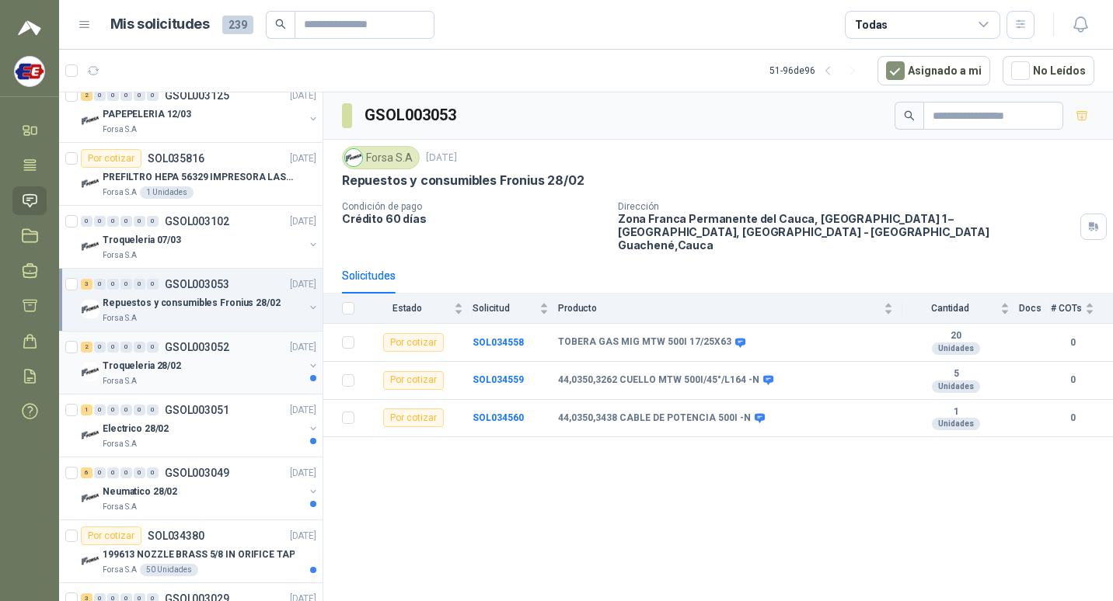
scroll to position [2408, 0]
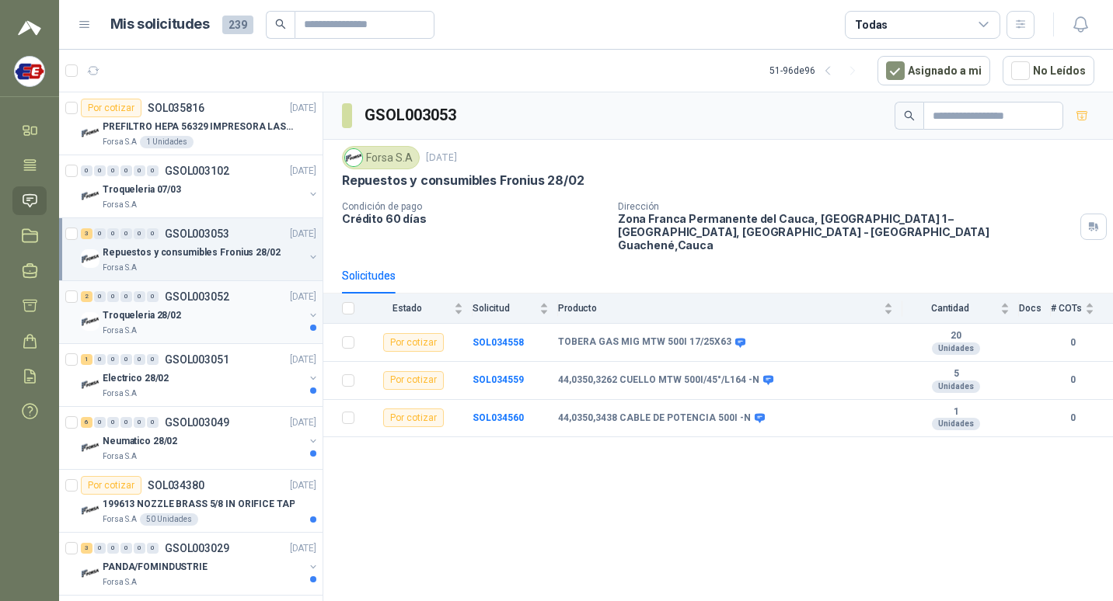
click at [213, 291] on p "GSOL003052" at bounding box center [197, 296] width 64 height 11
click at [205, 359] on p "GSOL003051" at bounding box center [197, 359] width 64 height 11
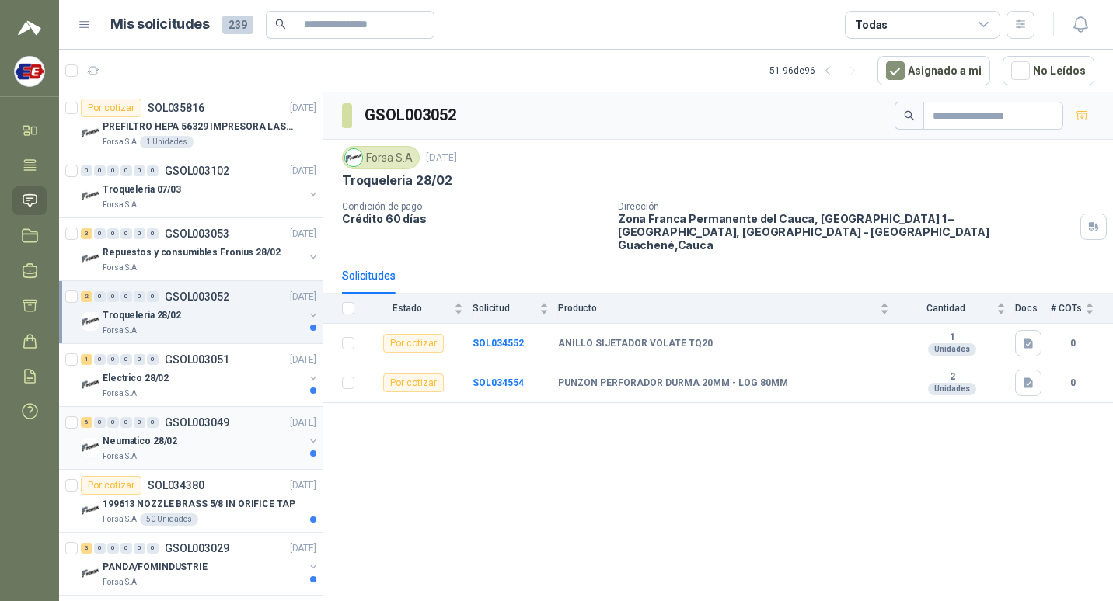
click at [204, 425] on p "GSOL003049" at bounding box center [197, 422] width 64 height 11
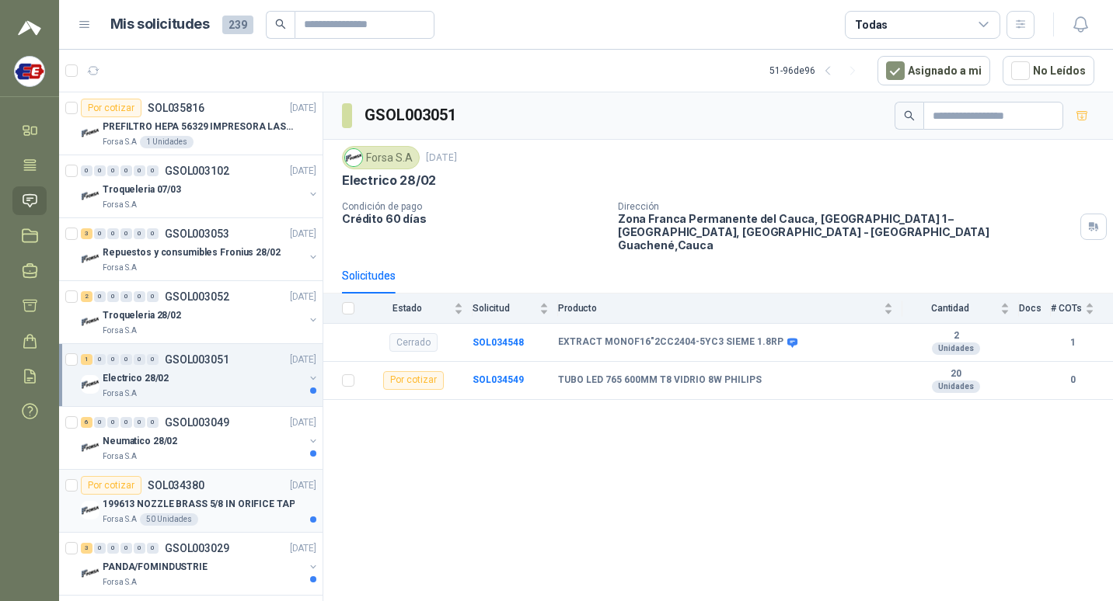
click at [215, 483] on div "Por cotizar SOL034380 [DATE]" at bounding box center [198, 485] width 235 height 19
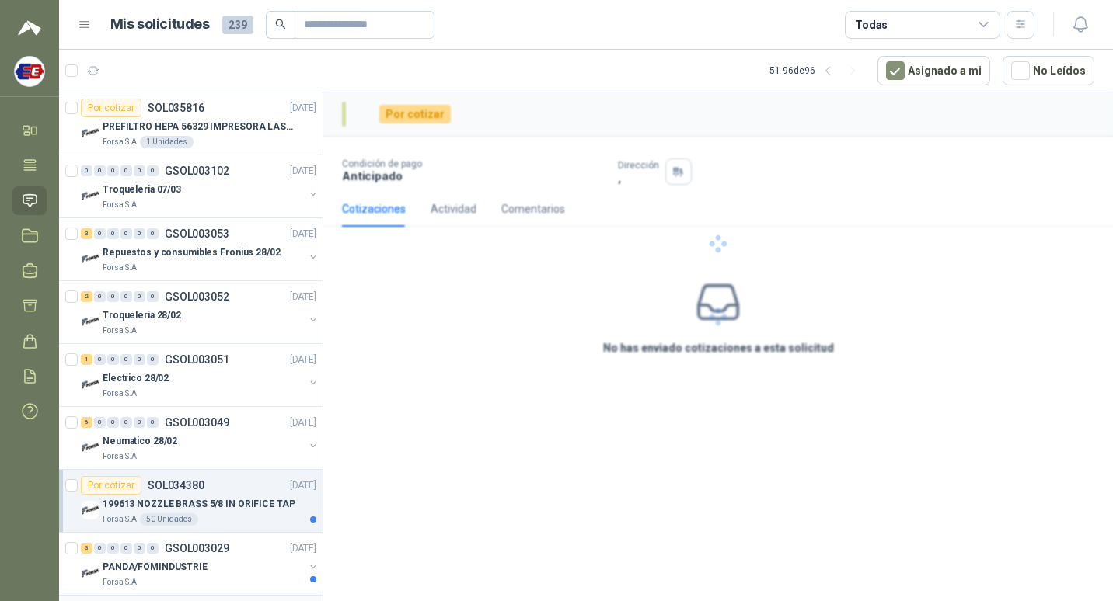
scroll to position [2557, 0]
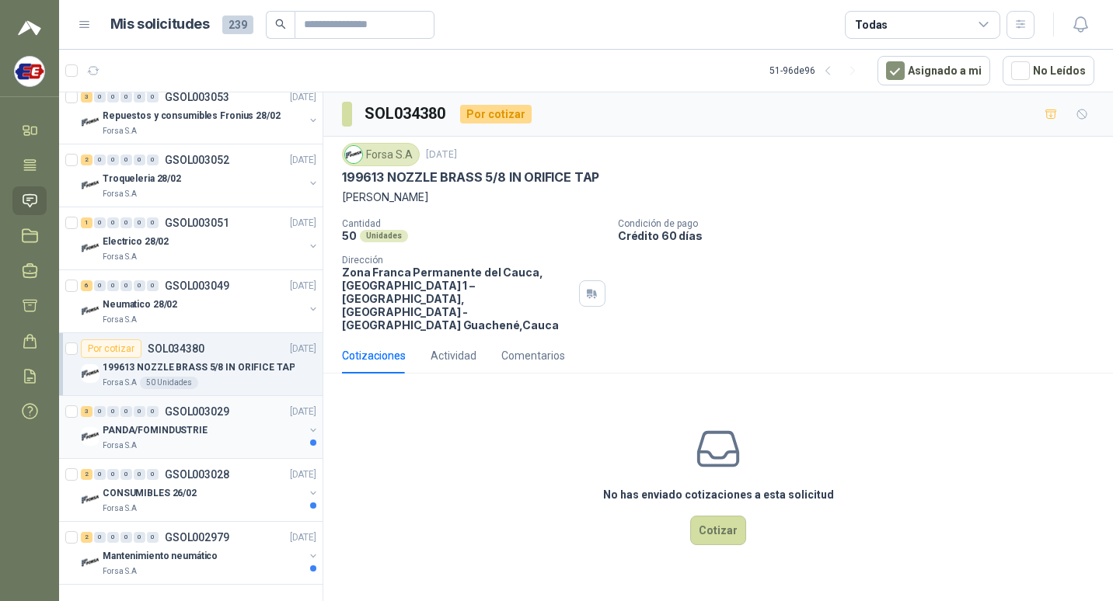
click at [213, 408] on div "3 0 0 0 0 0 GSOL003029 [DATE]" at bounding box center [200, 412] width 239 height 19
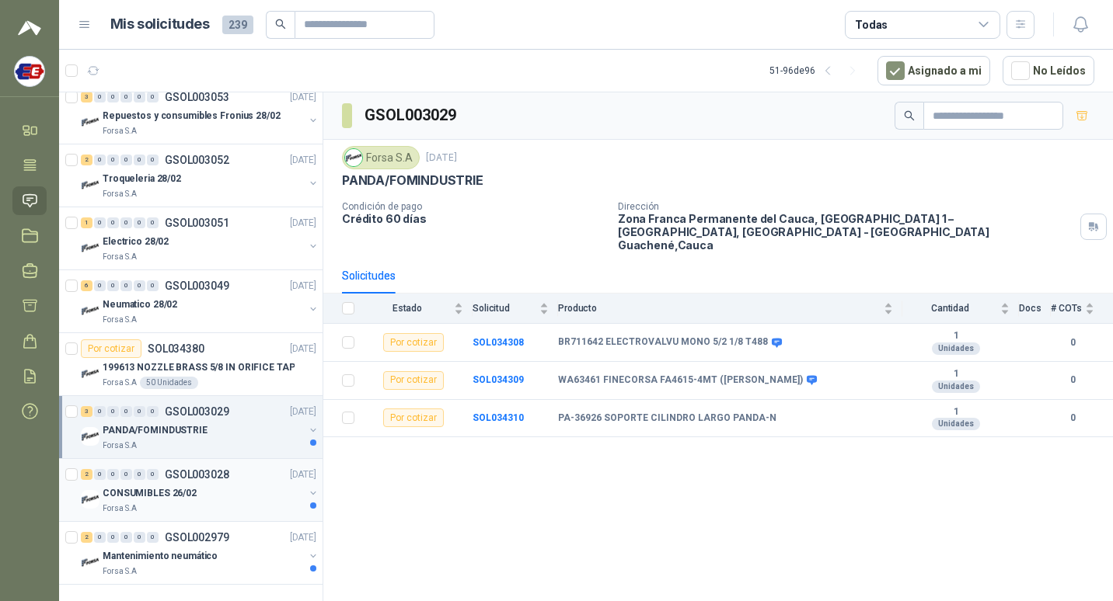
click at [207, 484] on div "CONSUMIBLES 26/02" at bounding box center [203, 493] width 201 height 19
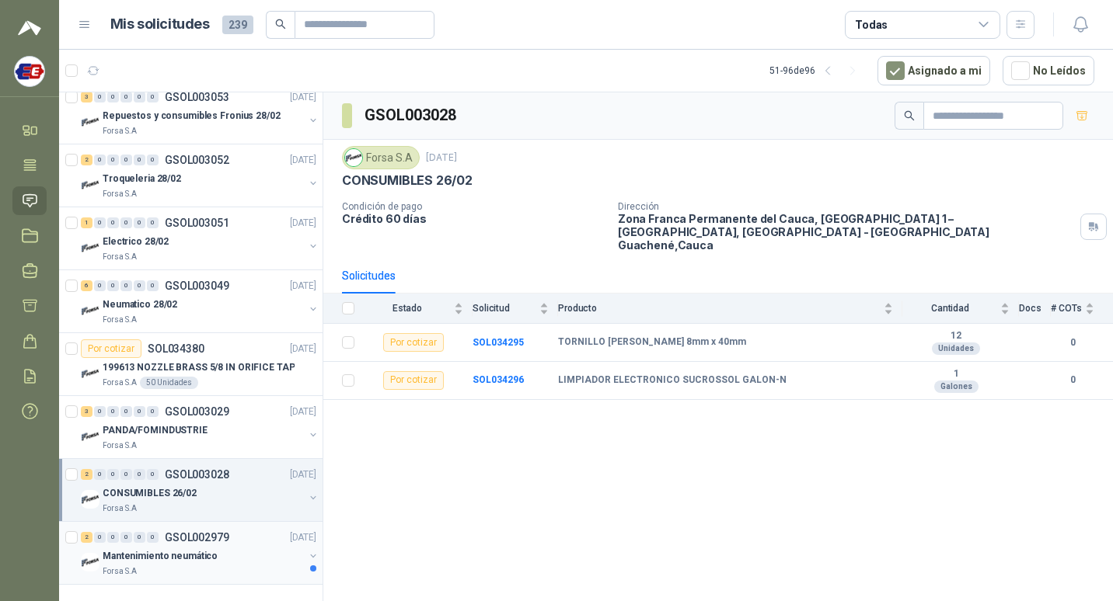
click at [212, 547] on div "Mantenimiento neumático" at bounding box center [203, 556] width 201 height 19
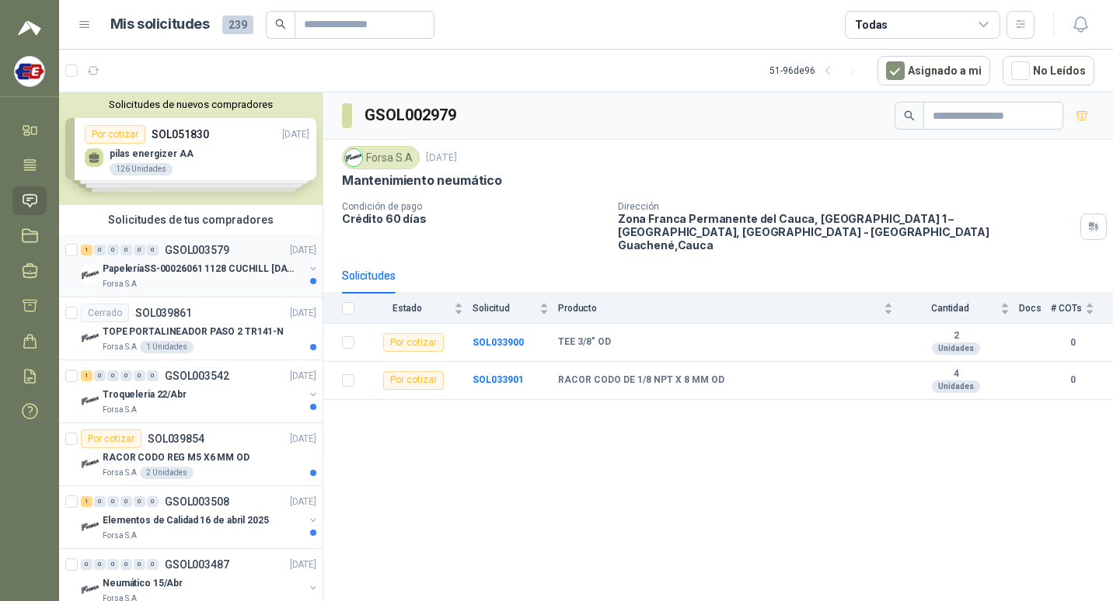
click at [218, 270] on p "PapeleríaSS-00026061 1128 CUCHILL [DATE][PERSON_NAME]" at bounding box center [199, 269] width 193 height 15
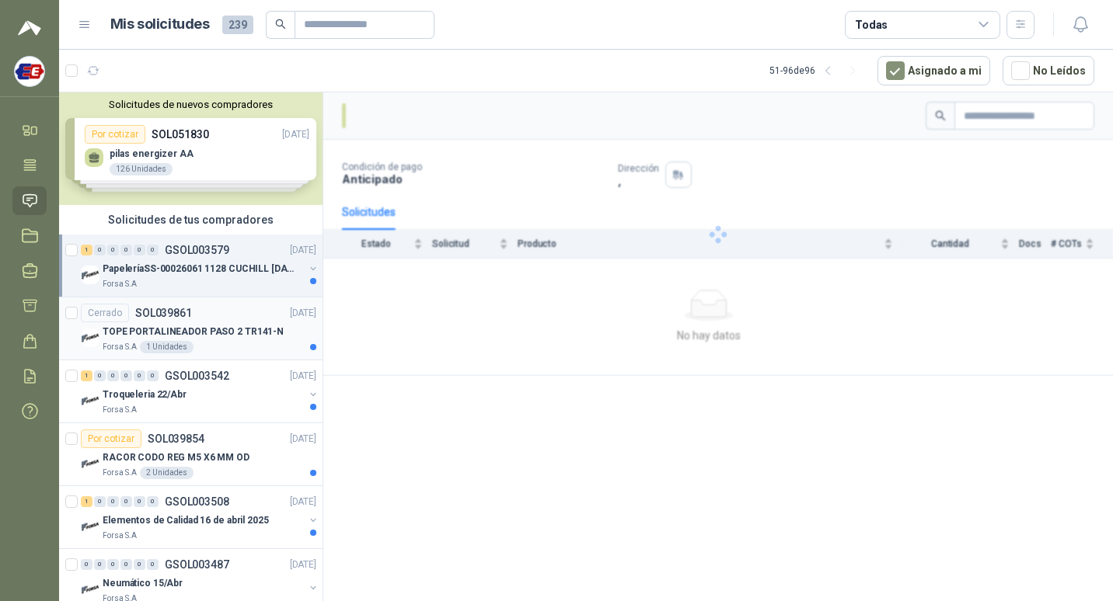
click at [211, 326] on p "TOPE PORTALINEADOR PASO 2 TR141-N" at bounding box center [193, 332] width 181 height 15
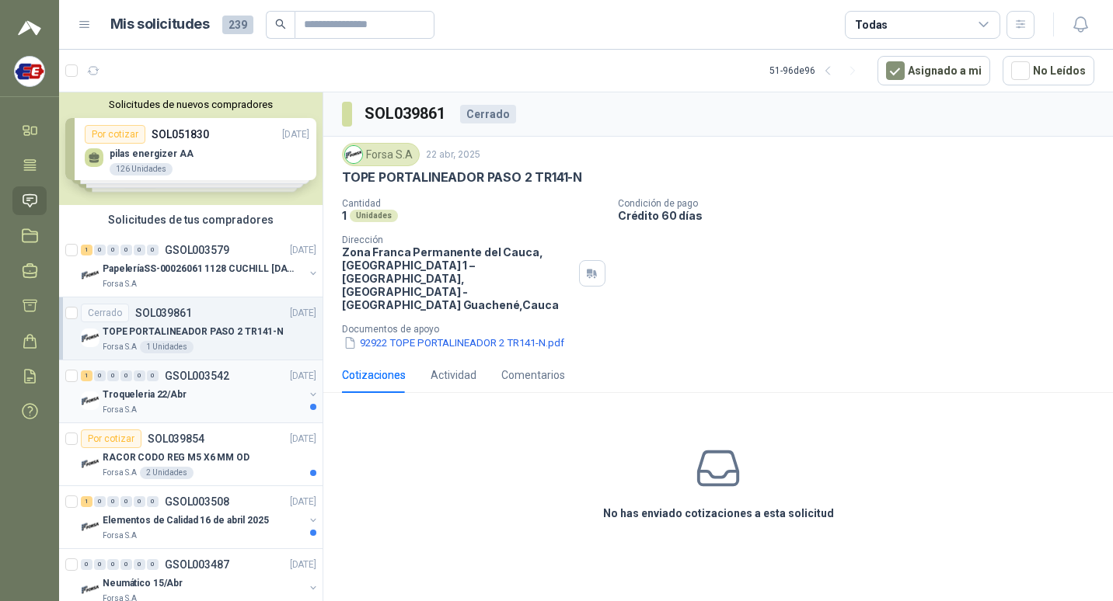
click at [218, 373] on p "GSOL003542" at bounding box center [197, 376] width 64 height 11
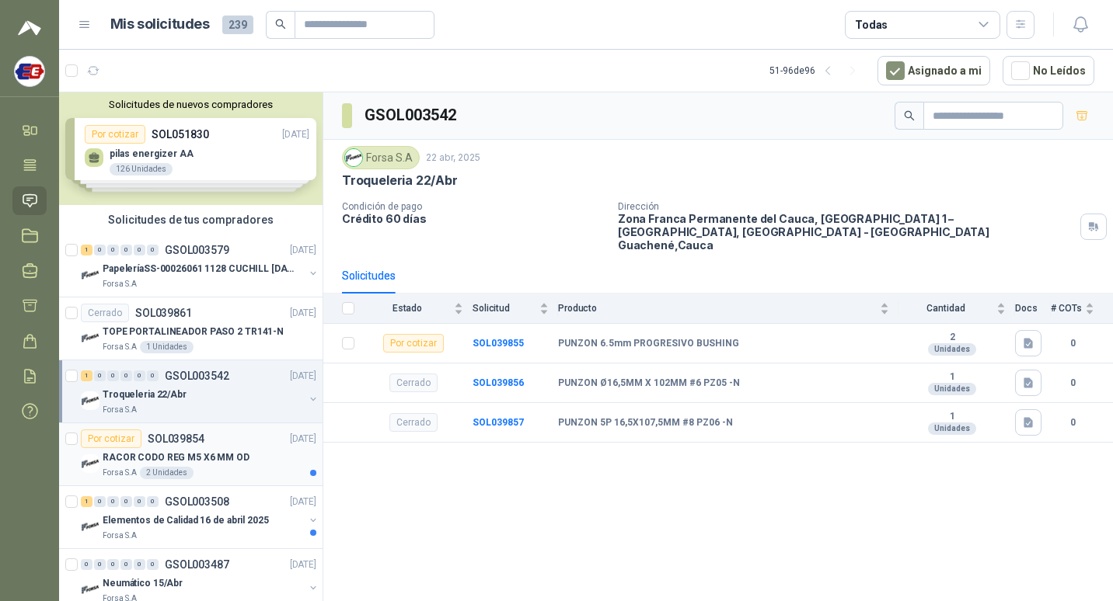
click at [225, 443] on div "Por cotizar SOL039854 [DATE]" at bounding box center [198, 439] width 235 height 19
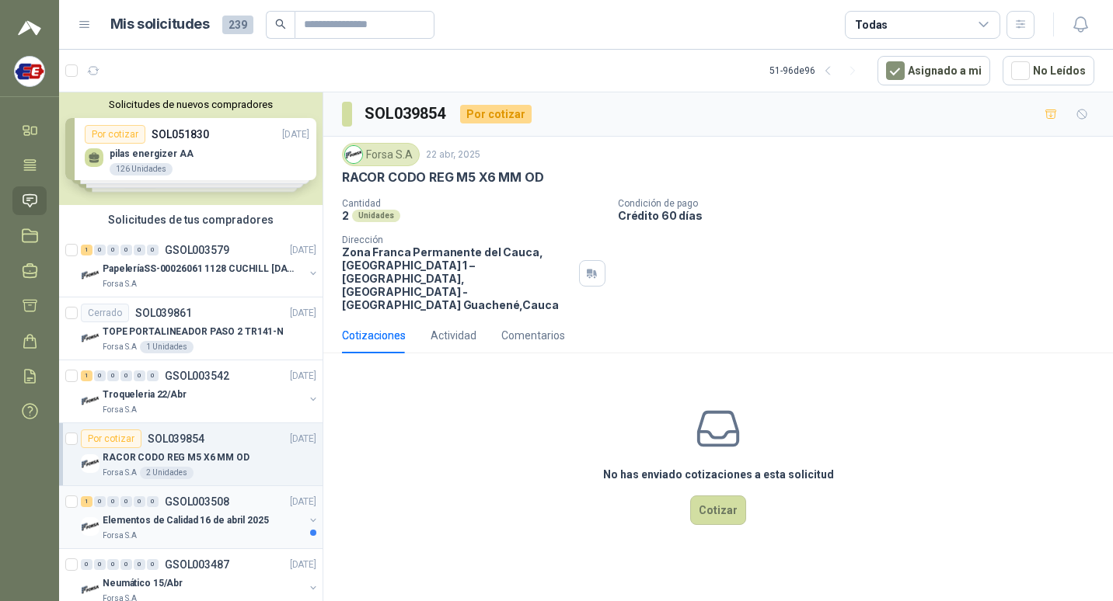
click at [235, 500] on div "1 0 0 0 0 0 GSOL003508 [DATE]" at bounding box center [200, 502] width 239 height 19
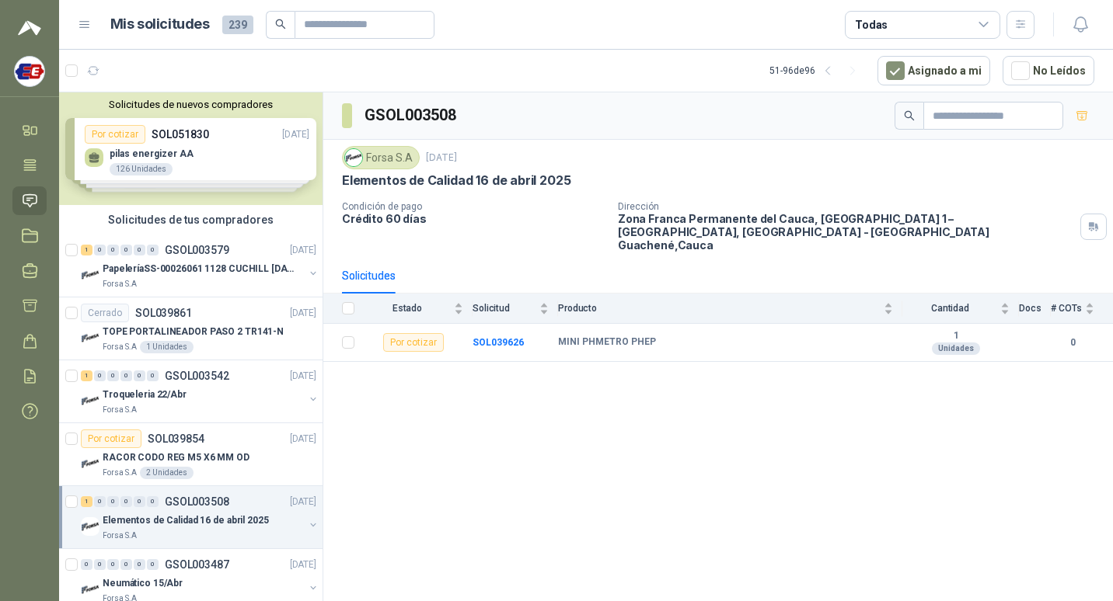
click at [89, 156] on div "Solicitudes de nuevos compradores Por cotizar SOL051830 [DATE] pilas energizer …" at bounding box center [190, 148] width 263 height 113
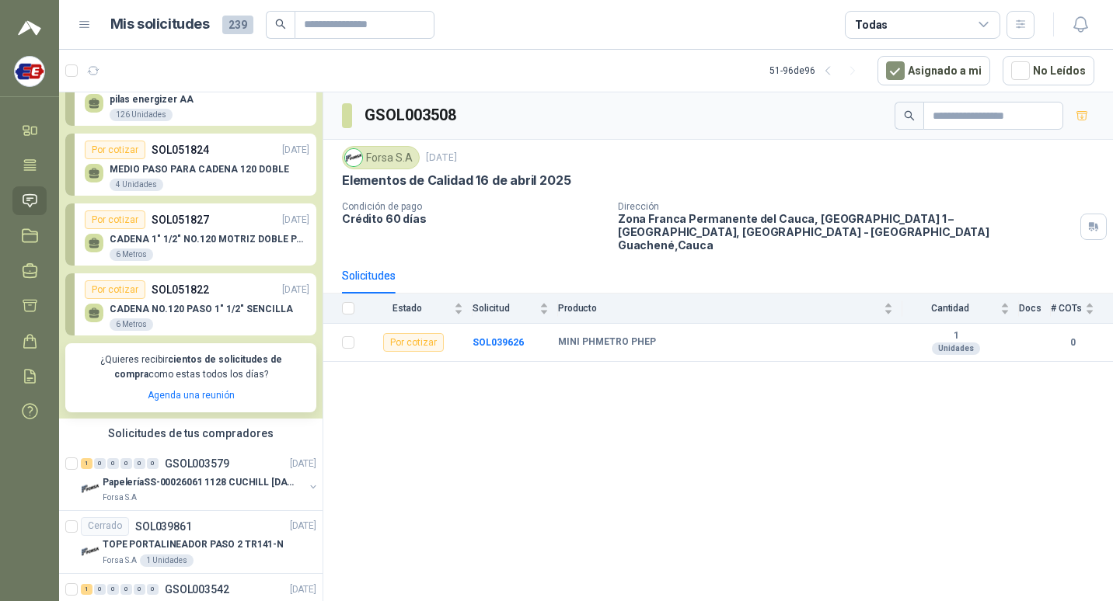
scroll to position [78, 0]
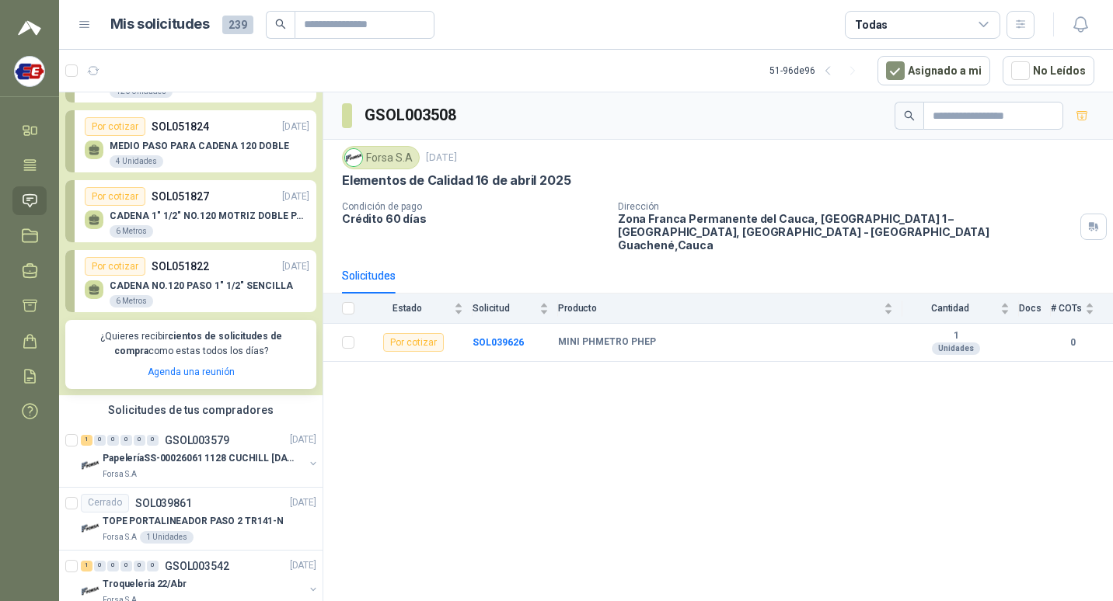
click at [207, 281] on p "CADENA NO.120 PASO 1" 1/2" SENCILLA" at bounding box center [201, 286] width 183 height 11
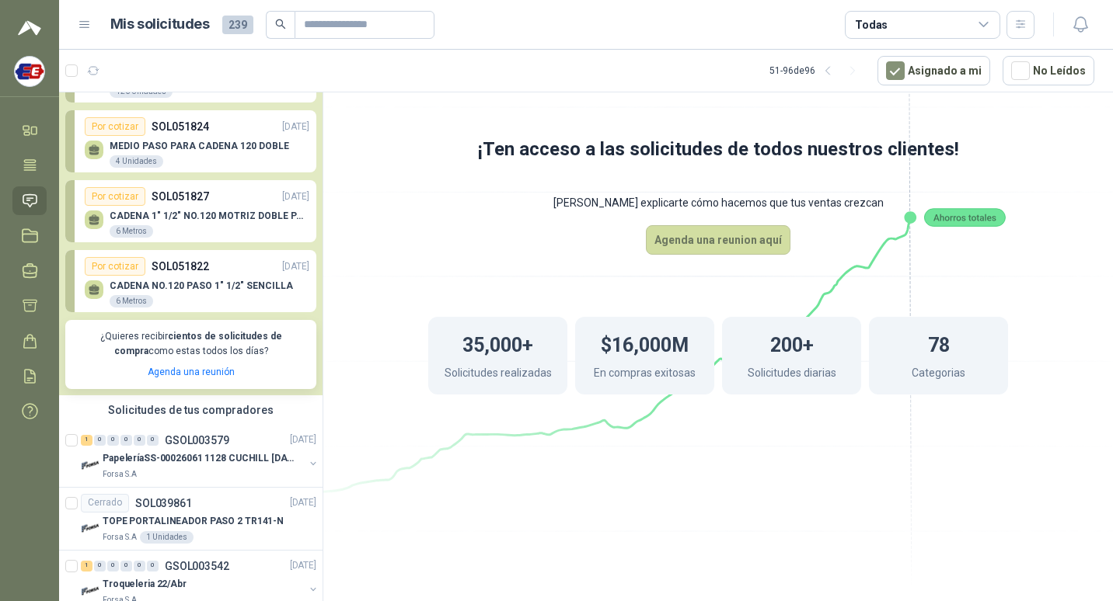
click at [229, 226] on div "CADENA 1" 1/2" NO.120 MOTRIZ DOBLE PASO 6 Metros" at bounding box center [210, 225] width 200 height 28
click at [242, 161] on div "MEDIO PASO PARA CADENA 120 DOBLE 4 Unidades" at bounding box center [200, 155] width 180 height 28
click at [227, 190] on div "Por cotizar SOL051827 [DATE]" at bounding box center [197, 196] width 225 height 19
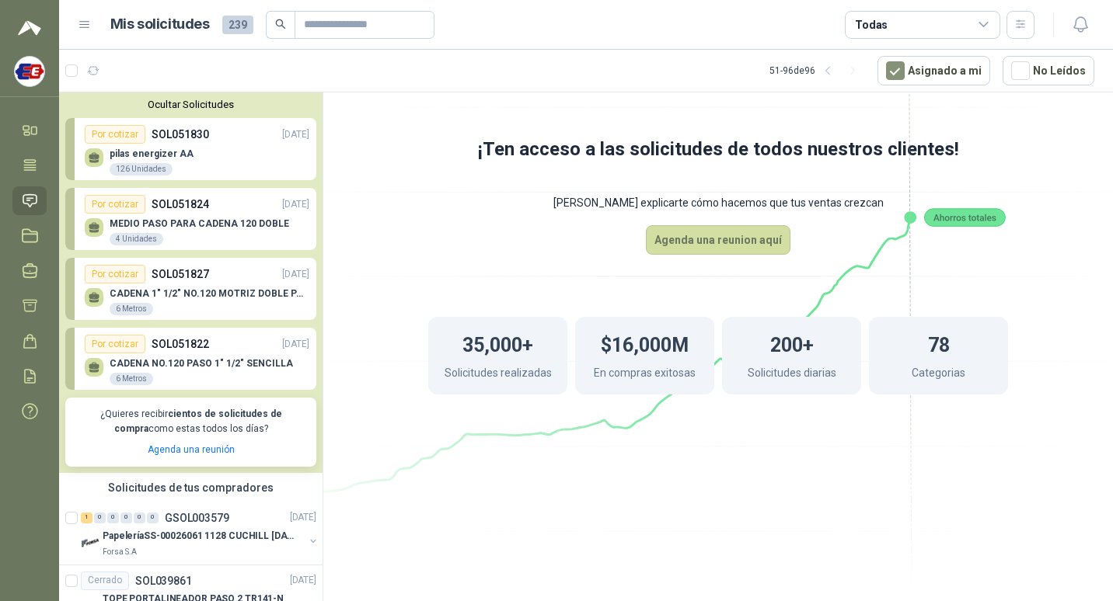
click at [237, 161] on div "pilas energizer AA 126 Unidades" at bounding box center [197, 160] width 225 height 33
click at [129, 132] on div "Por cotizar" at bounding box center [115, 134] width 61 height 19
click at [120, 131] on div "Por cotizar" at bounding box center [115, 134] width 61 height 19
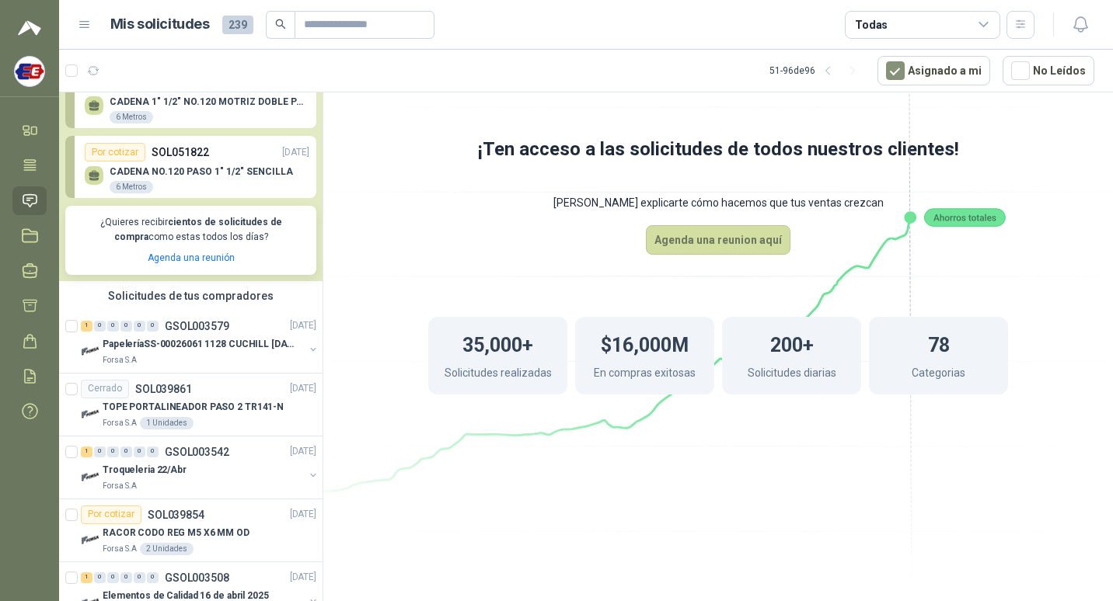
scroll to position [155, 0]
